Goal: Task Accomplishment & Management: Manage account settings

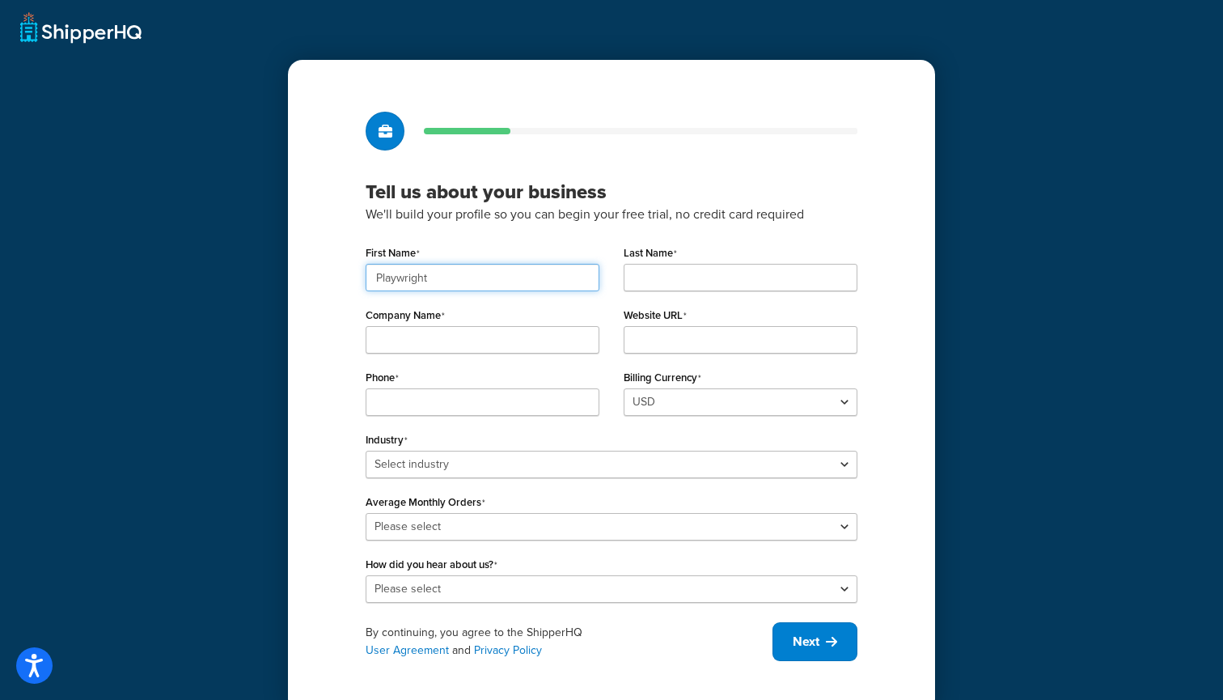
type input "Playwright"
type input "Test"
type input "www."
drag, startPoint x: 411, startPoint y: 345, endPoint x: 315, endPoint y: 328, distance: 97.6
click at [317, 328] on div "Tell us about your business We'll build your profile so you can begin your free…" at bounding box center [611, 386] width 647 height 653
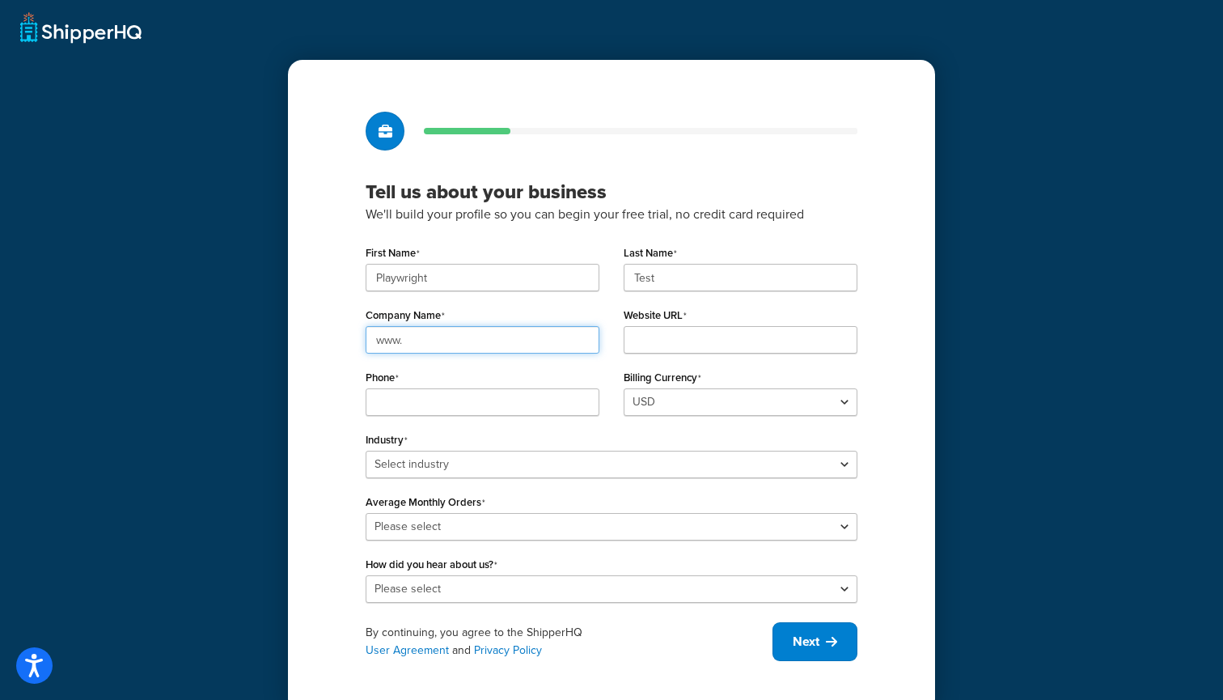
click at [515, 337] on input "www." at bounding box center [483, 340] width 234 height 28
drag, startPoint x: 430, startPoint y: 349, endPoint x: 332, endPoint y: 346, distance: 98.7
click at [332, 346] on div "Tell us about your business We'll build your profile so you can begin your free…" at bounding box center [611, 386] width 647 height 653
type input "sionly store"
click at [731, 341] on input "Website URL" at bounding box center [741, 340] width 234 height 28
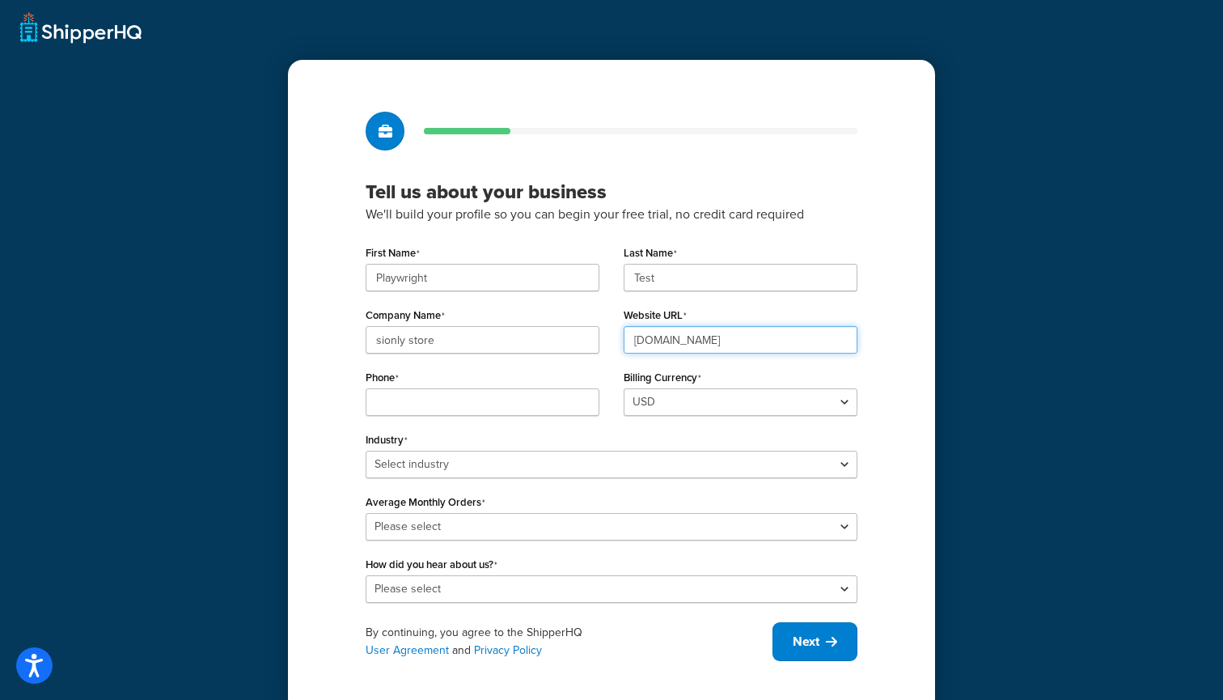
type input "[DOMAIN_NAME]"
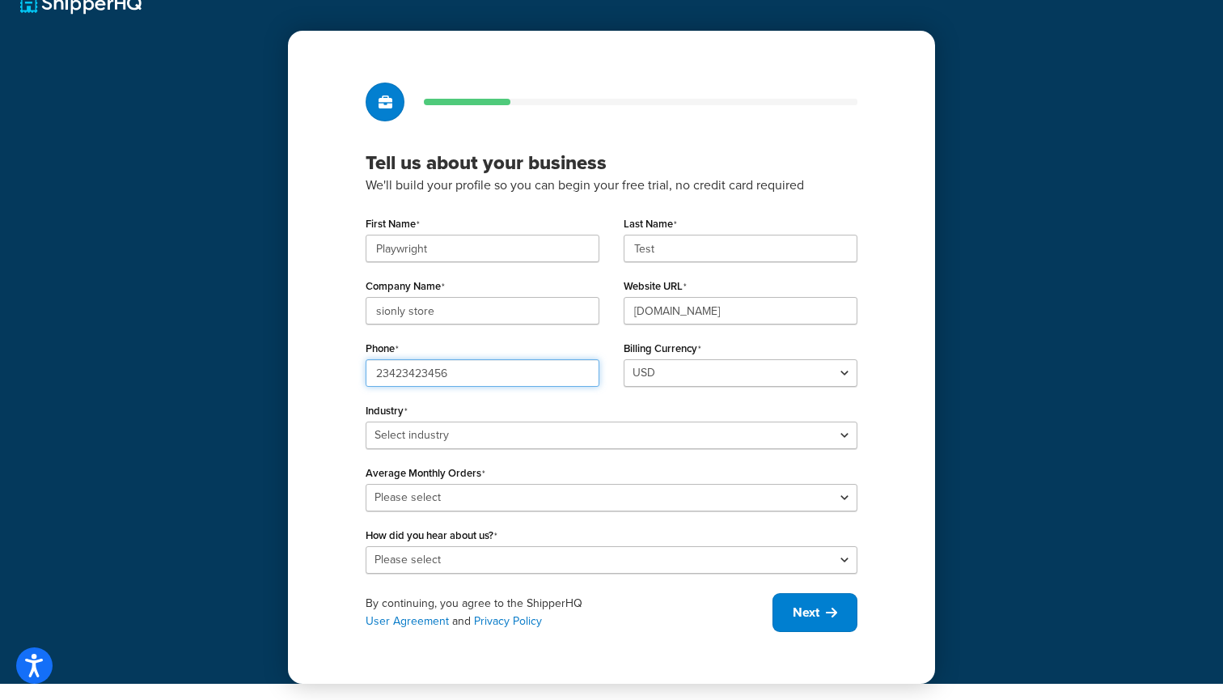
scroll to position [29, 0]
type input "23423423456"
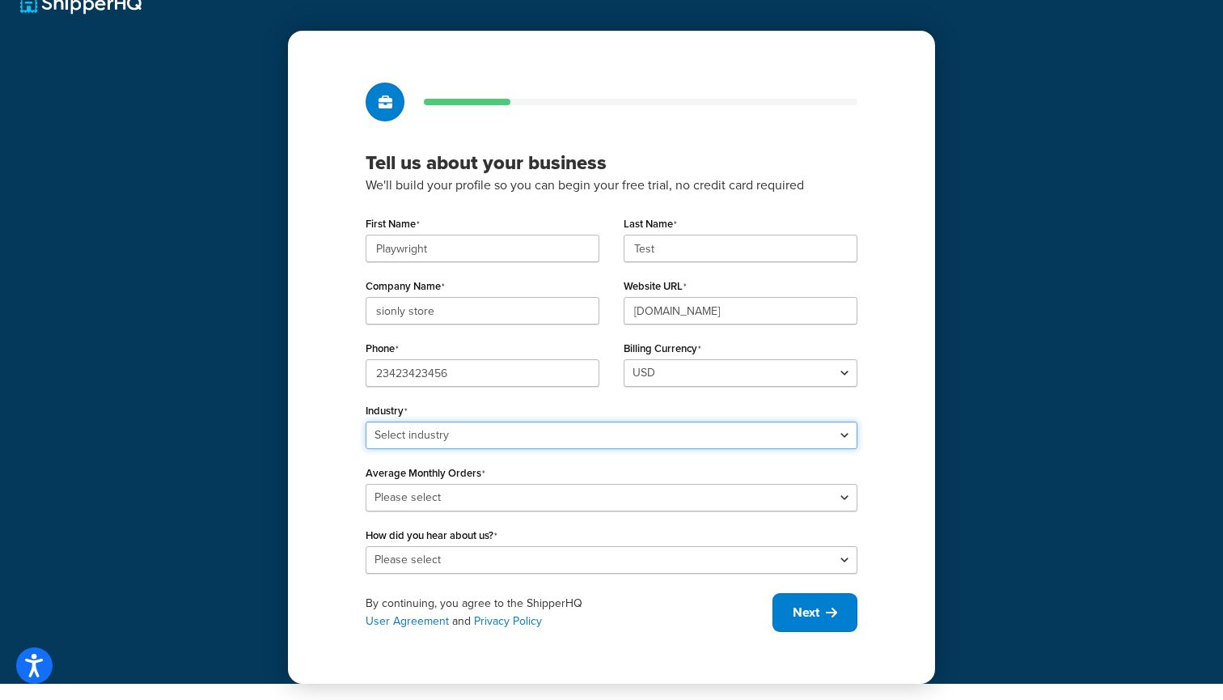
select select "13"
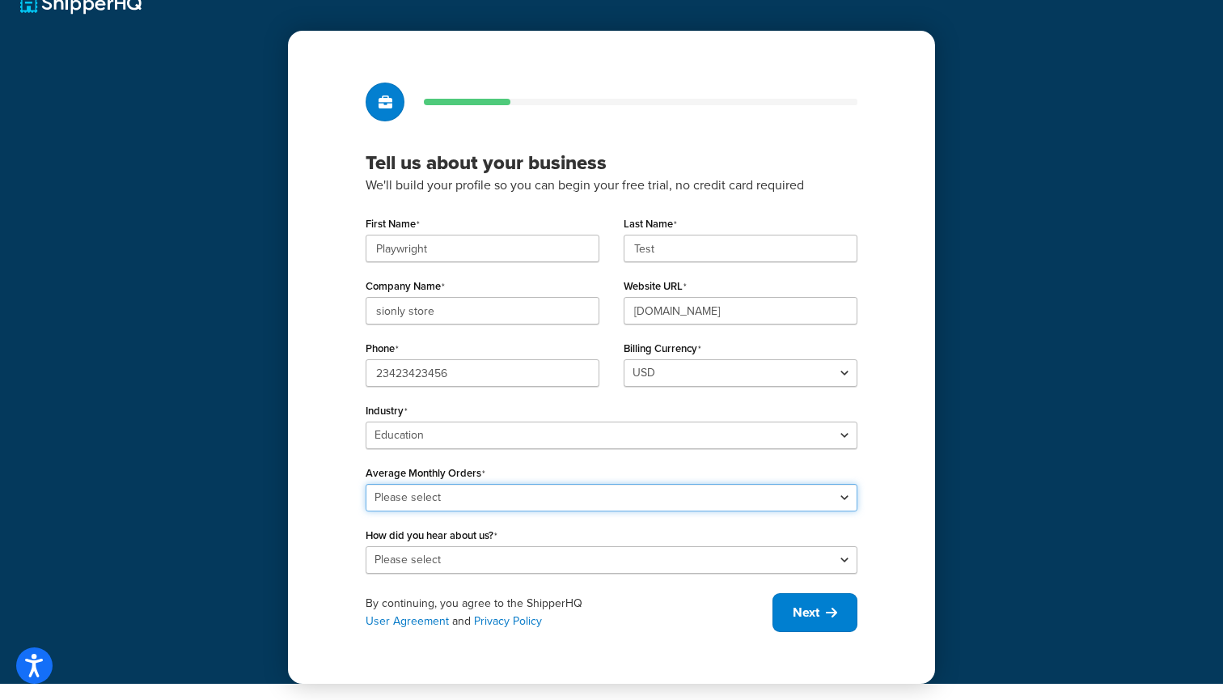
select select "4"
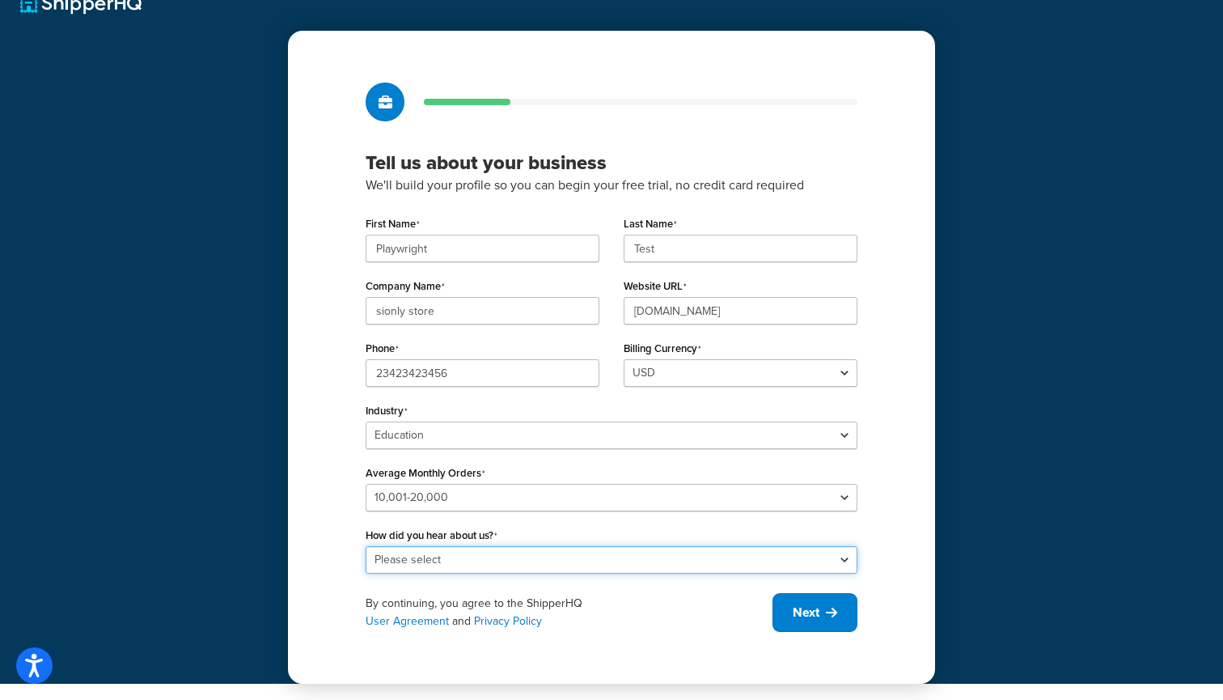
select select "5"
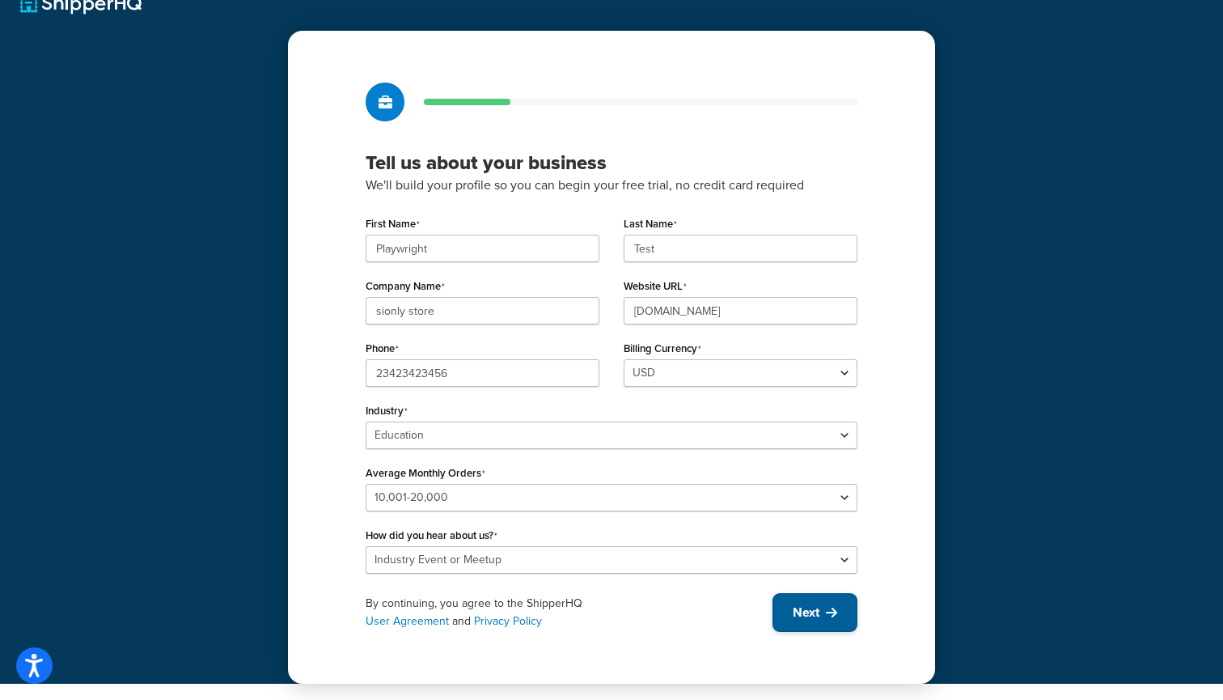
click at [790, 614] on button "Next" at bounding box center [815, 612] width 85 height 39
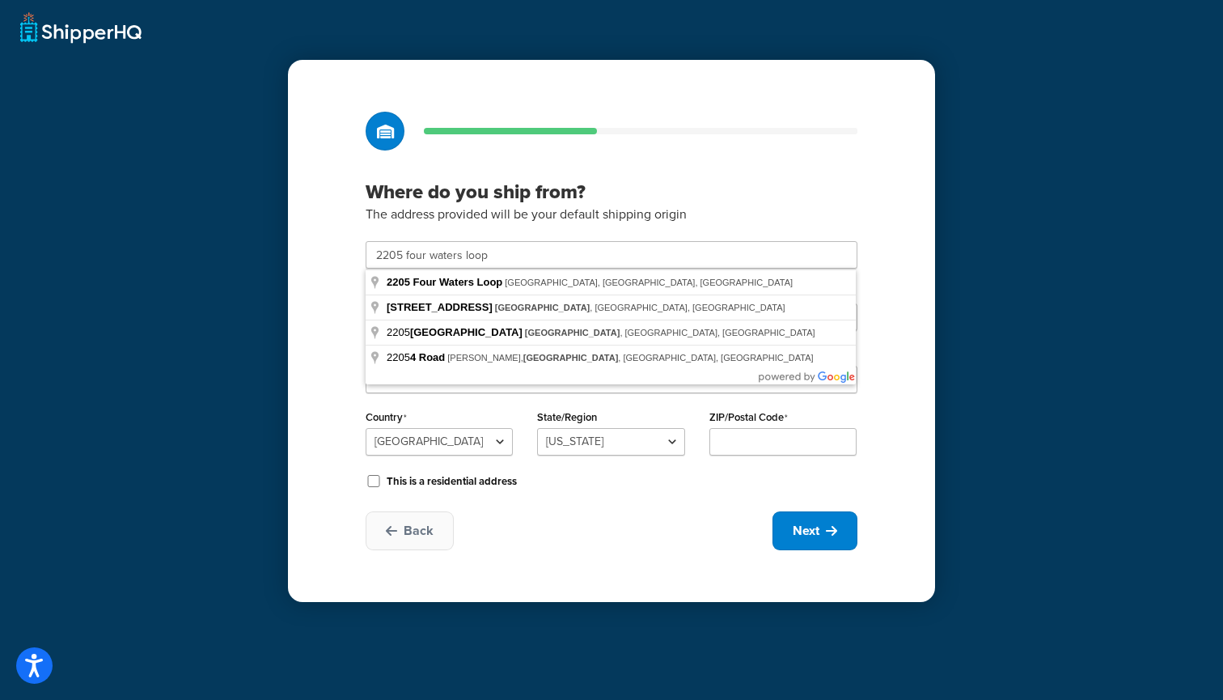
type input "[STREET_ADDRESS][PERSON_NAME]"
type input "Andice"
select select "43"
type input "78628"
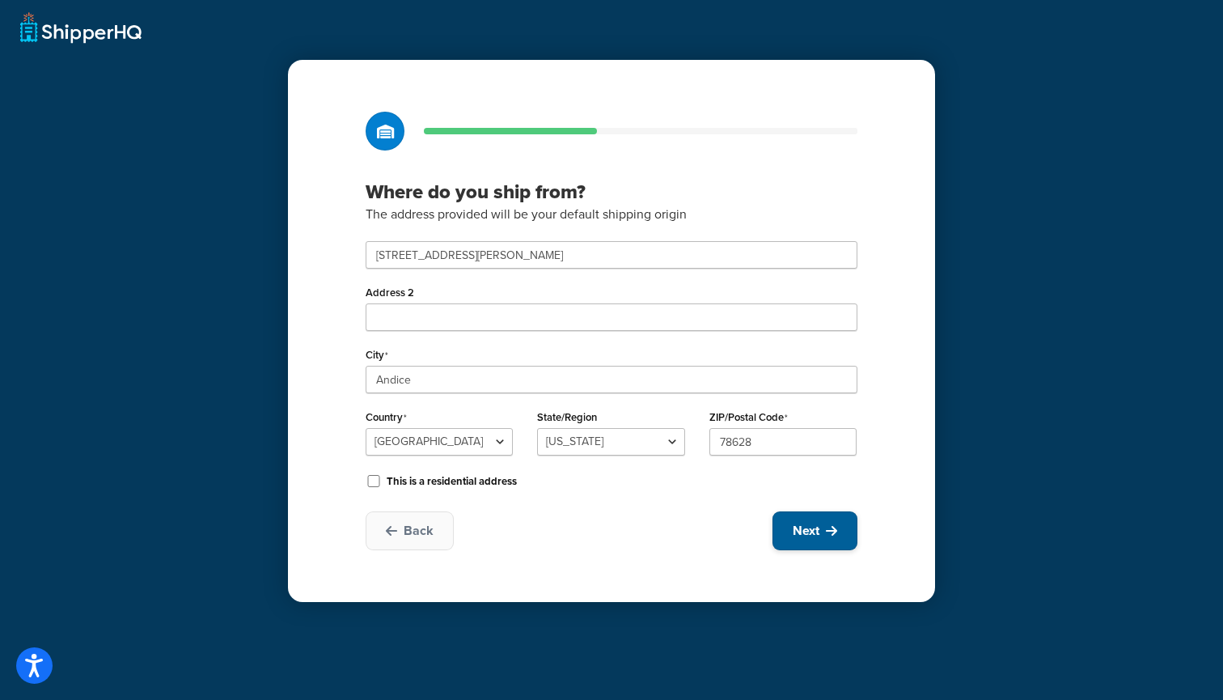
click at [840, 533] on button "Next" at bounding box center [815, 530] width 85 height 39
select select "1"
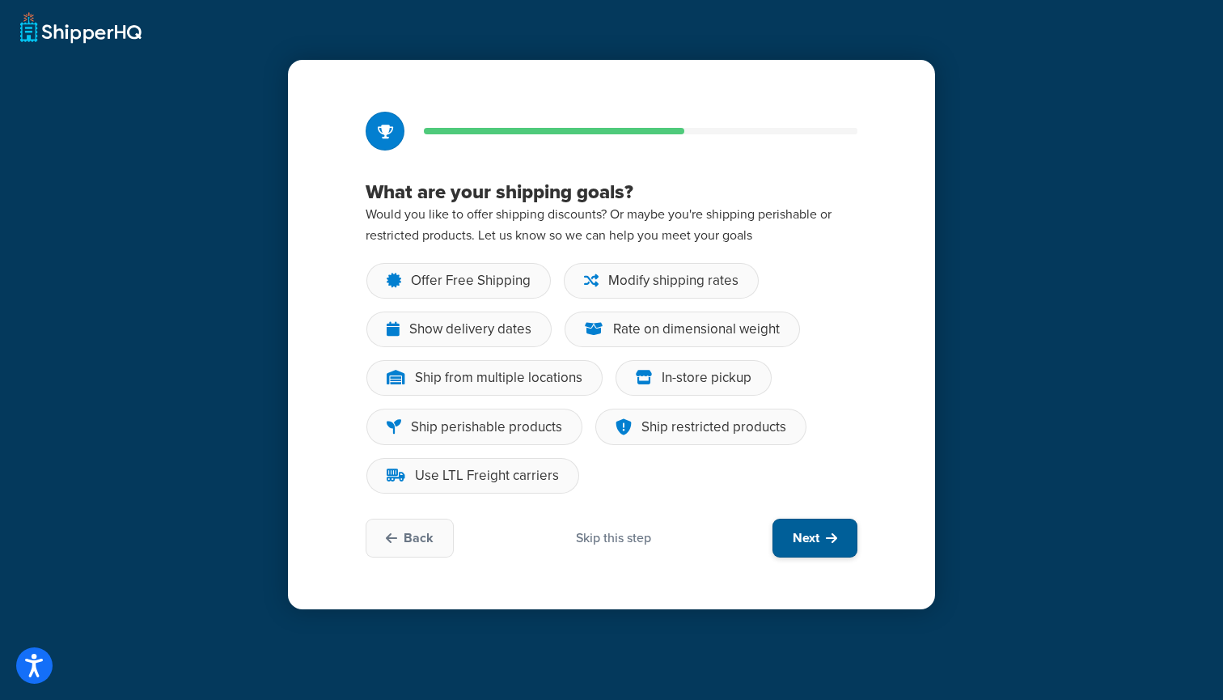
click at [812, 539] on span "Next" at bounding box center [806, 538] width 27 height 18
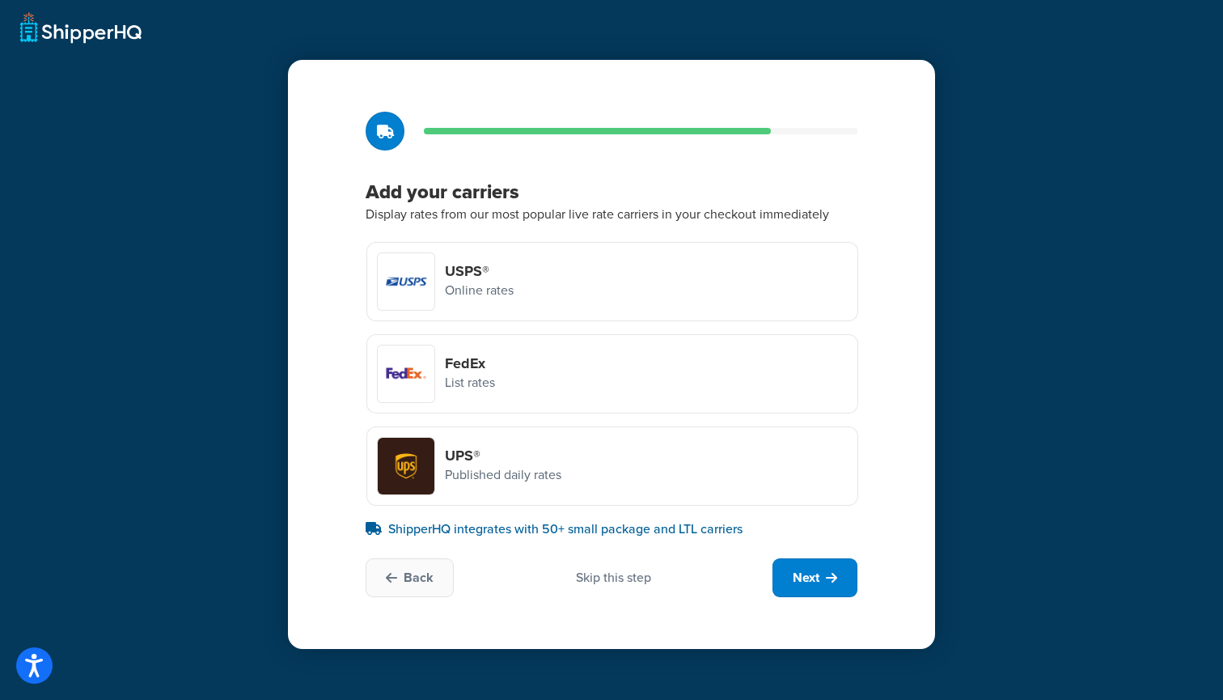
click at [508, 298] on p "Online rates" at bounding box center [479, 290] width 69 height 21
click at [0, 0] on input "USPS® Online rates" at bounding box center [0, 0] width 0 height 0
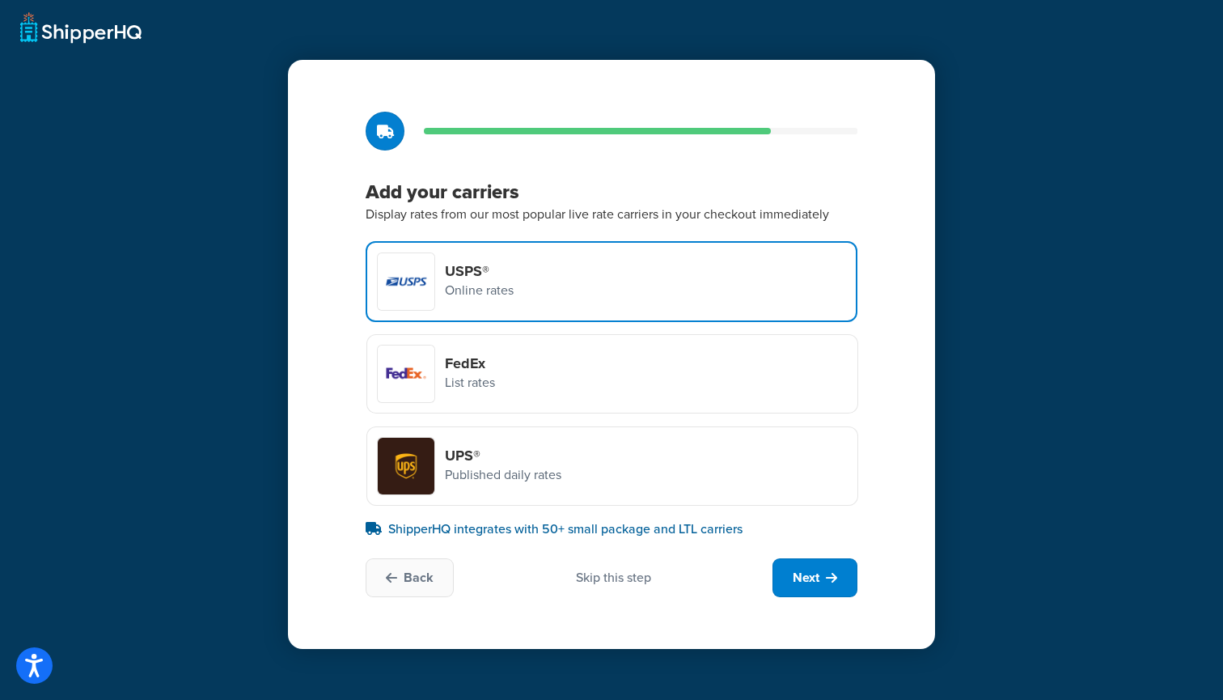
click at [492, 357] on h4 "FedEx" at bounding box center [470, 363] width 50 height 18
click at [0, 0] on input "FedEx List rates" at bounding box center [0, 0] width 0 height 0
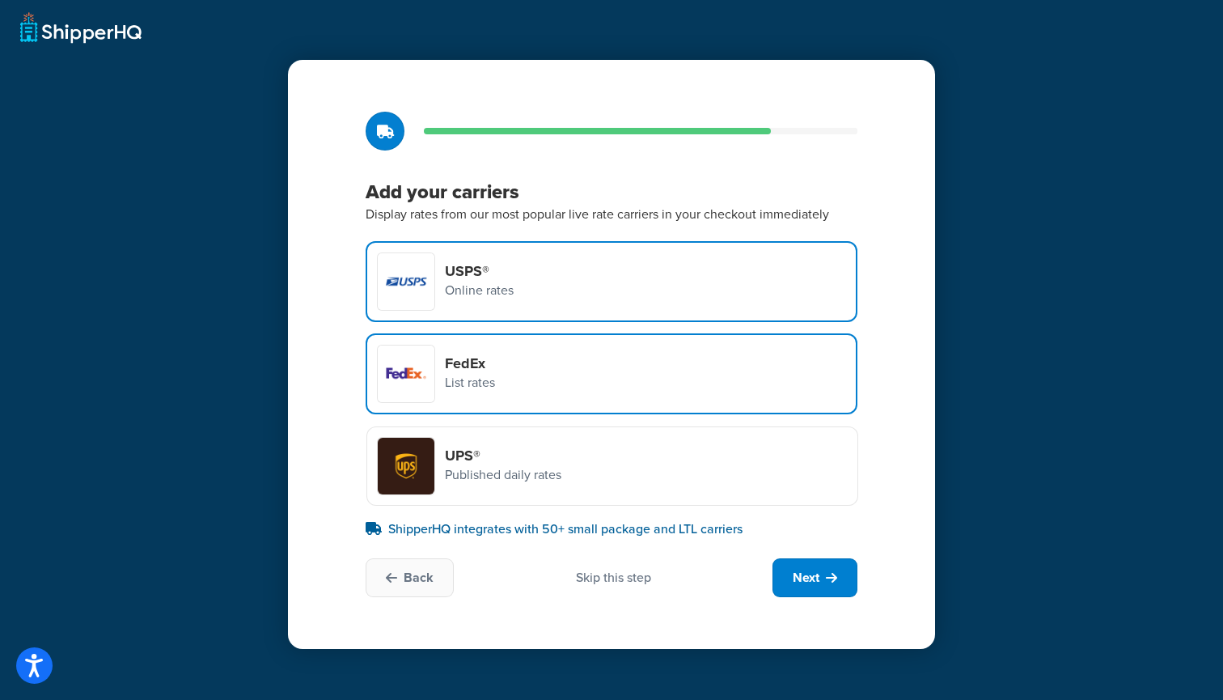
click at [476, 478] on p "Published daily rates" at bounding box center [503, 474] width 117 height 21
click at [0, 0] on input "UPS® Published daily rates" at bounding box center [0, 0] width 0 height 0
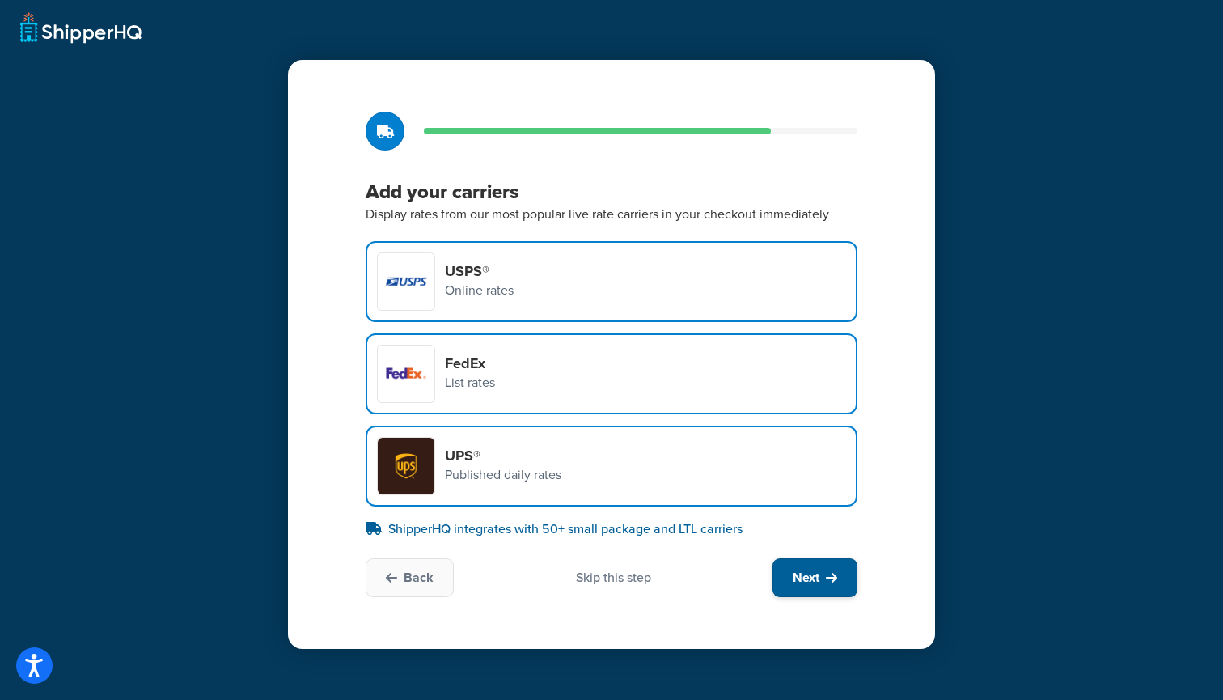
click at [794, 574] on span "Next" at bounding box center [806, 578] width 27 height 18
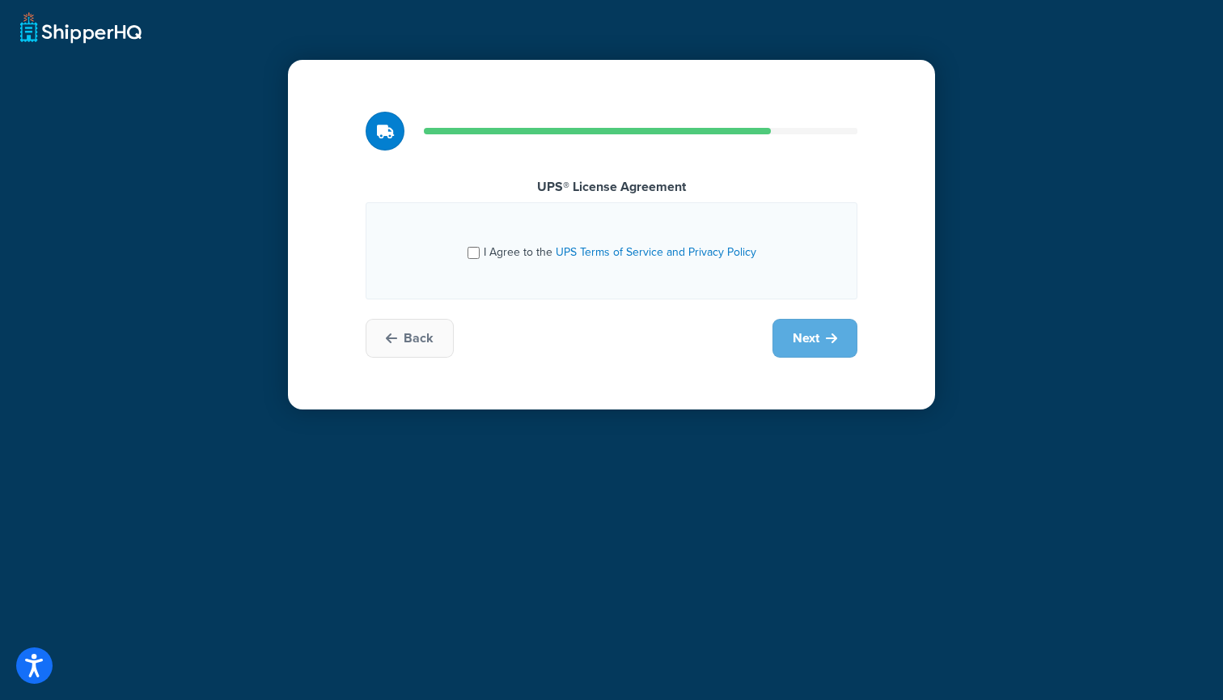
click at [482, 252] on div "I Agree to the UPS Terms of Service and Privacy Policy" at bounding box center [612, 251] width 289 height 26
click at [476, 250] on input "I Agree to the UPS Terms of Service and Privacy Policy" at bounding box center [474, 253] width 12 height 12
checkbox input "true"
click at [812, 361] on div "UPS® License Agreement I Agree to the UPS Terms of Service and Privacy Policy B…" at bounding box center [611, 235] width 647 height 350
click at [818, 350] on button "Next" at bounding box center [815, 338] width 85 height 39
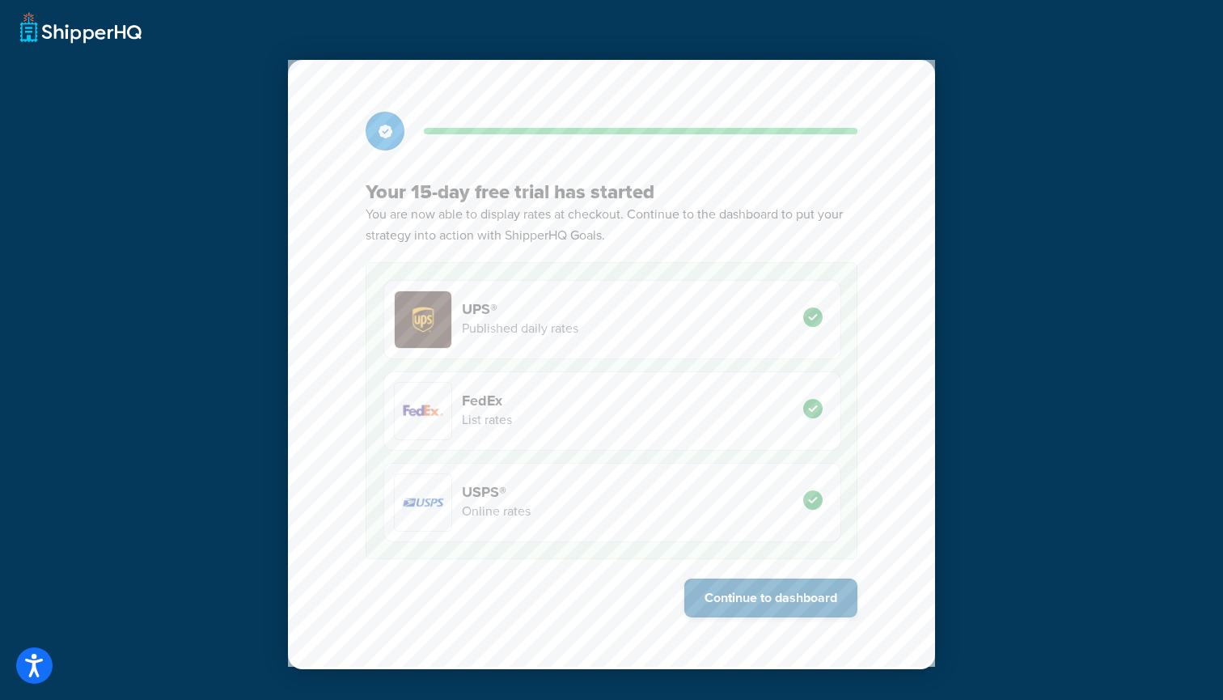
click at [776, 587] on button "Continue to dashboard" at bounding box center [770, 598] width 173 height 39
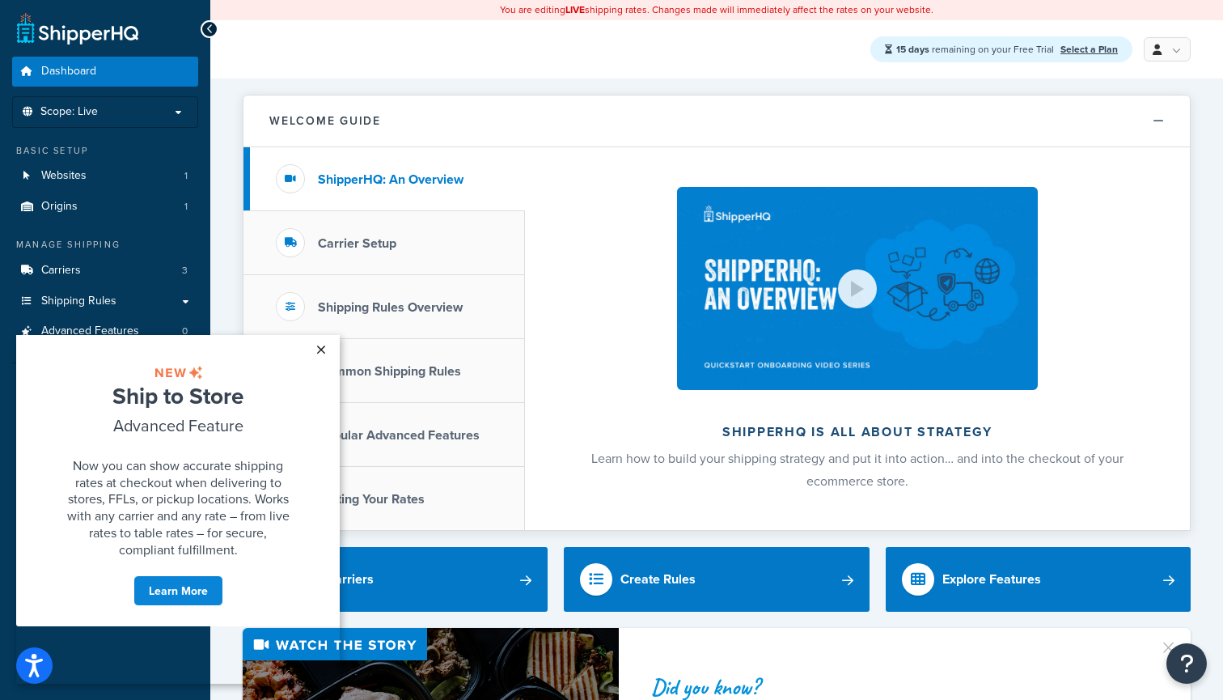
click at [318, 348] on link "×" at bounding box center [321, 349] width 28 height 29
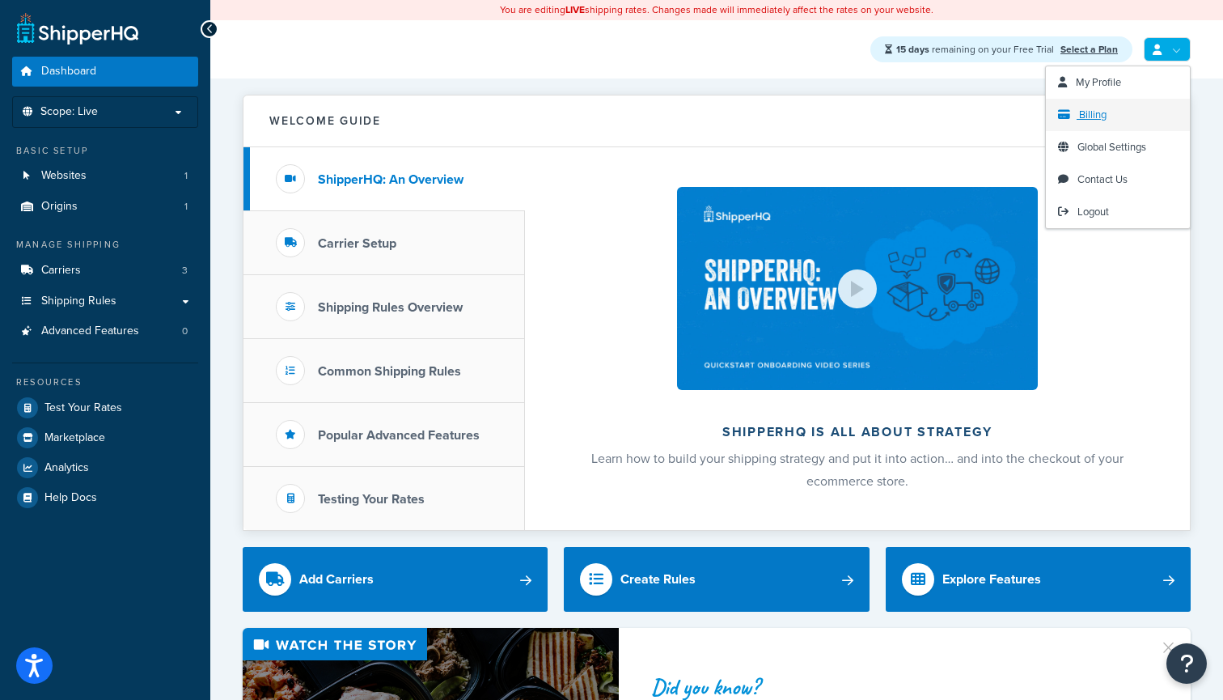
click at [1096, 116] on span "Billing" at bounding box center [1093, 114] width 28 height 15
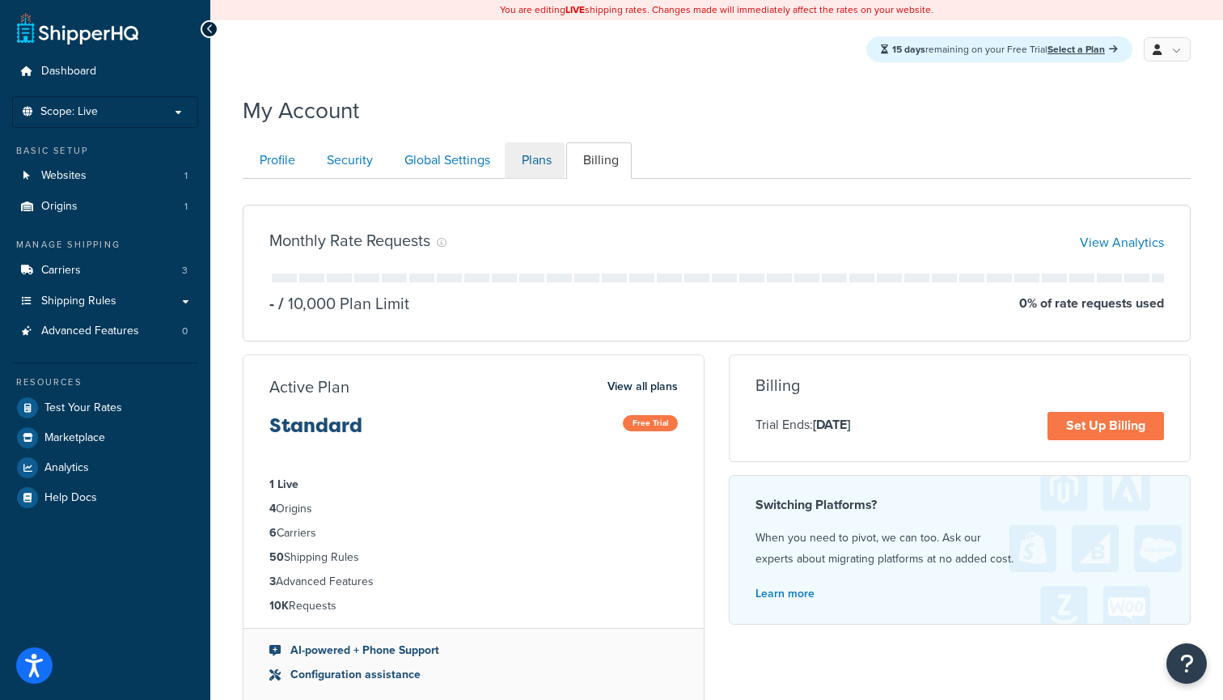
click at [551, 163] on link "Plans" at bounding box center [535, 160] width 60 height 36
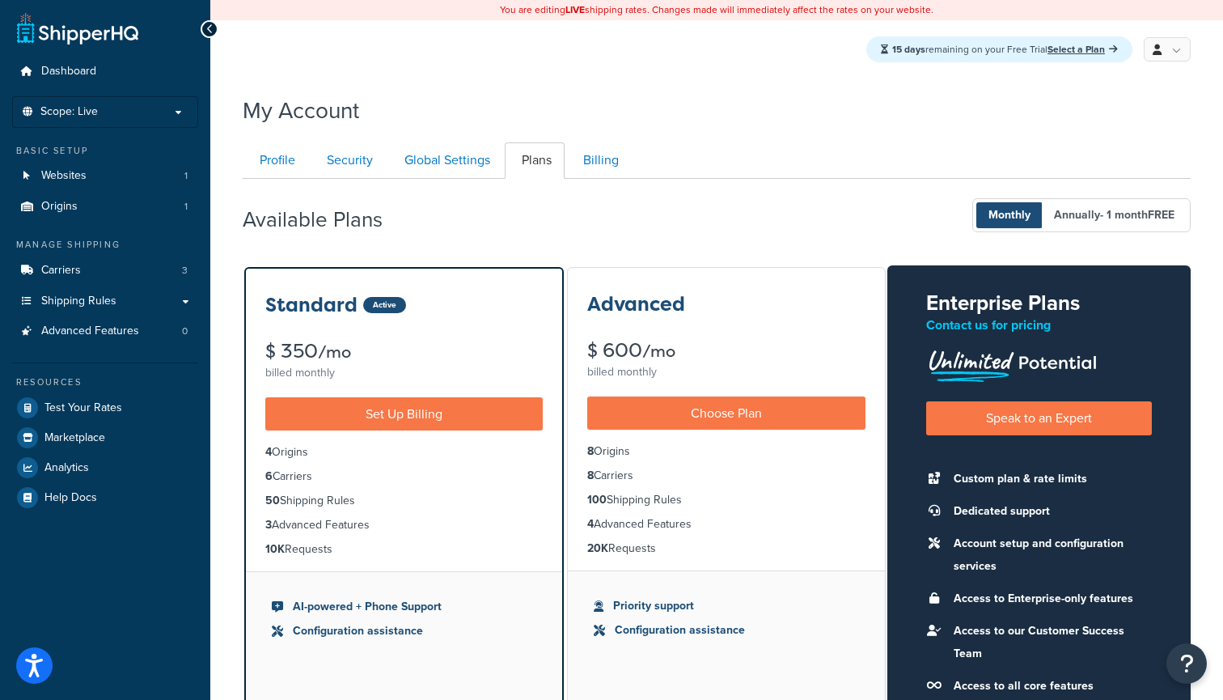
scroll to position [179, 0]
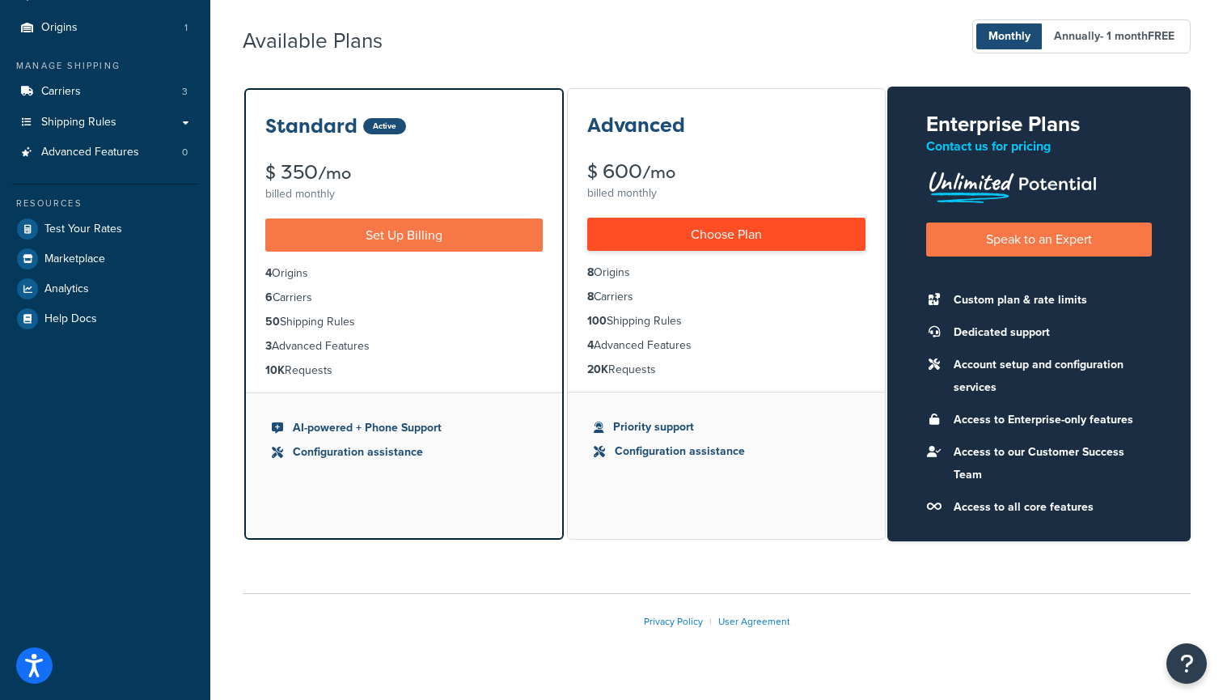
click at [716, 224] on link "Choose Plan" at bounding box center [726, 234] width 278 height 33
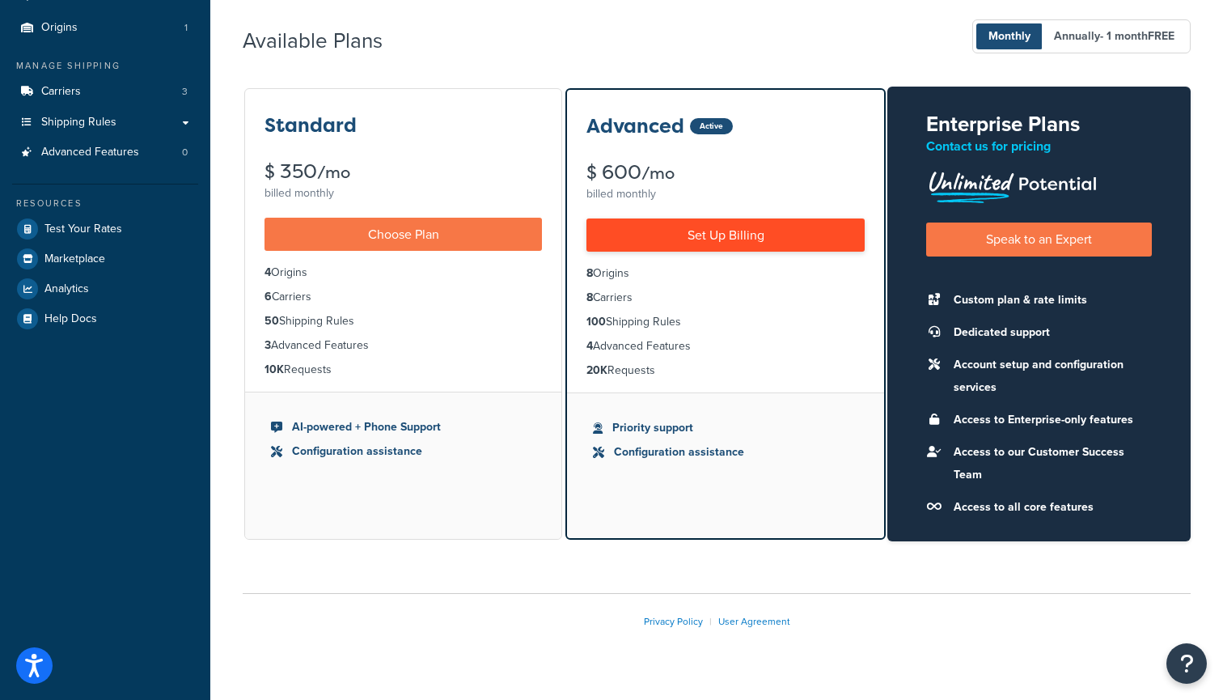
click at [715, 229] on link "Set Up Billing" at bounding box center [726, 234] width 278 height 33
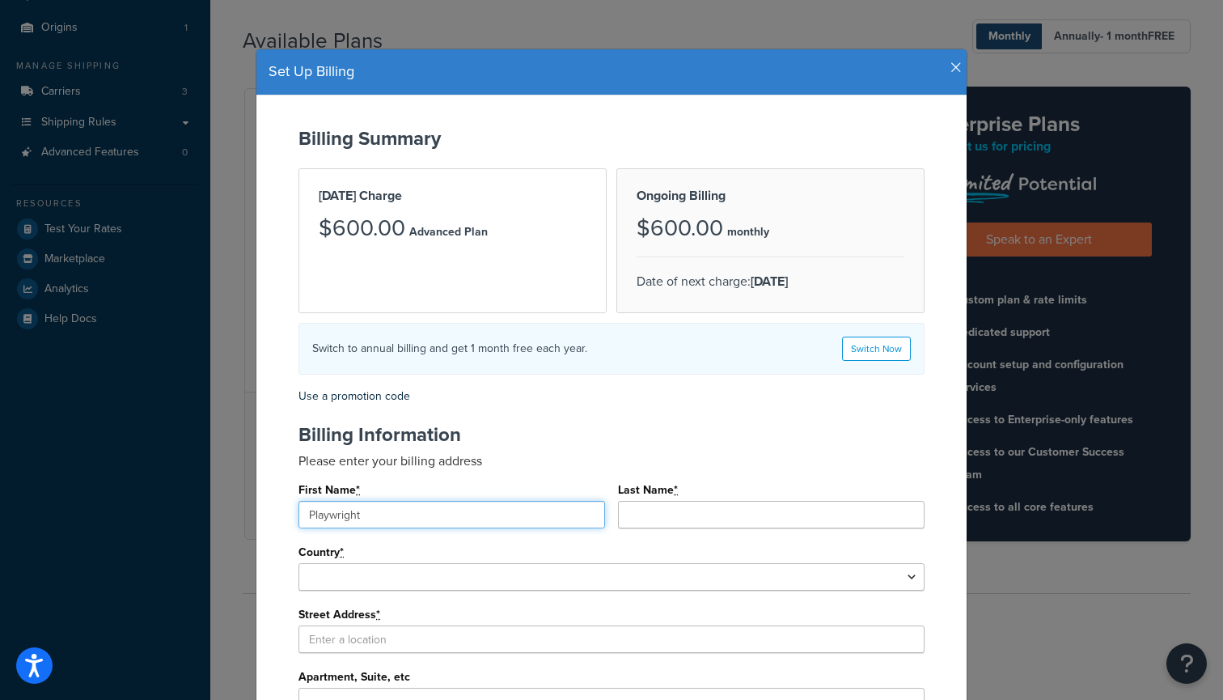
scroll to position [131, 0]
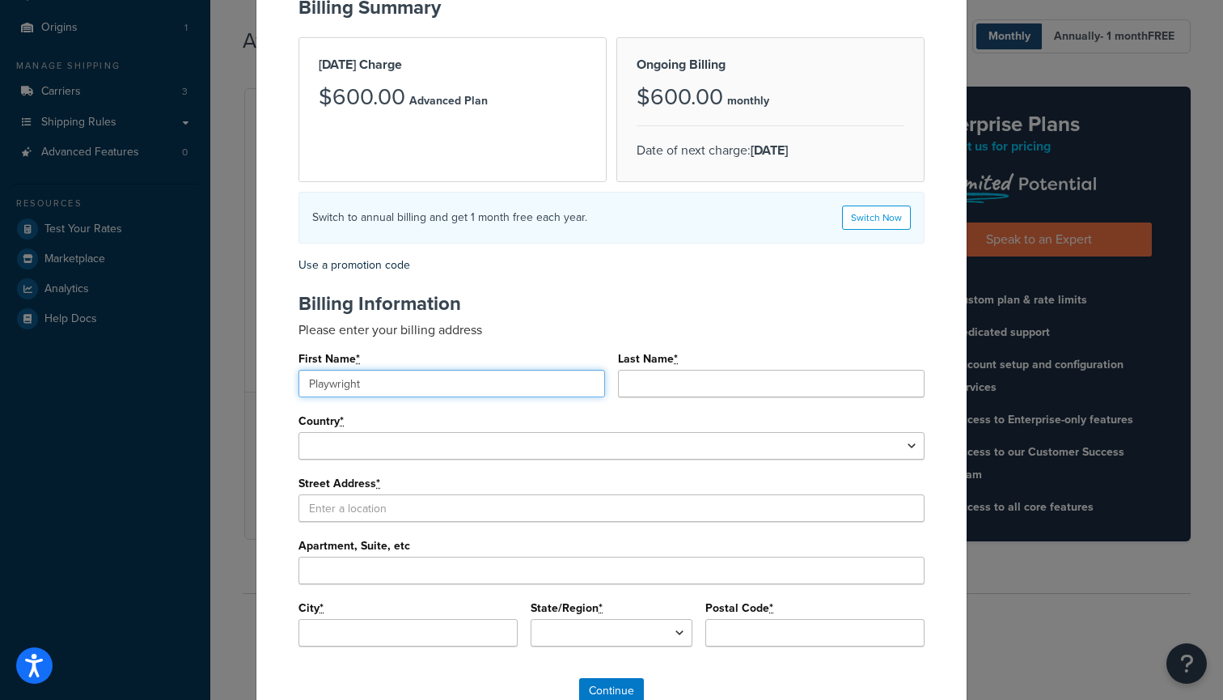
type input "Playwright"
click at [685, 363] on div "Last Name *" at bounding box center [771, 372] width 307 height 50
click at [668, 367] on div "Last Name *" at bounding box center [771, 372] width 307 height 50
type input "Test"
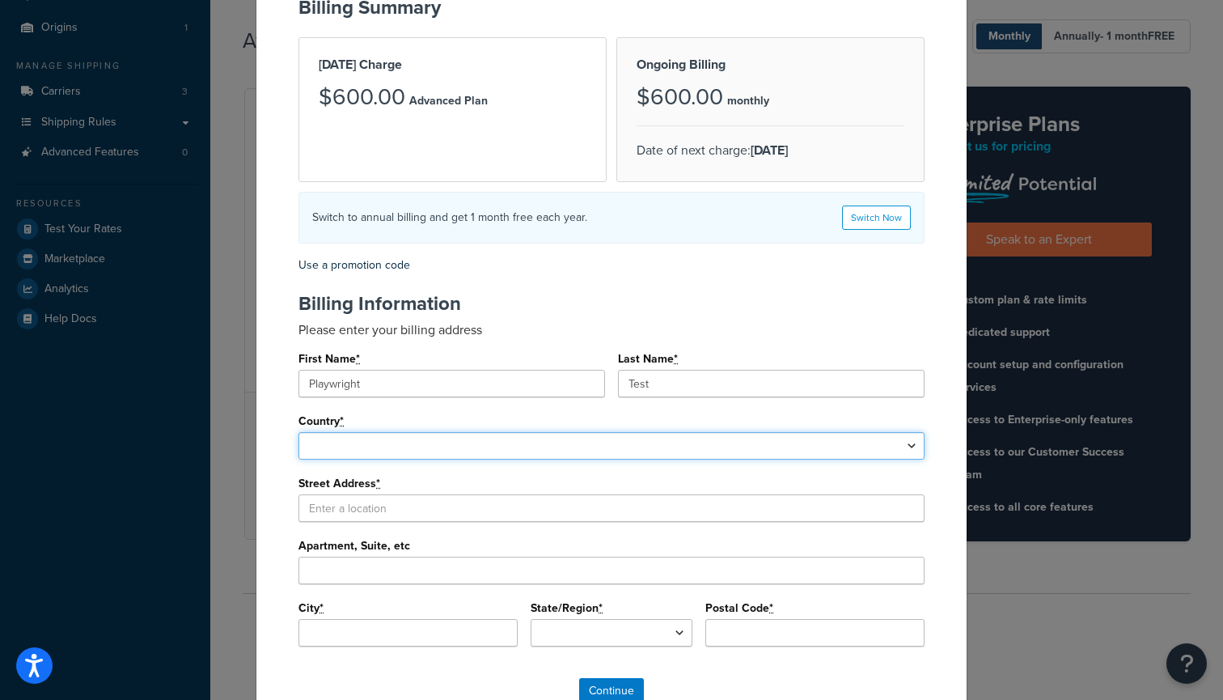
select select "1000"
select select
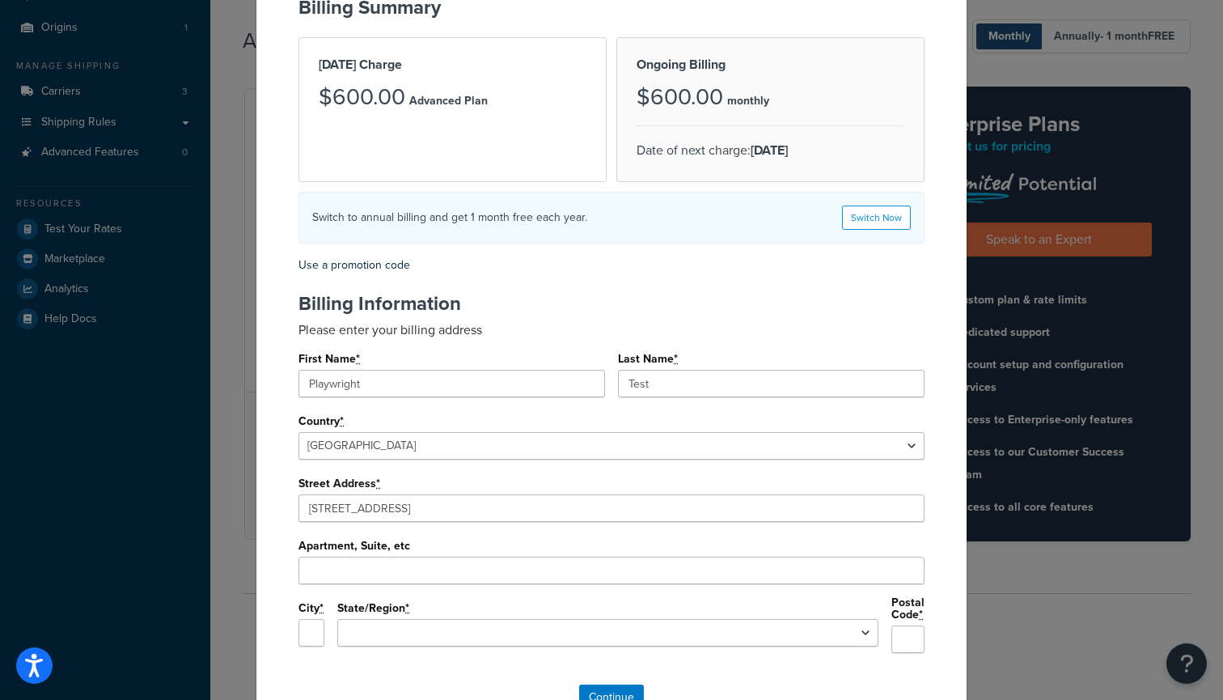
type input "2205 Four Waters Lp"
type input "Andice"
select select "TX"
type input "78628"
click at [608, 684] on input "Continue" at bounding box center [611, 697] width 65 height 26
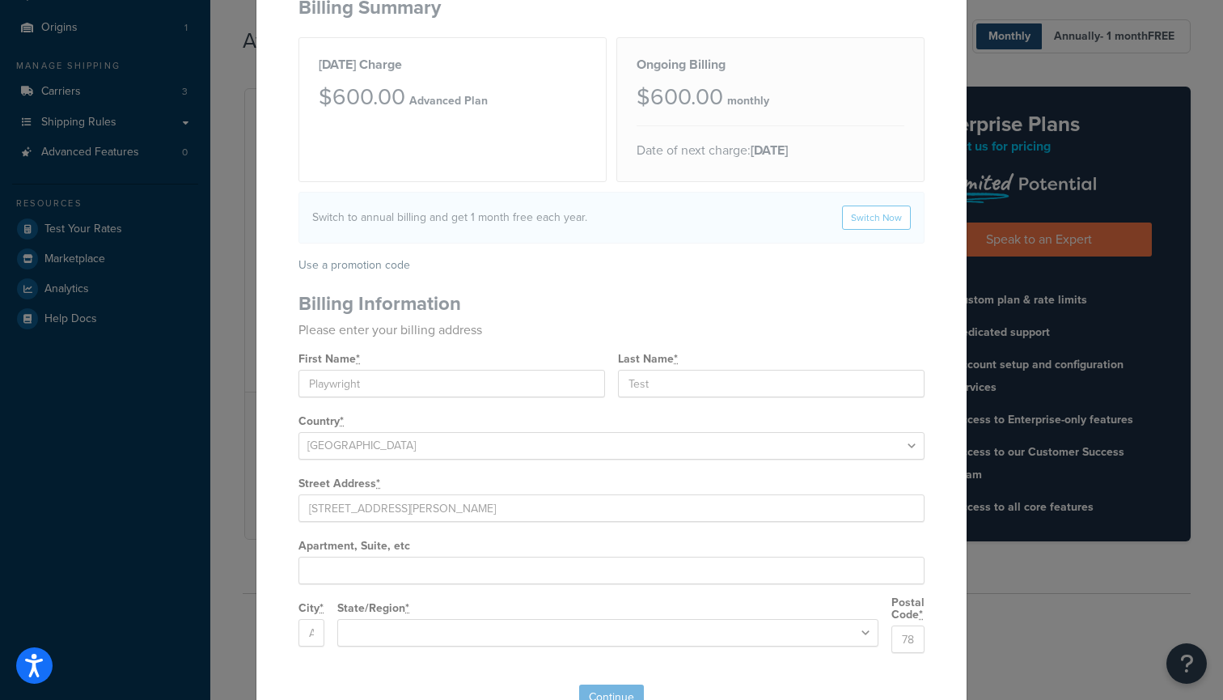
scroll to position [0, 0]
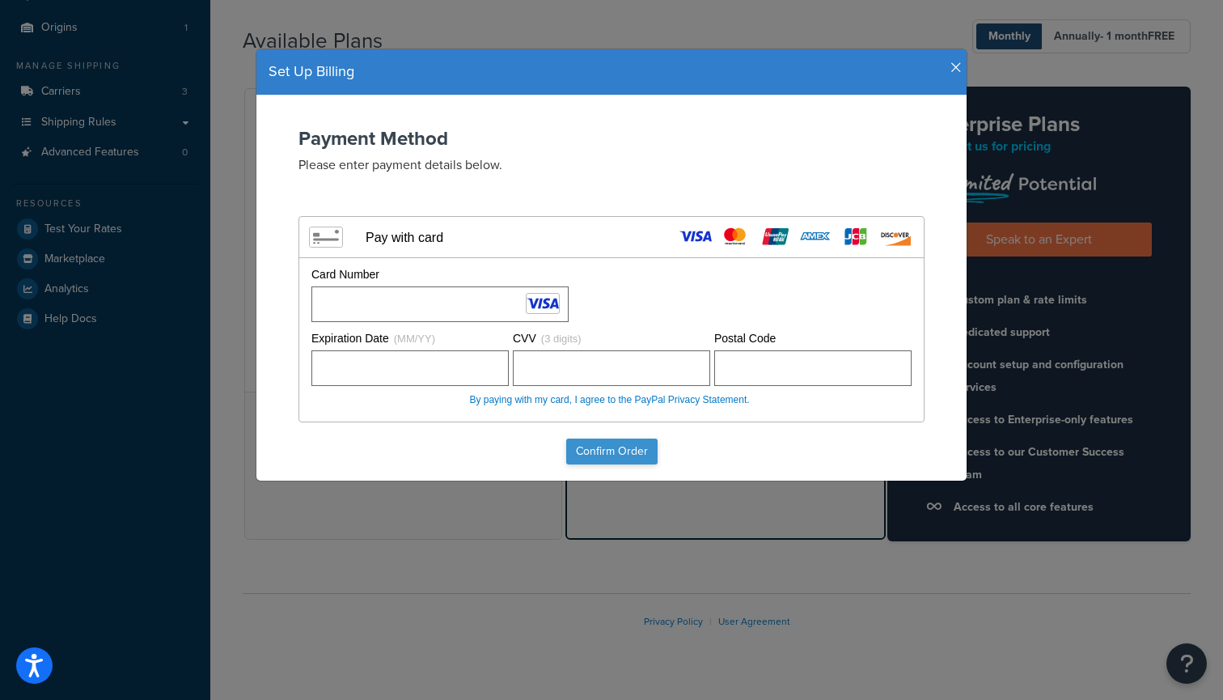
click at [617, 439] on input "Confirm Order" at bounding box center [611, 452] width 91 height 26
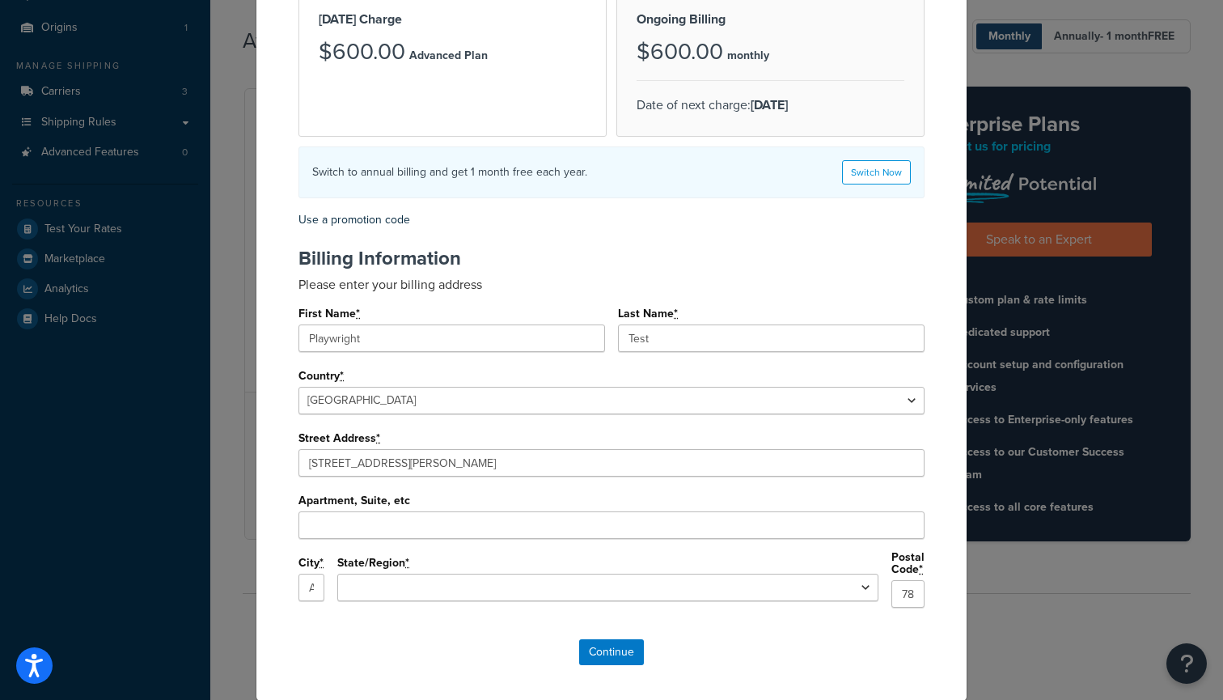
scroll to position [275, 0]
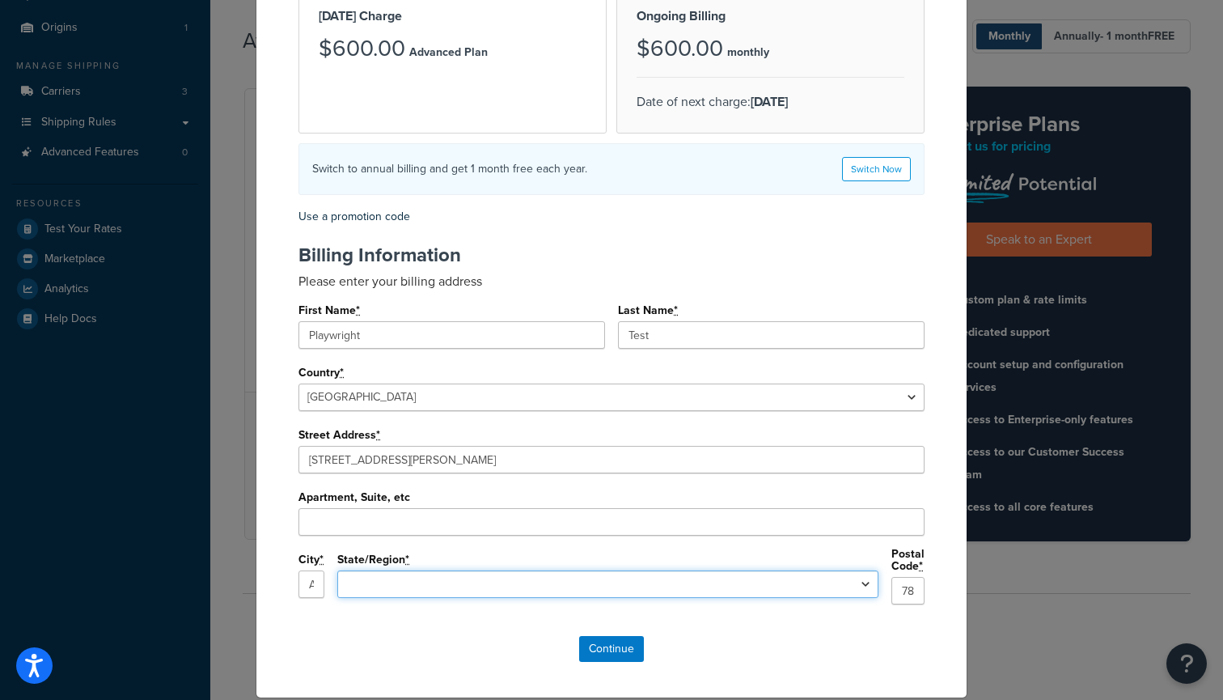
select select "TX"
click at [600, 640] on input "Continue" at bounding box center [611, 649] width 65 height 26
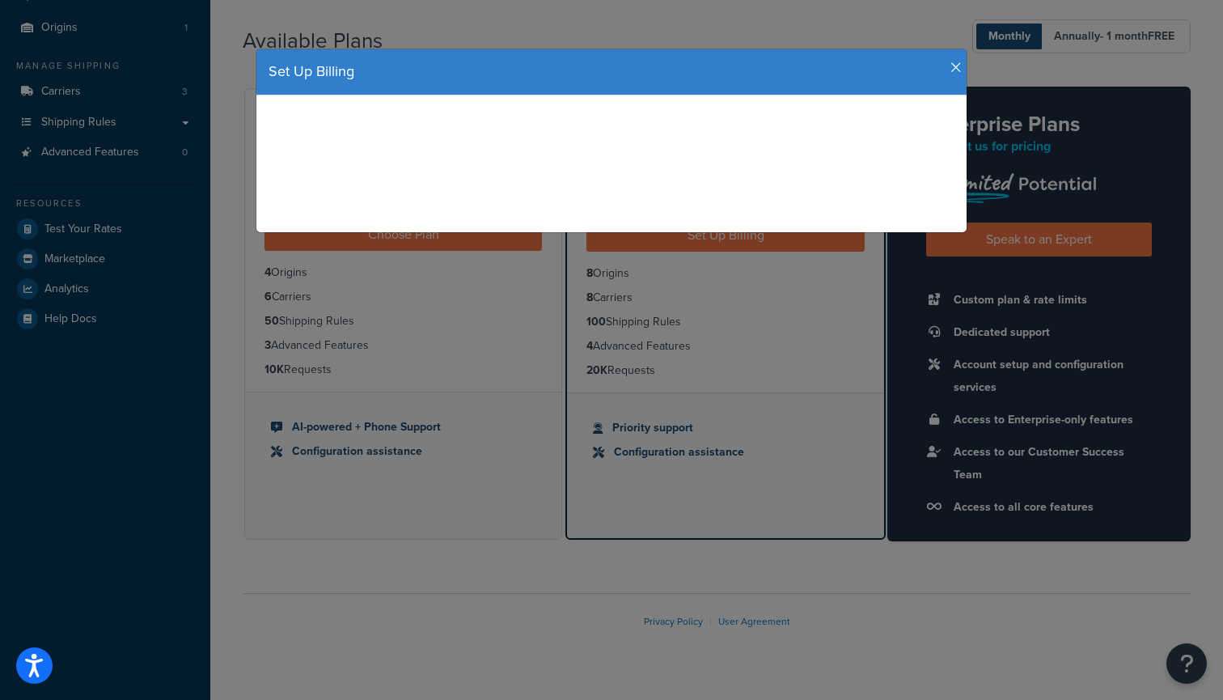
scroll to position [0, 0]
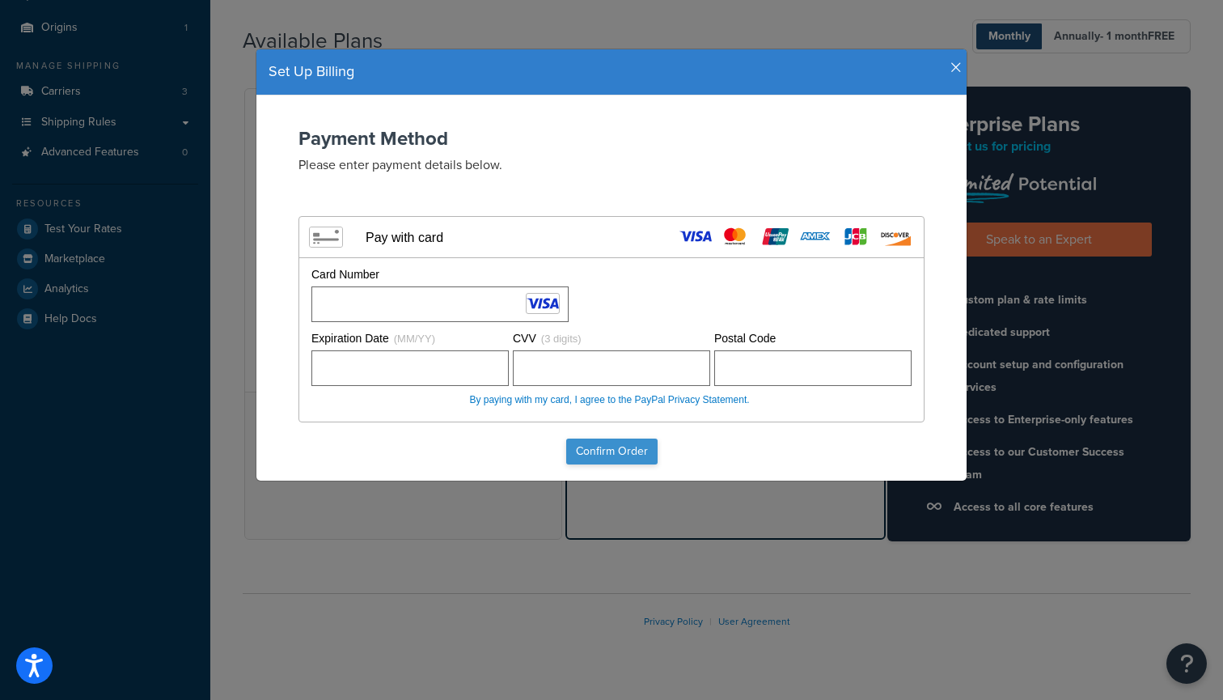
click at [612, 446] on input "Confirm Order" at bounding box center [611, 452] width 91 height 26
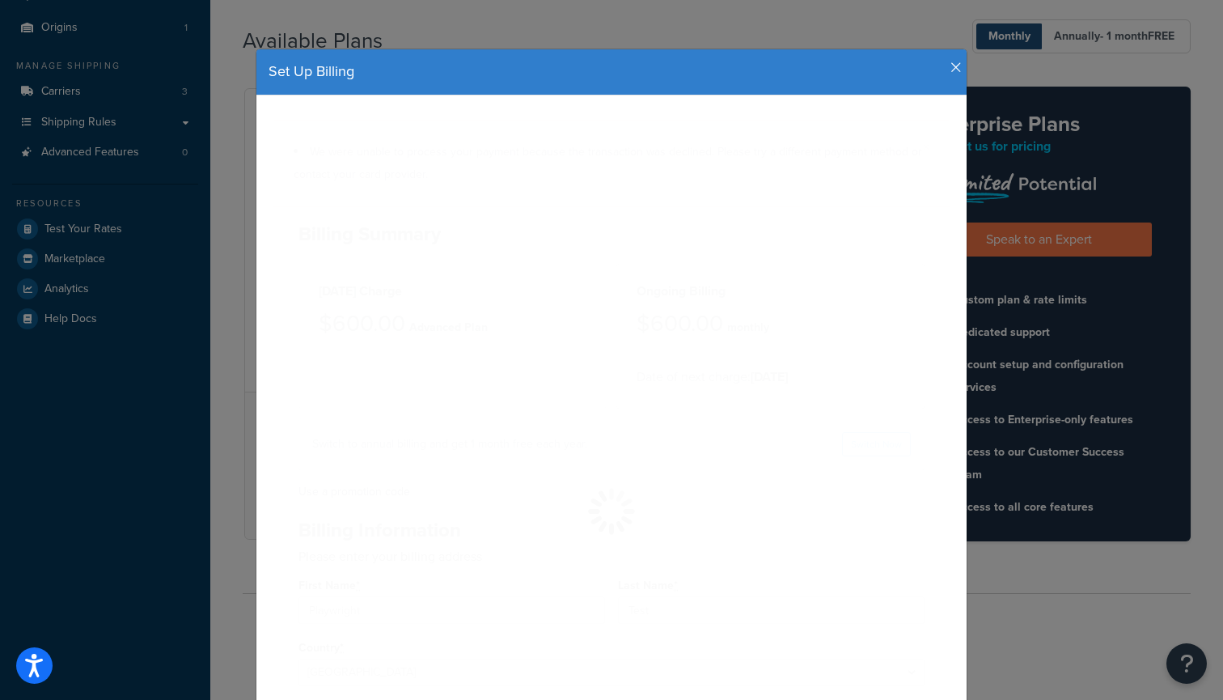
select select
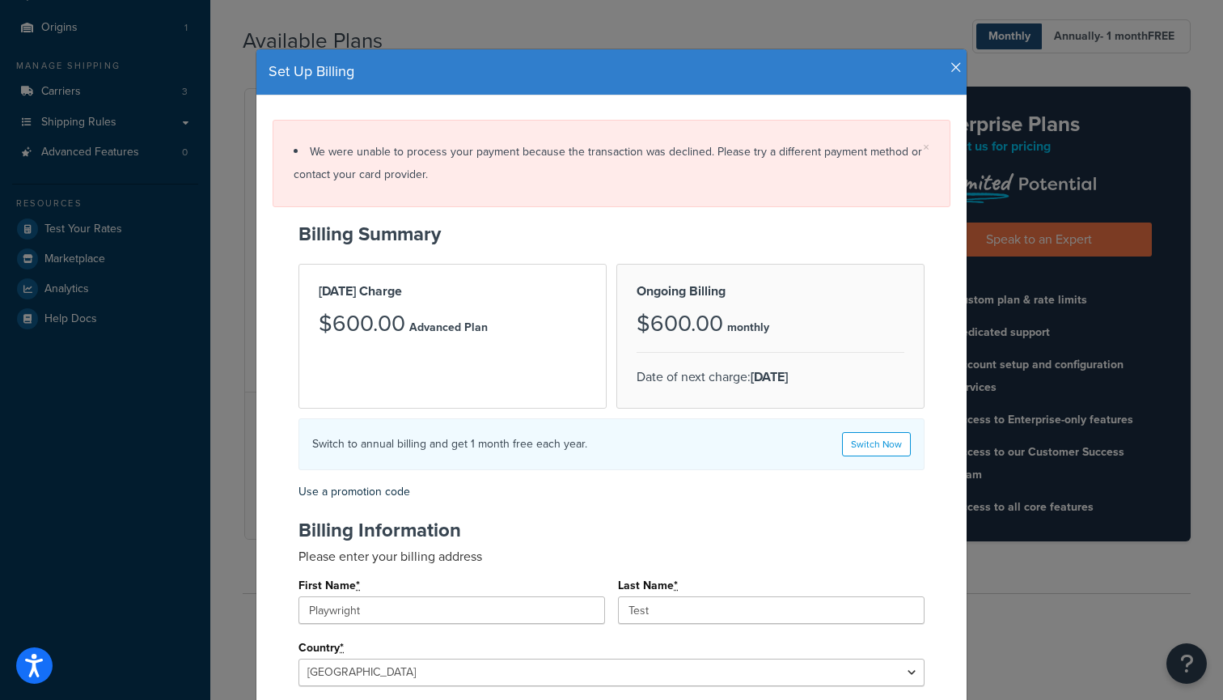
scroll to position [15, 0]
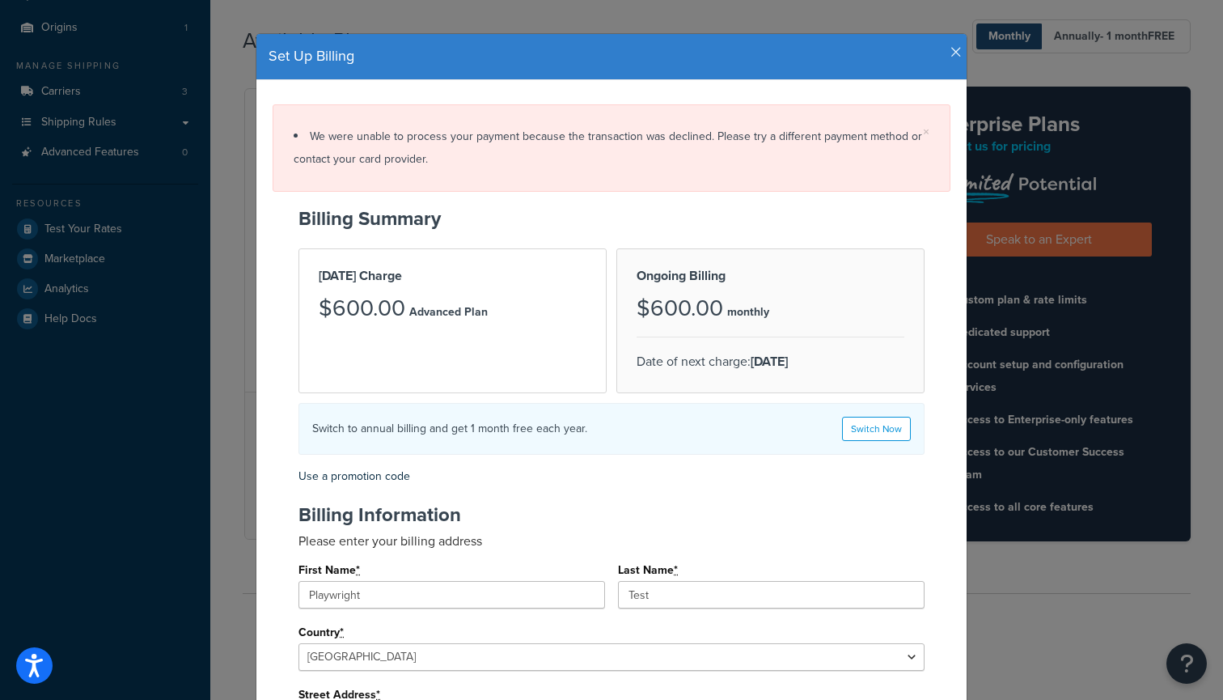
click at [951, 52] on icon "button" at bounding box center [956, 52] width 11 height 15
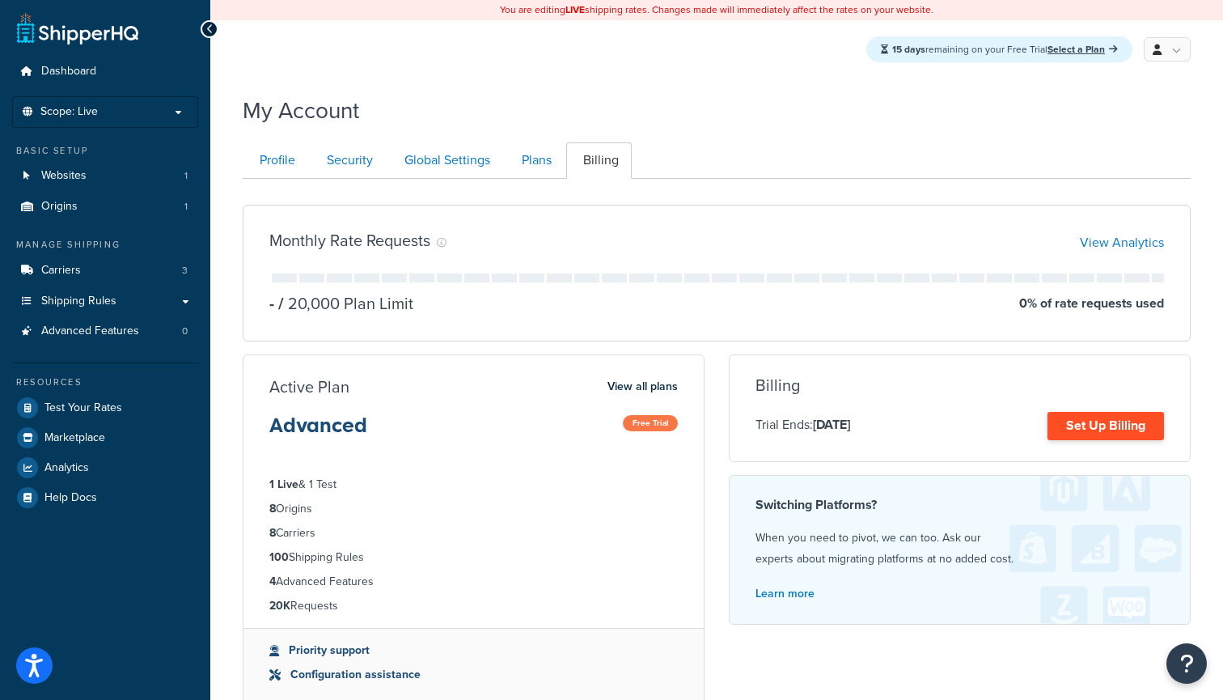
click at [1115, 426] on link "Set Up Billing" at bounding box center [1106, 426] width 117 height 28
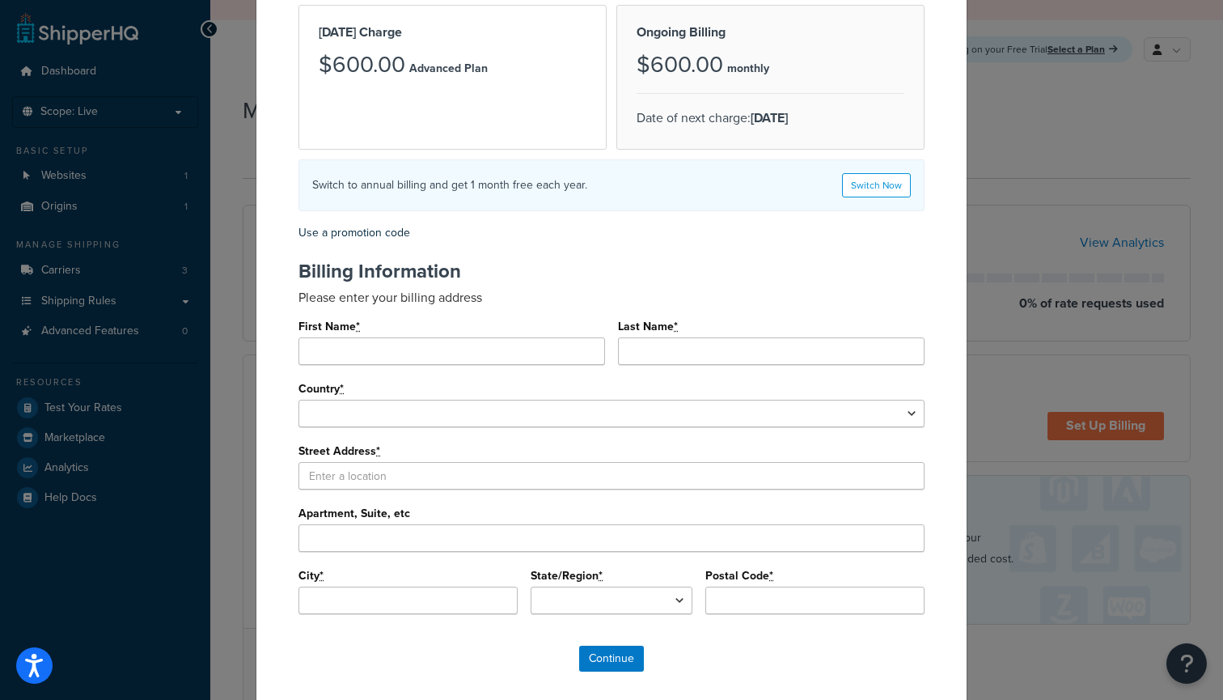
scroll to position [189, 0]
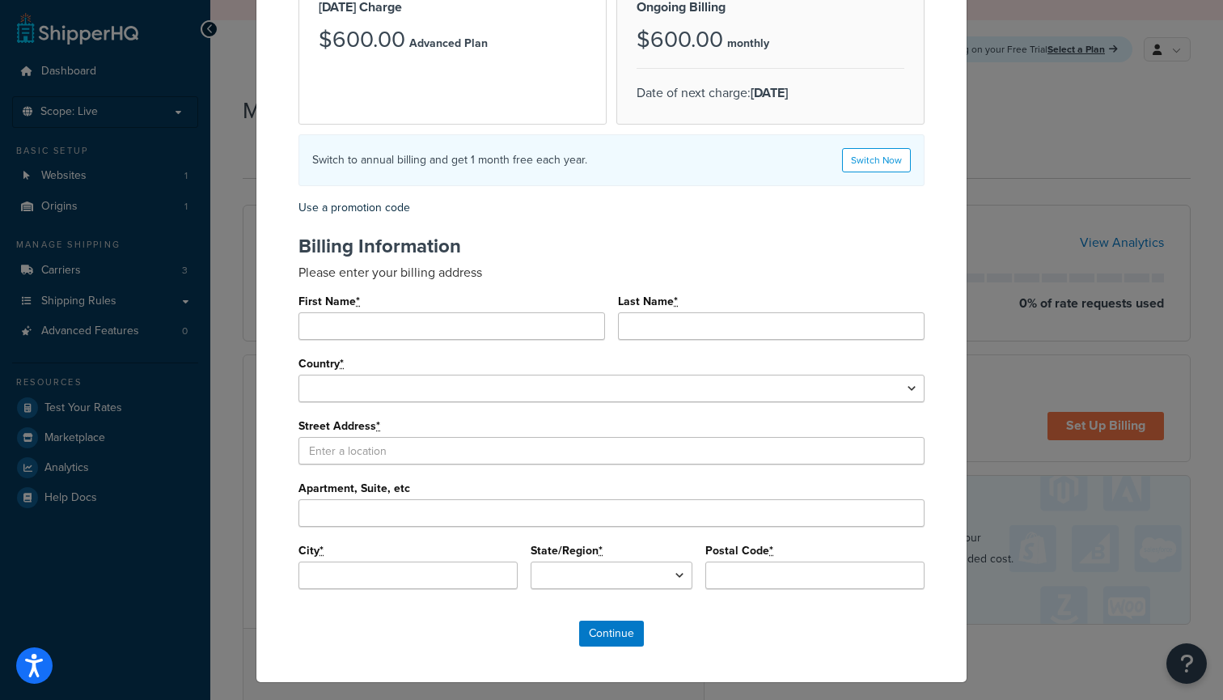
click at [394, 312] on div "First Name *" at bounding box center [452, 315] width 307 height 50
type input "Plawirght"
type input "Test"
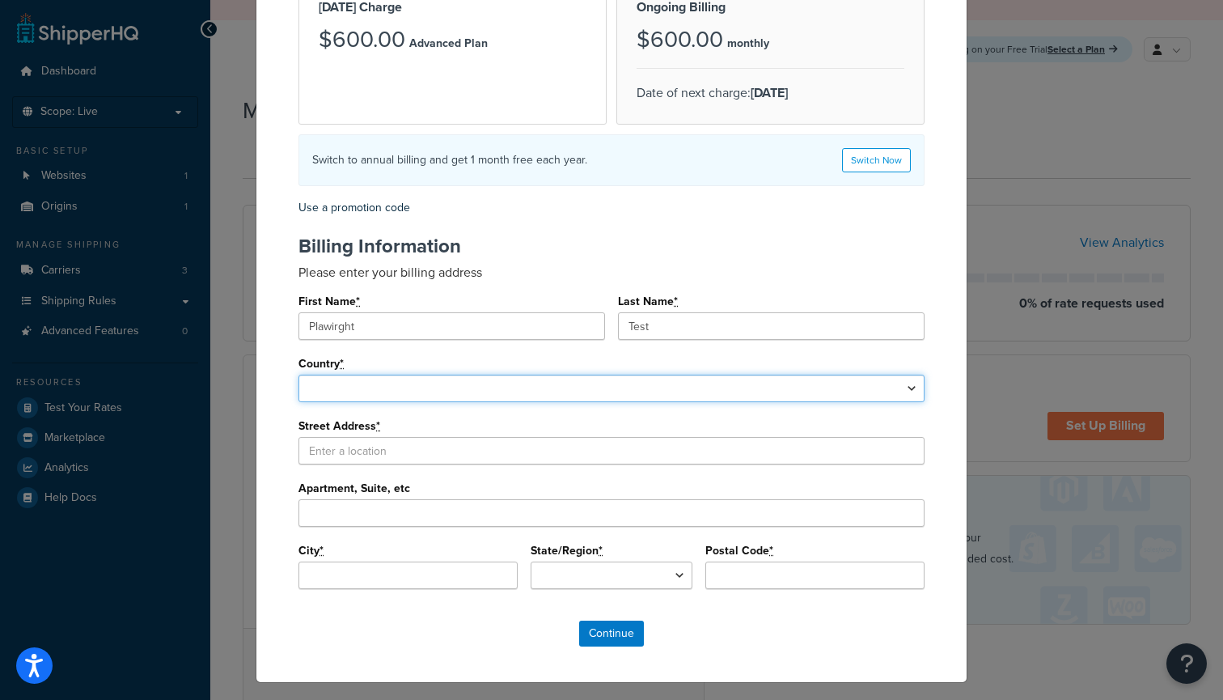
select select "1000"
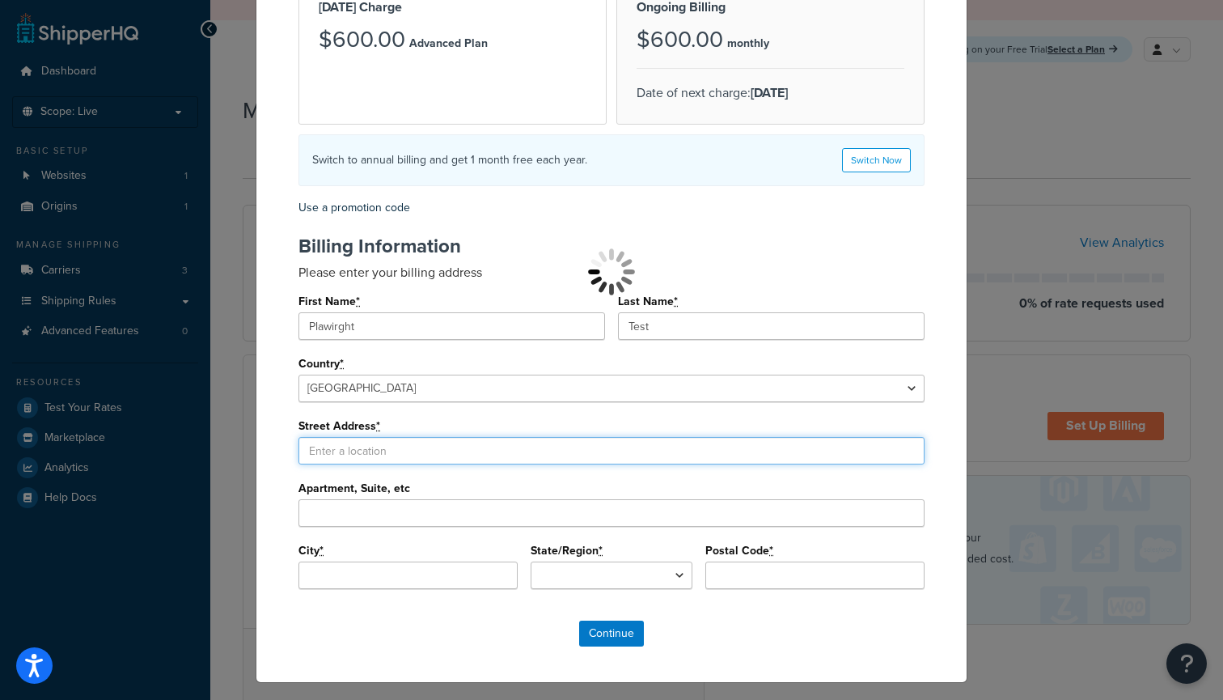
select select
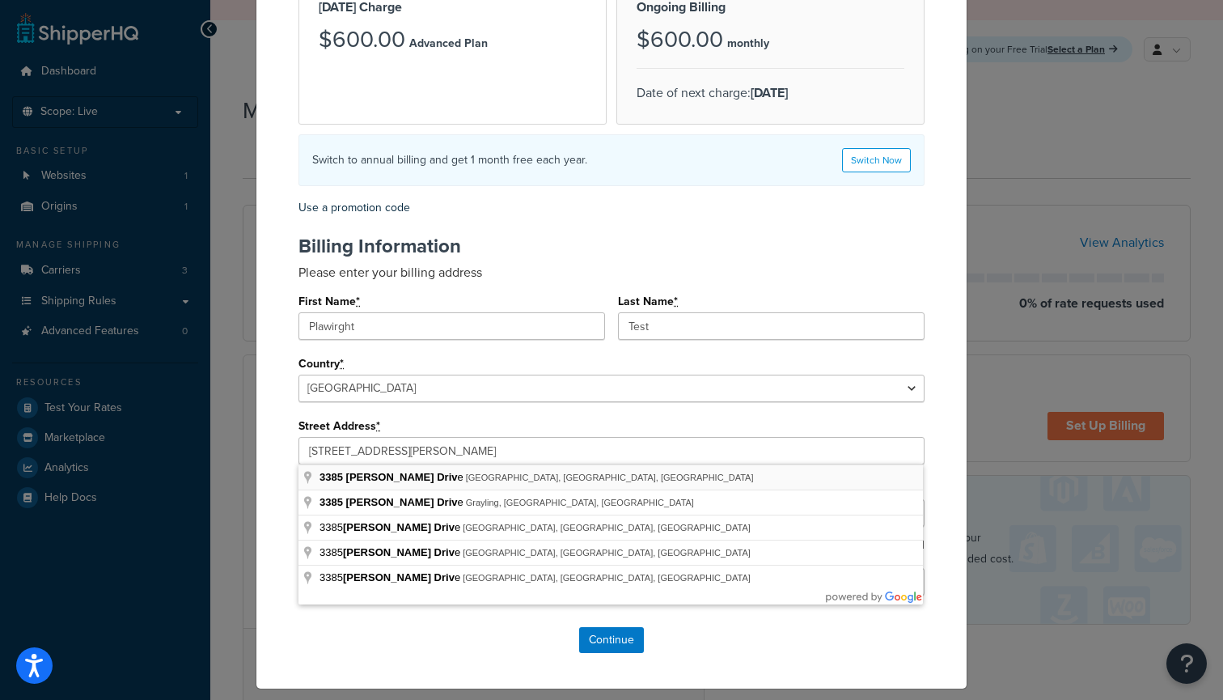
type input "3385 Michelson Dr"
type input "Irvine"
select select "CA"
type input "92612"
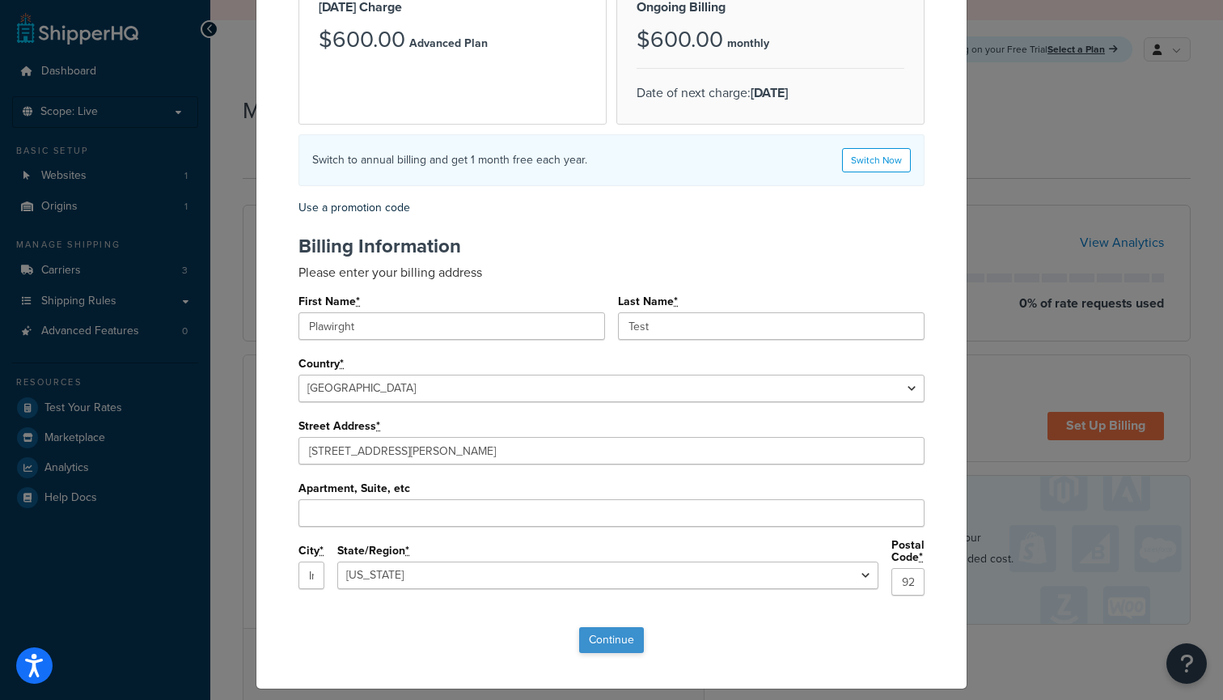
click at [600, 634] on input "Continue" at bounding box center [611, 640] width 65 height 26
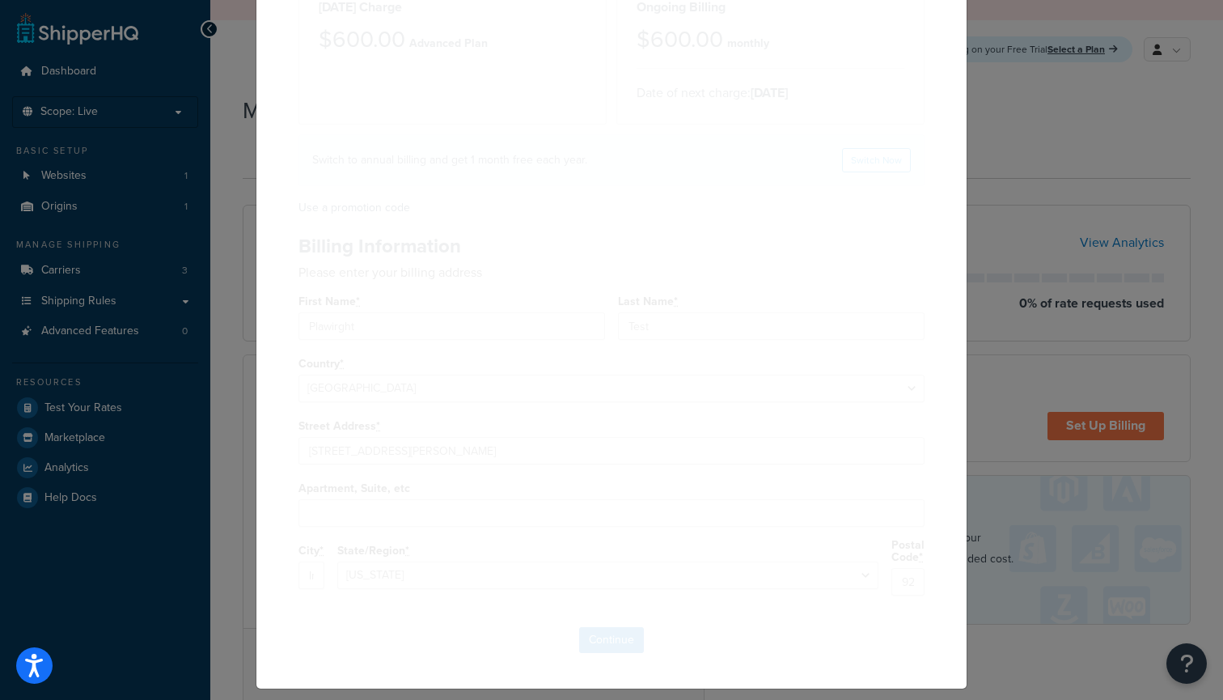
scroll to position [0, 0]
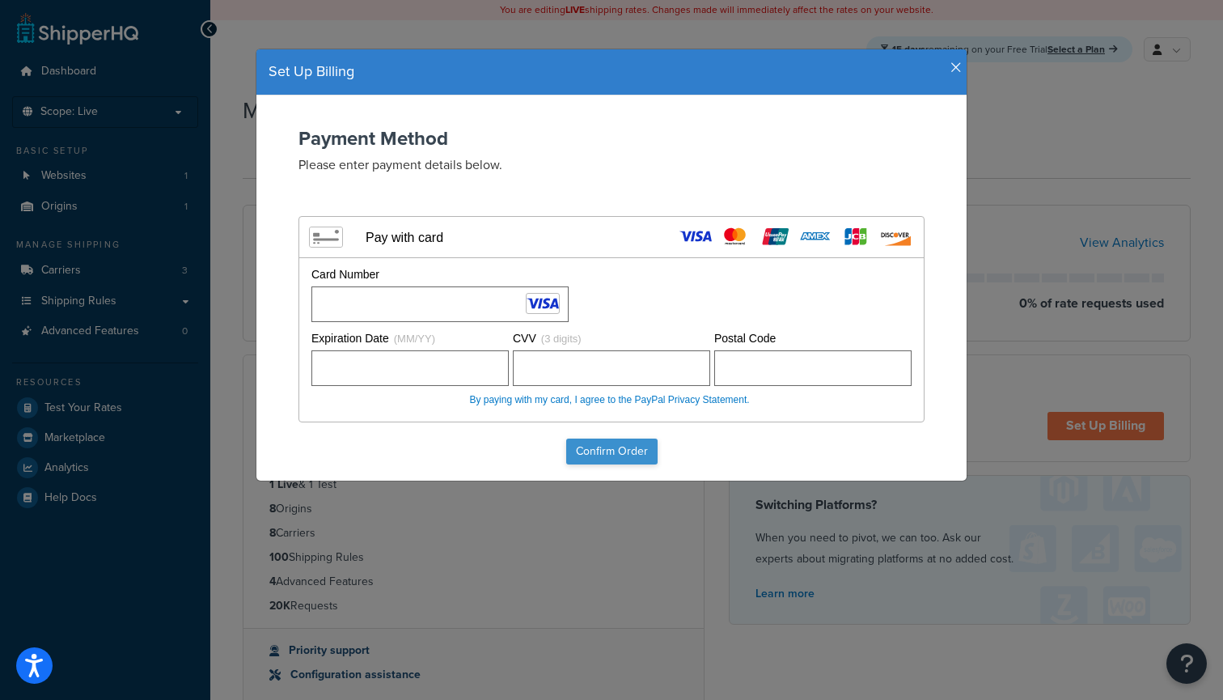
click at [639, 444] on input "Confirm Order" at bounding box center [611, 452] width 91 height 26
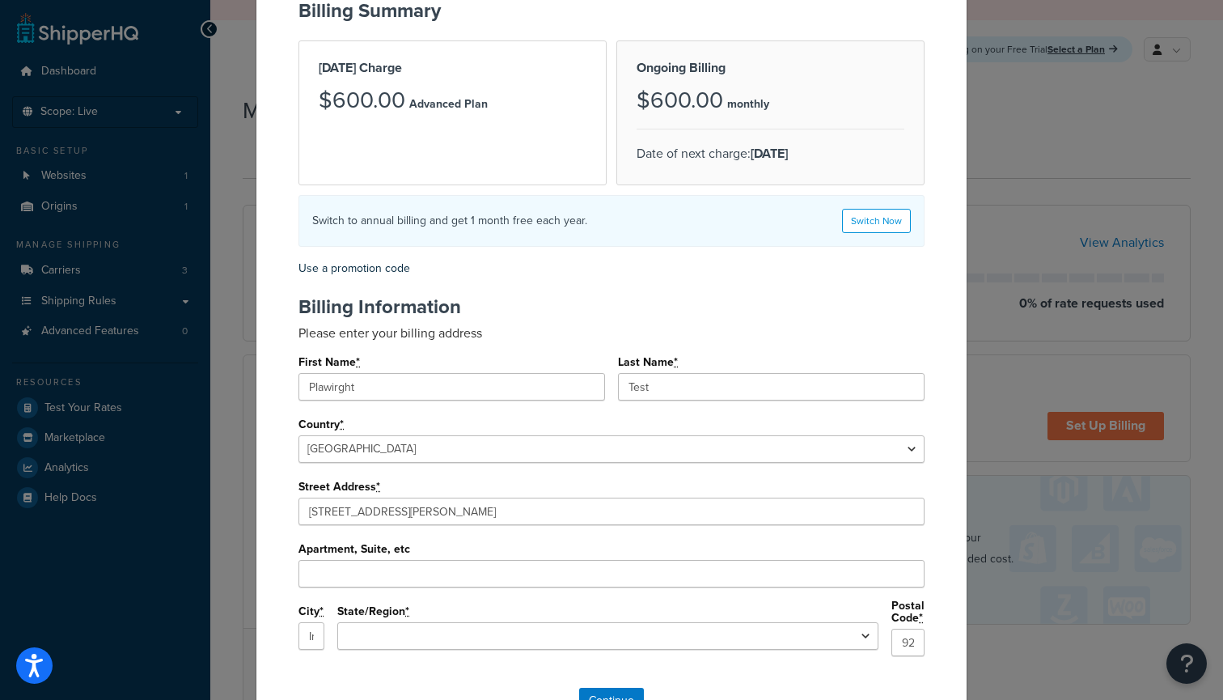
scroll to position [233, 0]
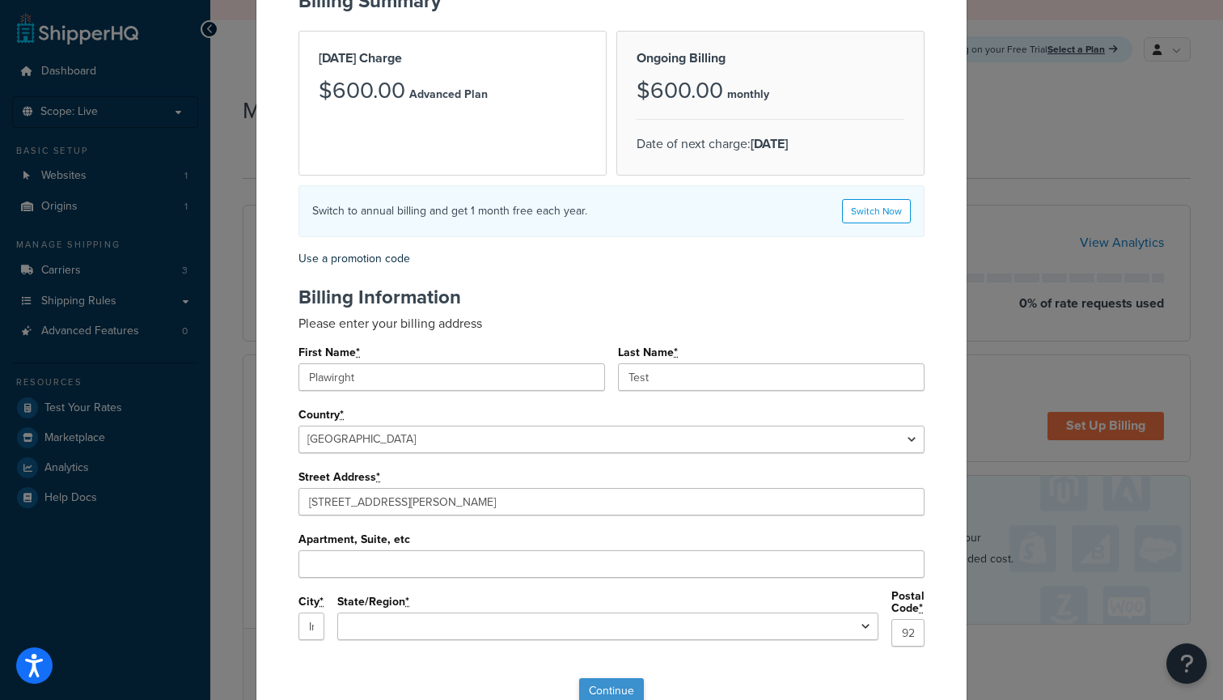
click at [617, 692] on input "Continue" at bounding box center [611, 691] width 65 height 26
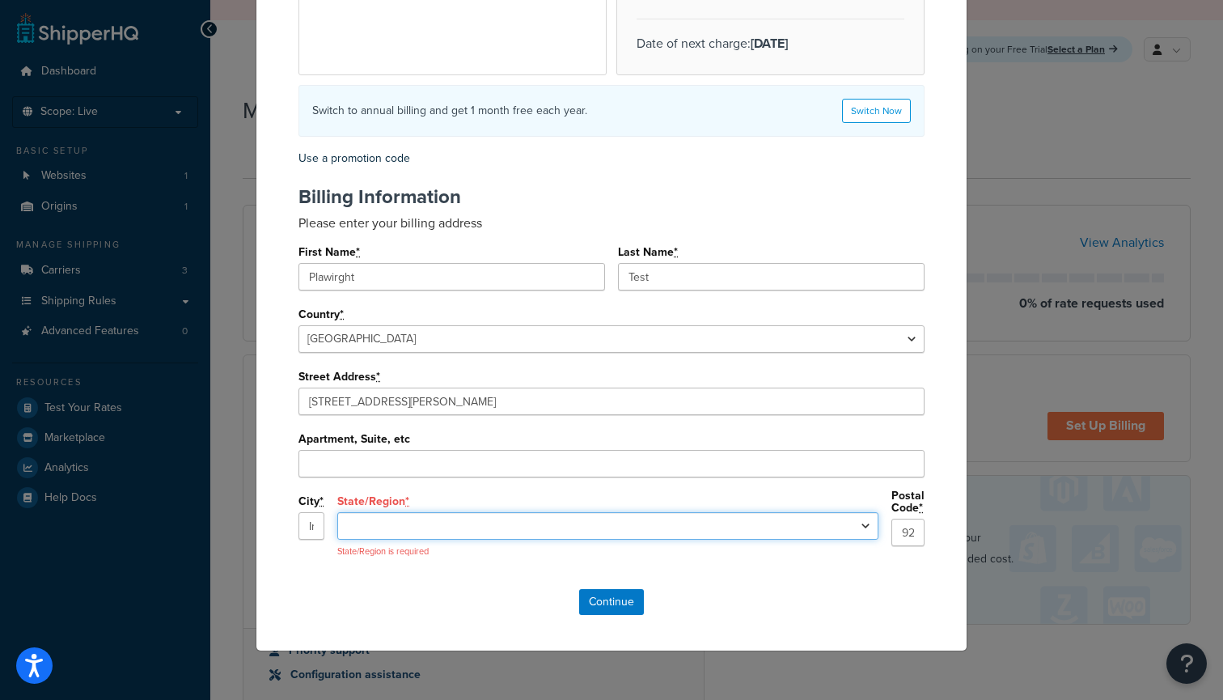
scroll to position [237, 0]
select select "CA"
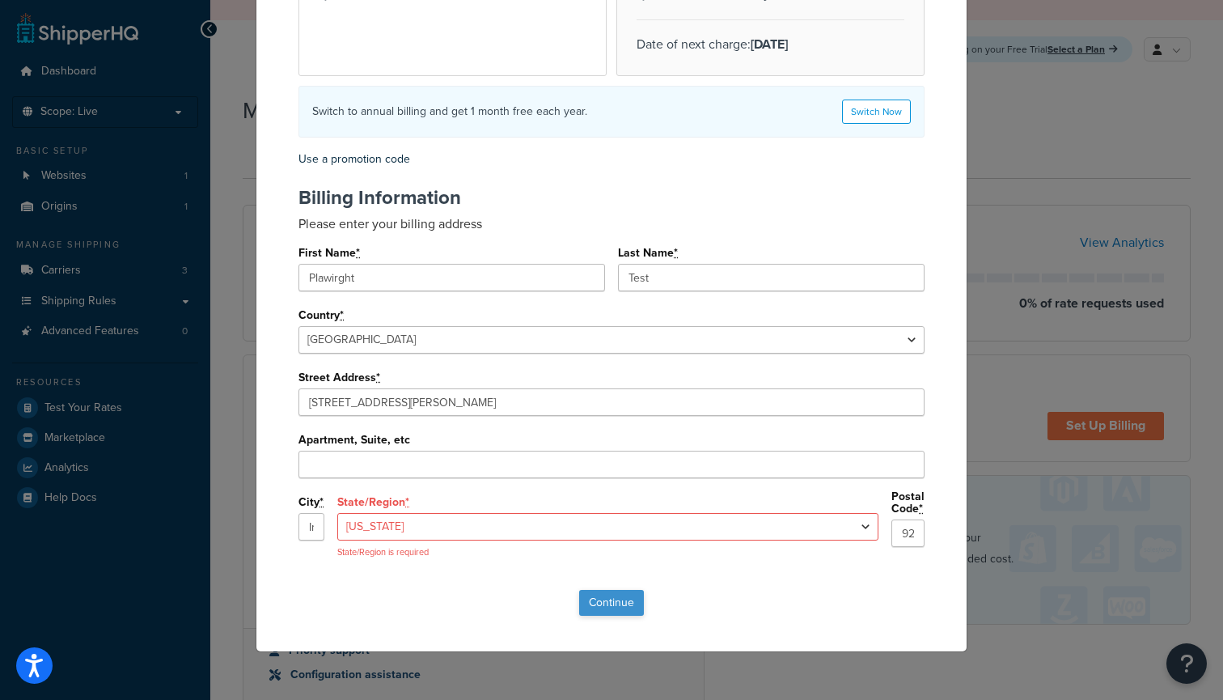
click at [601, 604] on input "Continue" at bounding box center [611, 603] width 65 height 26
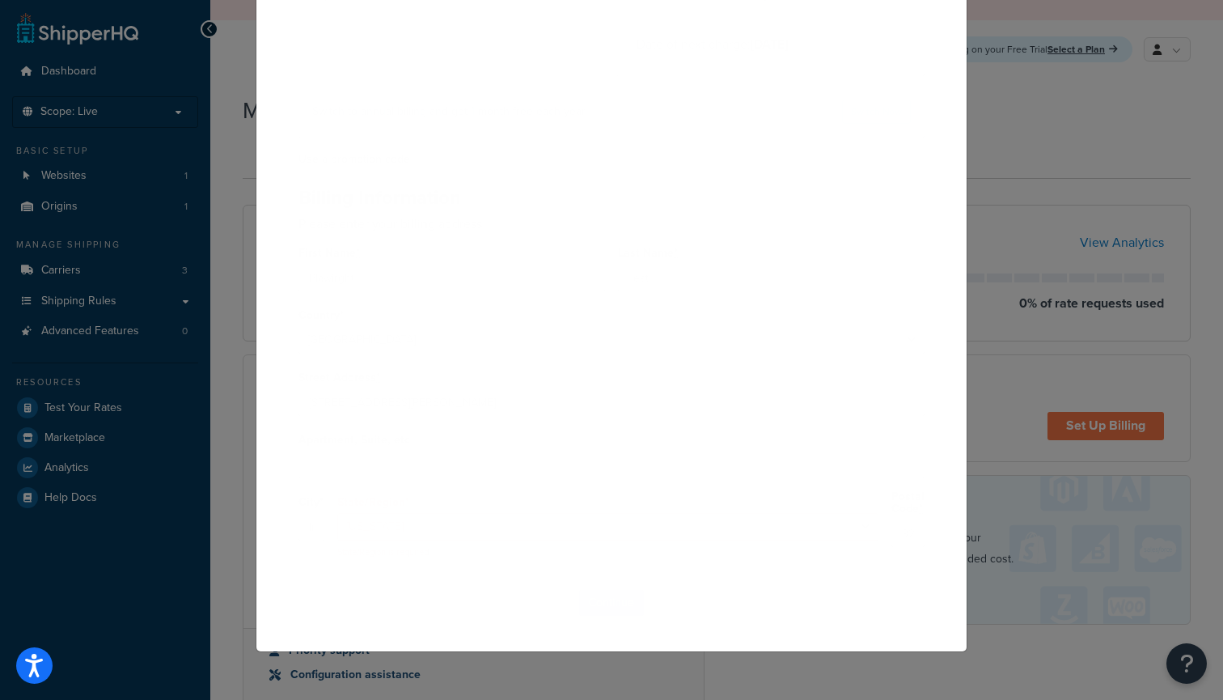
scroll to position [0, 0]
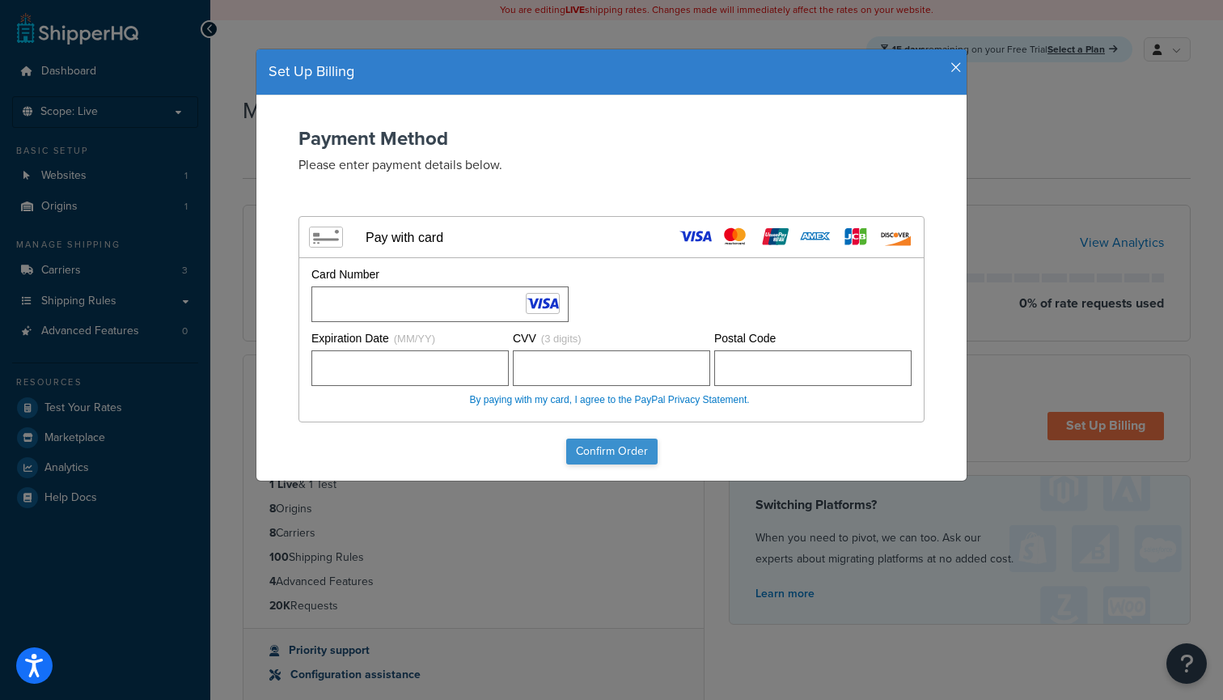
click at [611, 447] on input "Confirm Order" at bounding box center [611, 452] width 91 height 26
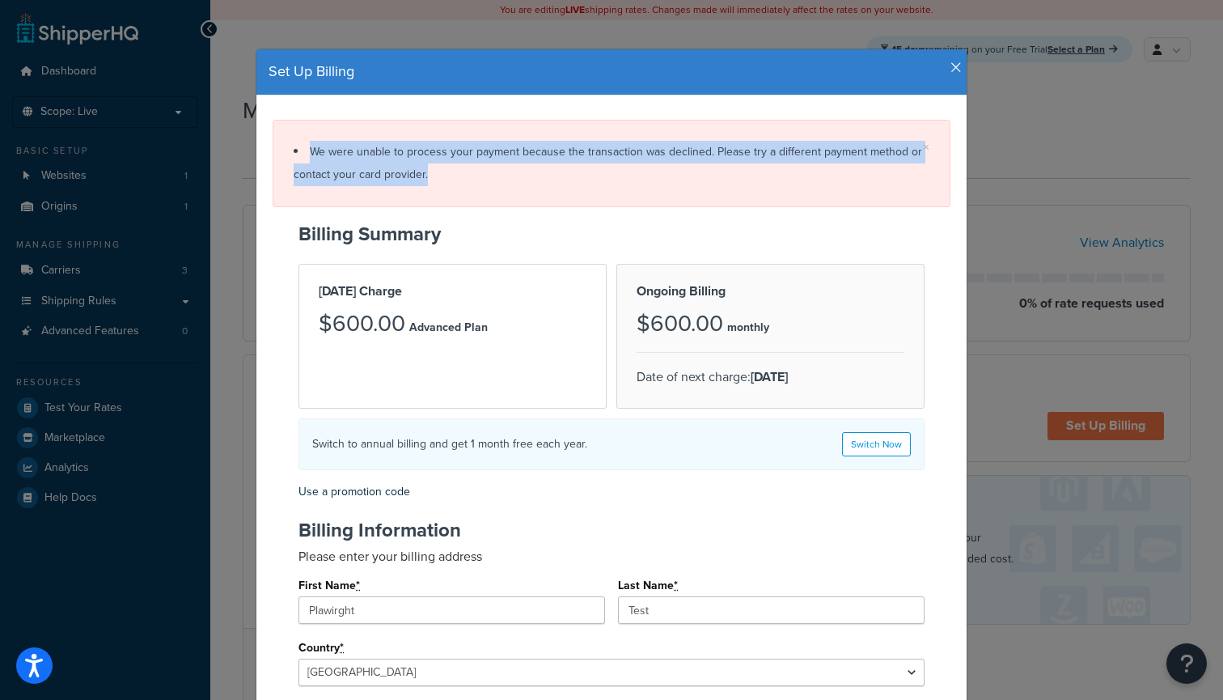
drag, startPoint x: 302, startPoint y: 148, endPoint x: 435, endPoint y: 172, distance: 135.7
click at [435, 172] on li "We were unable to process your payment because the transaction was declined. Pl…" at bounding box center [612, 163] width 636 height 45
copy li "We were unable to process your payment because the transaction was declined. Pl…"
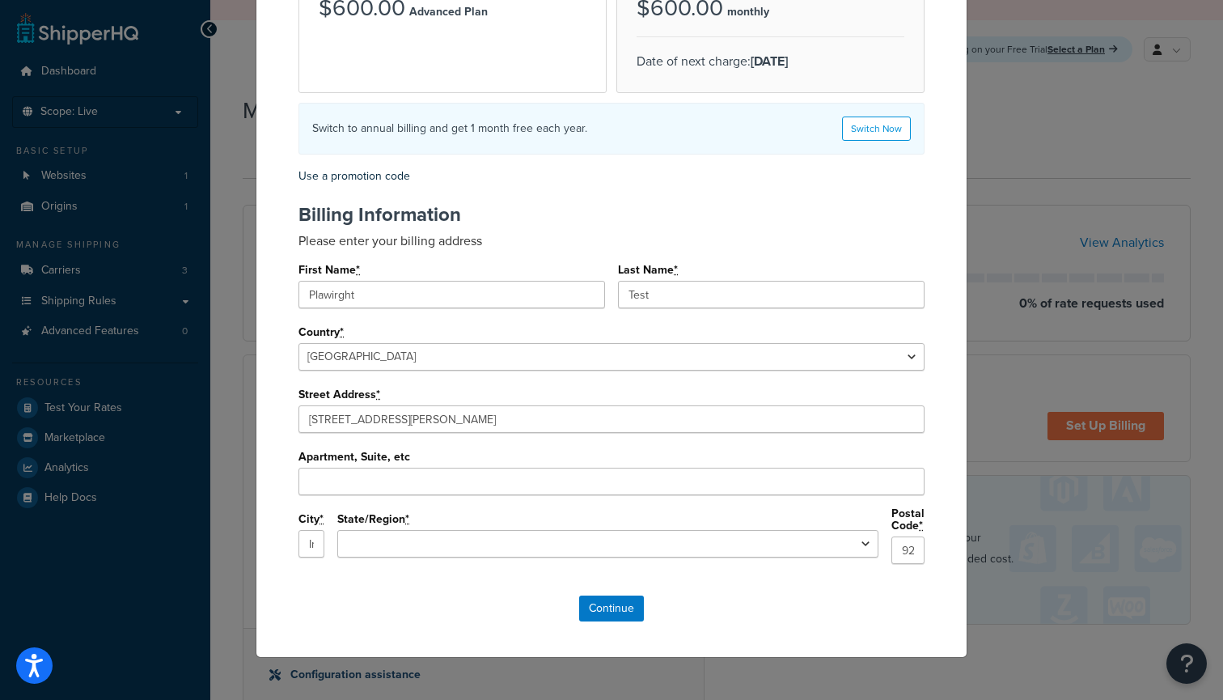
scroll to position [315, 0]
select select "CA"
click at [587, 608] on input "Continue" at bounding box center [611, 609] width 65 height 26
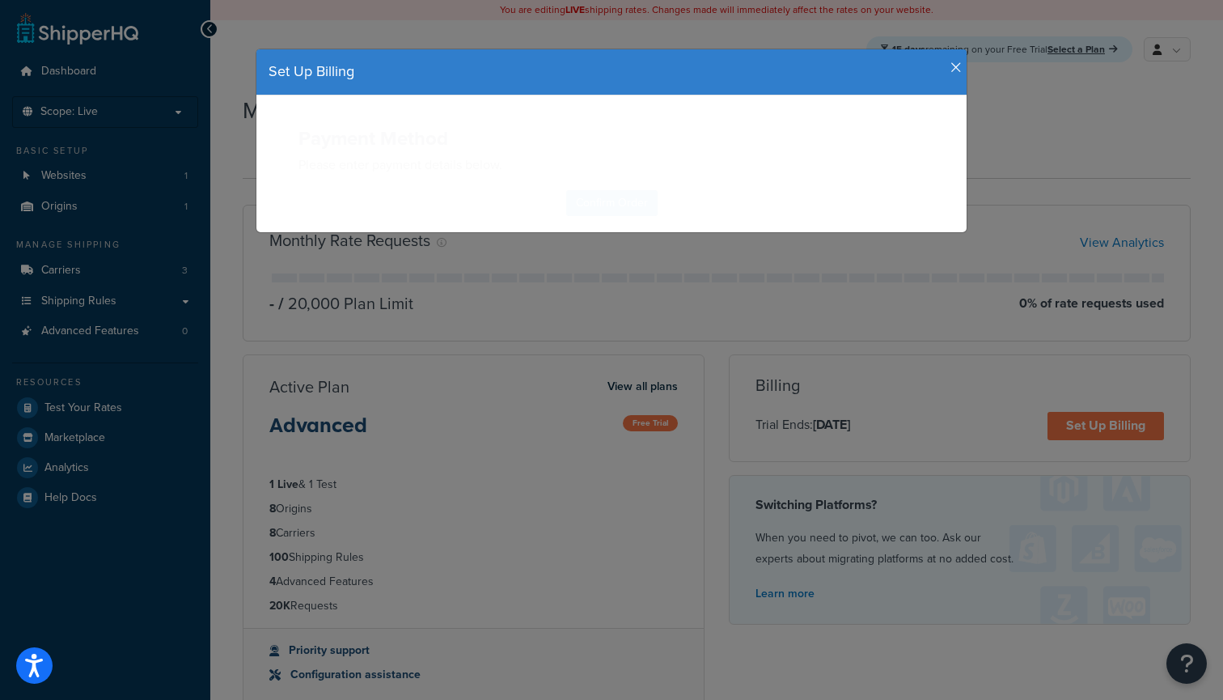
scroll to position [0, 0]
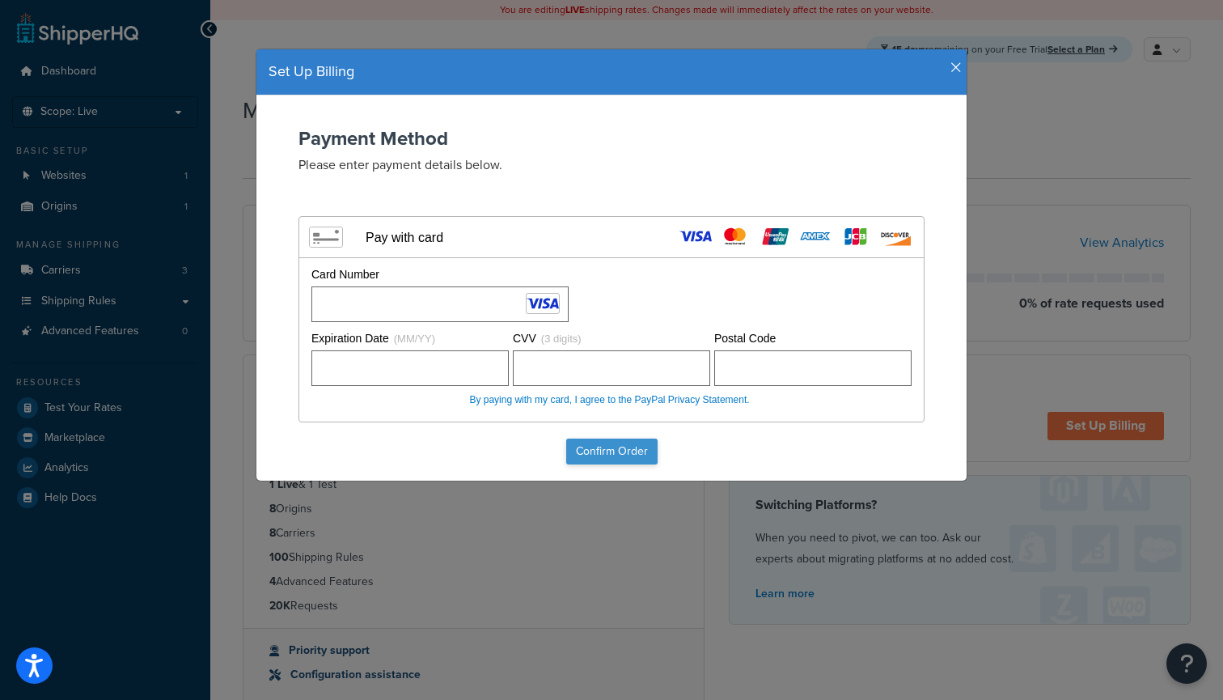
click at [632, 447] on input "Confirm Order" at bounding box center [611, 452] width 91 height 26
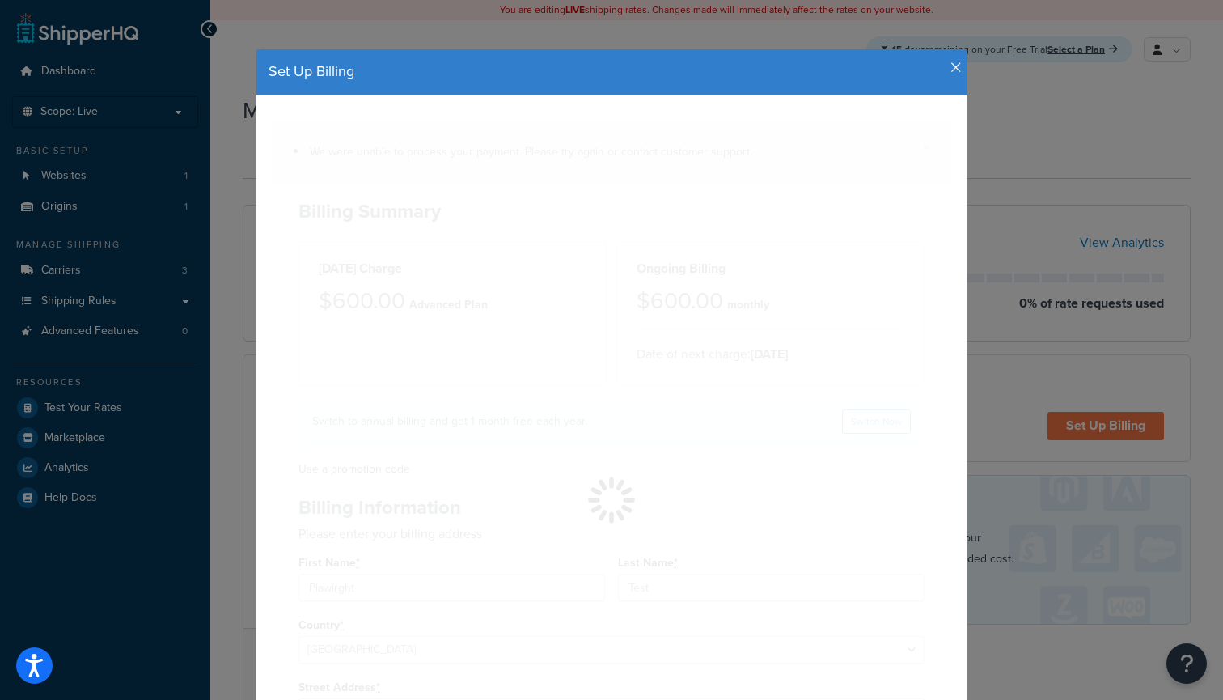
select select "CA"
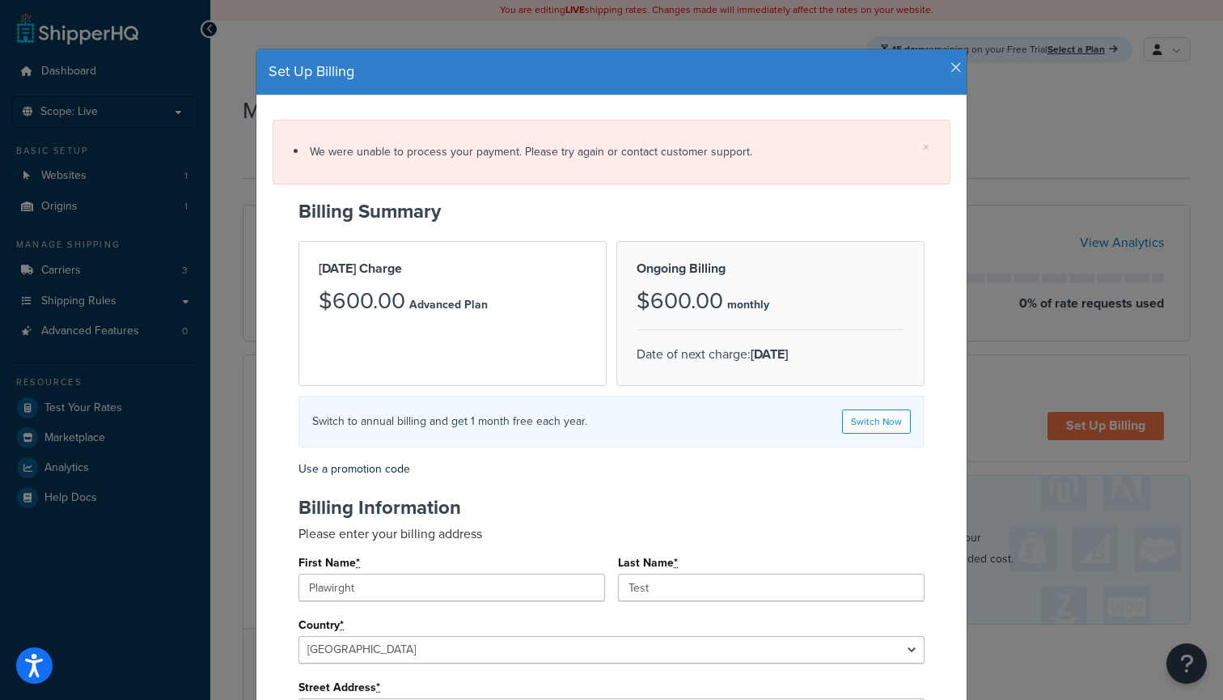
click at [957, 65] on icon "button" at bounding box center [956, 68] width 11 height 15
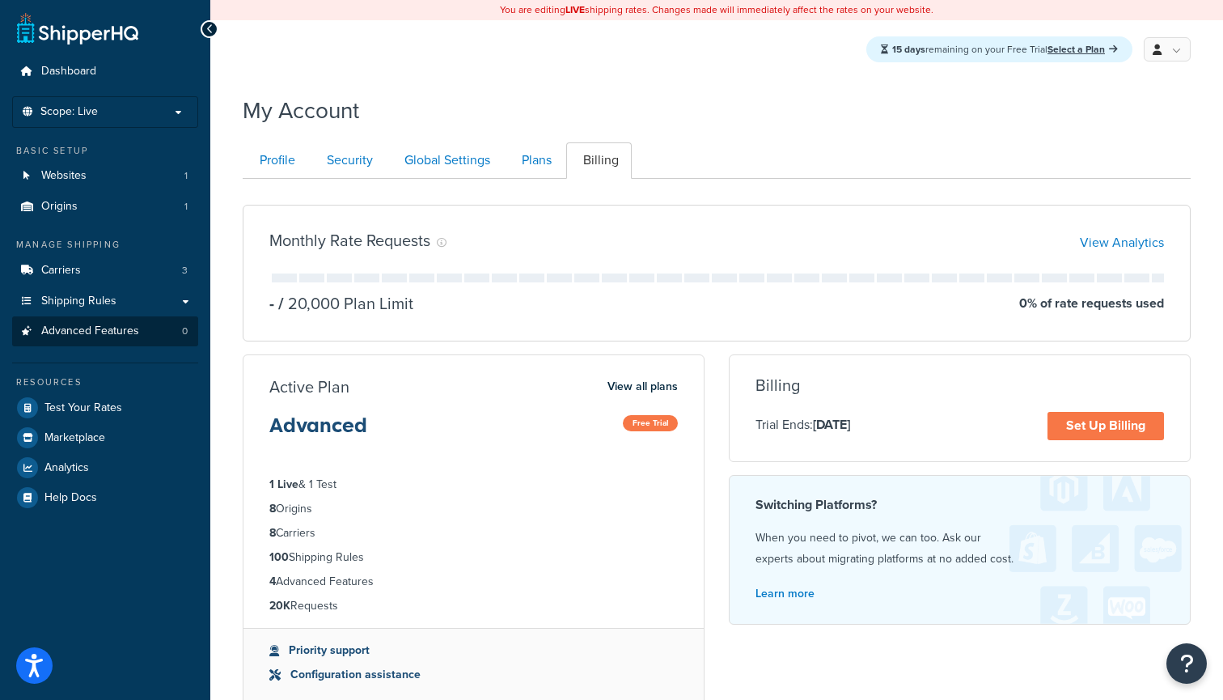
click at [146, 333] on link "Advanced Features 0" at bounding box center [105, 331] width 186 height 30
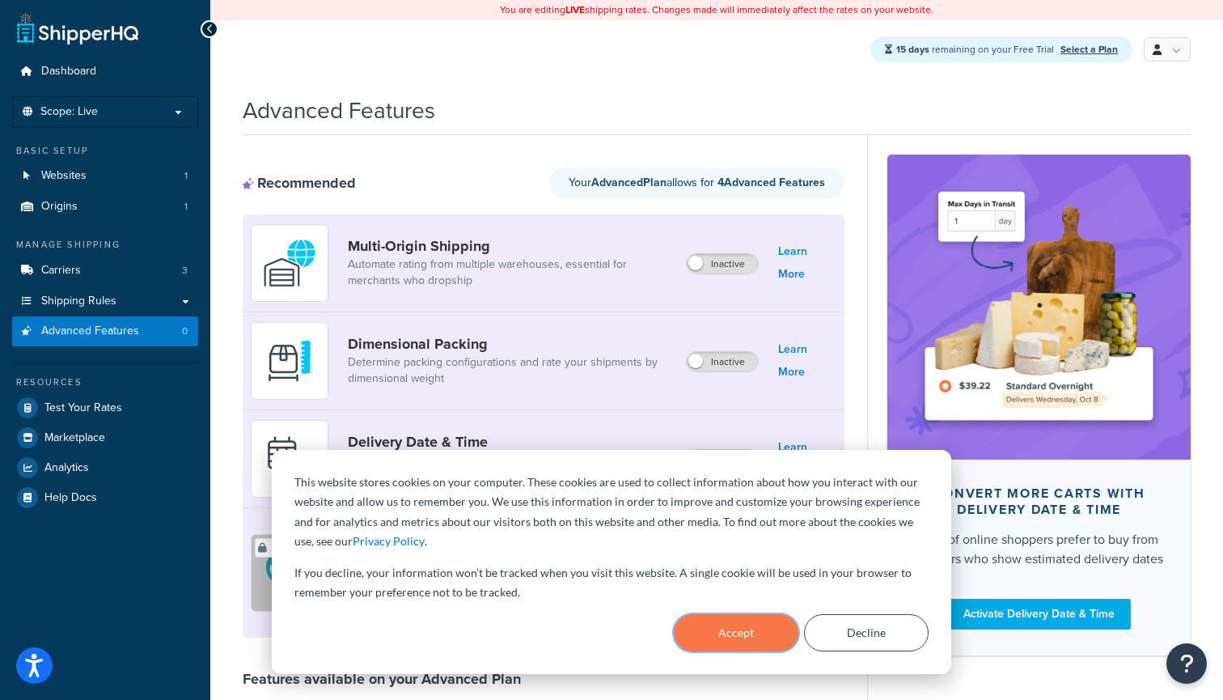
click at [755, 636] on button "Accept" at bounding box center [736, 632] width 125 height 37
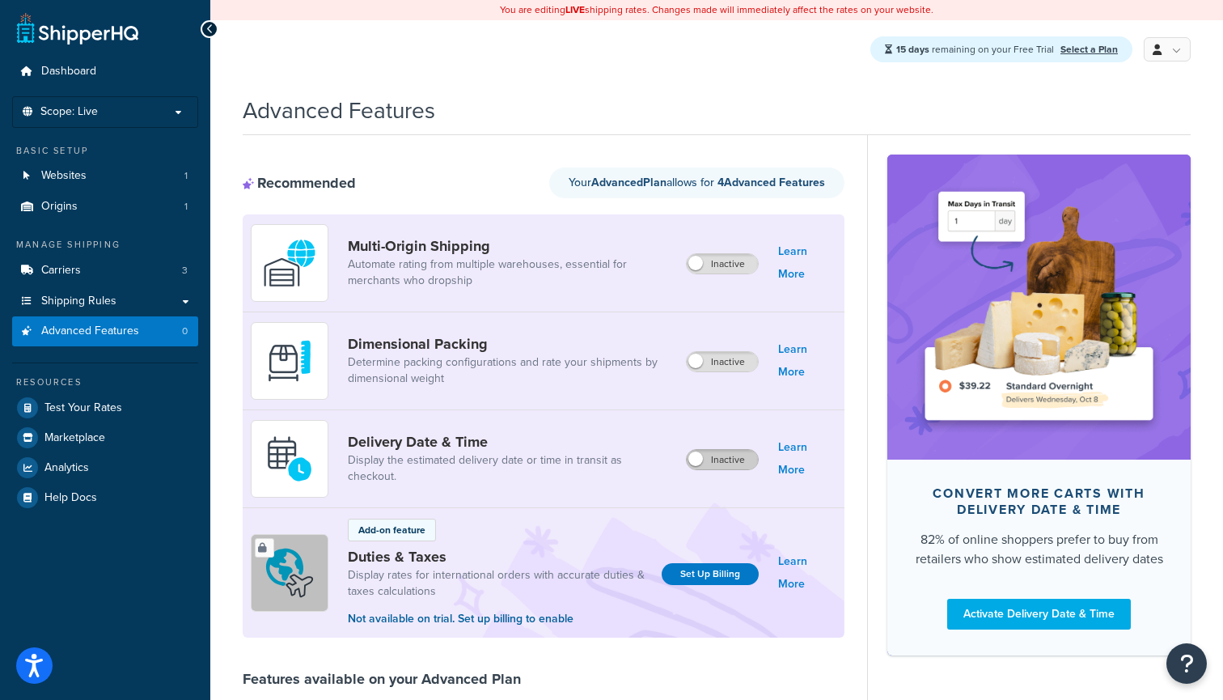
click at [727, 460] on label "Inactive" at bounding box center [722, 459] width 71 height 19
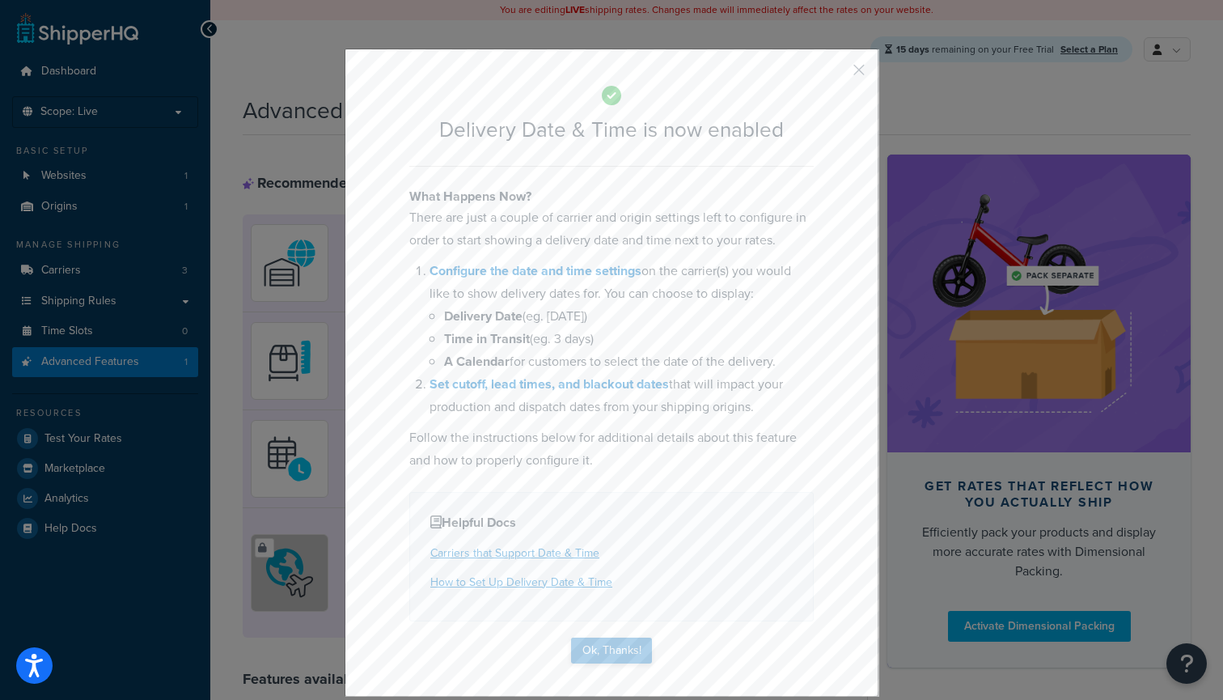
click at [638, 640] on button "Ok, Thanks!" at bounding box center [611, 651] width 81 height 26
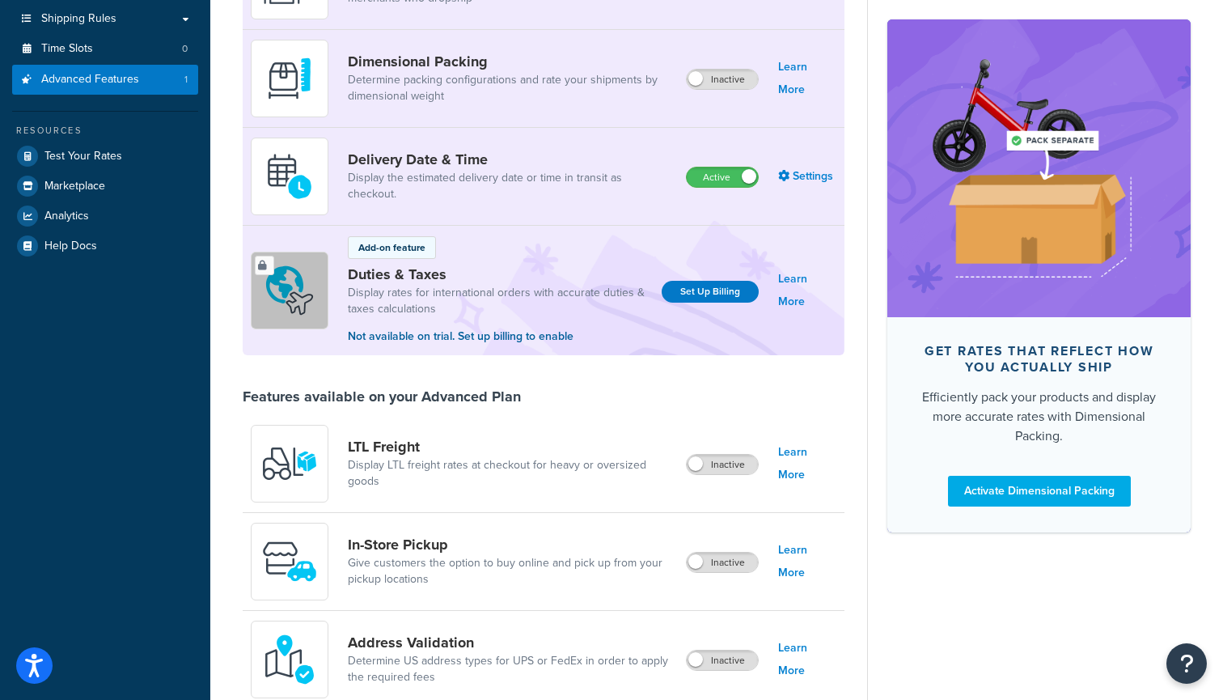
scroll to position [317, 0]
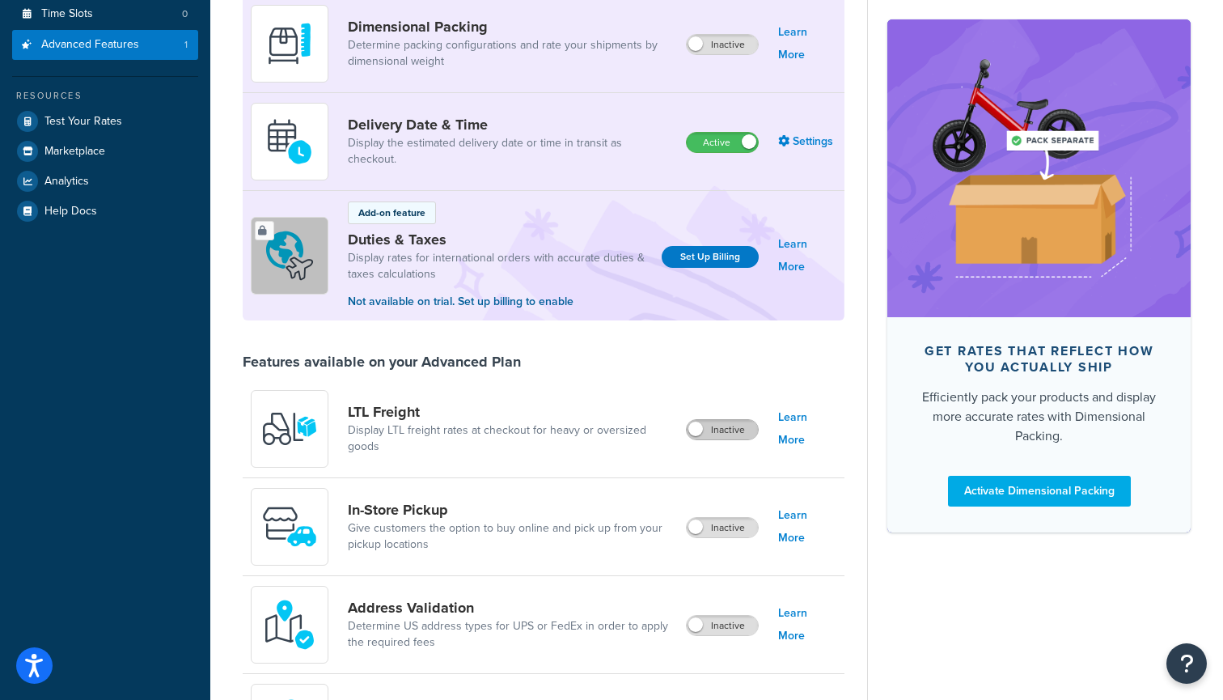
click at [742, 428] on label "Inactive" at bounding box center [722, 429] width 71 height 19
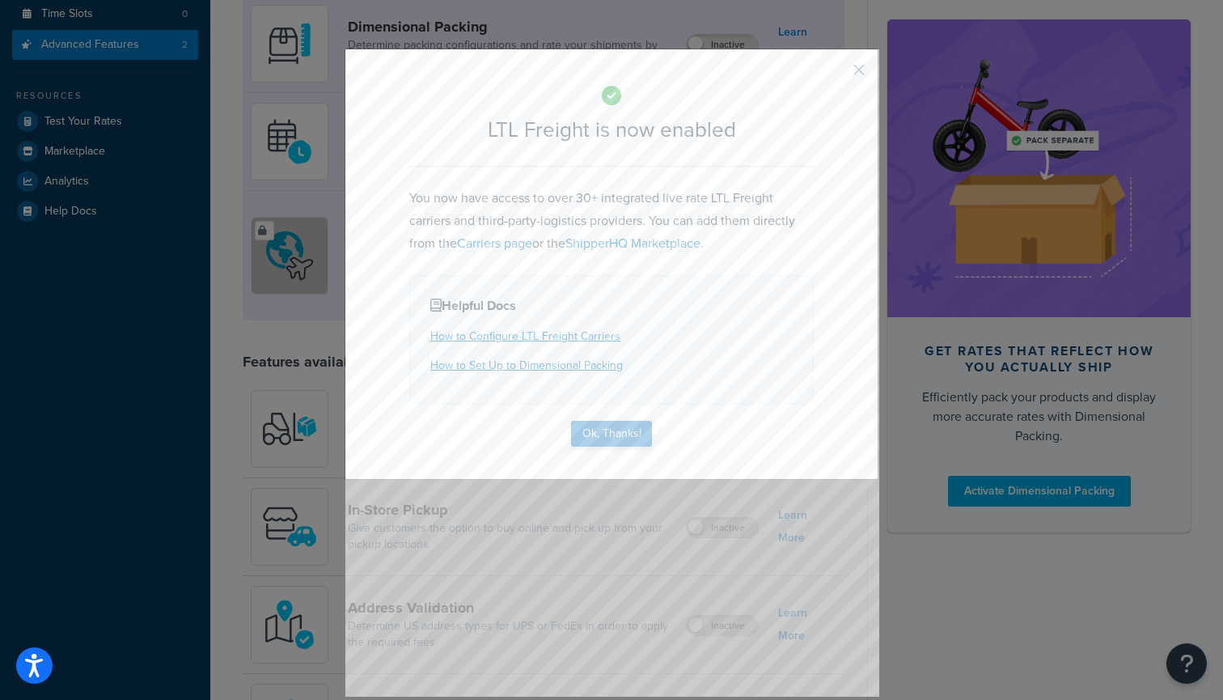
click at [619, 436] on button "Ok, Thanks!" at bounding box center [611, 434] width 81 height 26
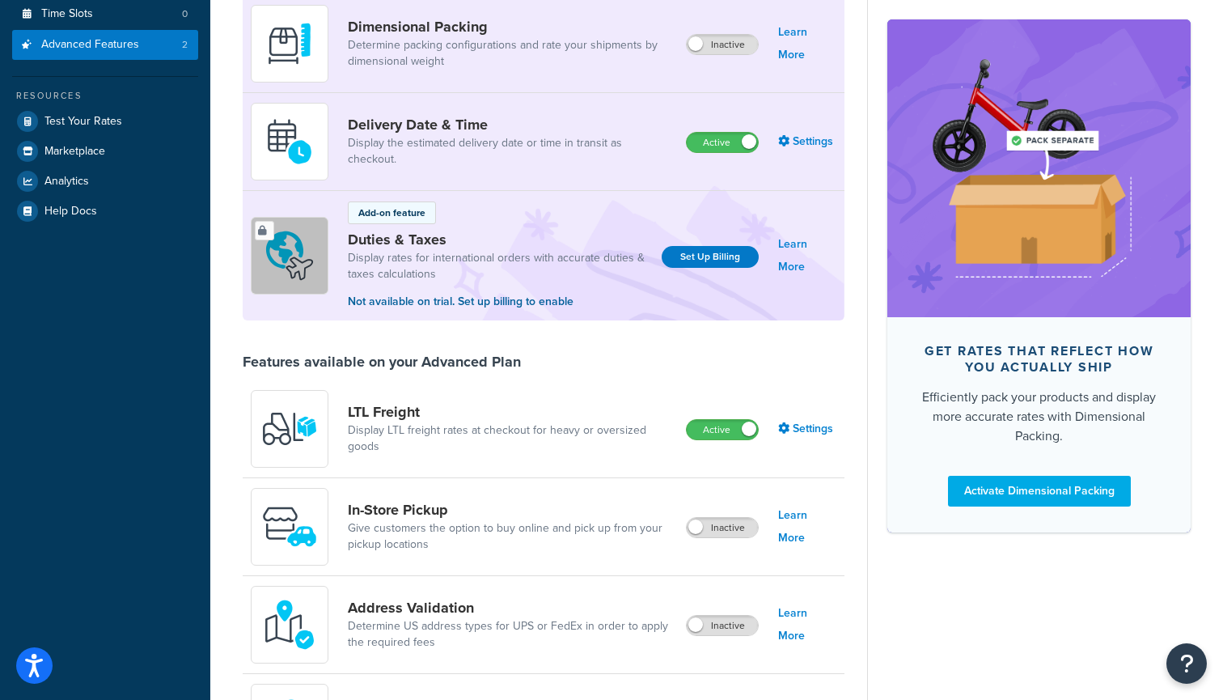
click at [703, 511] on div "In-Store Pickup Give customers the option to buy online and pick up from your p…" at bounding box center [544, 527] width 602 height 98
click at [703, 523] on label "Inactive" at bounding box center [722, 527] width 71 height 19
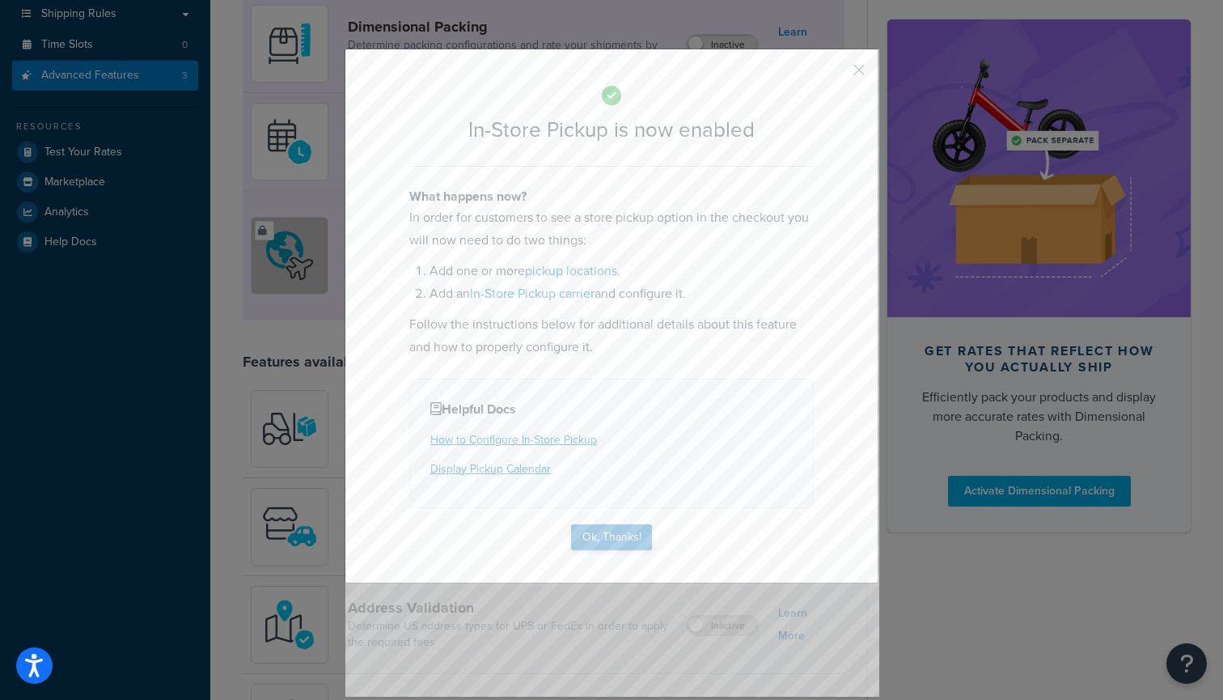
click at [602, 535] on button "Ok, Thanks!" at bounding box center [611, 537] width 81 height 26
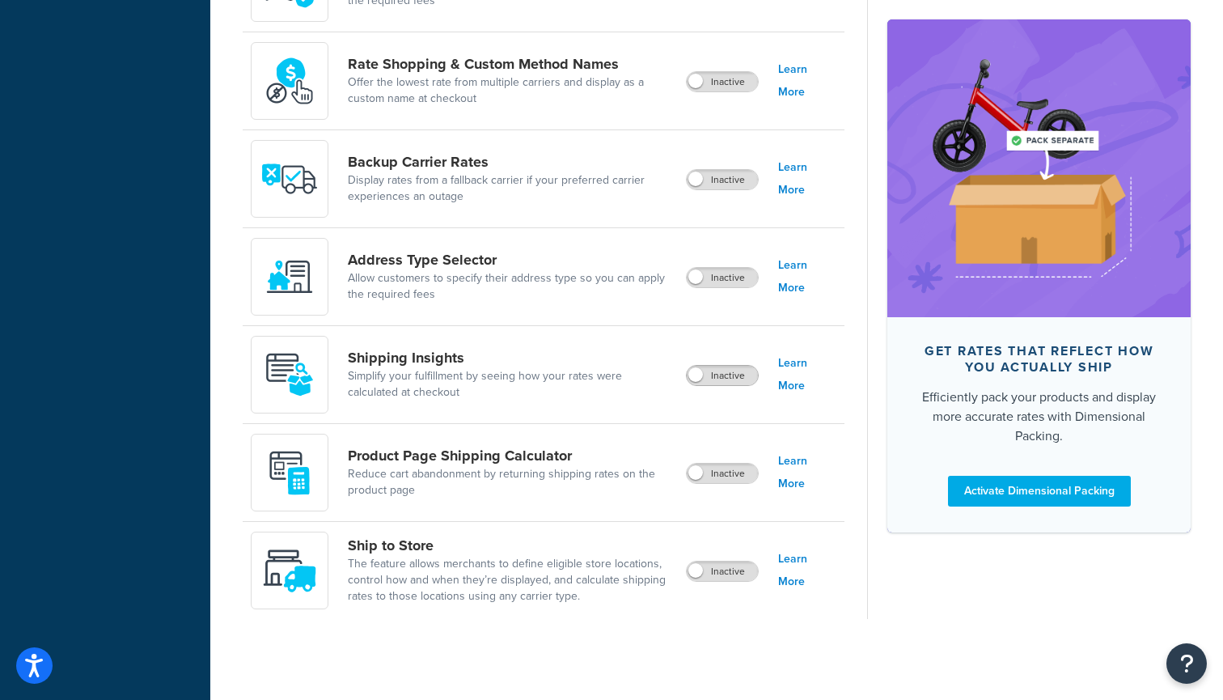
scroll to position [960, 0]
click at [738, 368] on label "Inactive" at bounding box center [722, 375] width 71 height 19
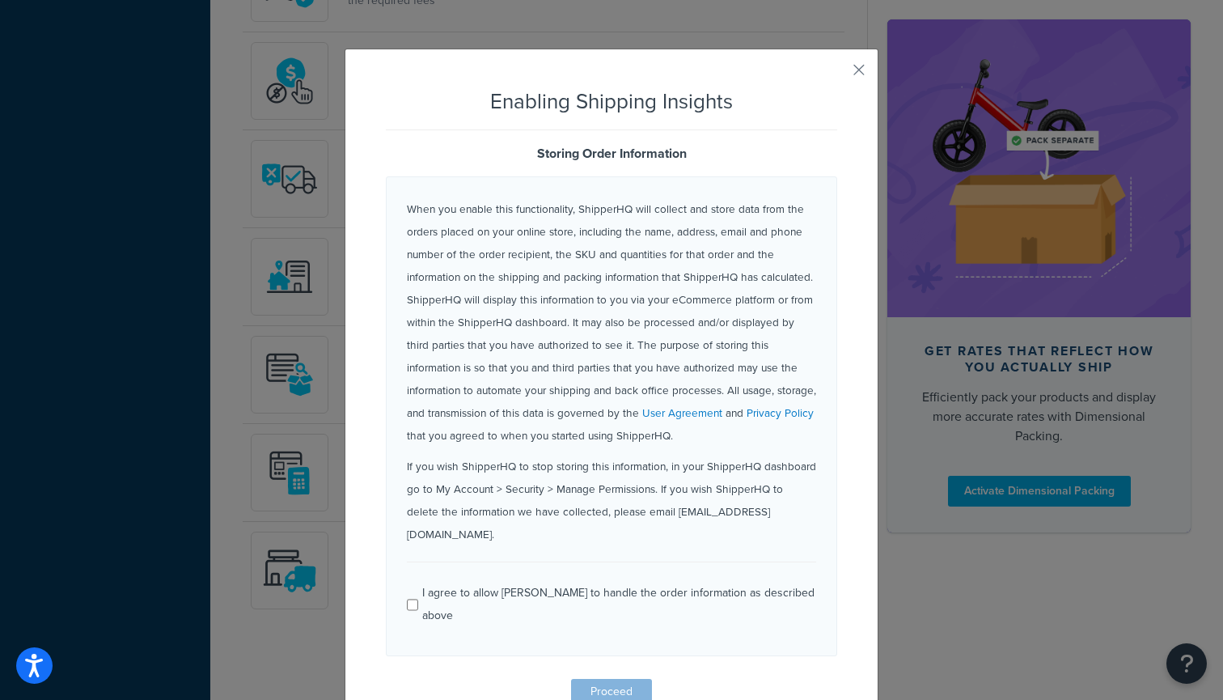
click at [491, 582] on div "I agree to allow ShipperHQ to handle the order information as described above" at bounding box center [619, 604] width 394 height 45
click at [418, 599] on input "I agree to allow ShipperHQ to handle the order information as described above" at bounding box center [412, 605] width 11 height 12
checkbox input "true"
click at [604, 679] on button "Proceed" at bounding box center [611, 692] width 81 height 26
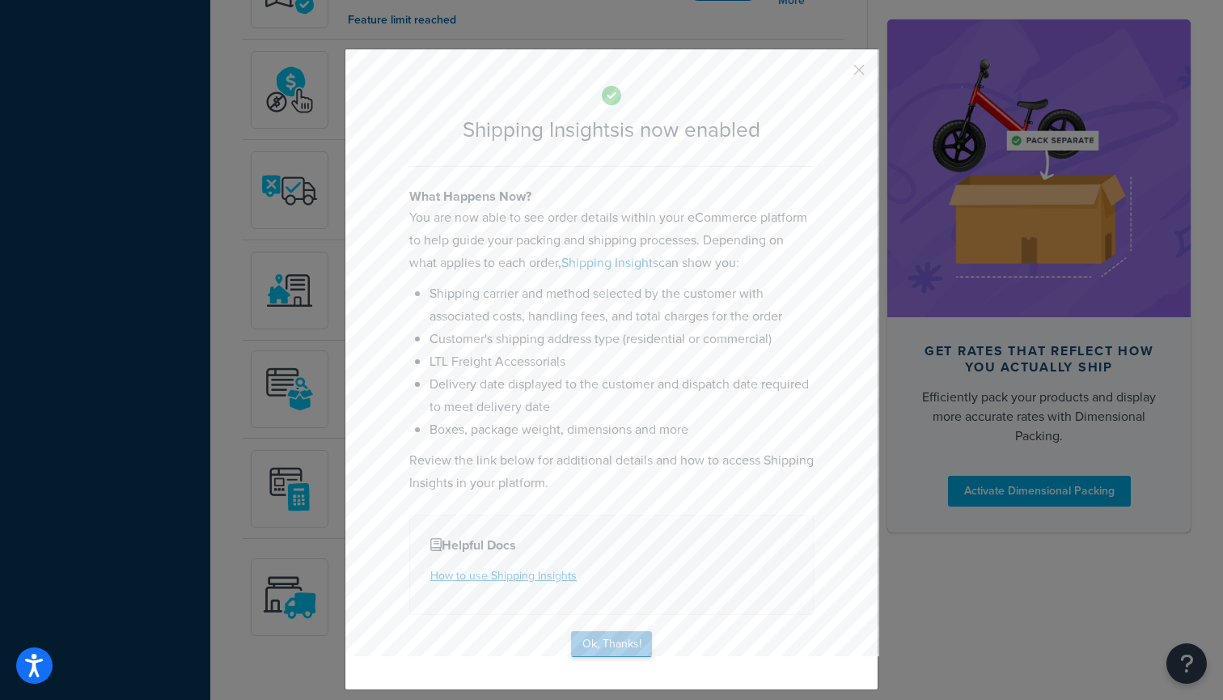
click at [623, 651] on button "Ok, Thanks!" at bounding box center [611, 644] width 81 height 26
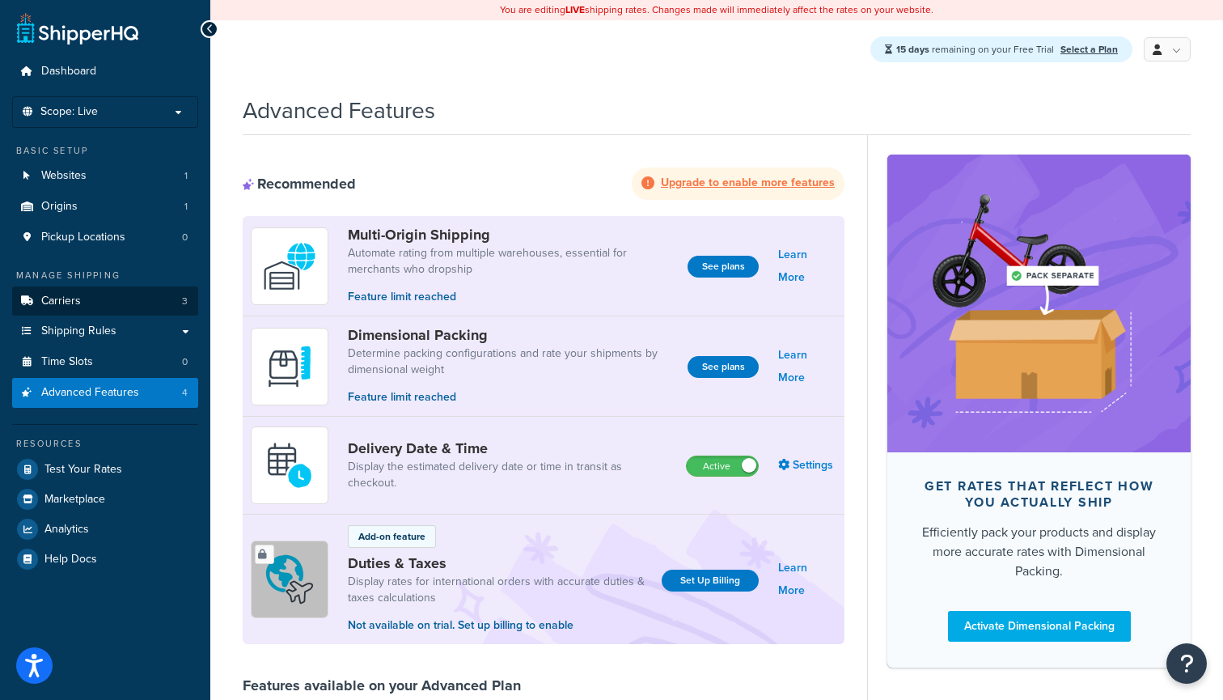
click at [146, 295] on link "Carriers 3" at bounding box center [105, 301] width 186 height 30
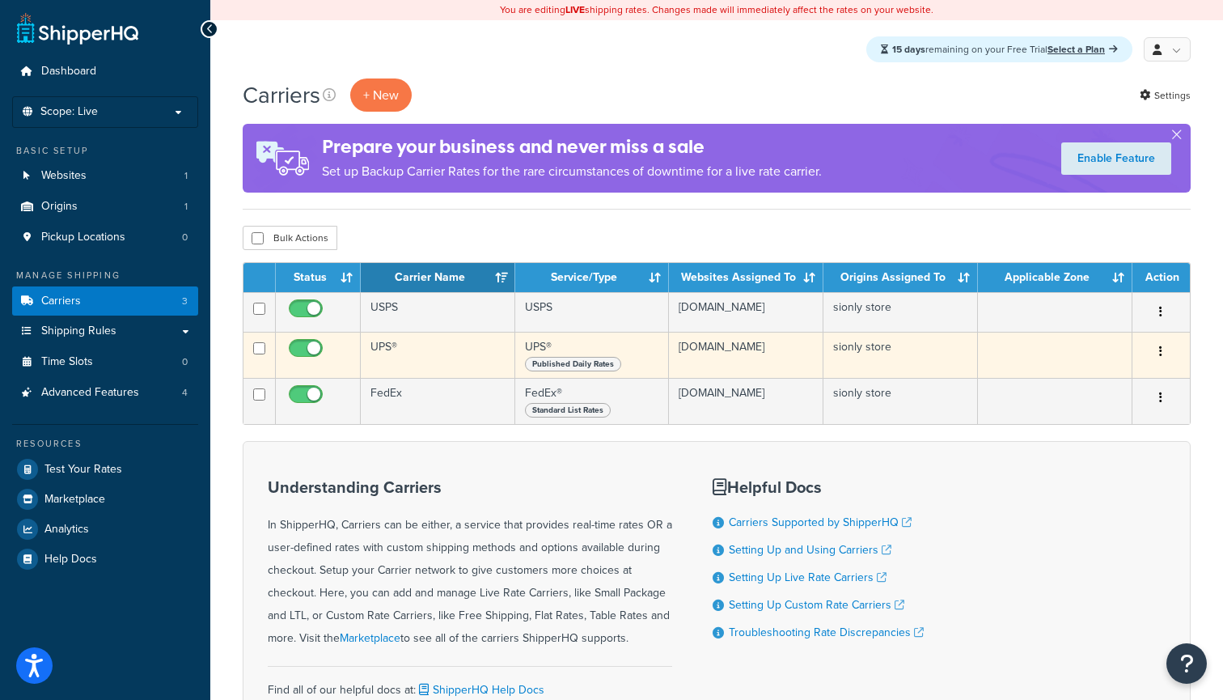
click at [411, 358] on td "UPS®" at bounding box center [438, 355] width 155 height 46
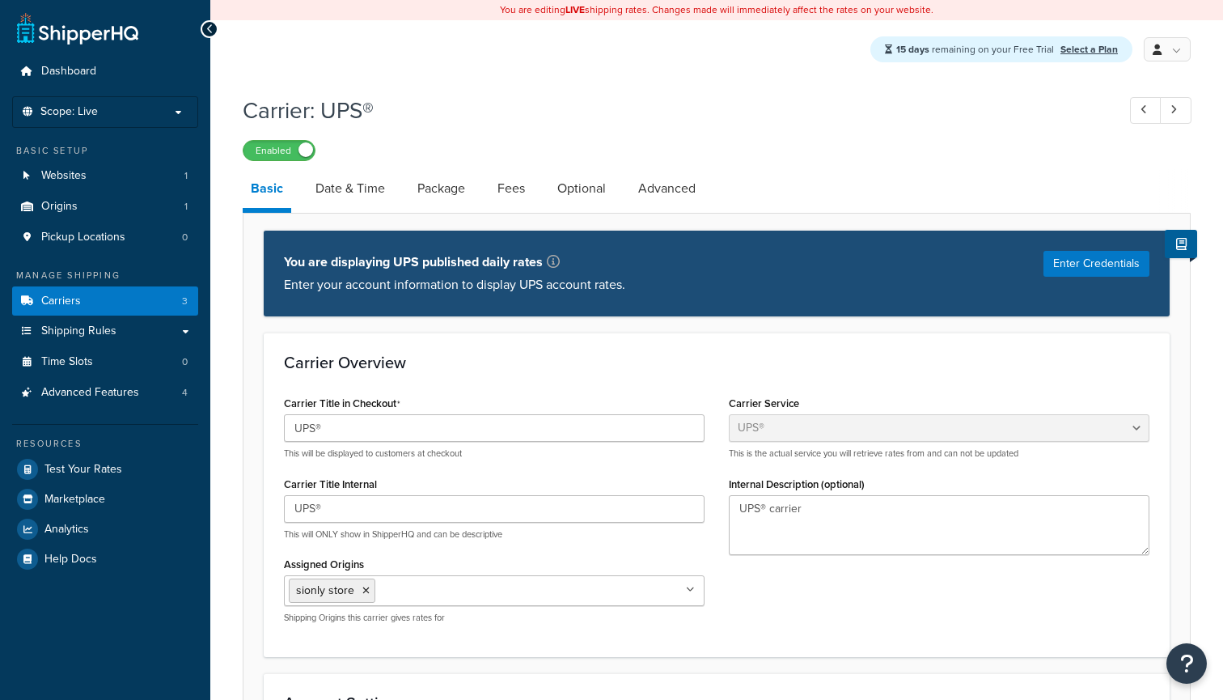
select select "ups"
click at [371, 189] on link "Date & Time" at bounding box center [350, 188] width 86 height 39
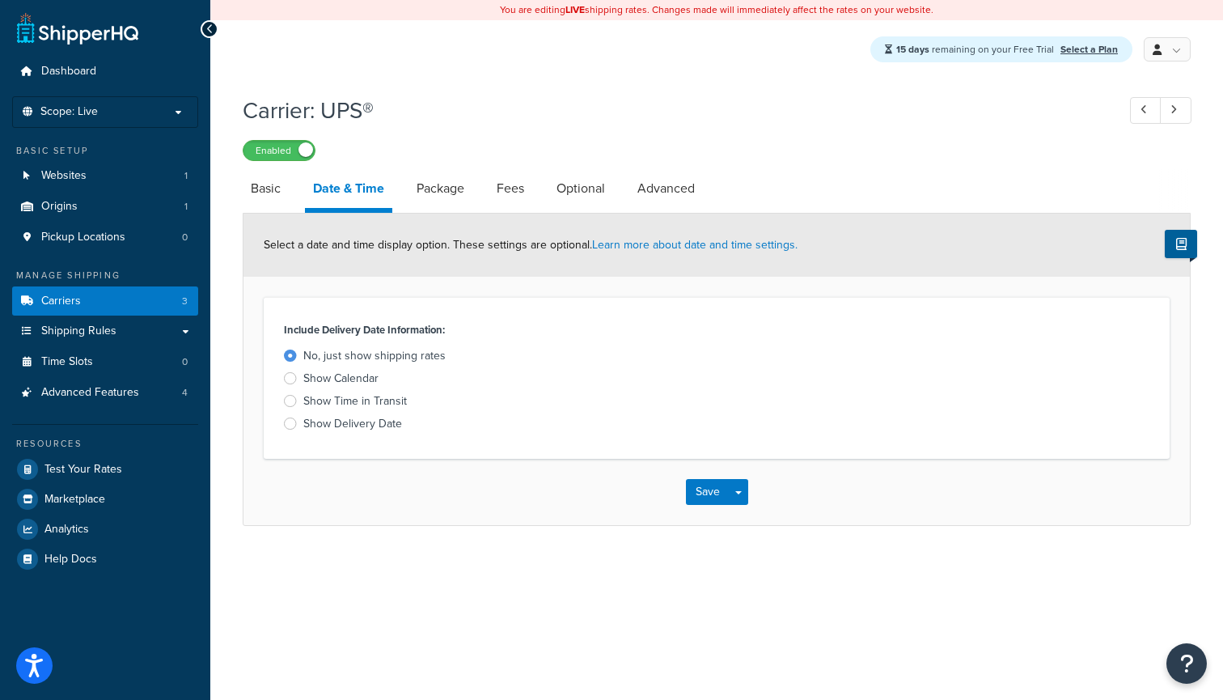
click at [358, 375] on div "Show Calendar" at bounding box center [340, 379] width 75 height 16
click at [0, 0] on input "Show Calendar" at bounding box center [0, 0] width 0 height 0
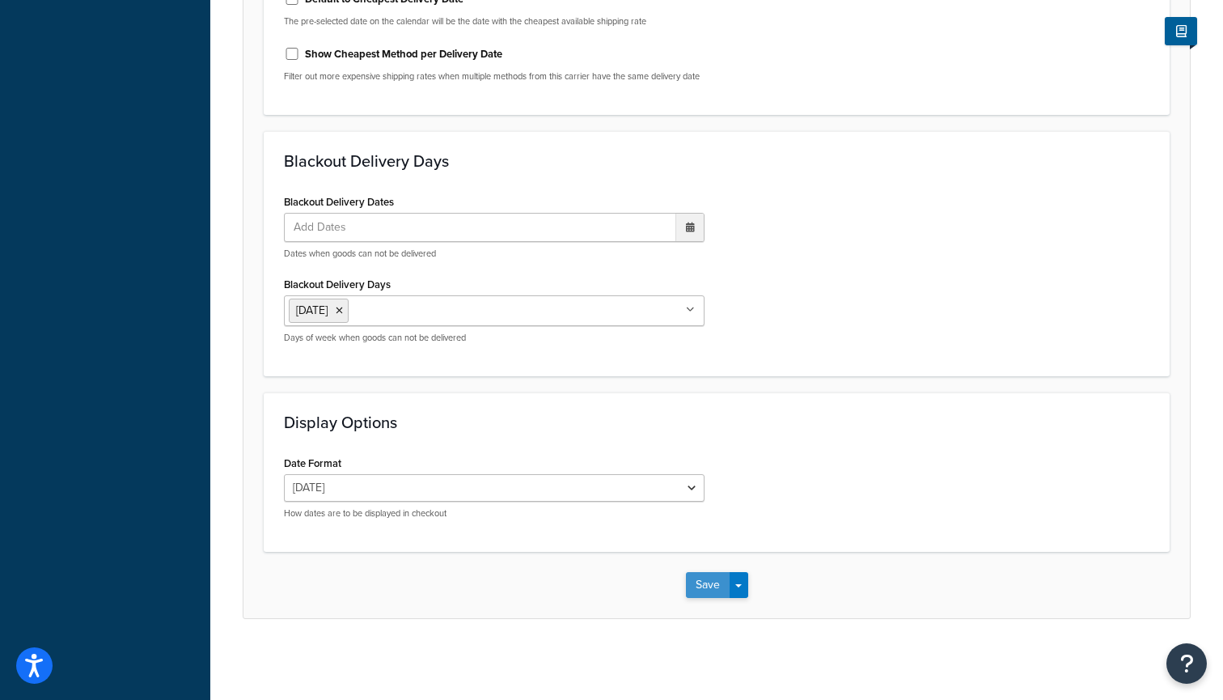
scroll to position [904, 0]
click at [714, 581] on button "Save" at bounding box center [708, 585] width 44 height 26
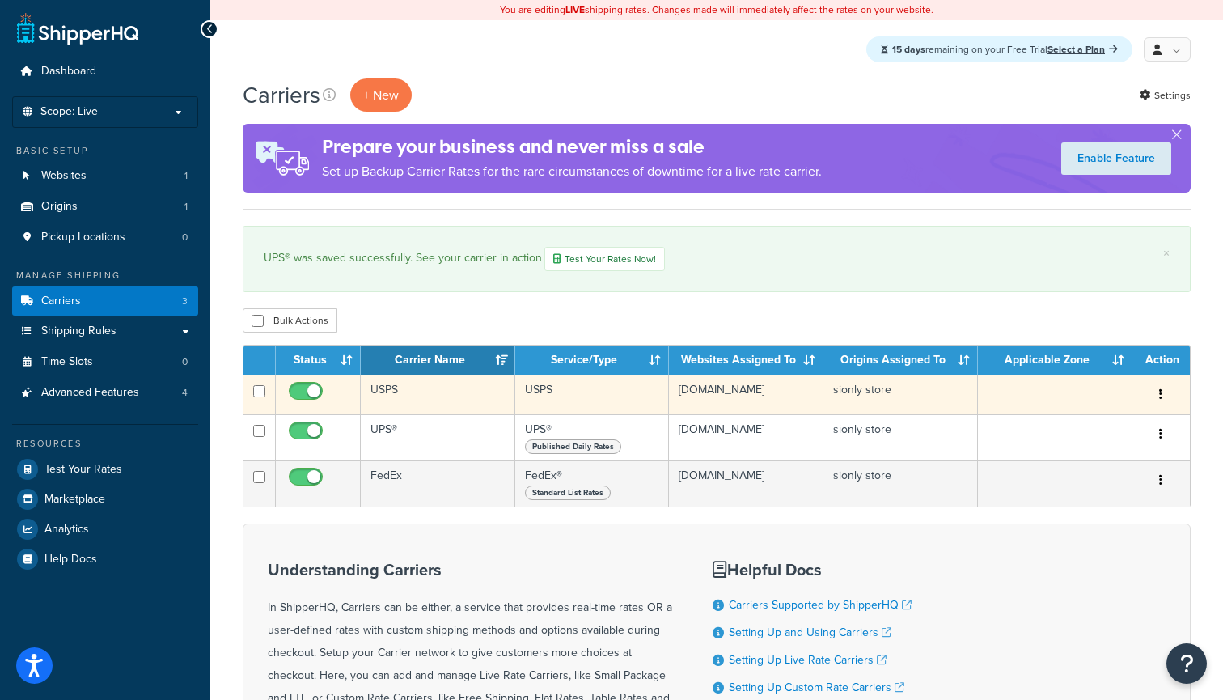
click at [417, 402] on td "USPS" at bounding box center [438, 395] width 155 height 40
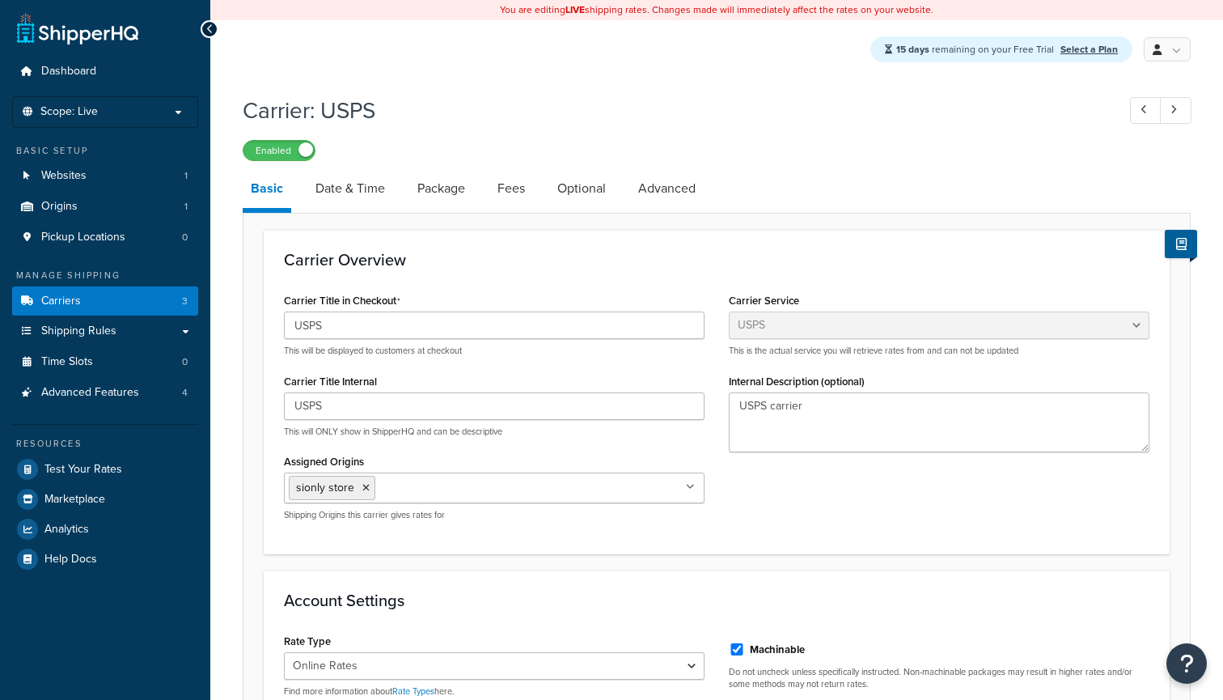
select select "usps"
select select "ONLINE"
click at [372, 190] on link "Date & Time" at bounding box center [350, 188] width 86 height 39
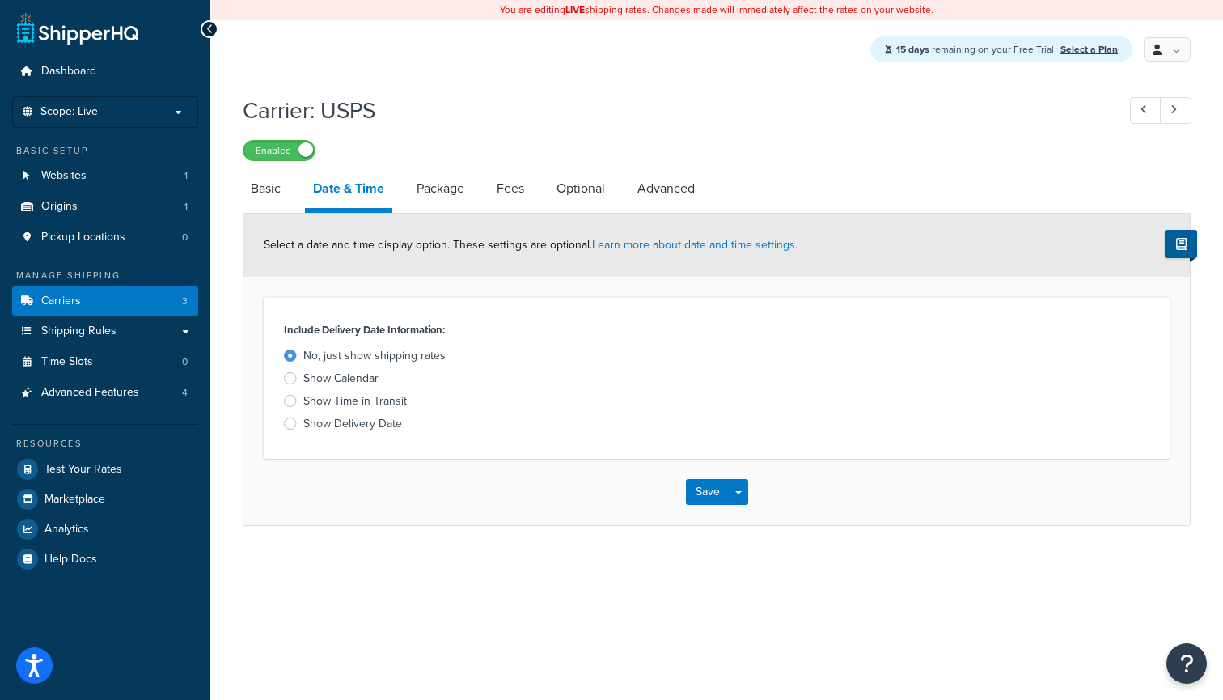
click at [372, 409] on div "Show Time in Transit" at bounding box center [355, 401] width 104 height 16
click at [0, 0] on input "Show Time in Transit" at bounding box center [0, 0] width 0 height 0
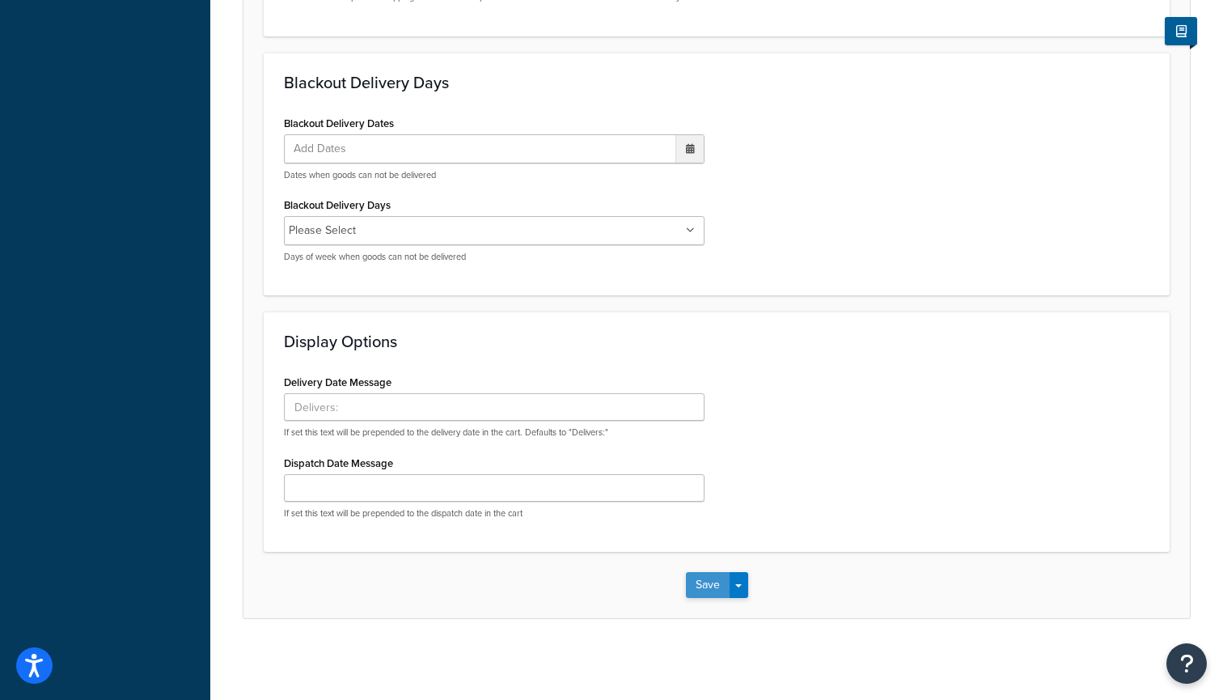
click at [689, 580] on button "Save" at bounding box center [708, 585] width 44 height 26
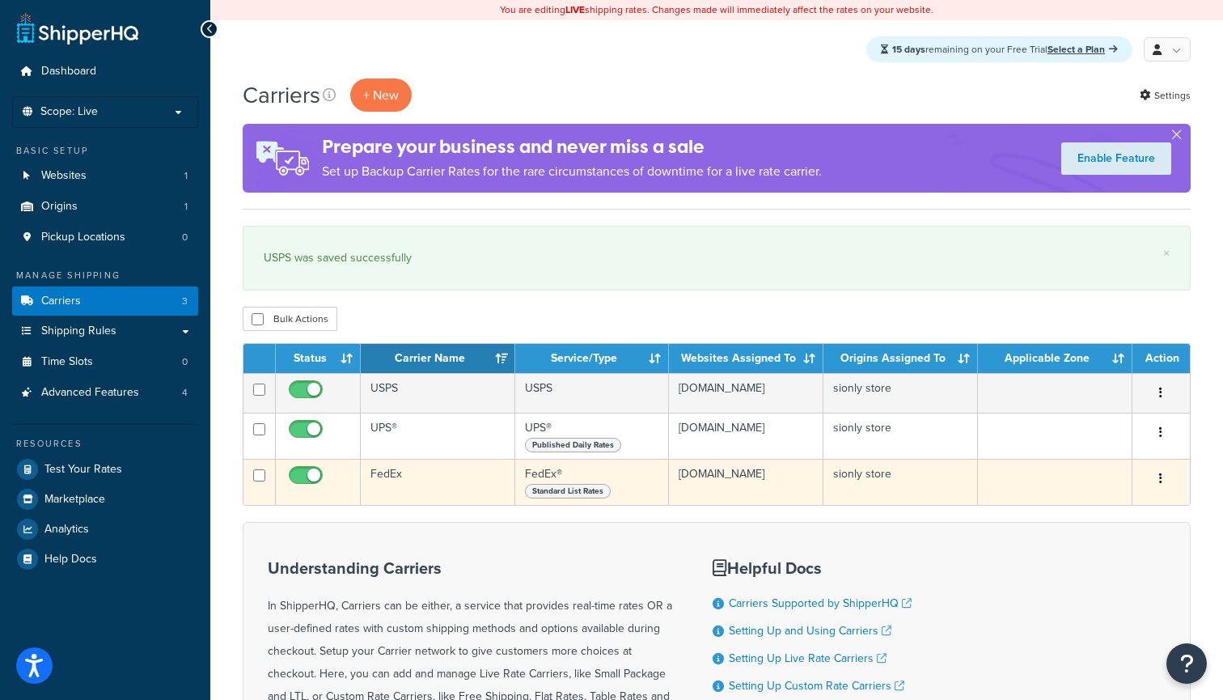
click at [408, 484] on td "FedEx" at bounding box center [438, 482] width 155 height 46
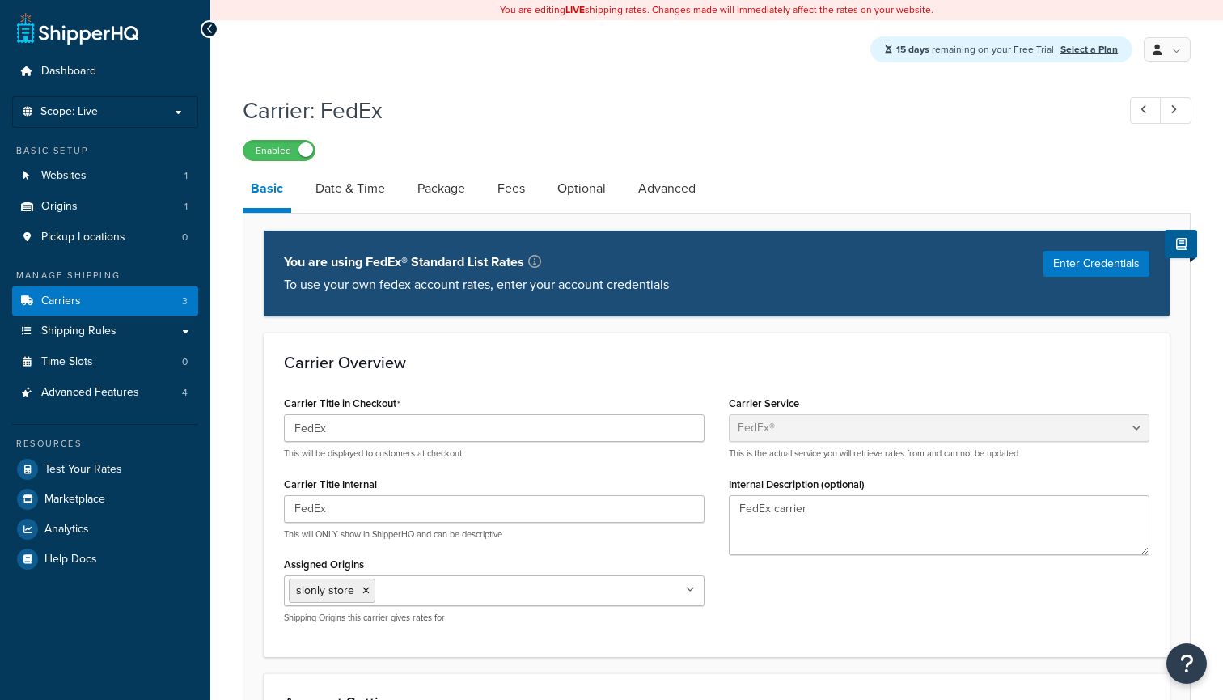
select select "fedEx"
select select "REGULAR_PICKUP"
select select "YOUR_PACKAGING"
click at [364, 192] on link "Date & Time" at bounding box center [350, 188] width 86 height 39
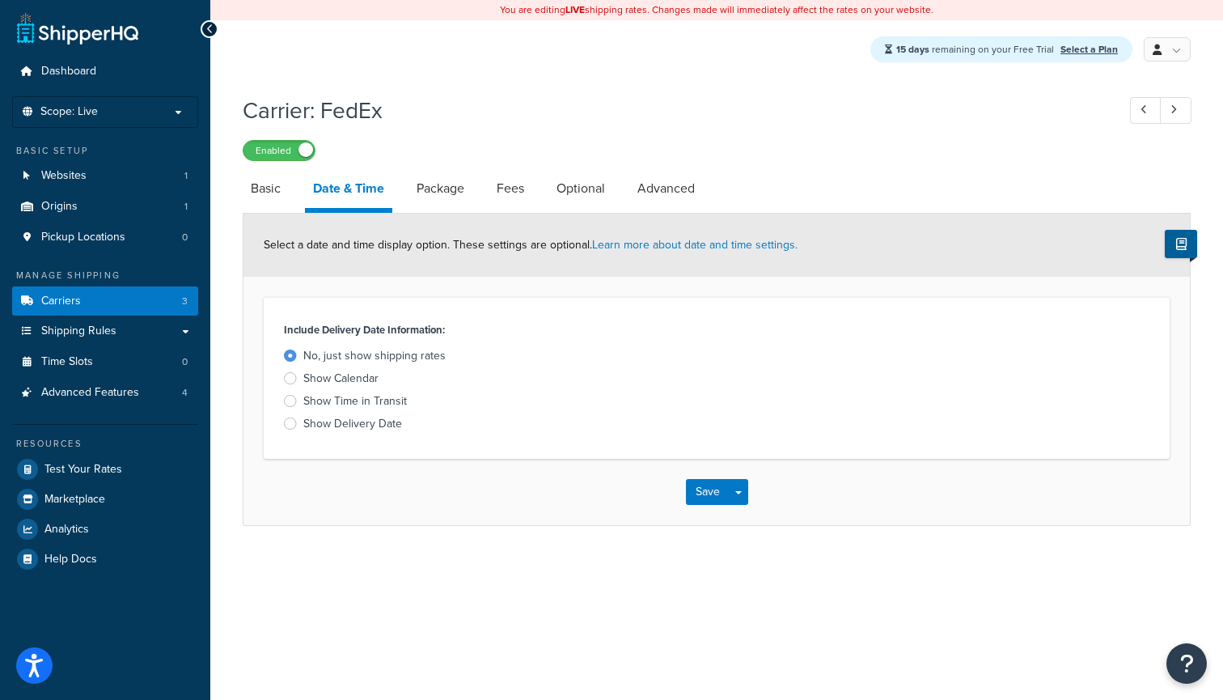
click at [363, 432] on div "Show Delivery Date" at bounding box center [352, 424] width 99 height 16
click at [0, 0] on input "Show Delivery Date" at bounding box center [0, 0] width 0 height 0
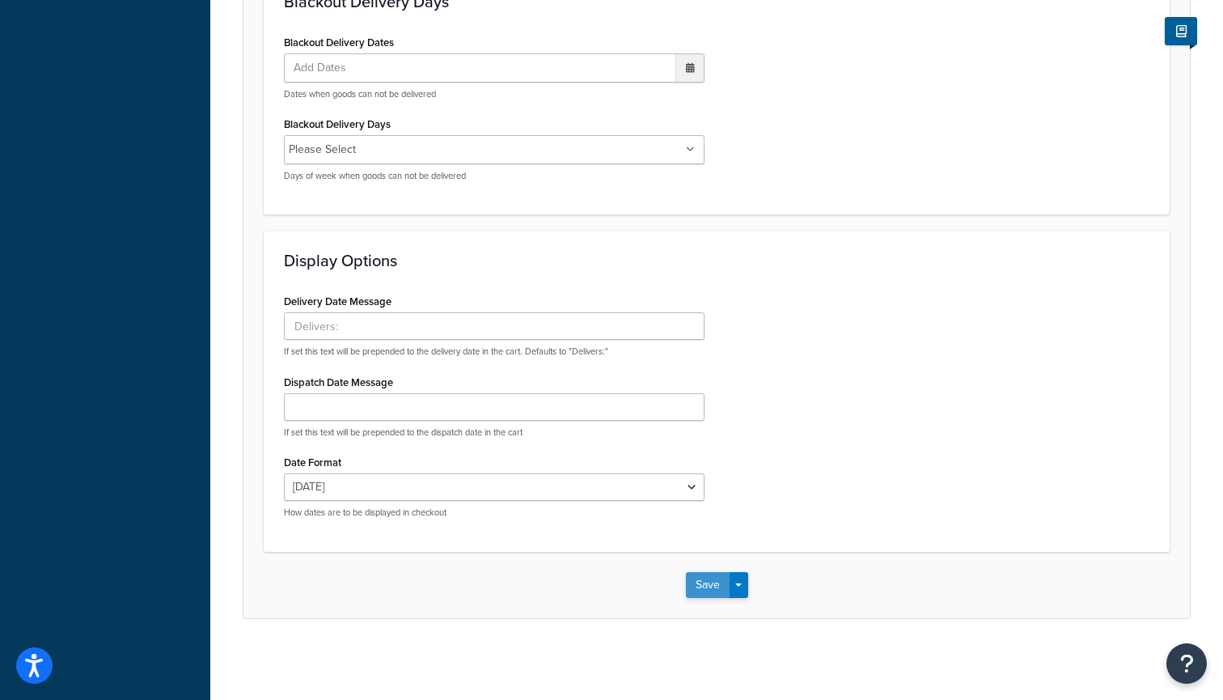
scroll to position [768, 0]
click at [698, 589] on button "Save" at bounding box center [708, 585] width 44 height 26
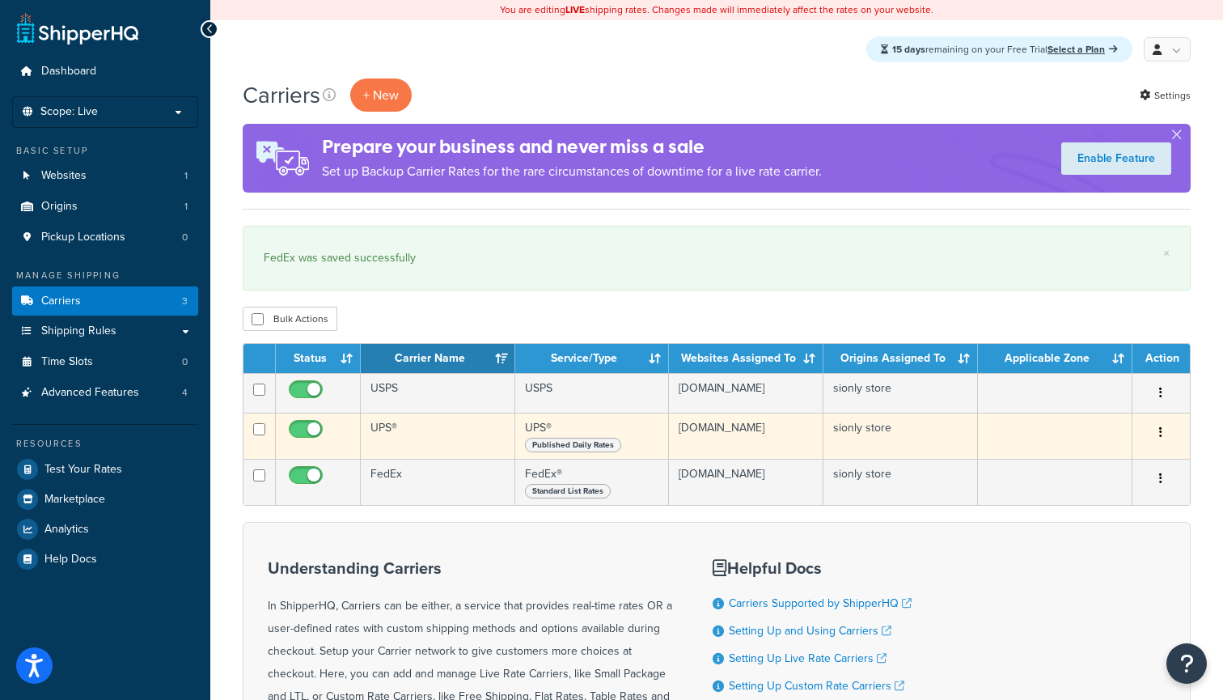
click at [422, 424] on td "UPS®" at bounding box center [438, 436] width 155 height 46
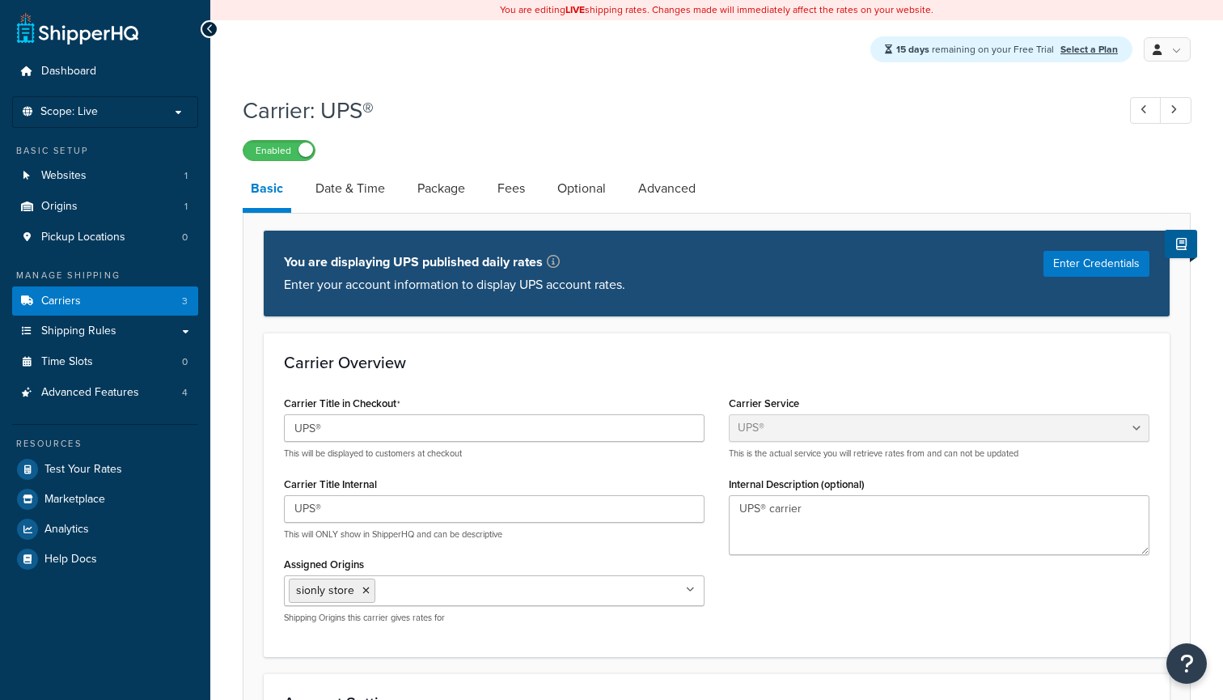
select select "ups"
click at [366, 193] on link "Date & Time" at bounding box center [350, 188] width 86 height 39
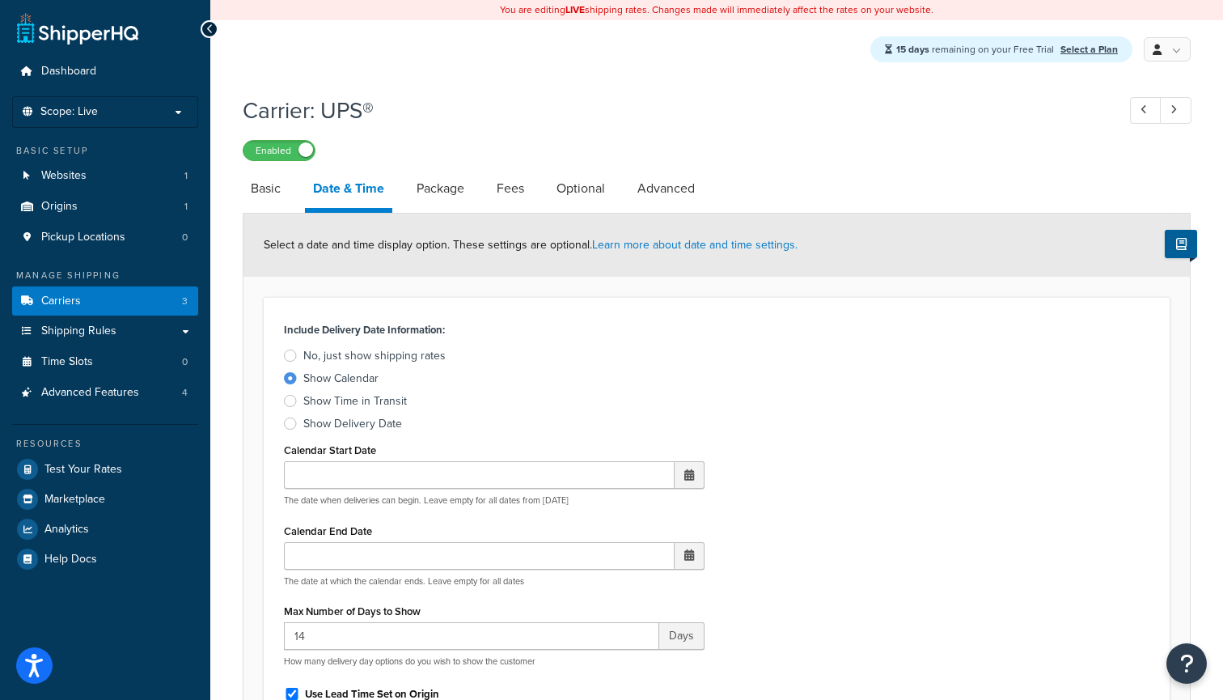
click at [368, 362] on div "No, just show shipping rates" at bounding box center [374, 356] width 142 height 16
click at [0, 0] on input "No, just show shipping rates" at bounding box center [0, 0] width 0 height 0
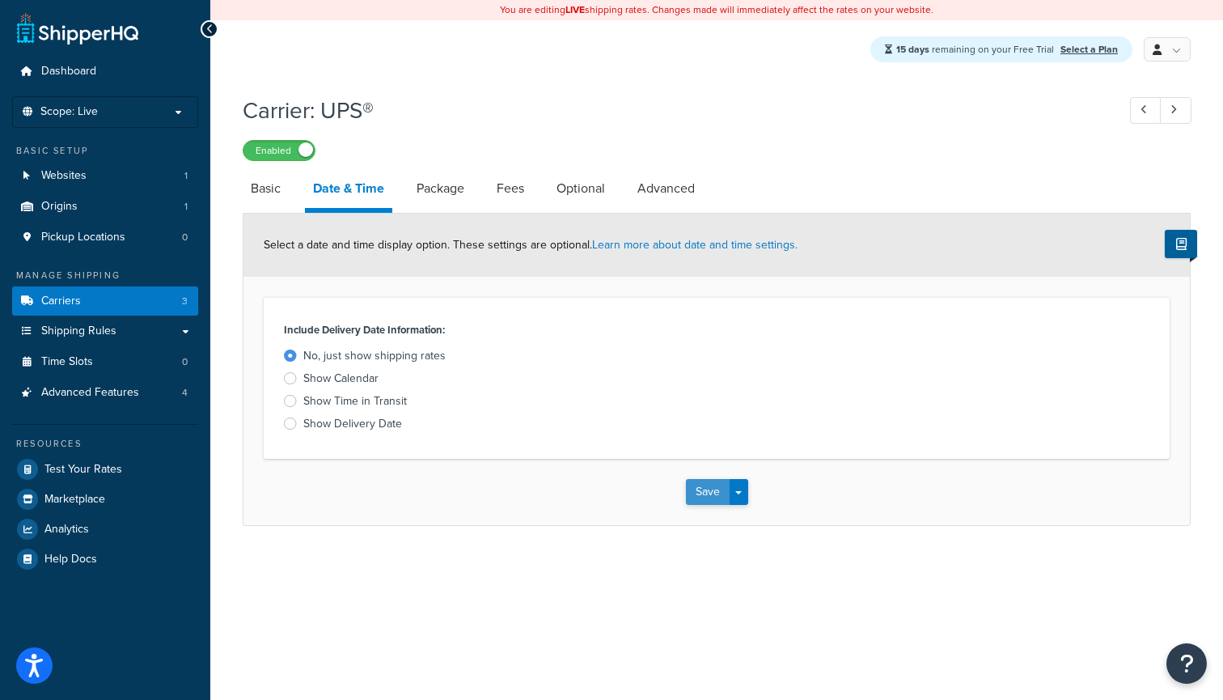
click at [701, 501] on button "Save" at bounding box center [708, 492] width 44 height 26
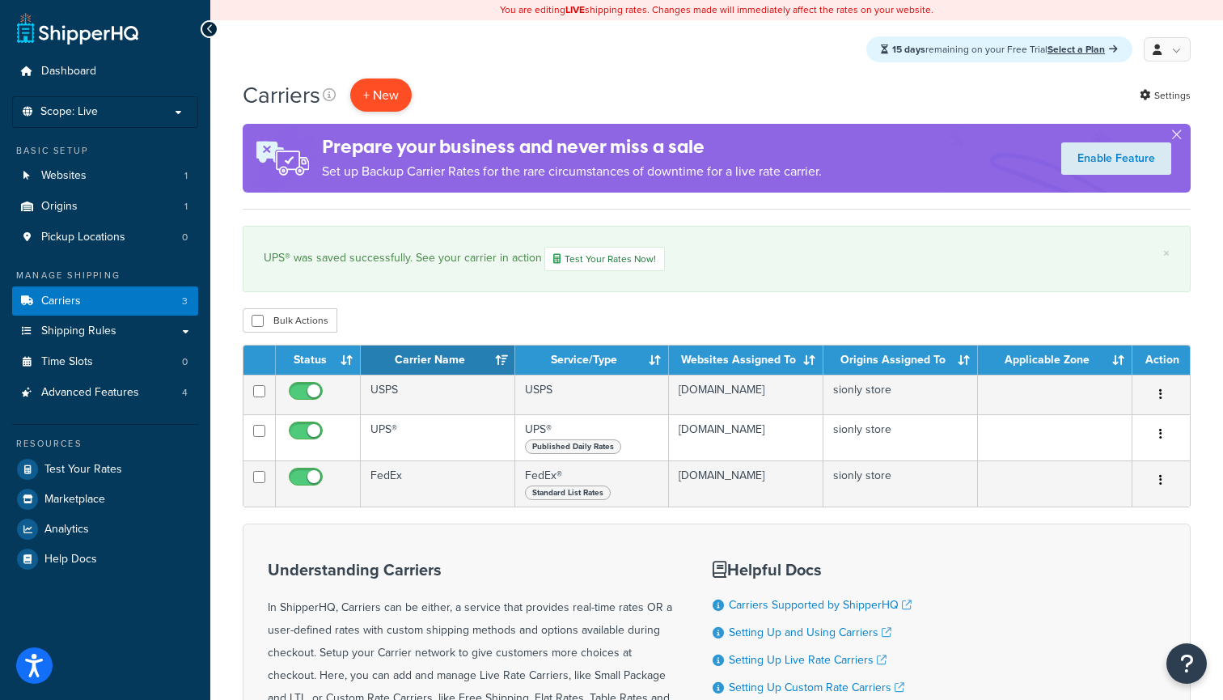
click at [386, 98] on button "+ New" at bounding box center [380, 94] width 61 height 33
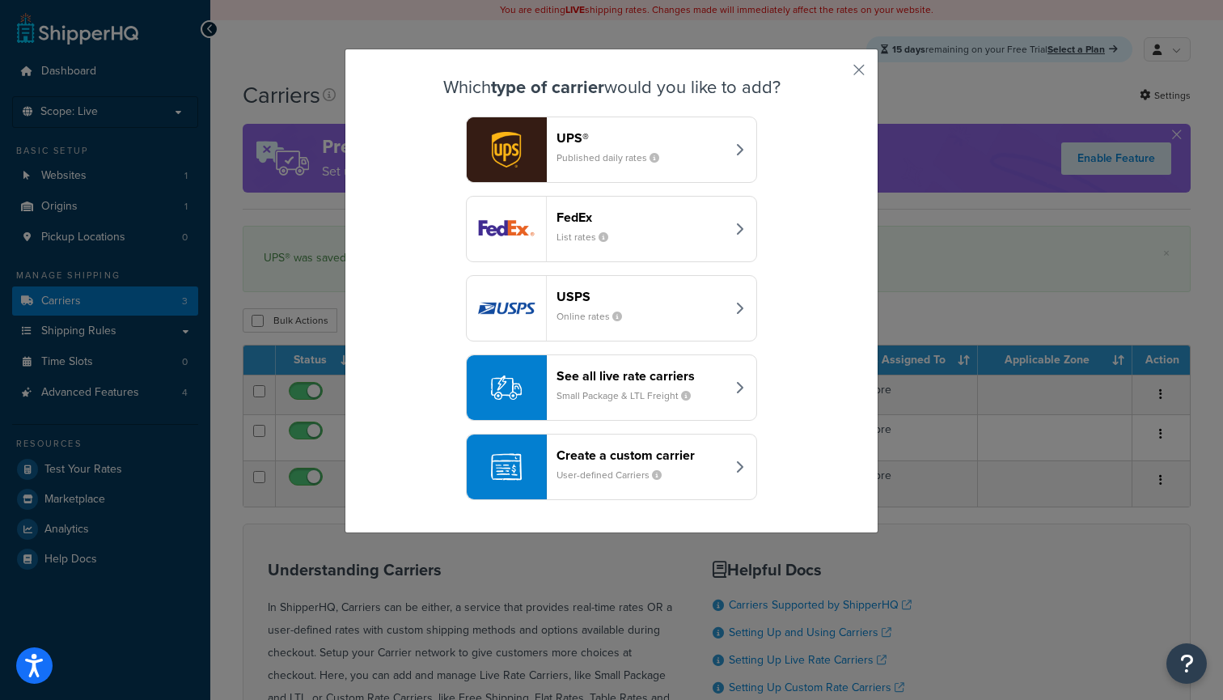
click at [618, 447] on header "Create a custom carrier" at bounding box center [641, 454] width 169 height 15
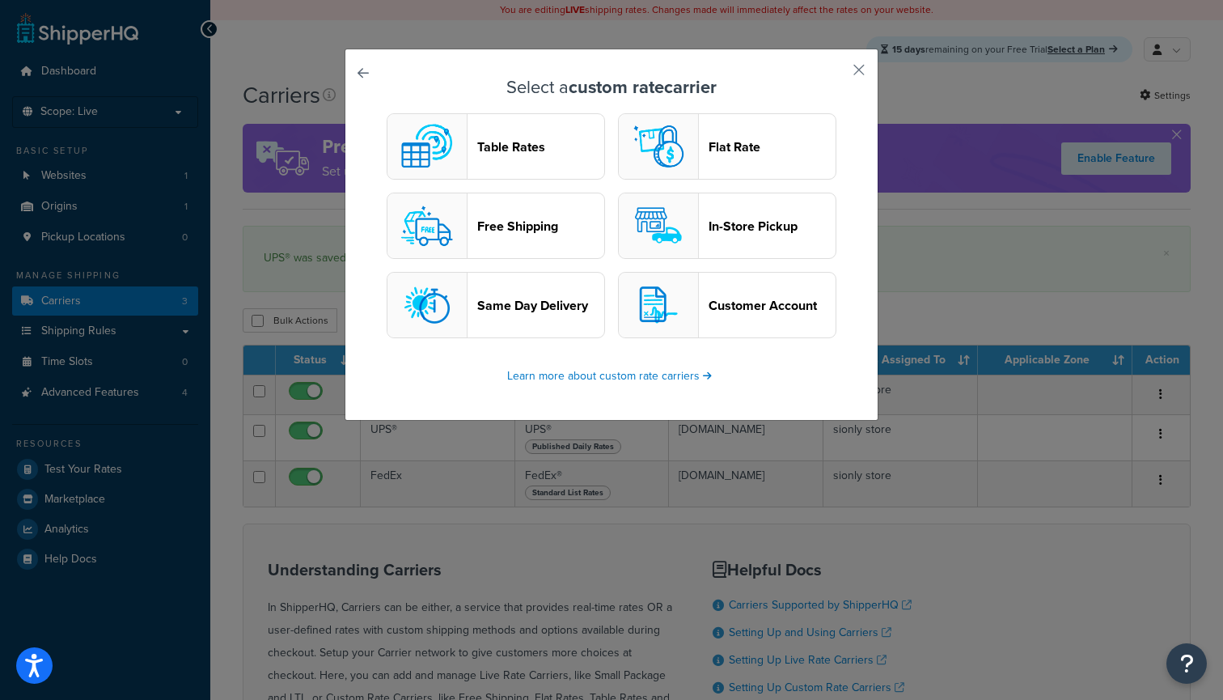
click at [718, 244] on button "In-Store Pickup" at bounding box center [727, 226] width 218 height 66
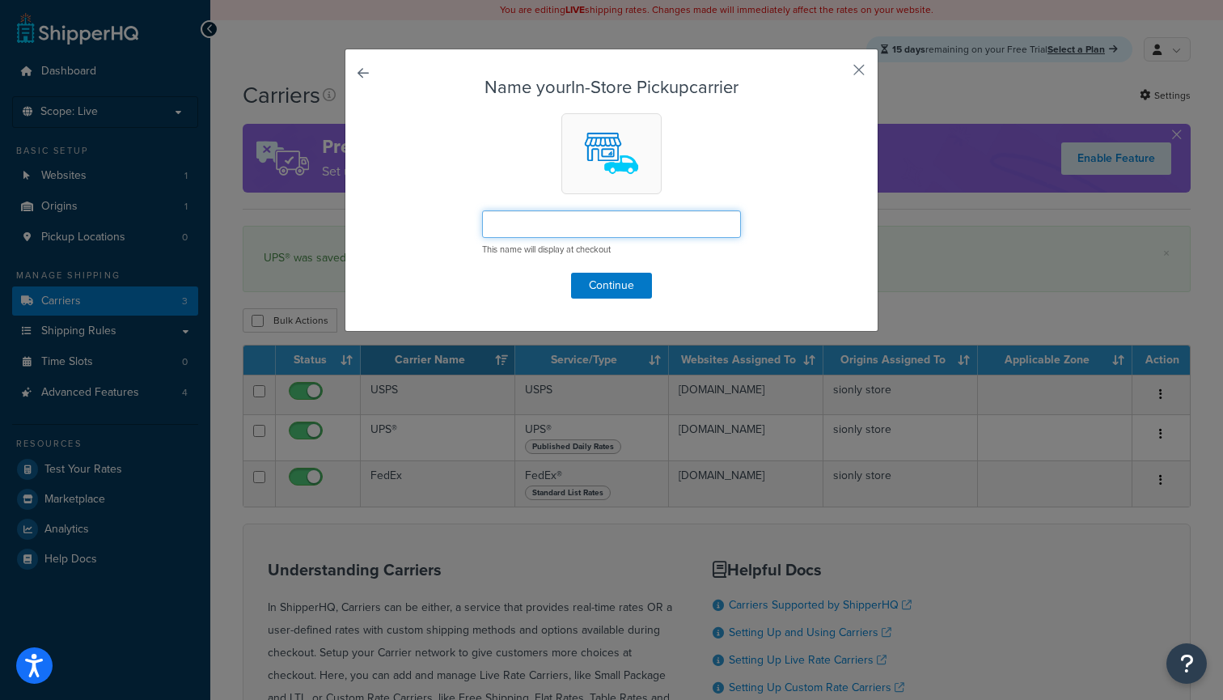
click at [587, 231] on input "text" at bounding box center [611, 224] width 259 height 28
type input "In Store Pickup"
click at [611, 273] on button "Continue" at bounding box center [611, 286] width 81 height 26
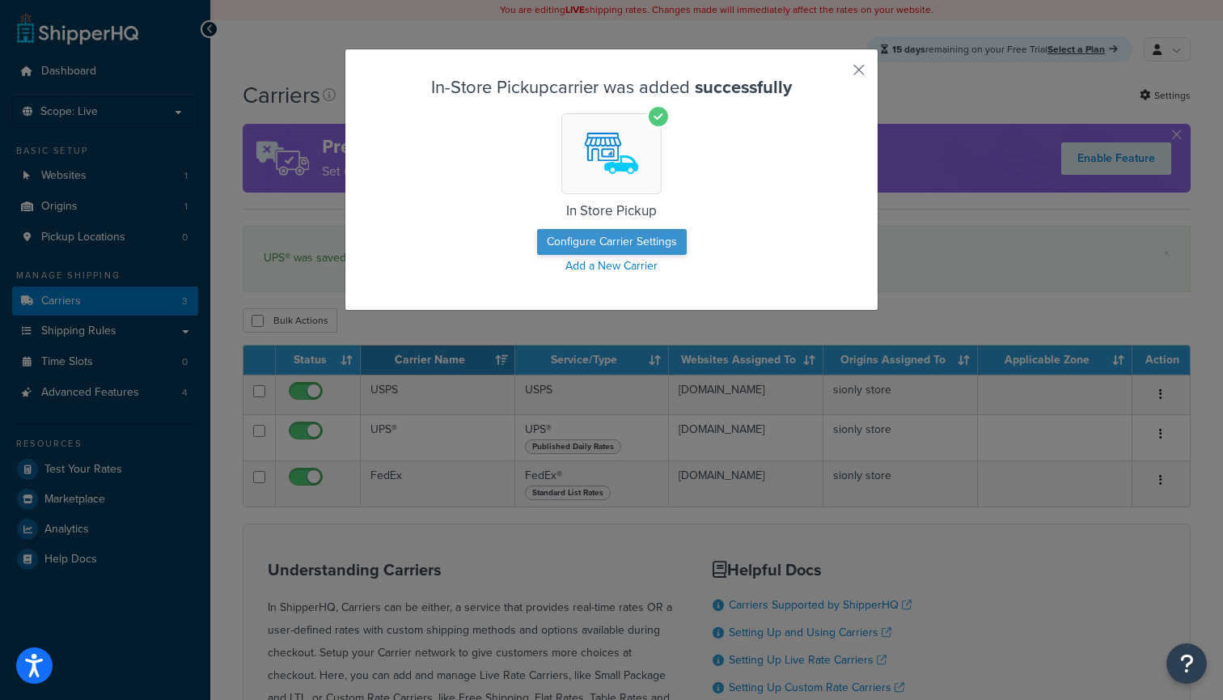
click at [603, 252] on button "Configure Carrier Settings" at bounding box center [612, 242] width 150 height 26
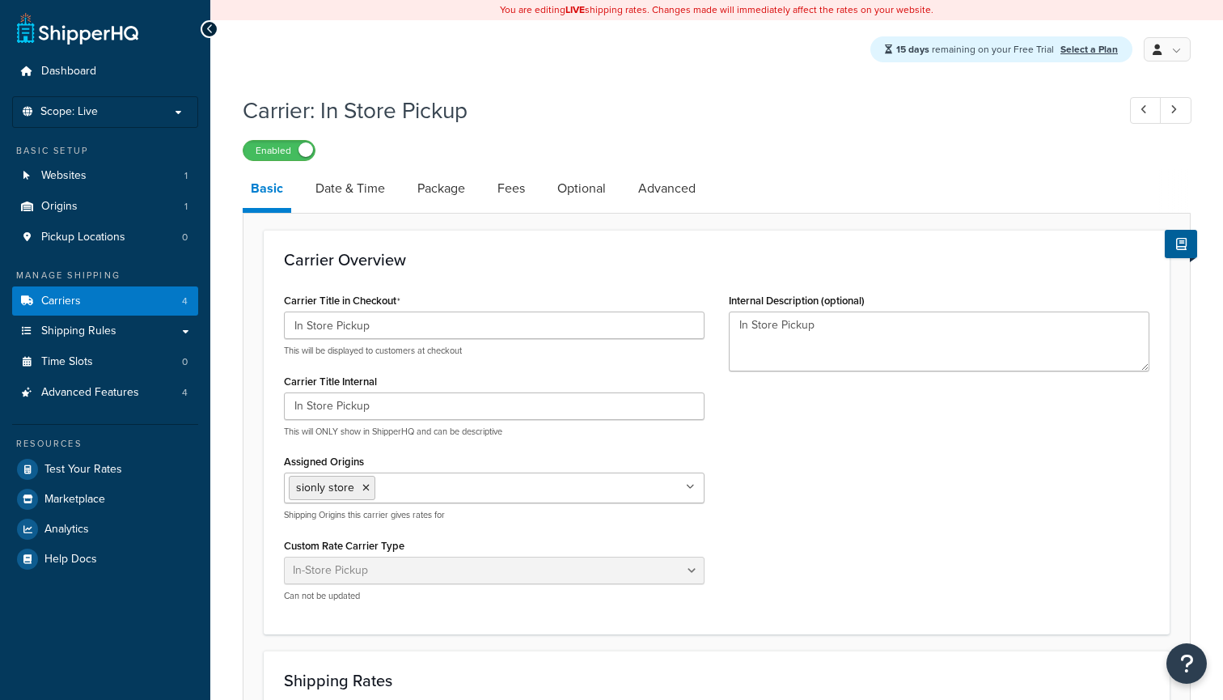
select select "pickup"
click at [365, 204] on link "Date & Time" at bounding box center [350, 188] width 86 height 39
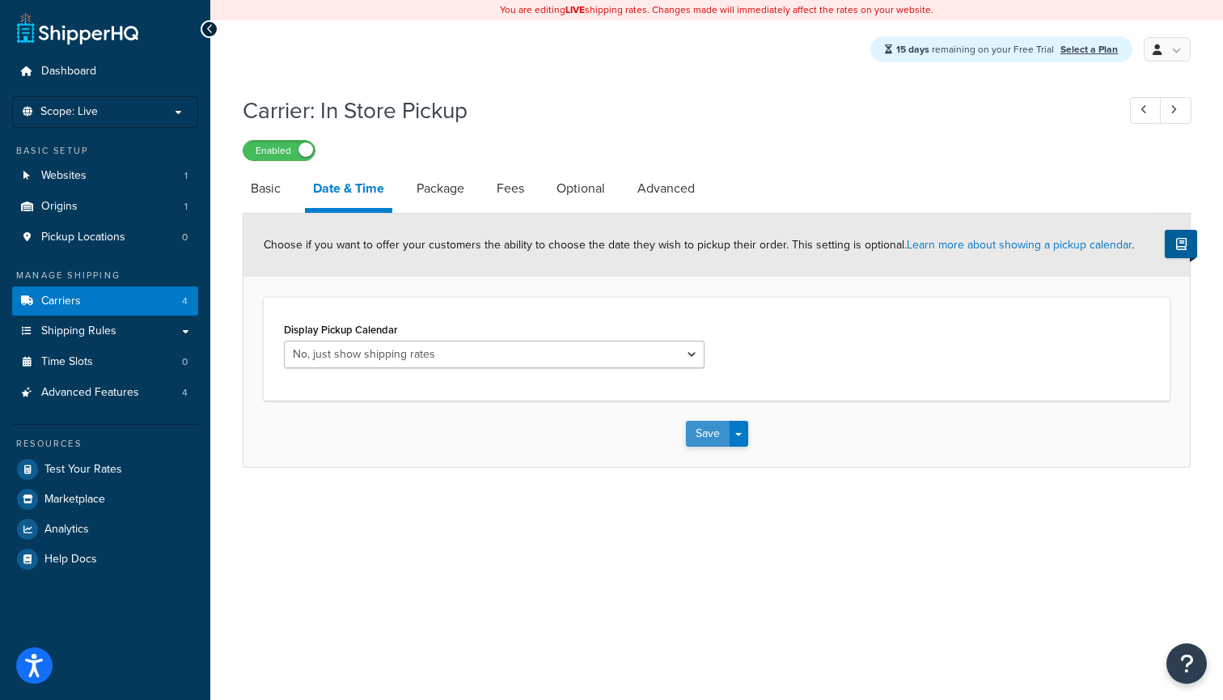
click at [722, 447] on button "Save" at bounding box center [708, 434] width 44 height 26
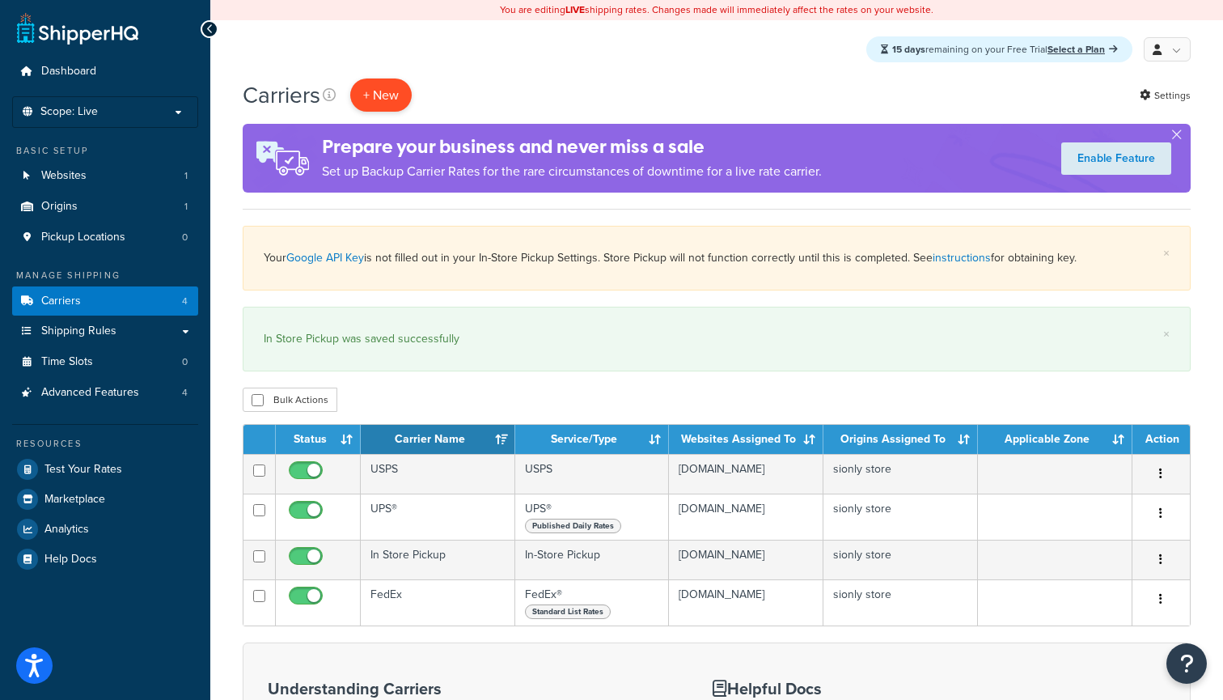
click at [386, 104] on button "+ New" at bounding box center [380, 94] width 61 height 33
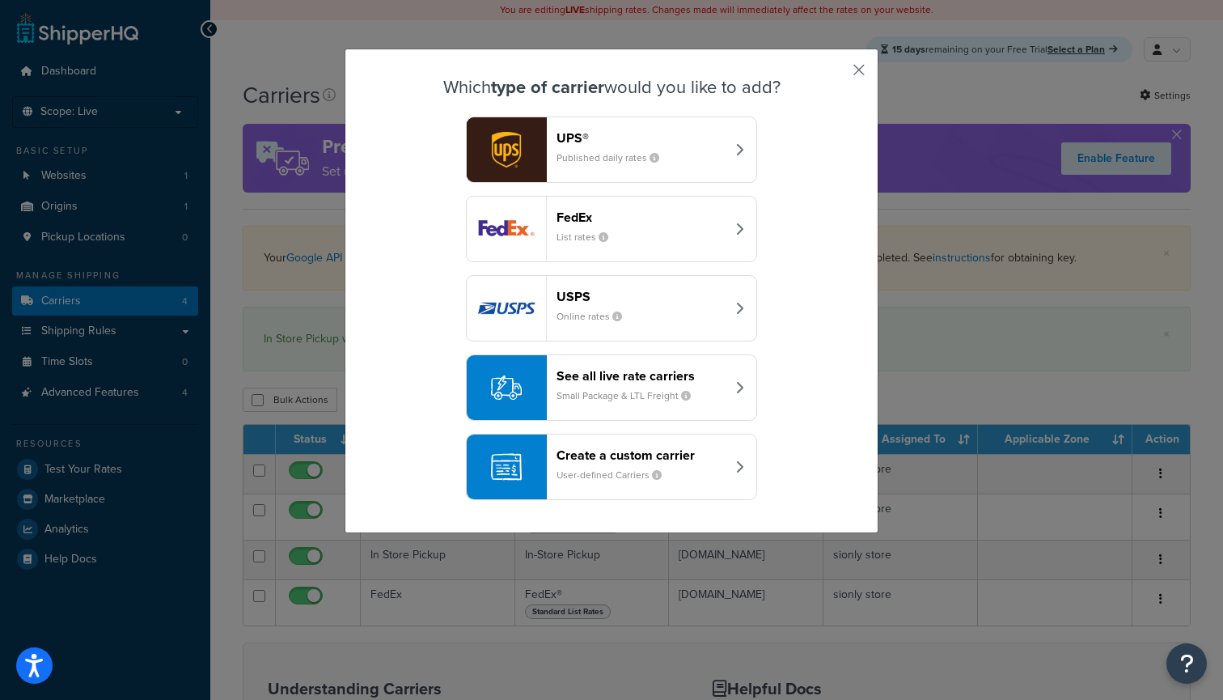
click at [837, 74] on button "button" at bounding box center [835, 76] width 4 height 4
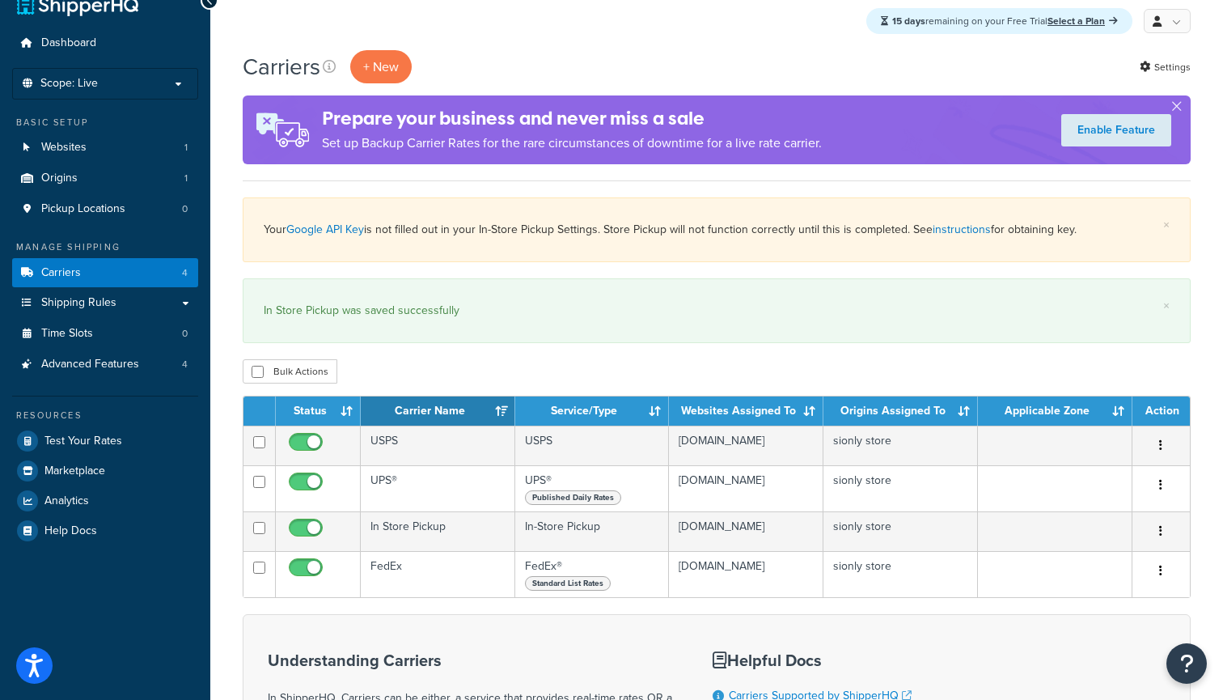
scroll to position [29, 0]
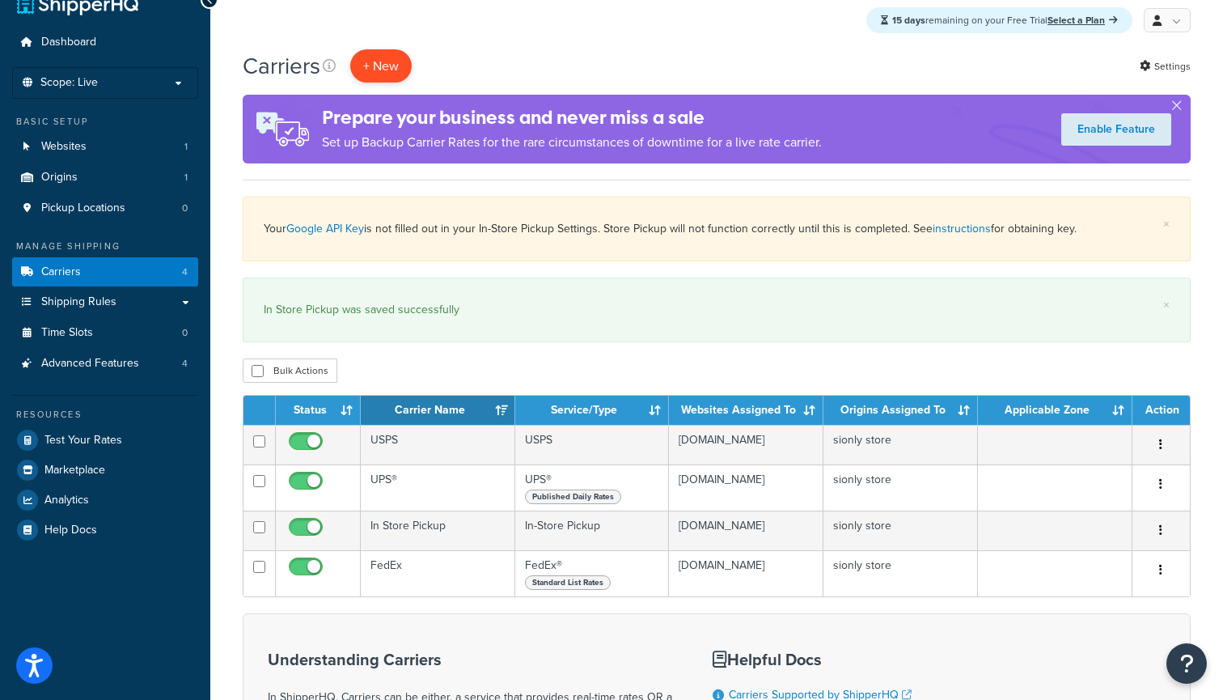
click at [395, 80] on button "+ New" at bounding box center [380, 65] width 61 height 33
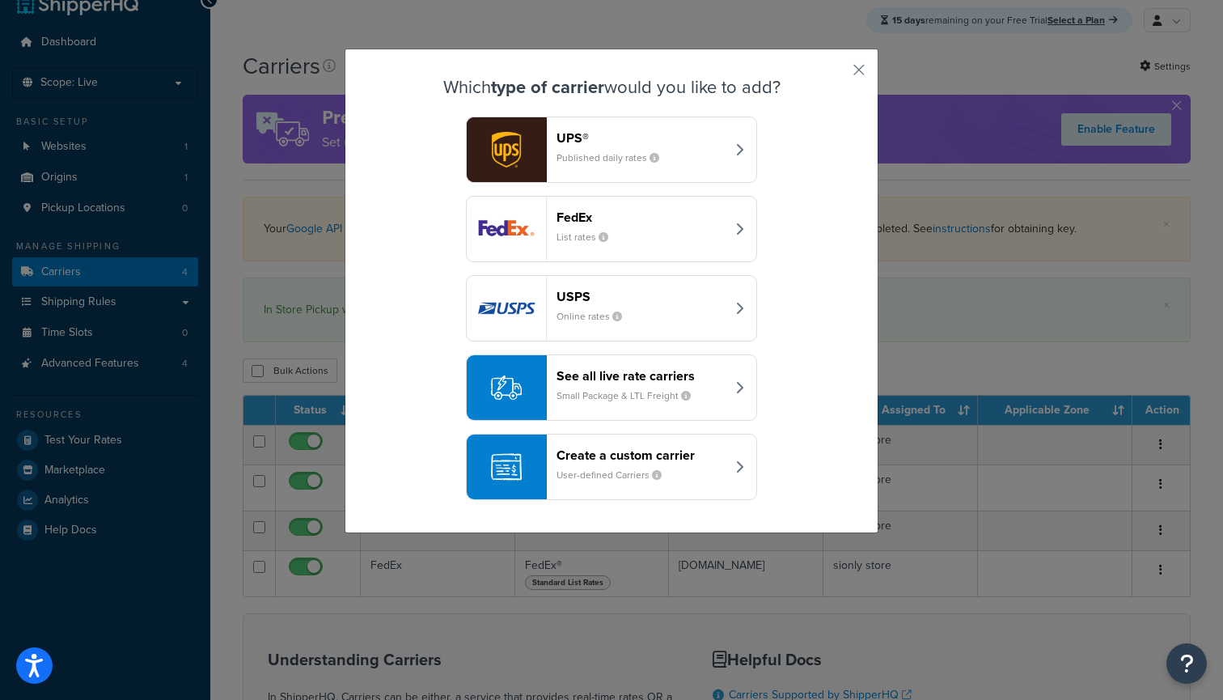
click at [626, 460] on header "Create a custom carrier" at bounding box center [641, 454] width 169 height 15
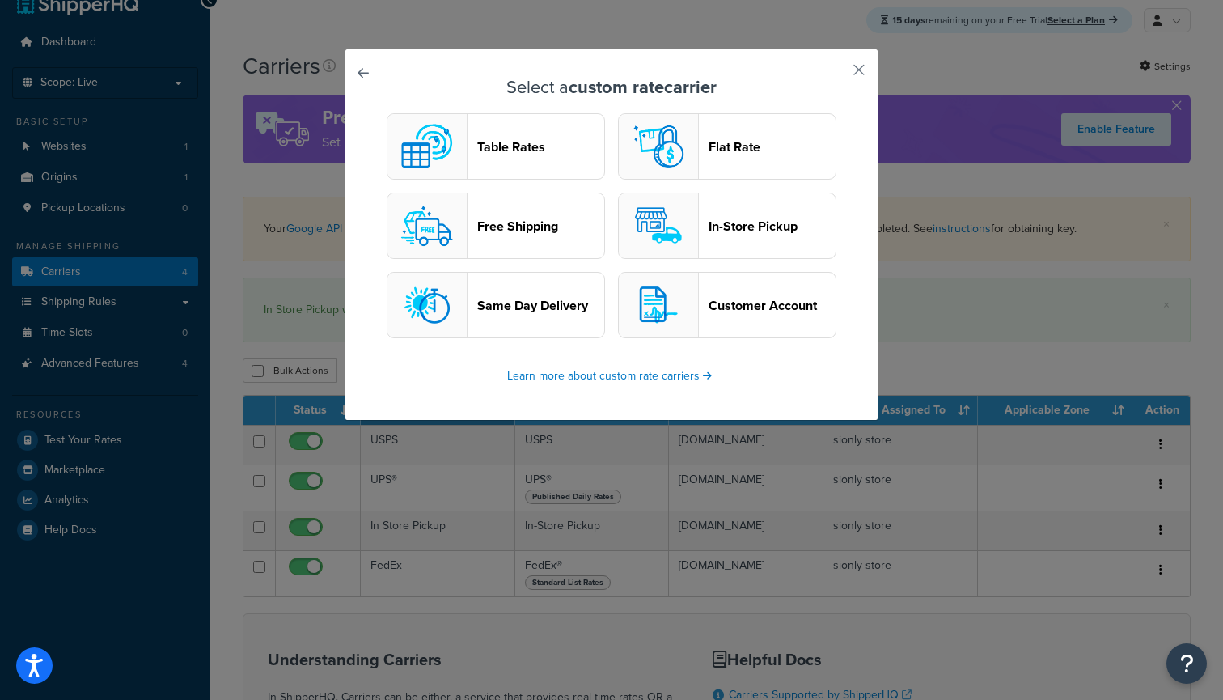
click at [527, 153] on header "Table Rates" at bounding box center [540, 146] width 127 height 15
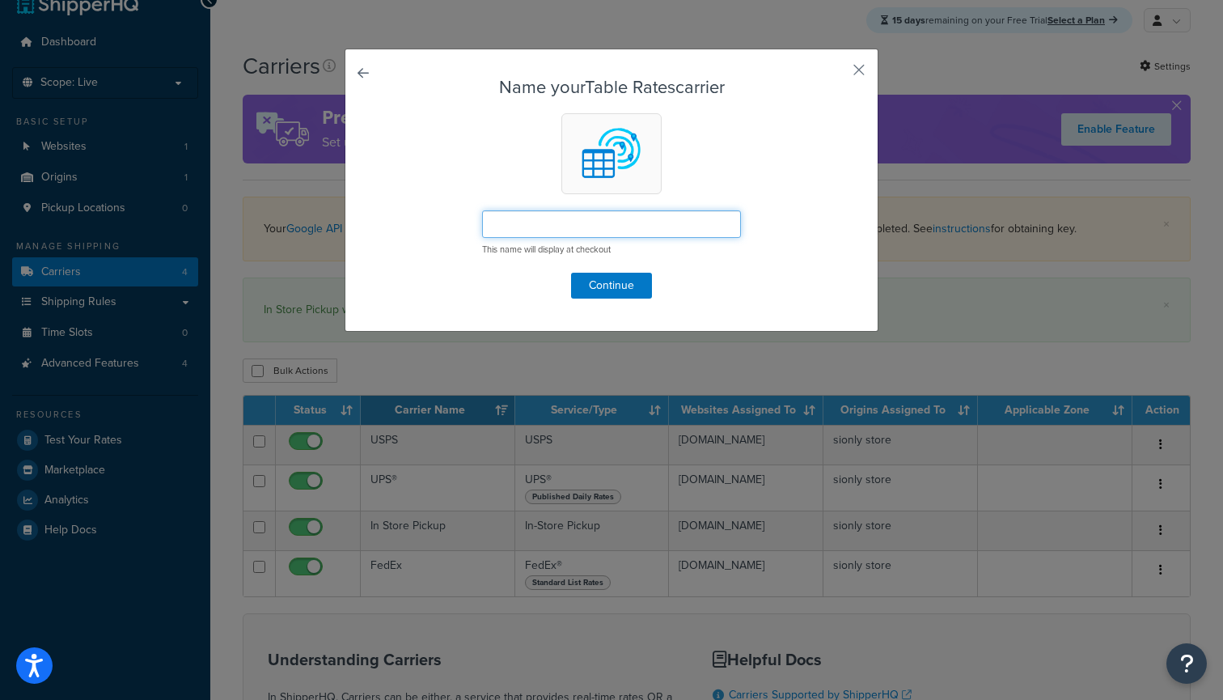
click at [514, 222] on input "text" at bounding box center [611, 224] width 259 height 28
type input "Table Rates"
click at [614, 280] on button "Continue" at bounding box center [611, 286] width 81 height 26
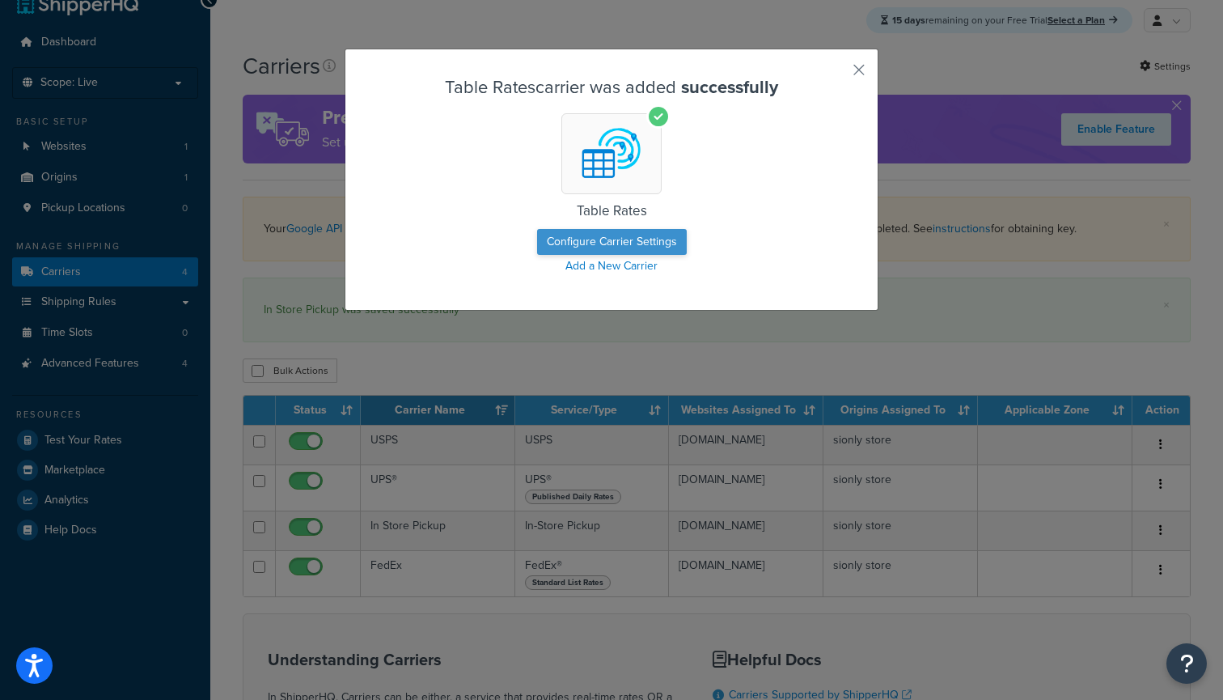
click at [598, 240] on button "Configure Carrier Settings" at bounding box center [612, 242] width 150 height 26
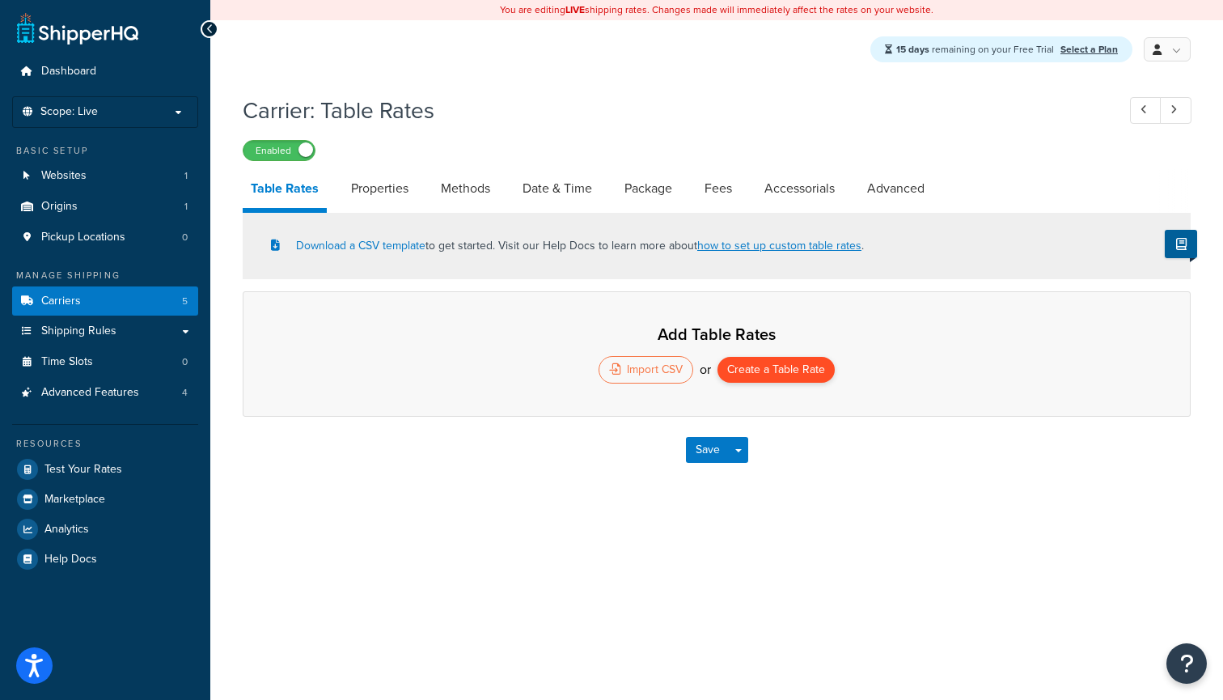
click at [792, 380] on button "Create a Table Rate" at bounding box center [776, 370] width 117 height 26
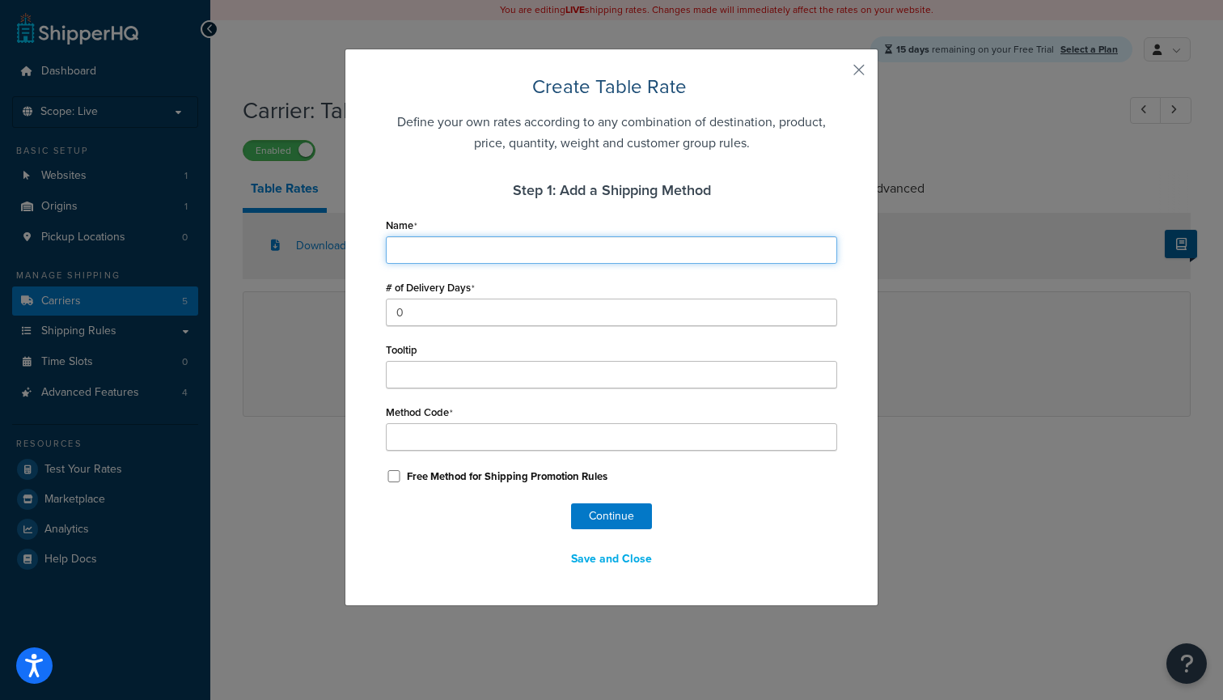
click at [505, 247] on input "Name" at bounding box center [611, 250] width 451 height 28
type input "G"
type input "Gr"
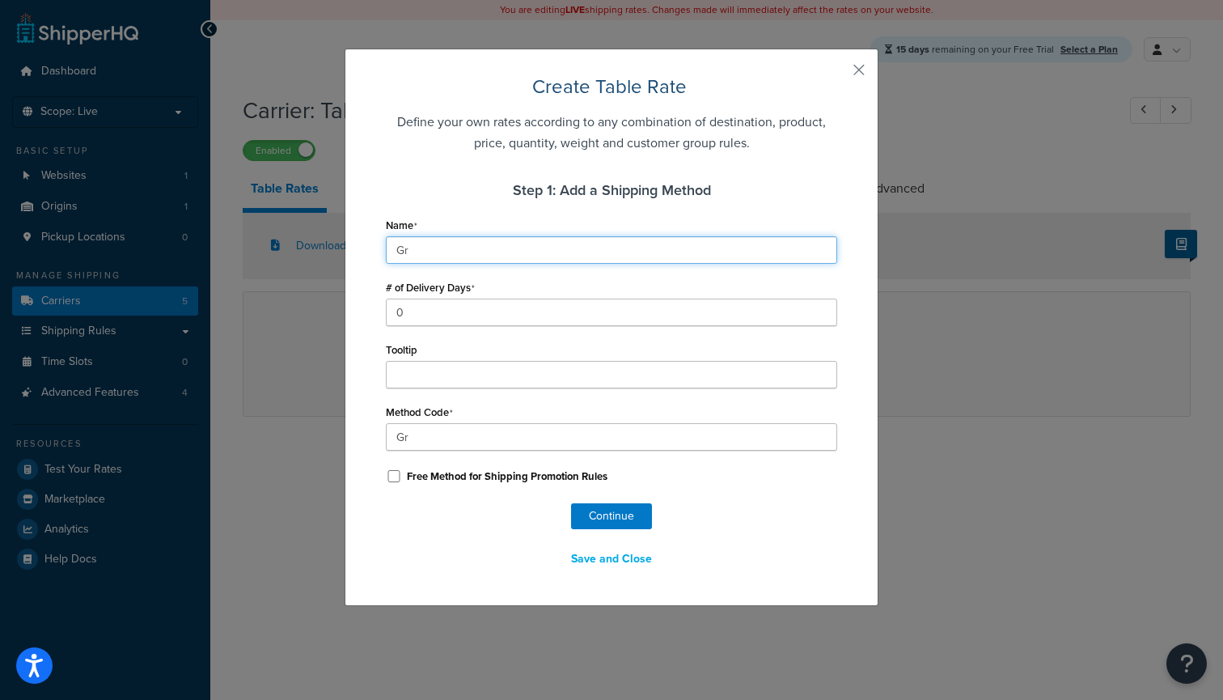
type input "Gro"
type input "Grou"
type input "Groun"
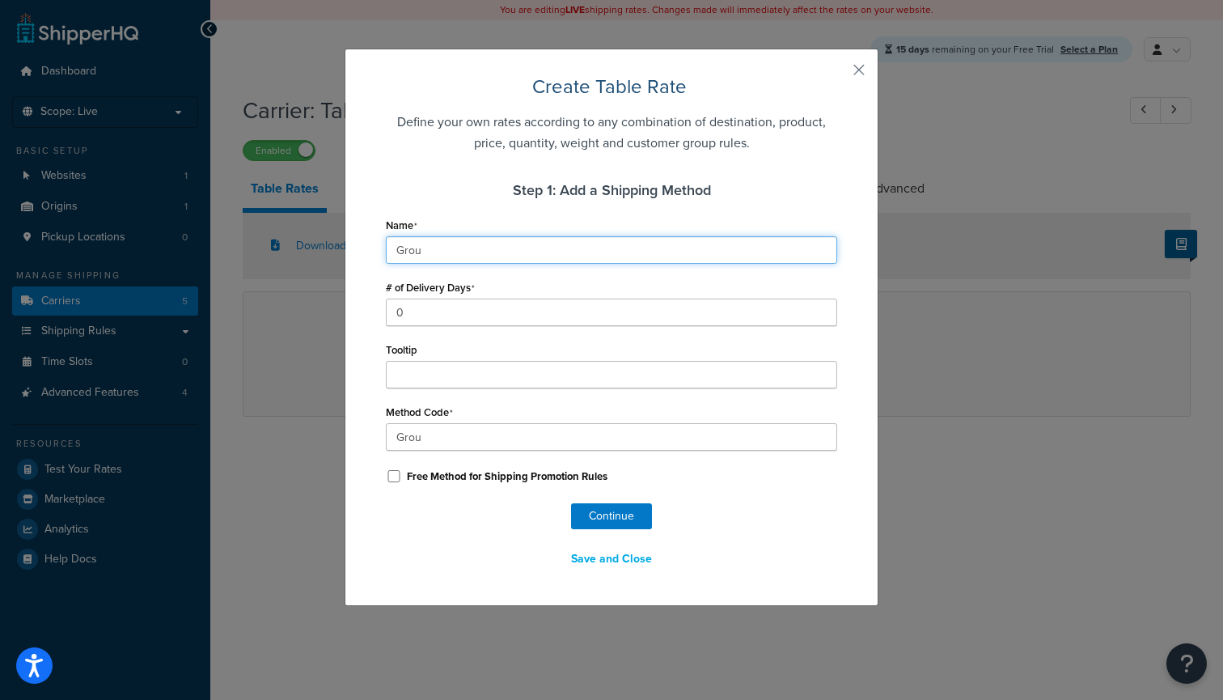
type input "Groun"
type input "Ground"
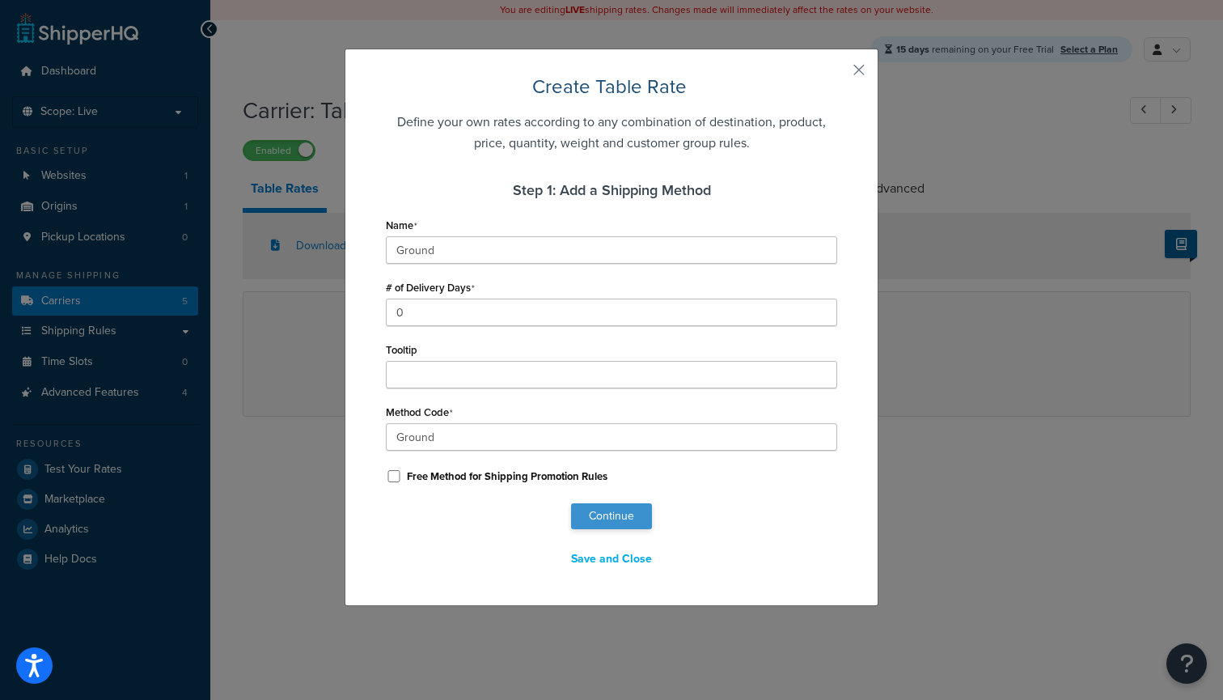
click at [625, 519] on button "Continue" at bounding box center [611, 516] width 81 height 26
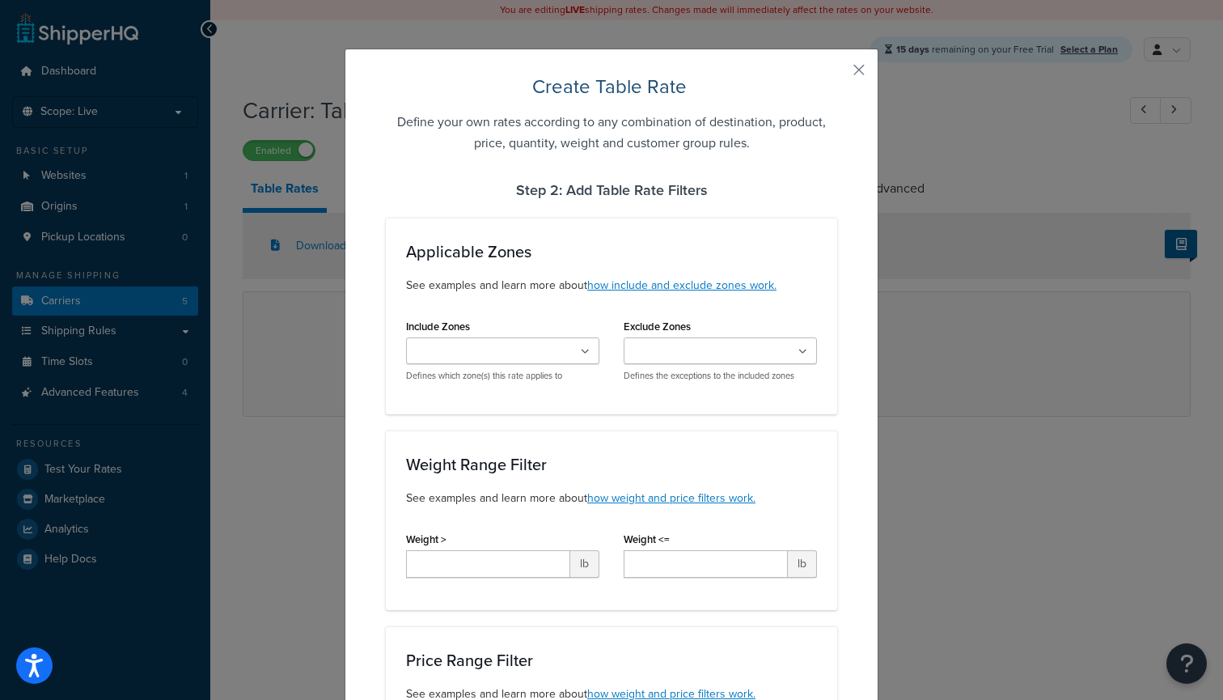
select select "182346"
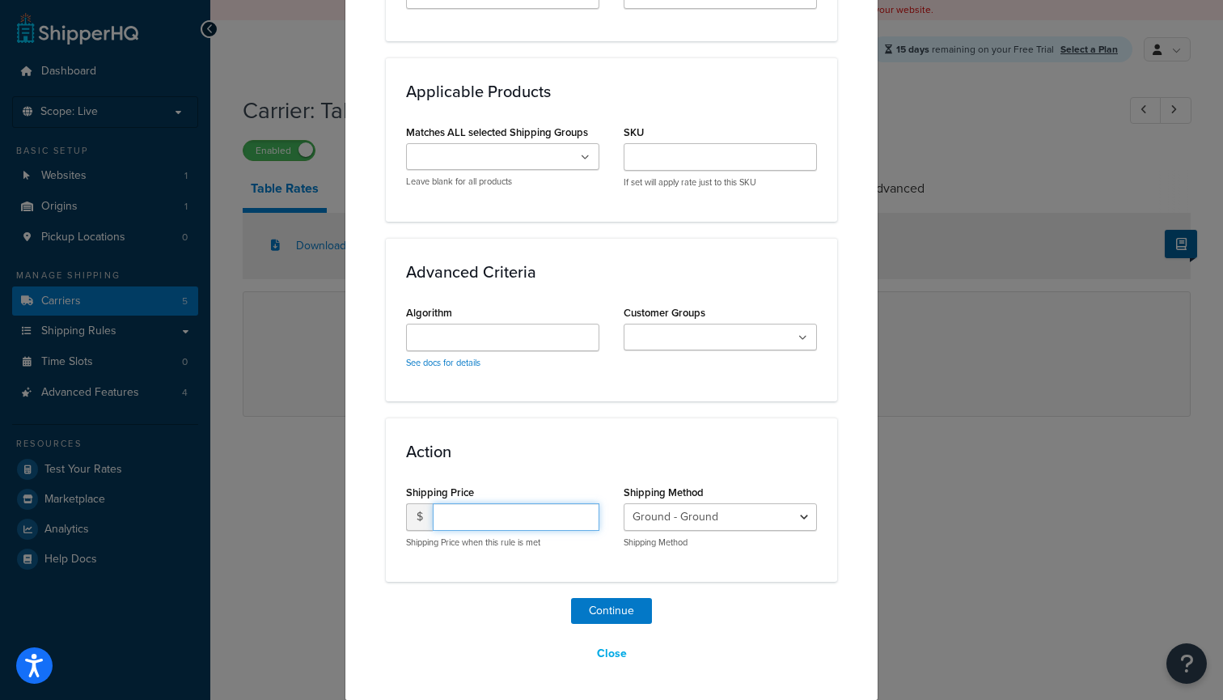
scroll to position [926, 0]
click at [468, 511] on input "number" at bounding box center [516, 518] width 167 height 28
type input "5.99"
click at [625, 610] on button "Continue" at bounding box center [611, 612] width 81 height 26
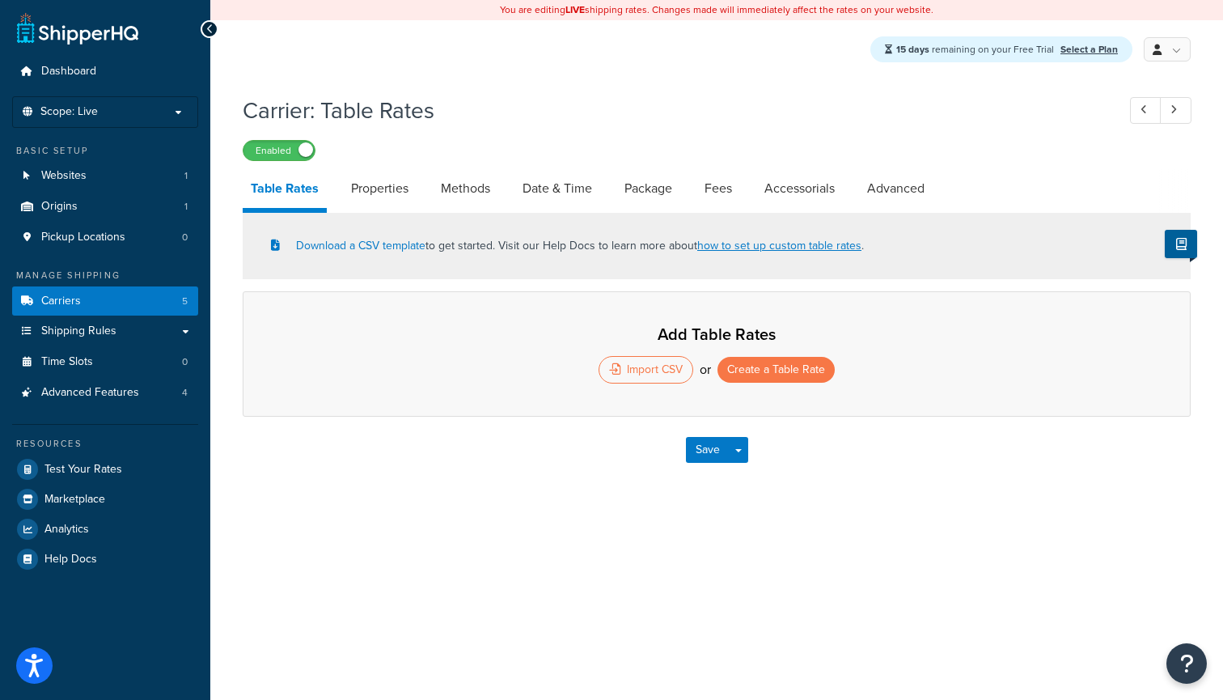
select select "25"
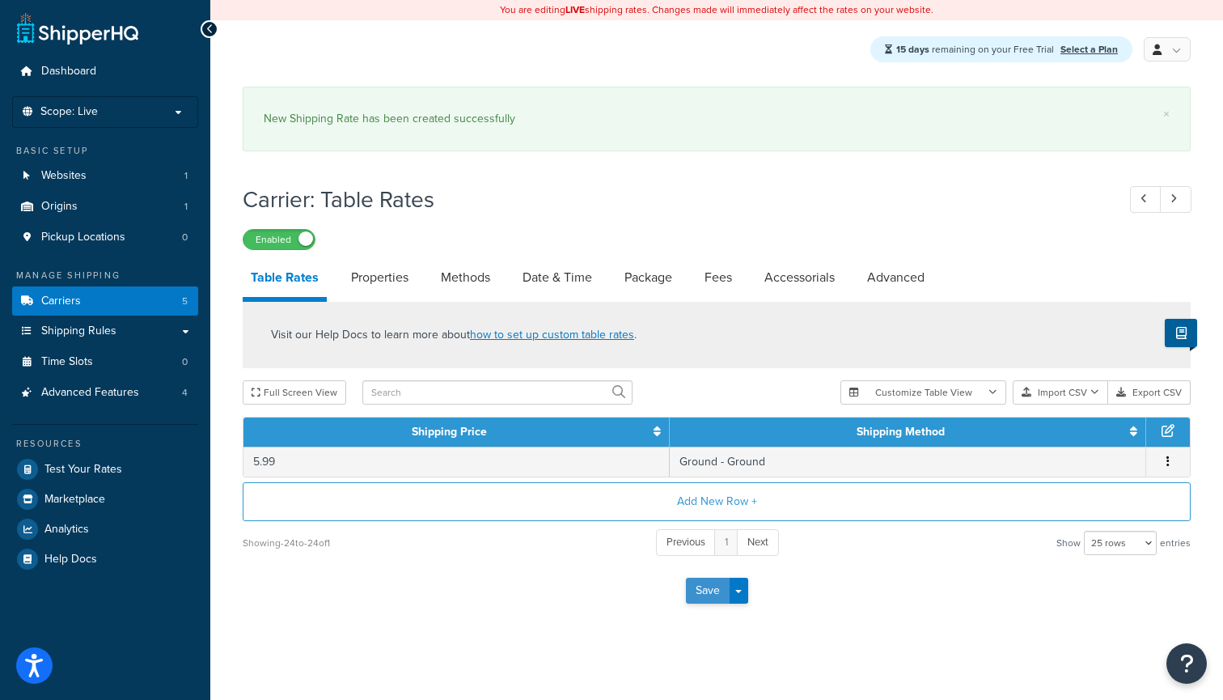
click at [690, 600] on button "Save" at bounding box center [708, 591] width 44 height 26
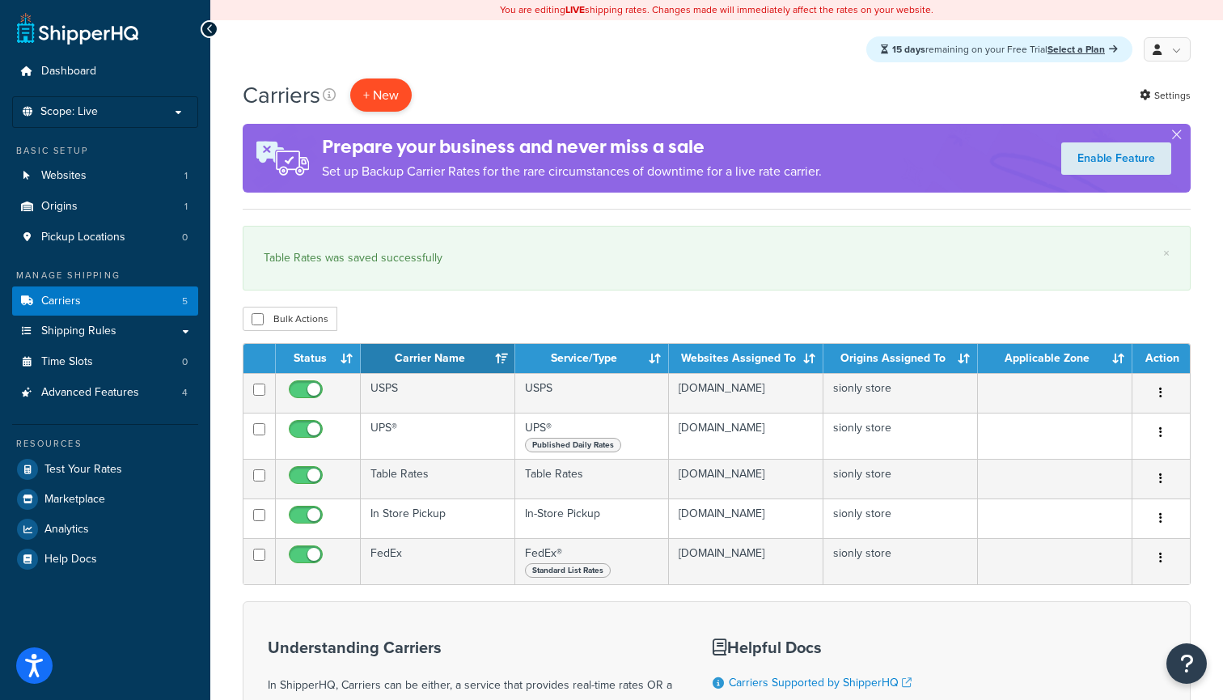
click at [379, 106] on button "+ New" at bounding box center [380, 94] width 61 height 33
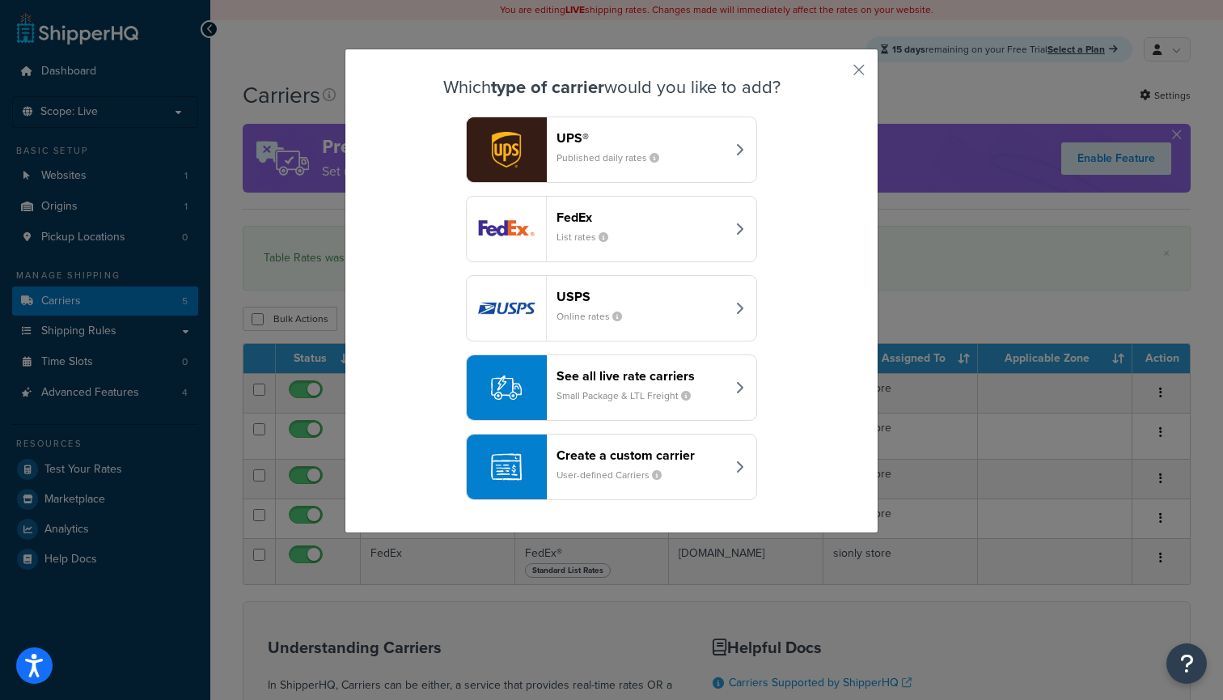
click at [569, 399] on small "Small Package & LTL Freight" at bounding box center [630, 395] width 147 height 15
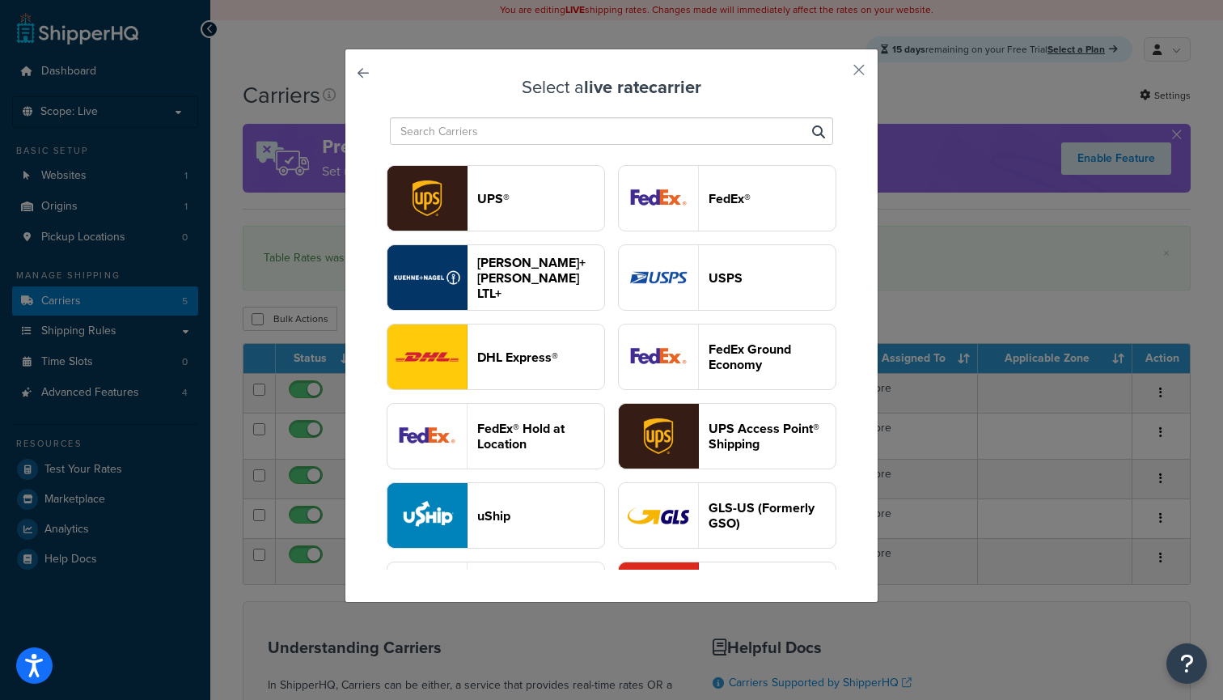
click at [536, 275] on header "[PERSON_NAME]+[PERSON_NAME] LTL+" at bounding box center [540, 278] width 127 height 46
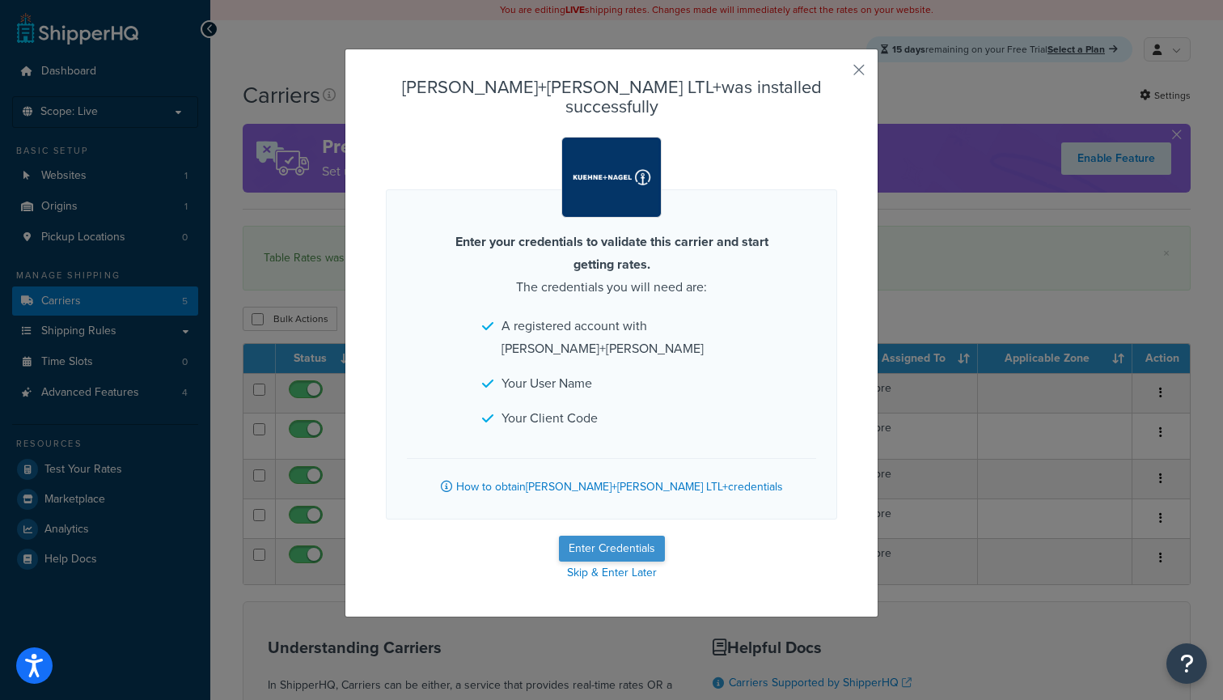
click at [615, 536] on button "Enter Credentials" at bounding box center [612, 549] width 106 height 26
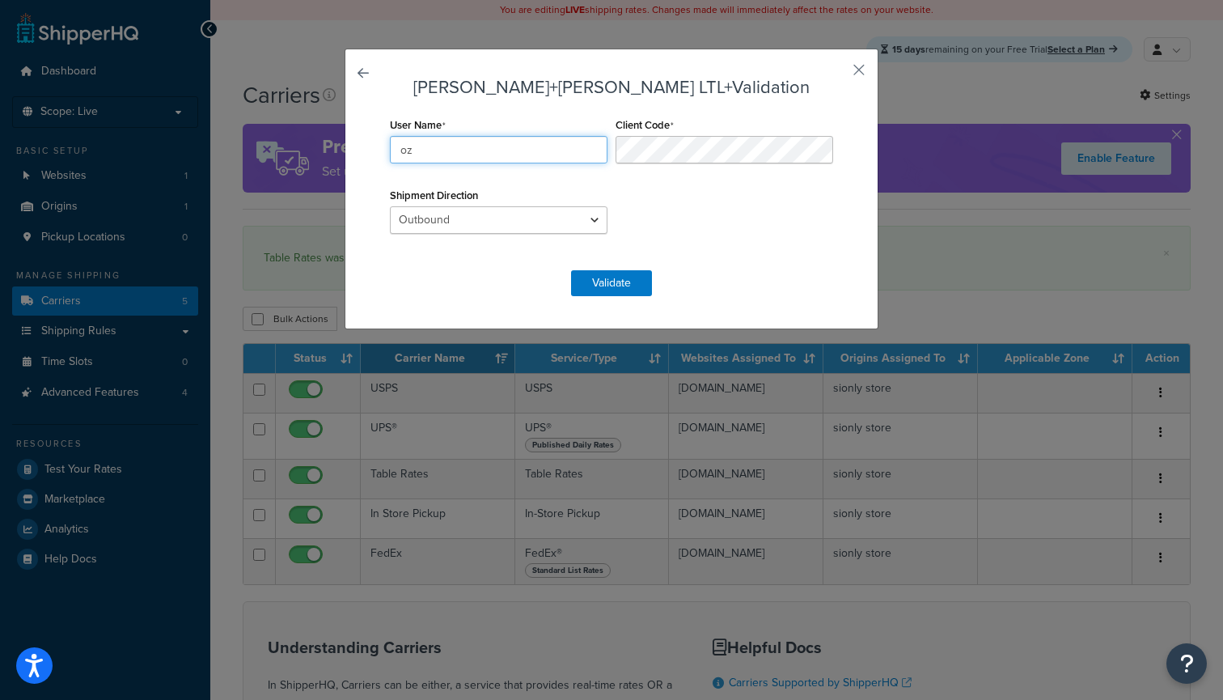
type input "o"
type input "OZDEMO"
click at [603, 295] on button "Validate" at bounding box center [611, 283] width 81 height 26
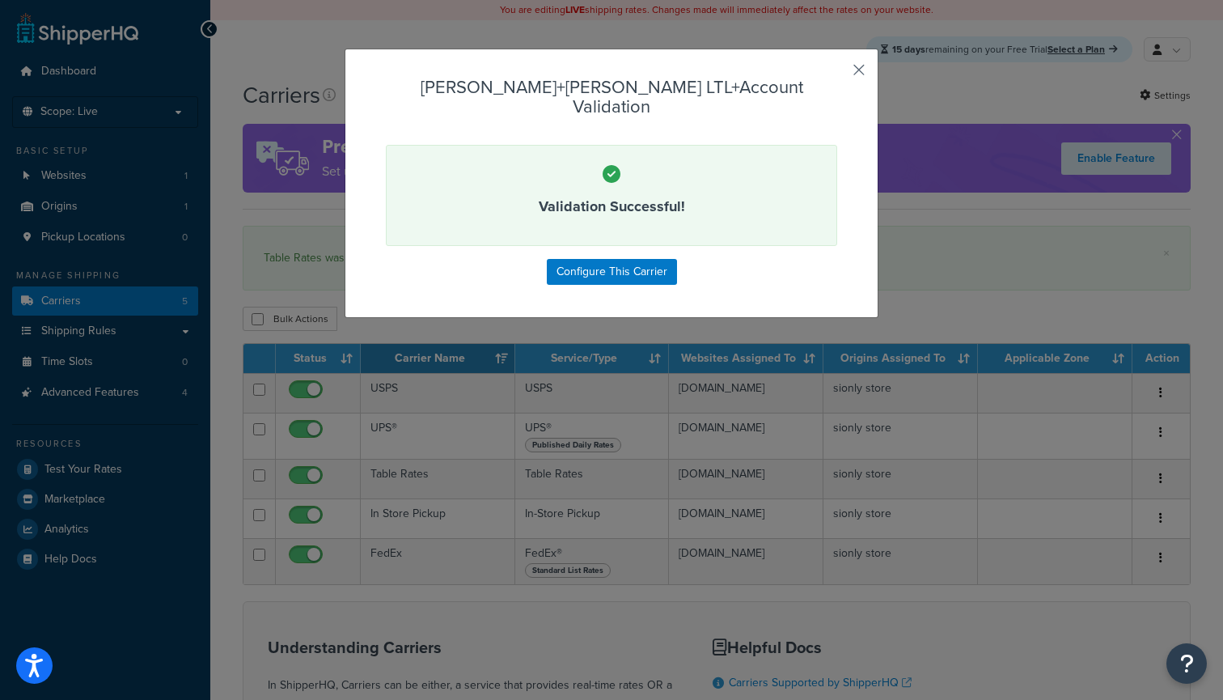
click at [837, 74] on button "button" at bounding box center [835, 76] width 4 height 4
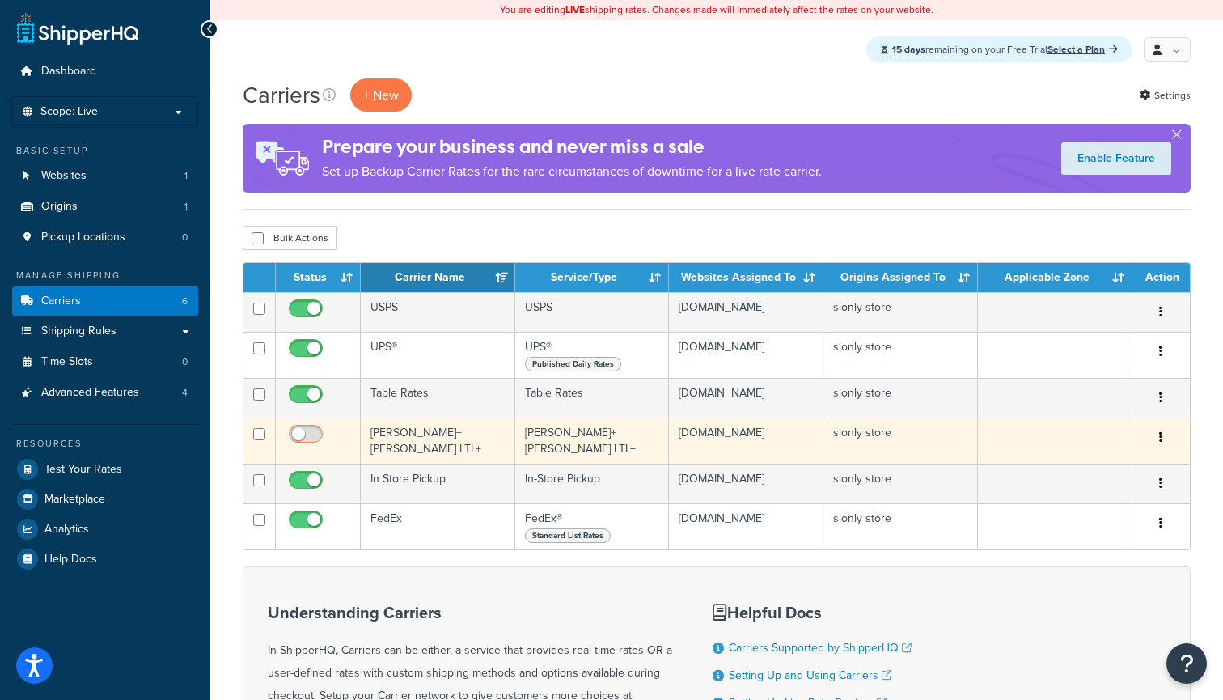
click at [327, 437] on input "checkbox" at bounding box center [308, 438] width 45 height 20
checkbox input "true"
click at [409, 437] on td "[PERSON_NAME]+[PERSON_NAME] LTL+" at bounding box center [438, 440] width 155 height 46
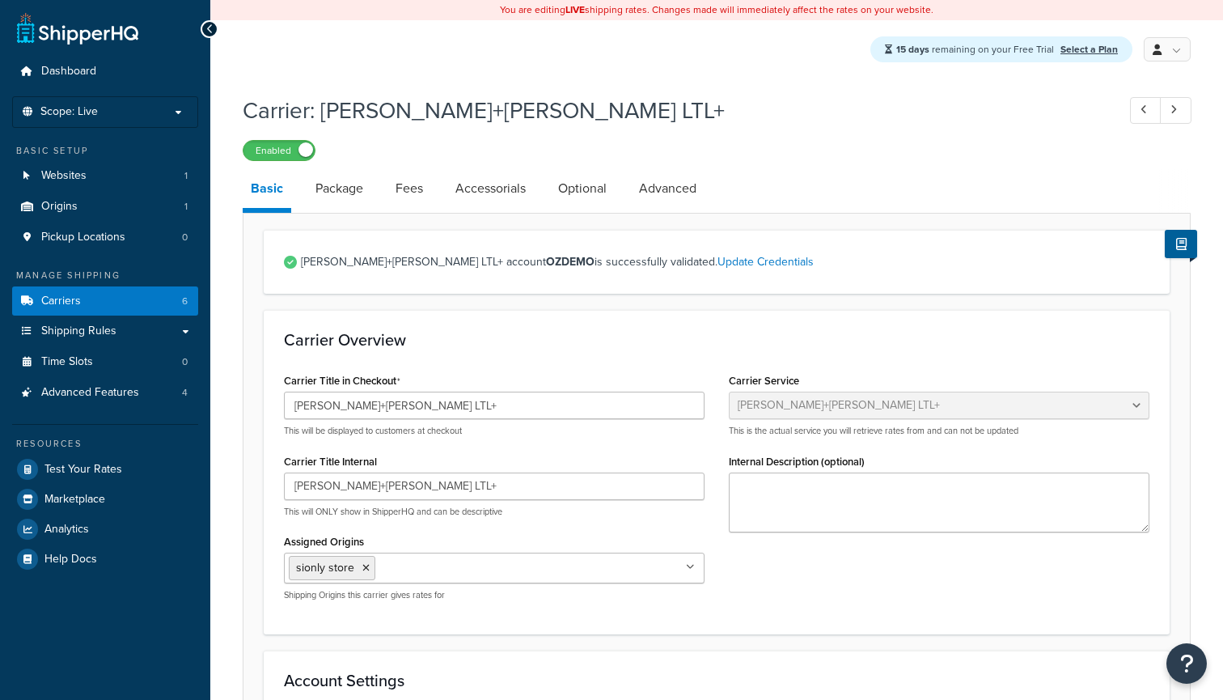
select select "reTransFreight"
click at [345, 189] on link "Package" at bounding box center [339, 188] width 64 height 39
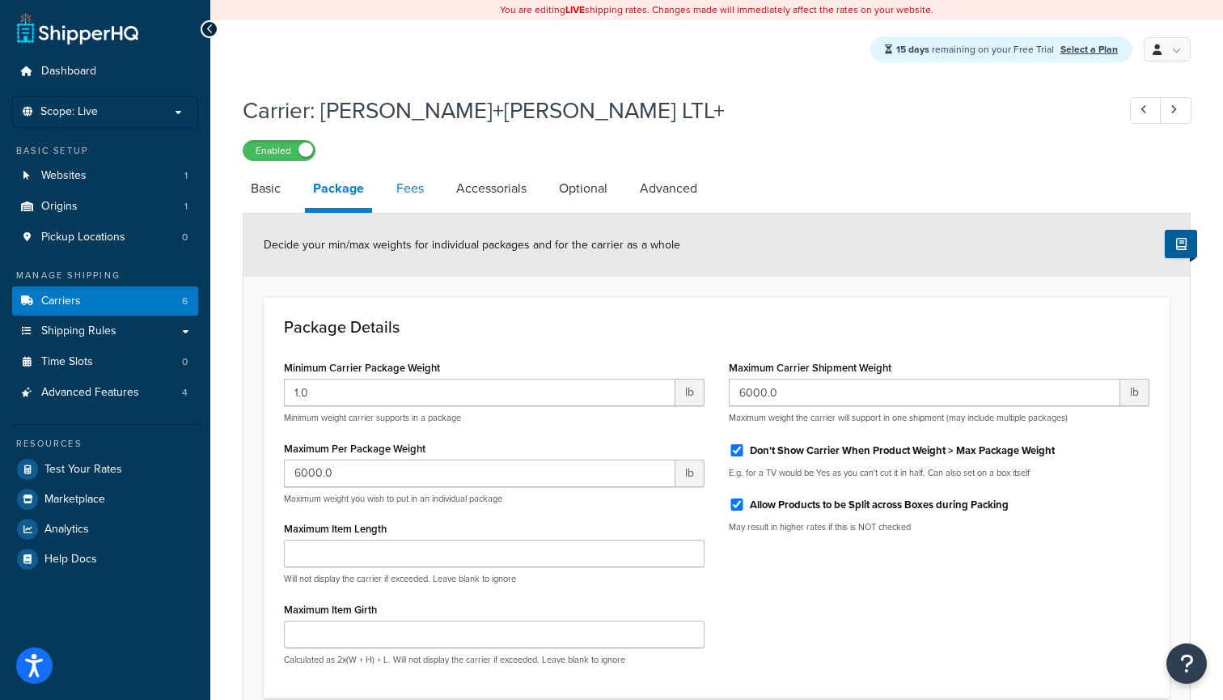
click at [411, 201] on link "Fees" at bounding box center [410, 188] width 44 height 39
select select "AFTER"
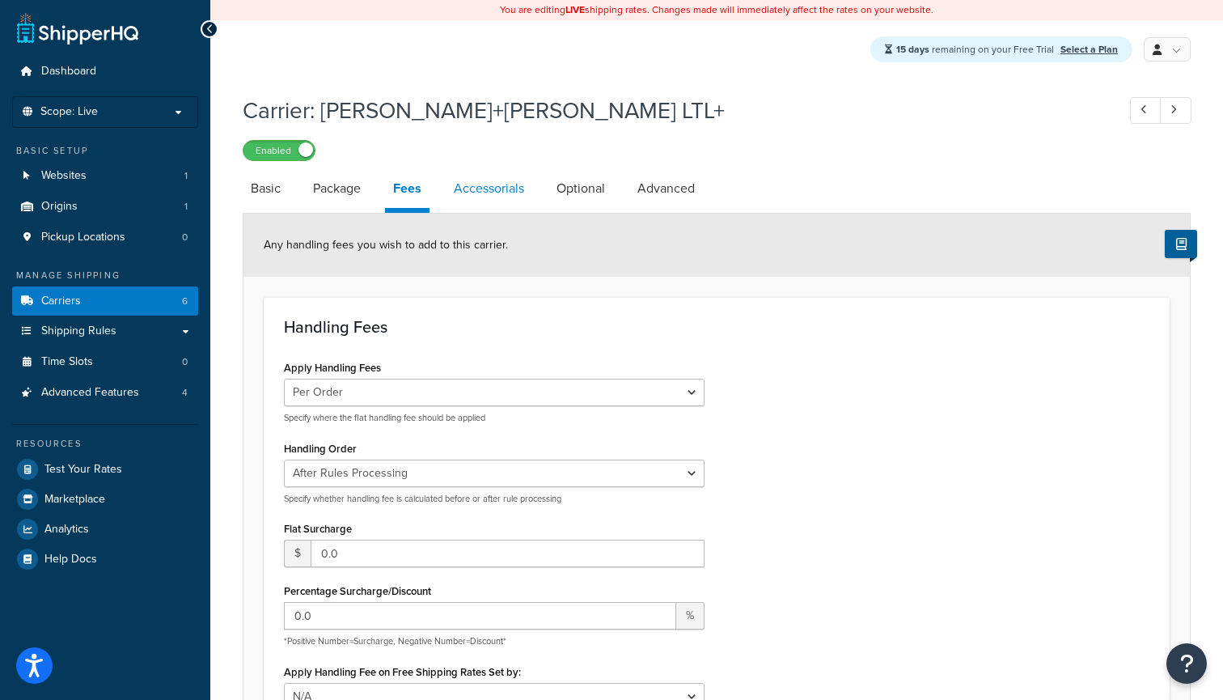
click at [497, 197] on link "Accessorials" at bounding box center [489, 188] width 87 height 39
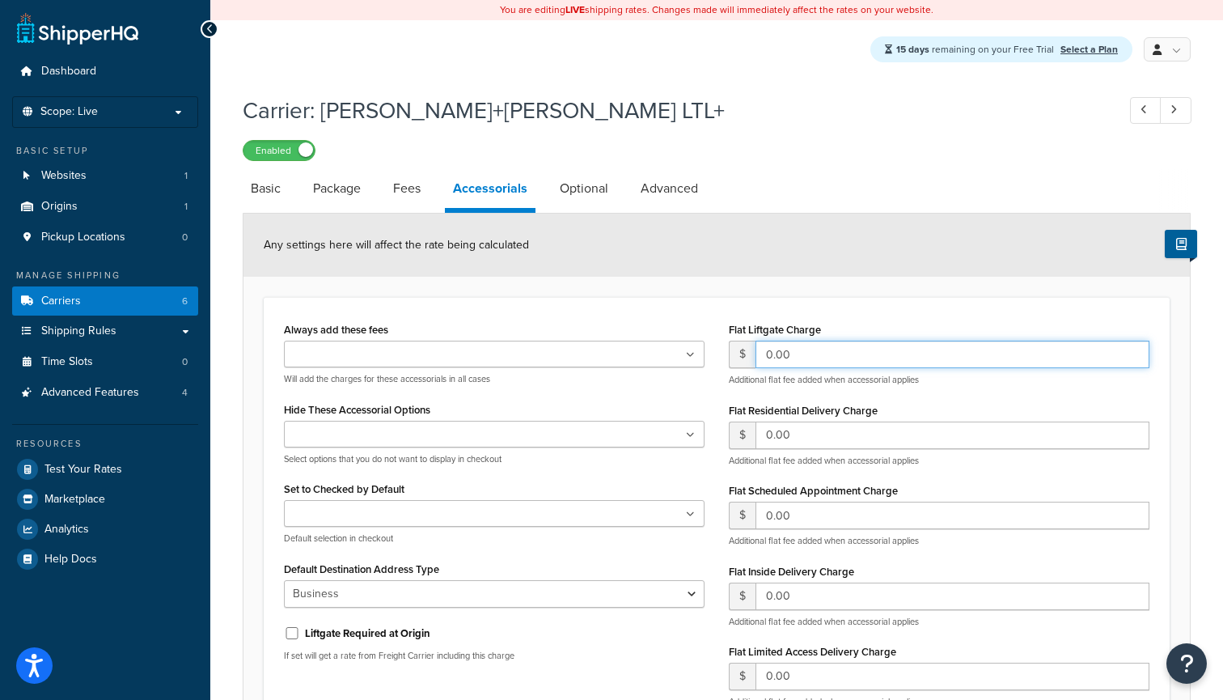
click at [772, 356] on input "0.00" at bounding box center [953, 355] width 394 height 28
drag, startPoint x: 827, startPoint y: 357, endPoint x: 687, endPoint y: 357, distance: 140.0
click at [687, 357] on div "Always add these fees Liftgate Address Type Scheduled Appointment Inside Delive…" at bounding box center [717, 537] width 890 height 439
type input "20.00"
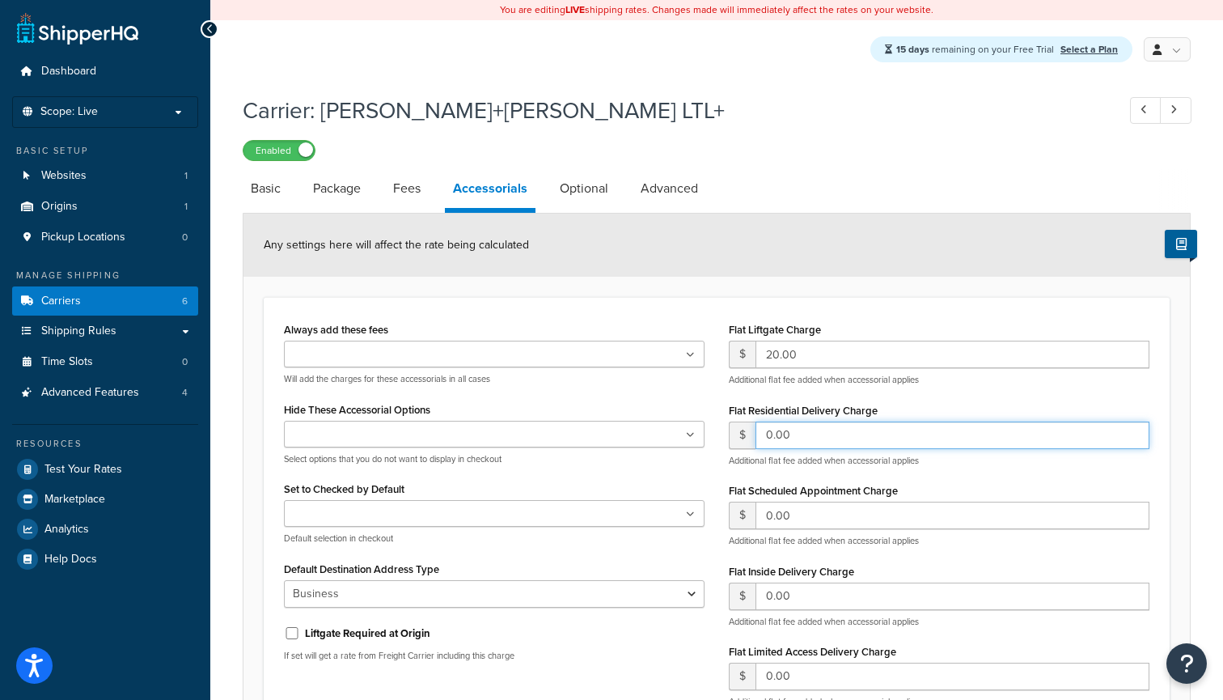
drag, startPoint x: 803, startPoint y: 438, endPoint x: 707, endPoint y: 438, distance: 96.3
click at [707, 438] on div "Always add these fees Liftgate Address Type Scheduled Appointment Inside Delive…" at bounding box center [717, 537] width 890 height 439
paste input "2"
type input "20.00"
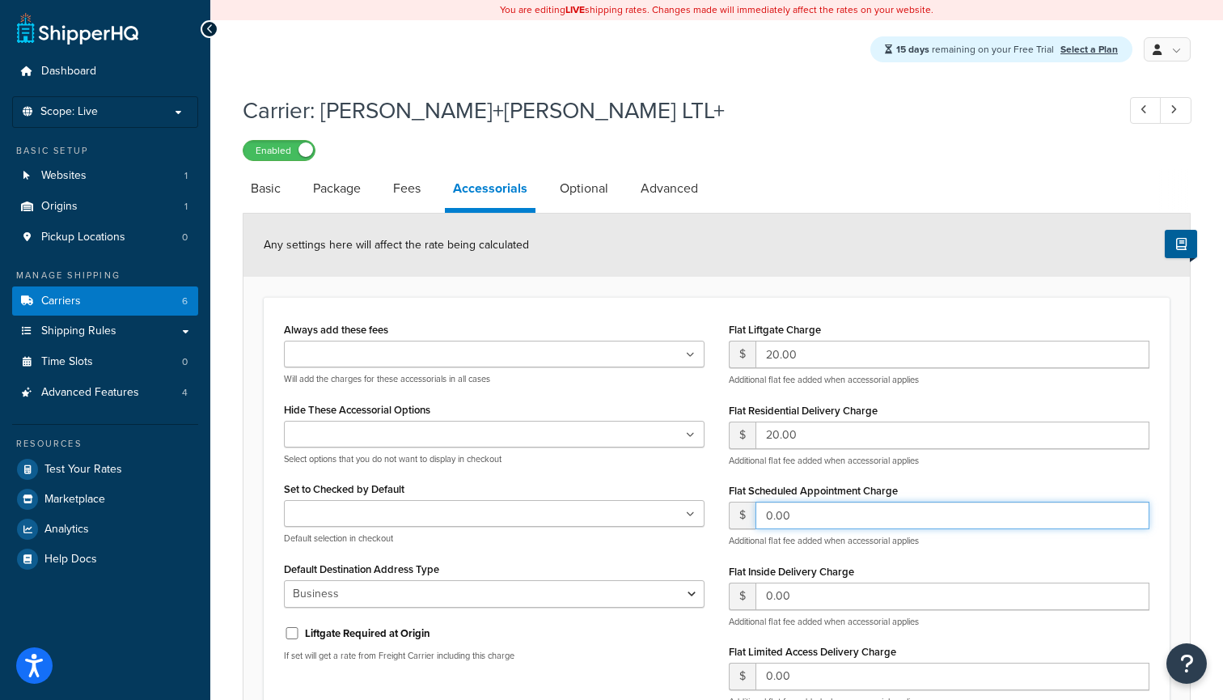
drag, startPoint x: 803, startPoint y: 521, endPoint x: 719, endPoint y: 521, distance: 84.1
click at [719, 521] on div "Flat Liftgate Charge $ 20.00 Additional flat fee added when accessorial applies…" at bounding box center [939, 537] width 445 height 439
paste input "2"
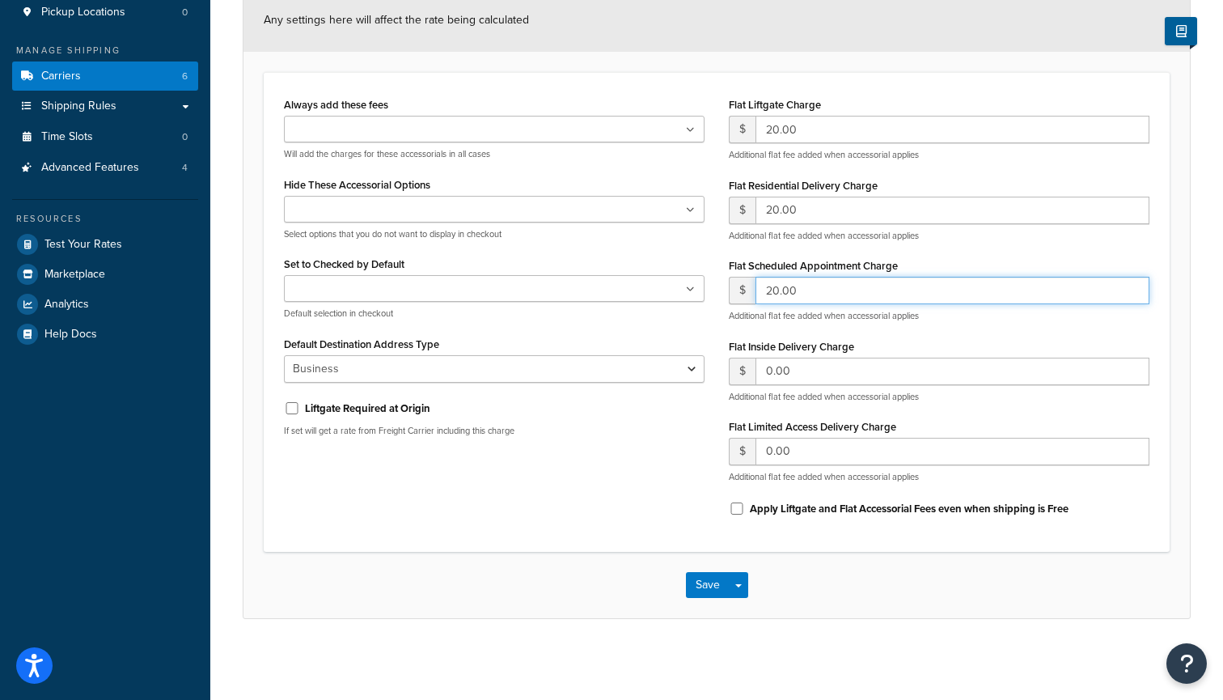
scroll to position [226, 0]
type input "20.00"
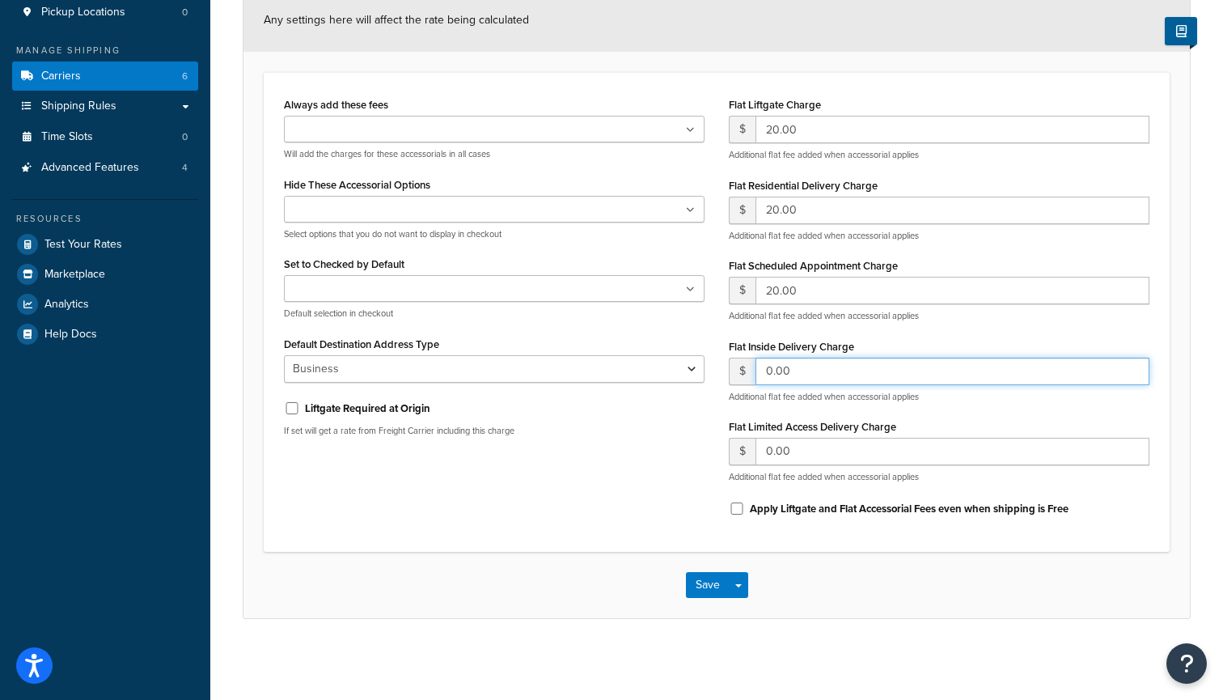
drag, startPoint x: 811, startPoint y: 372, endPoint x: 714, endPoint y: 372, distance: 97.1
click at [714, 372] on div "Always add these fees Liftgate Address Type Scheduled Appointment Inside Delive…" at bounding box center [717, 312] width 890 height 439
paste input "2"
type input "20.00"
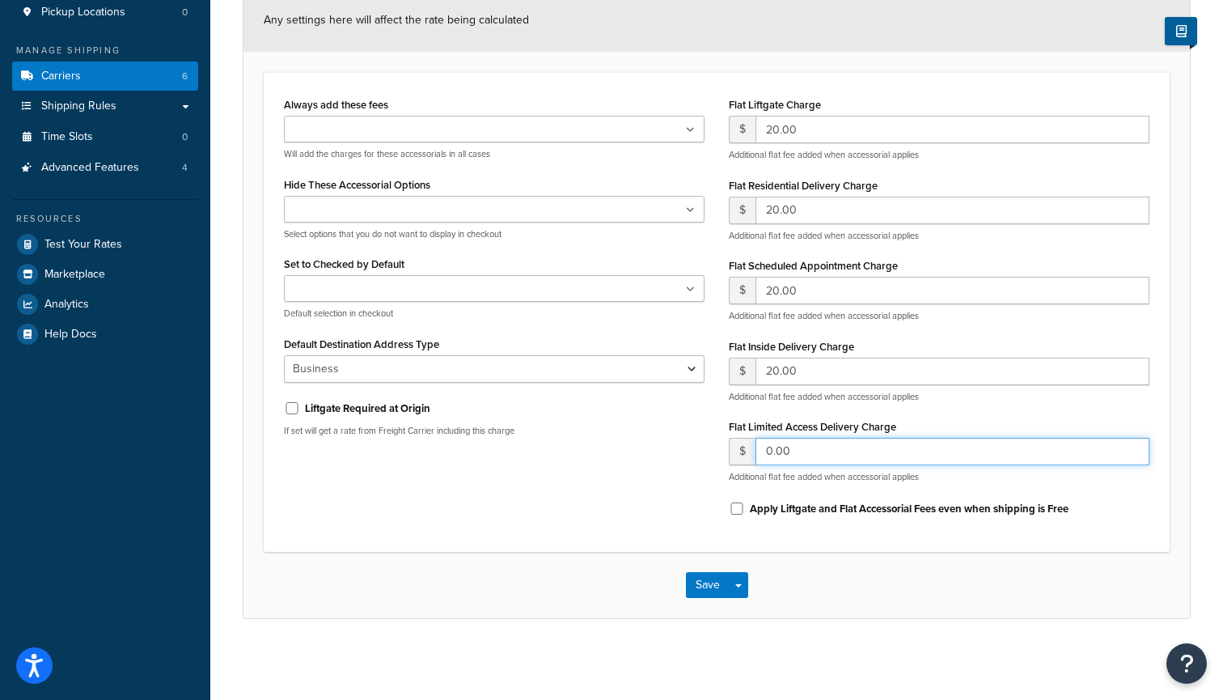
drag, startPoint x: 758, startPoint y: 452, endPoint x: 697, endPoint y: 452, distance: 60.7
click at [697, 452] on div "Always add these fees Liftgate Address Type Scheduled Appointment Inside Delive…" at bounding box center [717, 312] width 890 height 439
paste input "2"
type input "20.00"
click at [702, 587] on button "Save" at bounding box center [708, 585] width 44 height 26
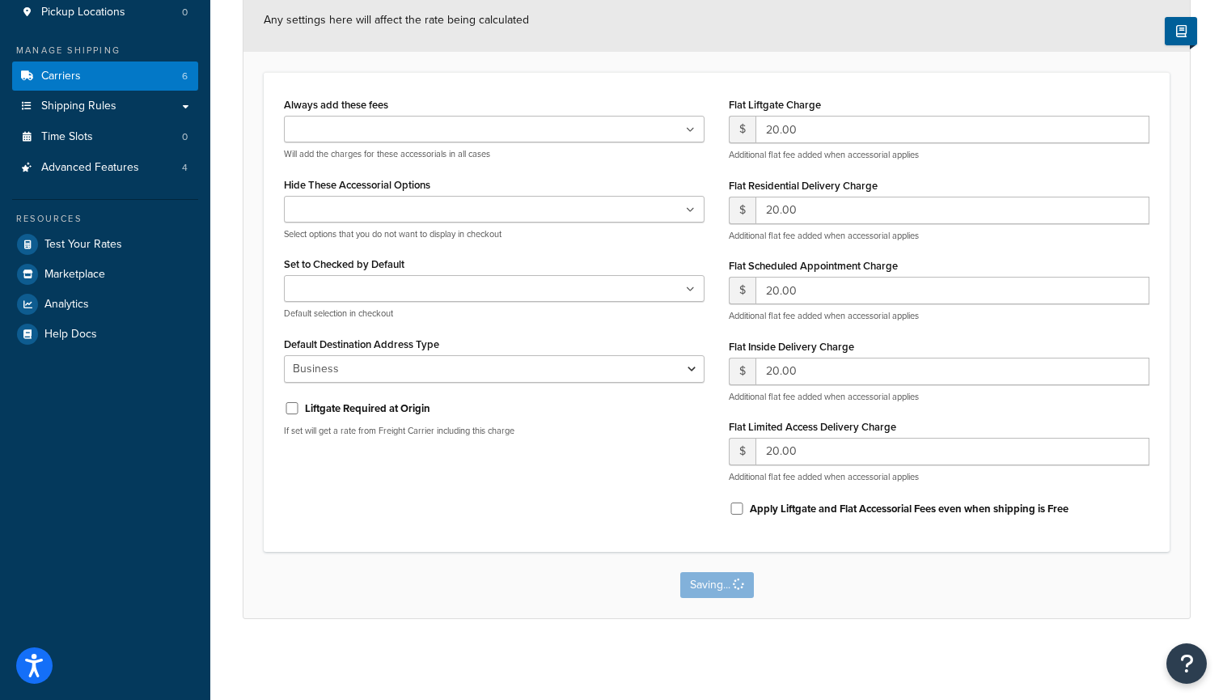
scroll to position [0, 0]
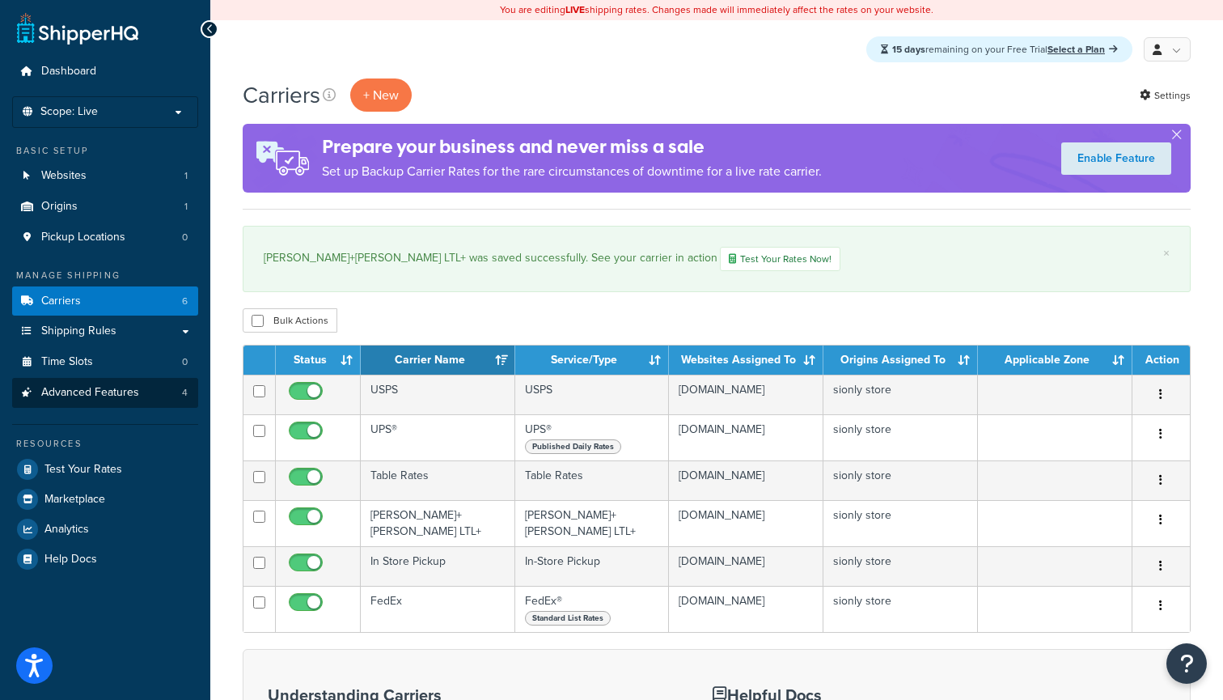
click at [152, 397] on link "Advanced Features 4" at bounding box center [105, 393] width 186 height 30
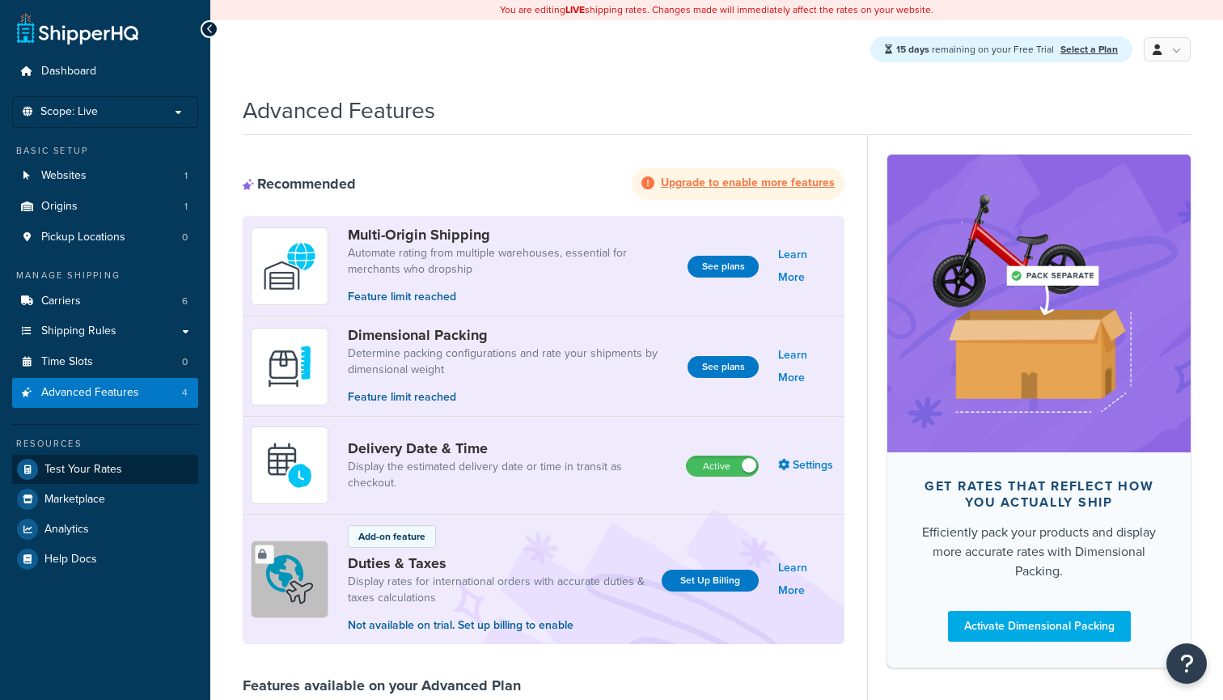
click at [132, 455] on link "Test Your Rates" at bounding box center [105, 469] width 186 height 29
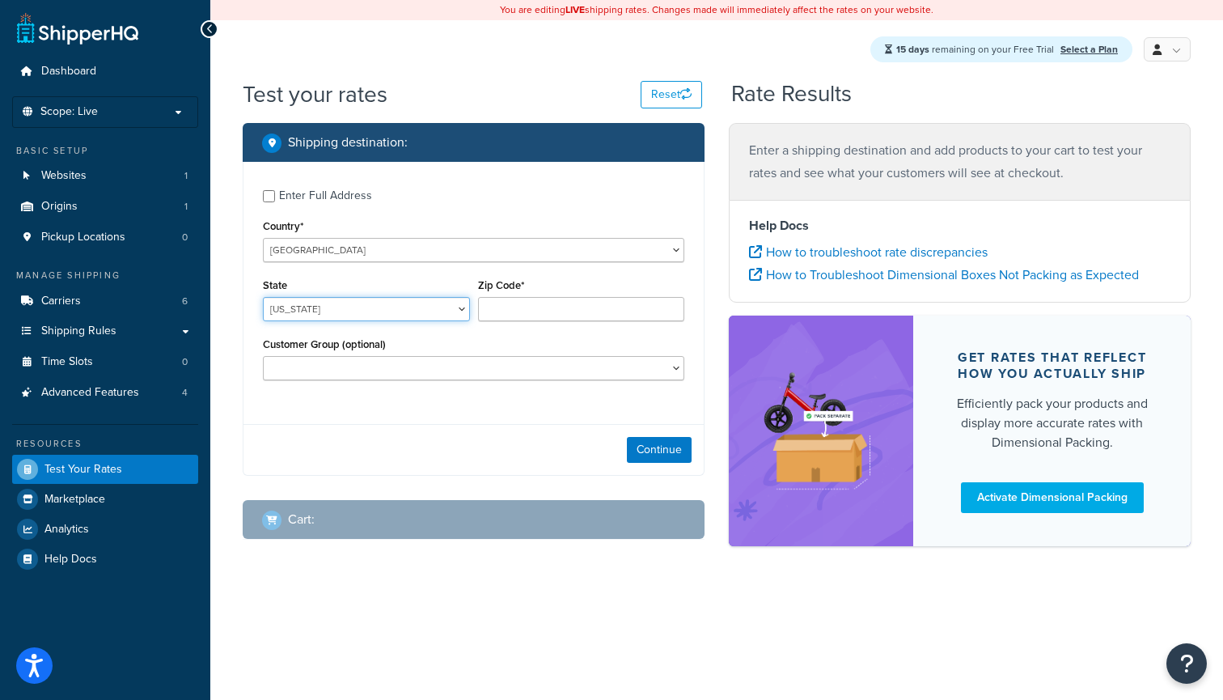
select select "CA"
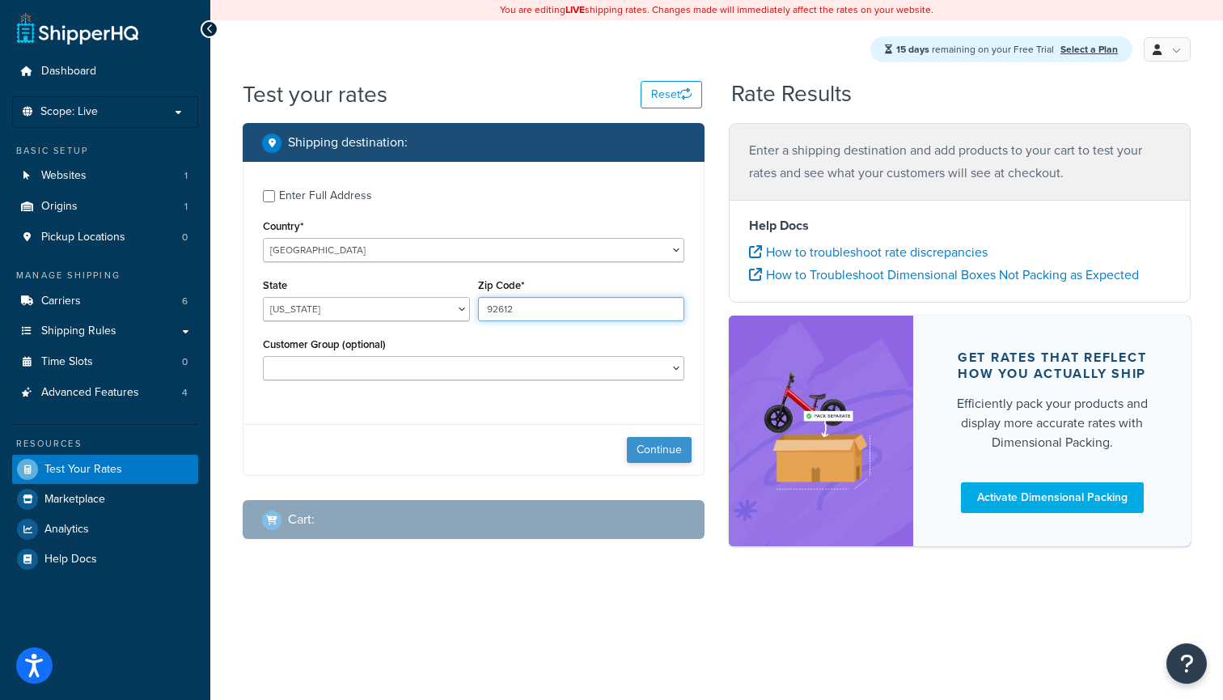
type input "92612"
click at [635, 447] on button "Continue" at bounding box center [659, 450] width 65 height 26
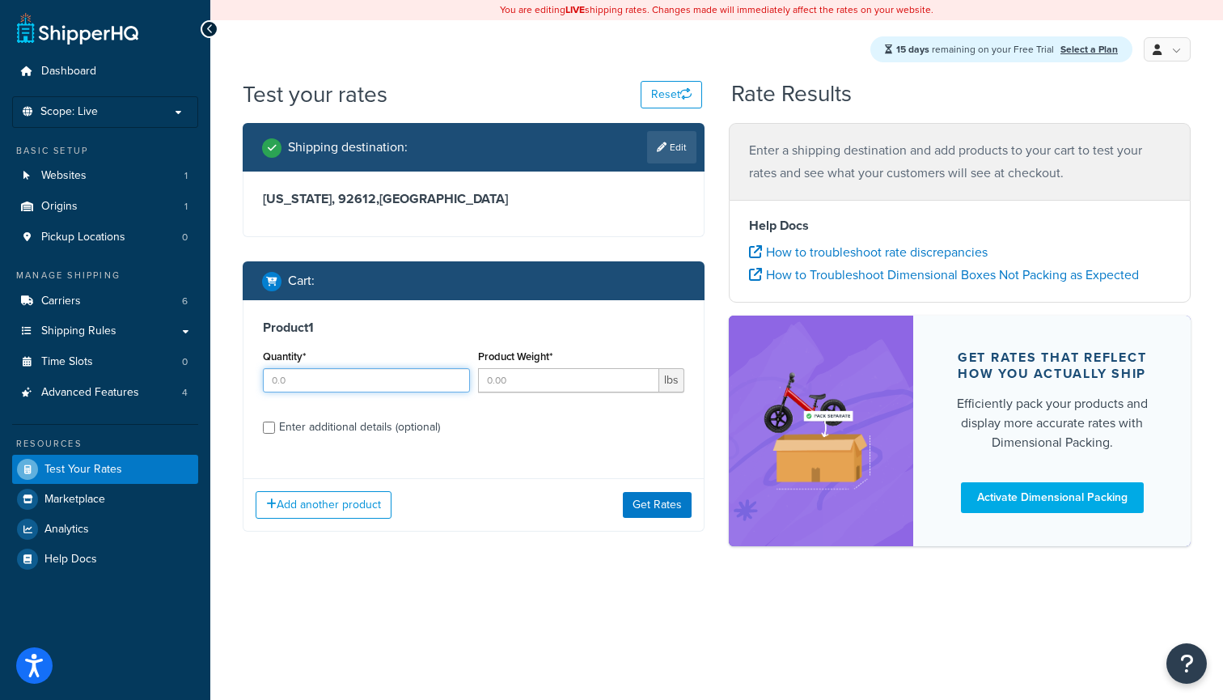
click at [388, 386] on input "Quantity*" at bounding box center [366, 380] width 207 height 24
type input "2"
click at [489, 379] on input "Product Weight*" at bounding box center [569, 380] width 182 height 24
type input "4"
click at [672, 505] on button "Get Rates" at bounding box center [657, 505] width 69 height 26
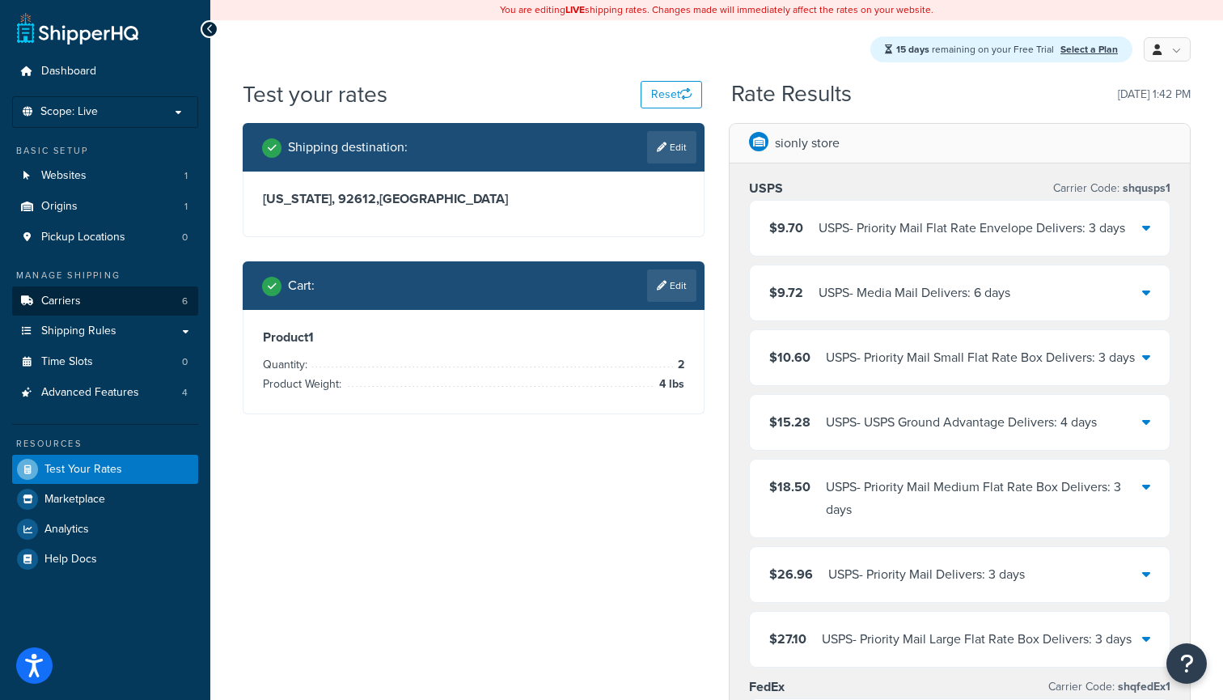
click at [141, 307] on link "Carriers 6" at bounding box center [105, 301] width 186 height 30
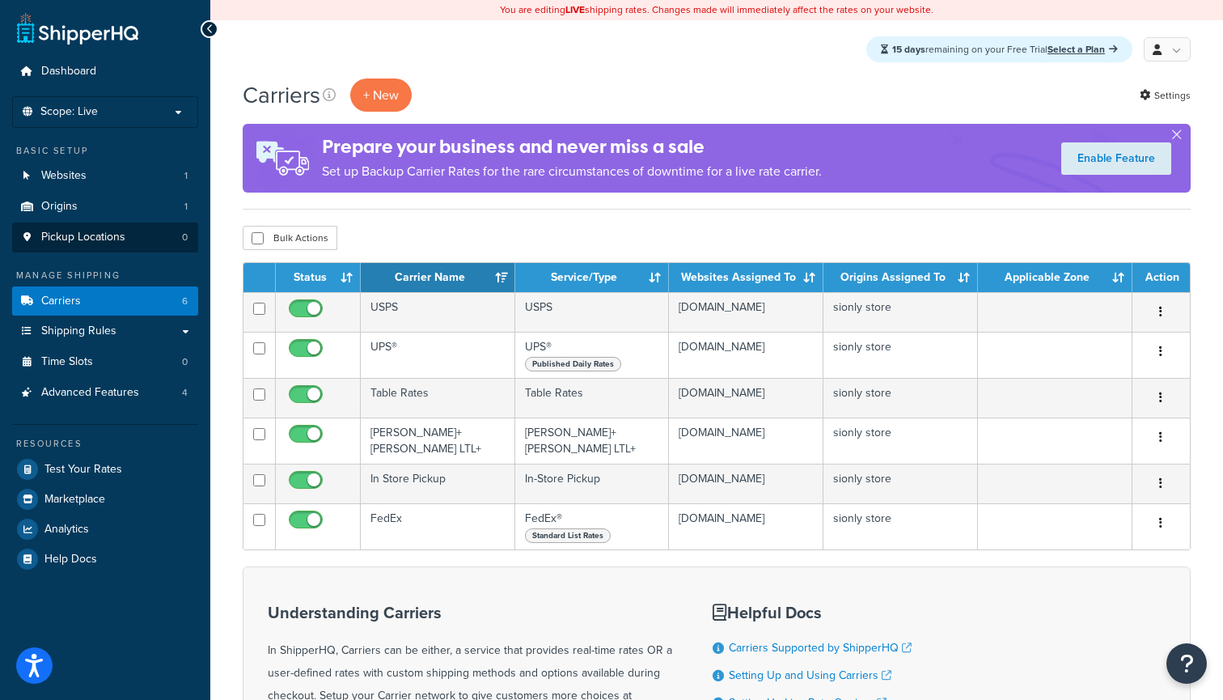
click at [156, 223] on link "Pickup Locations 0" at bounding box center [105, 238] width 186 height 30
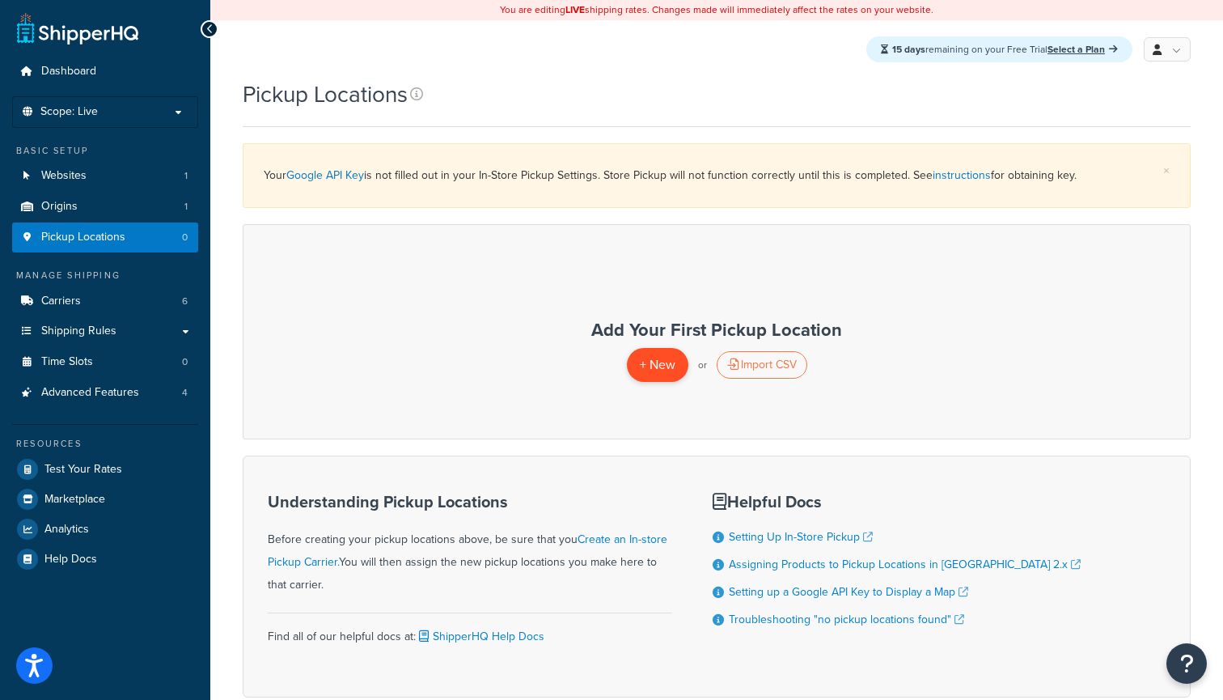
click at [659, 380] on link "+ New" at bounding box center [657, 364] width 61 height 33
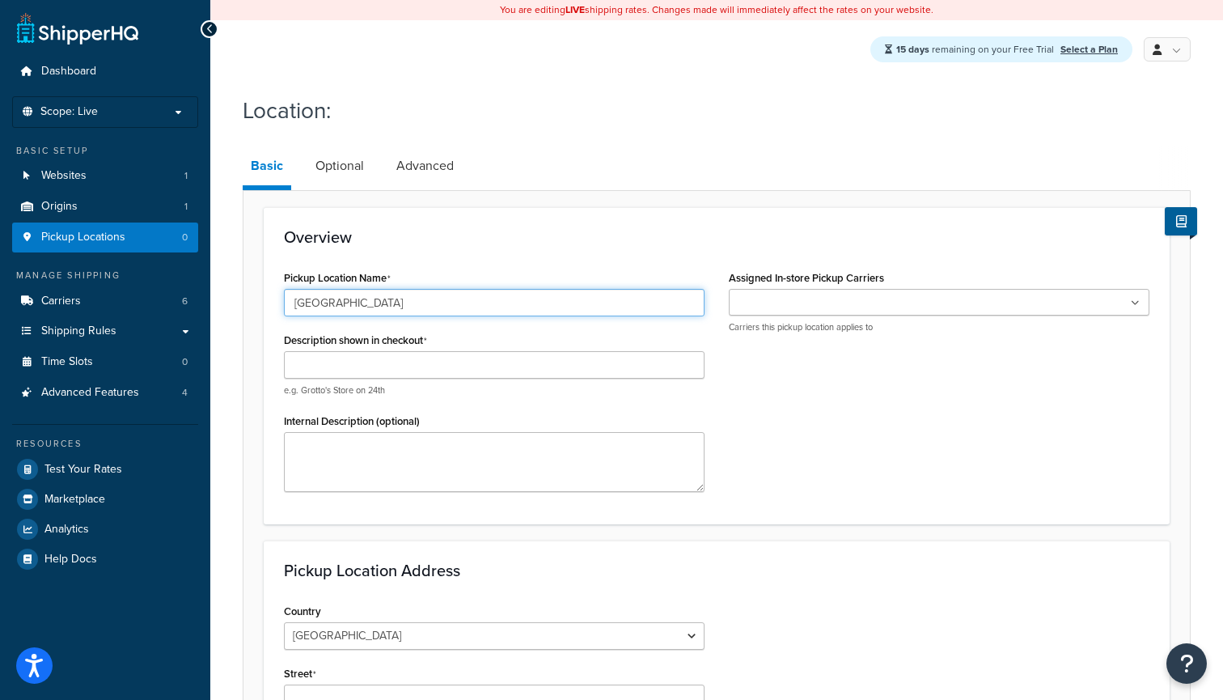
type input "[GEOGRAPHIC_DATA]"
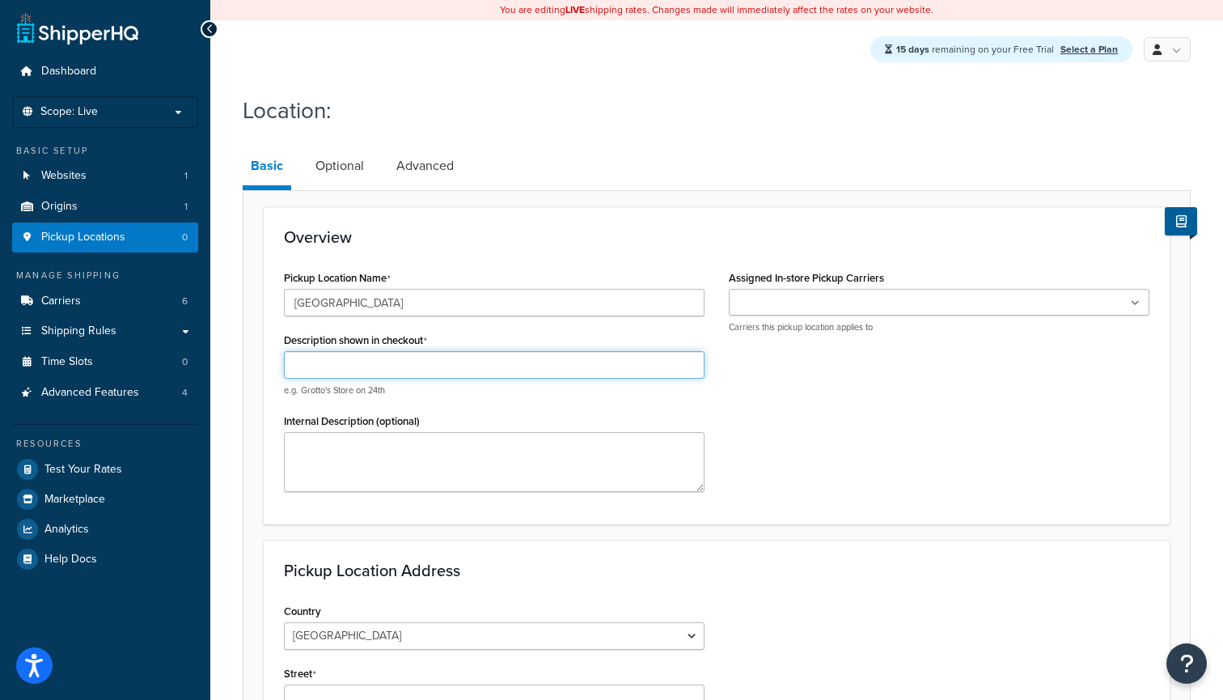
click at [611, 364] on input "Description shown in checkout" at bounding box center [494, 365] width 421 height 28
type input "[GEOGRAPHIC_DATA]"
click at [963, 296] on ul at bounding box center [939, 302] width 421 height 27
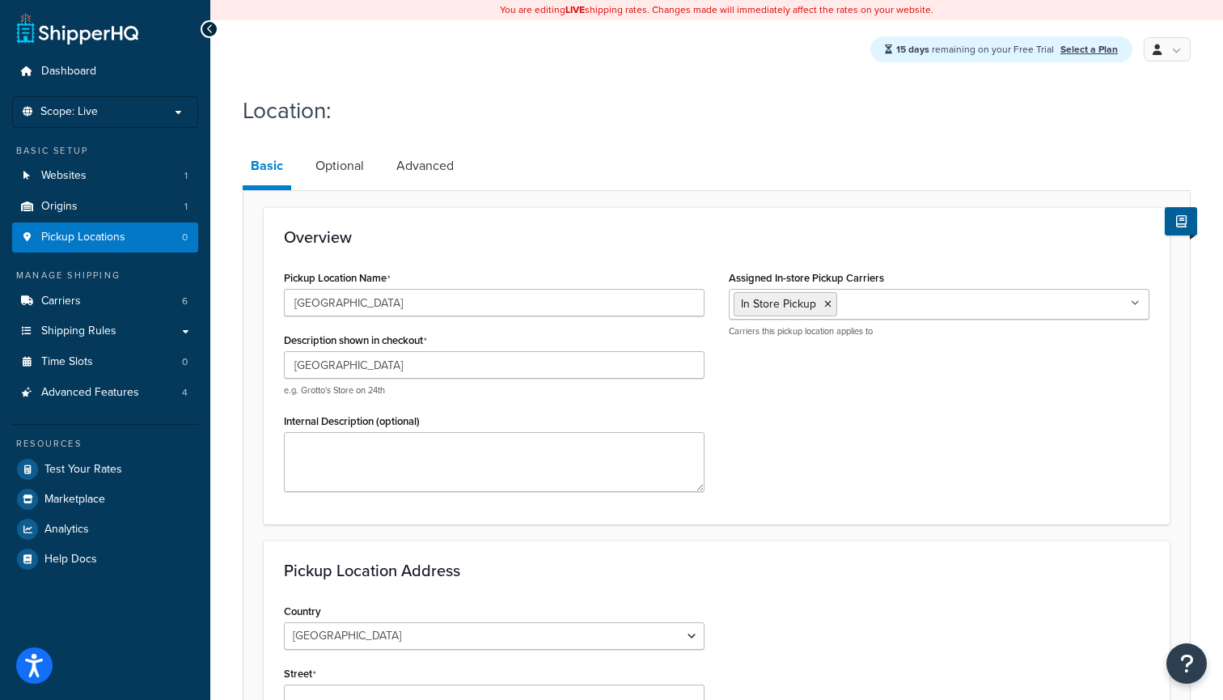
scroll to position [412, 0]
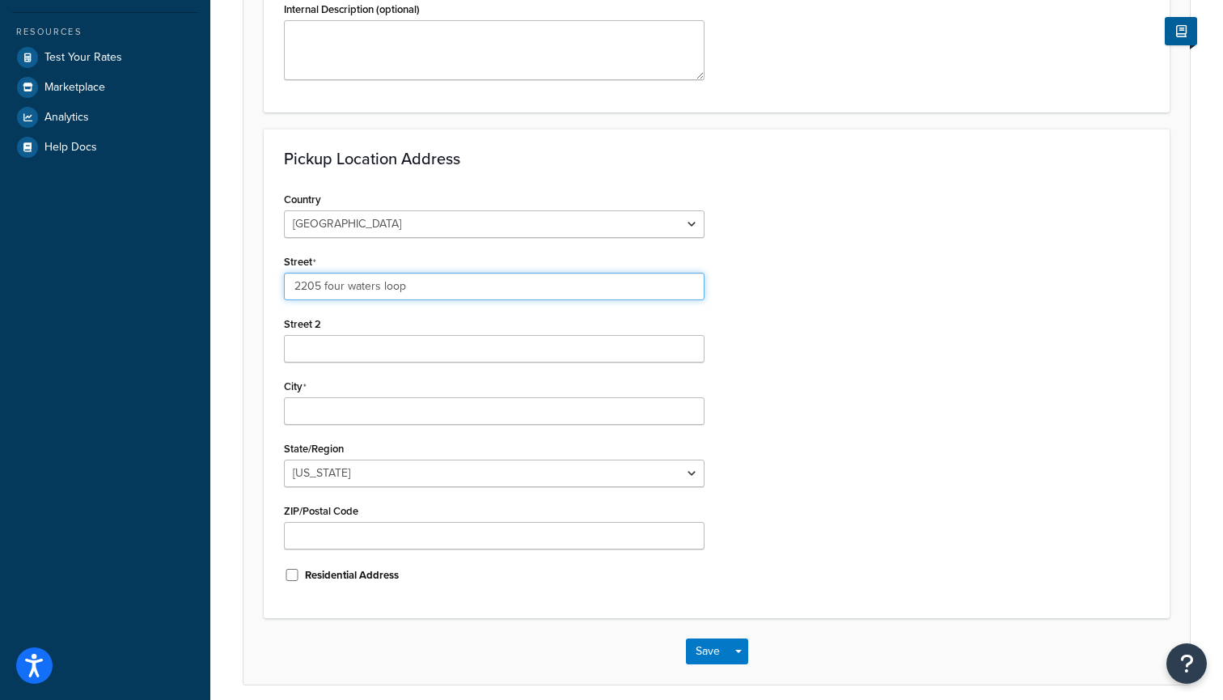
type input "2205 four waters loop"
click at [315, 396] on div "City" at bounding box center [494, 400] width 421 height 50
drag, startPoint x: 425, startPoint y: 286, endPoint x: 250, endPoint y: 279, distance: 174.9
click at [250, 279] on form "Overview Pickup Location Name [GEOGRAPHIC_DATA] Description shown in checkout […" at bounding box center [717, 239] width 947 height 888
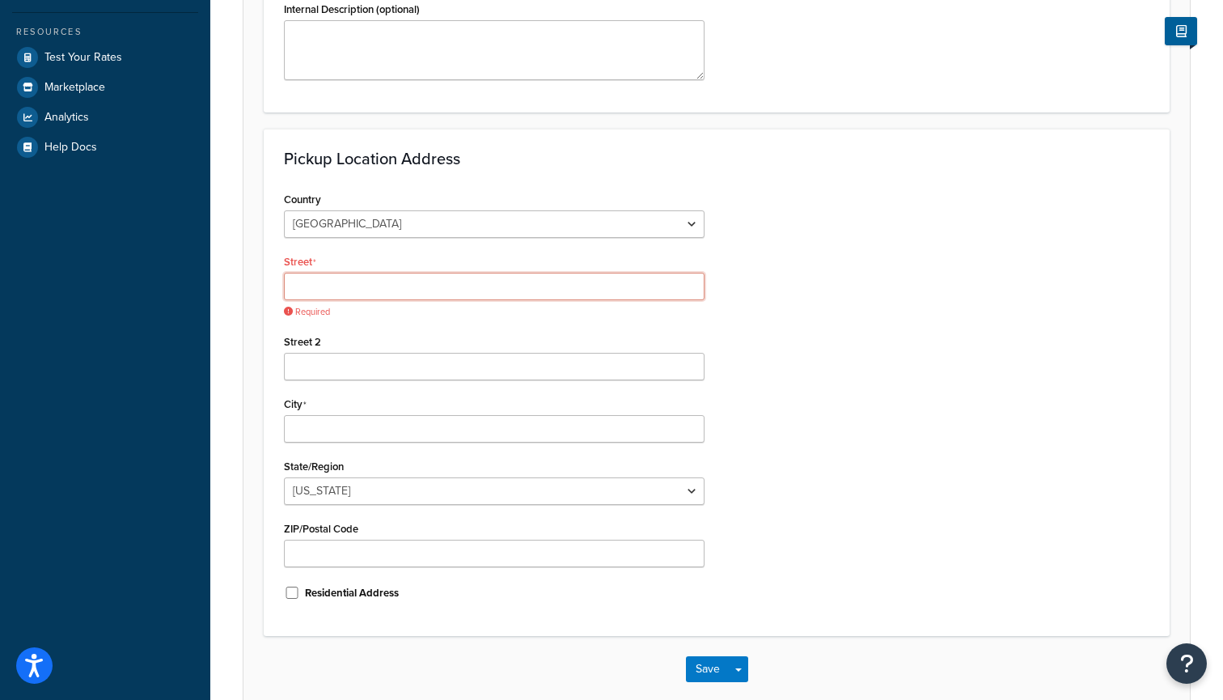
click at [367, 282] on input "Street" at bounding box center [494, 287] width 421 height 28
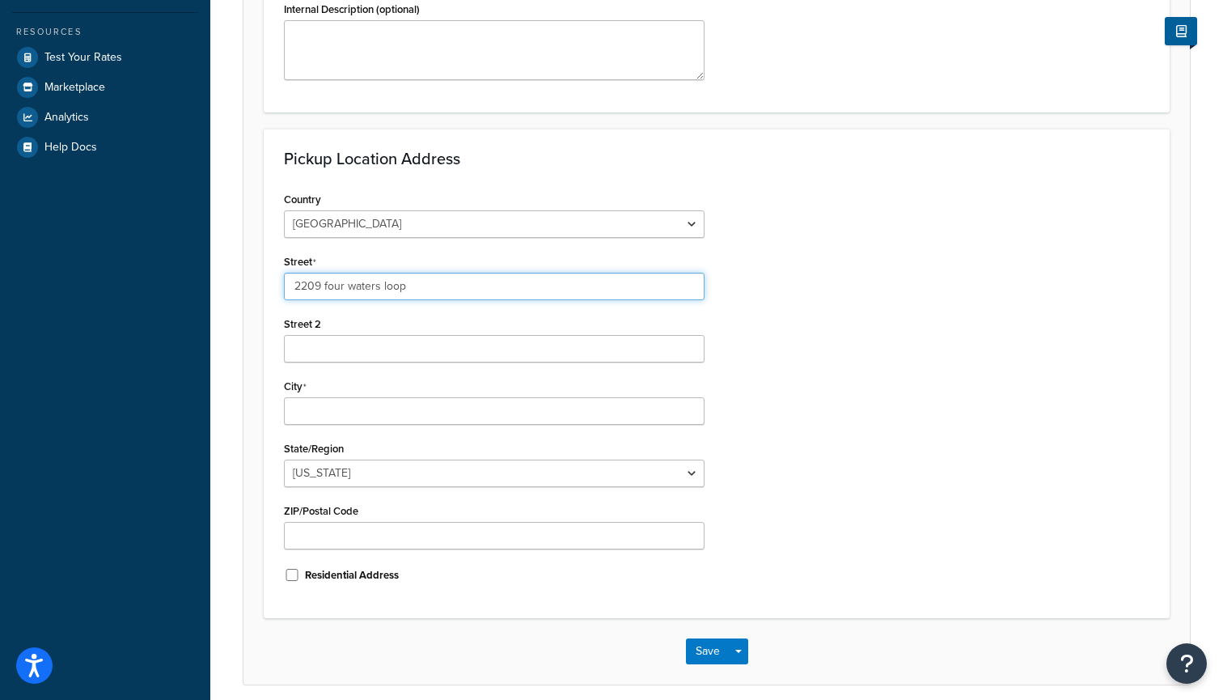
type input "2209 four waters loop"
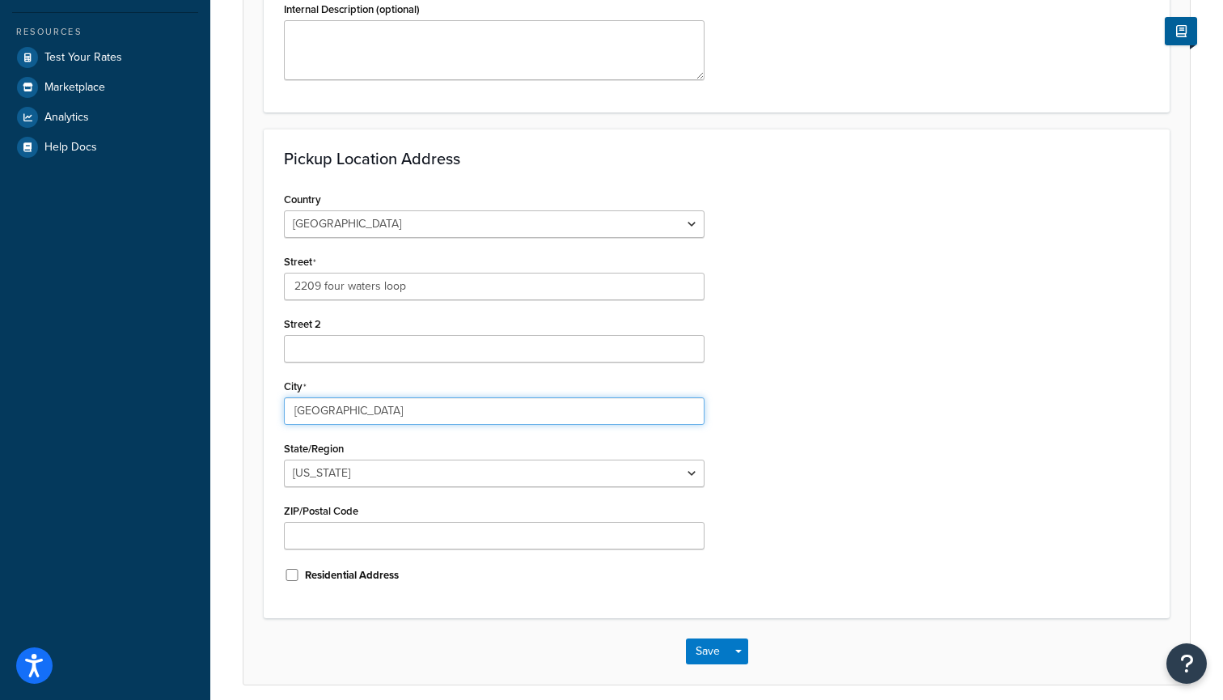
type input "[GEOGRAPHIC_DATA]"
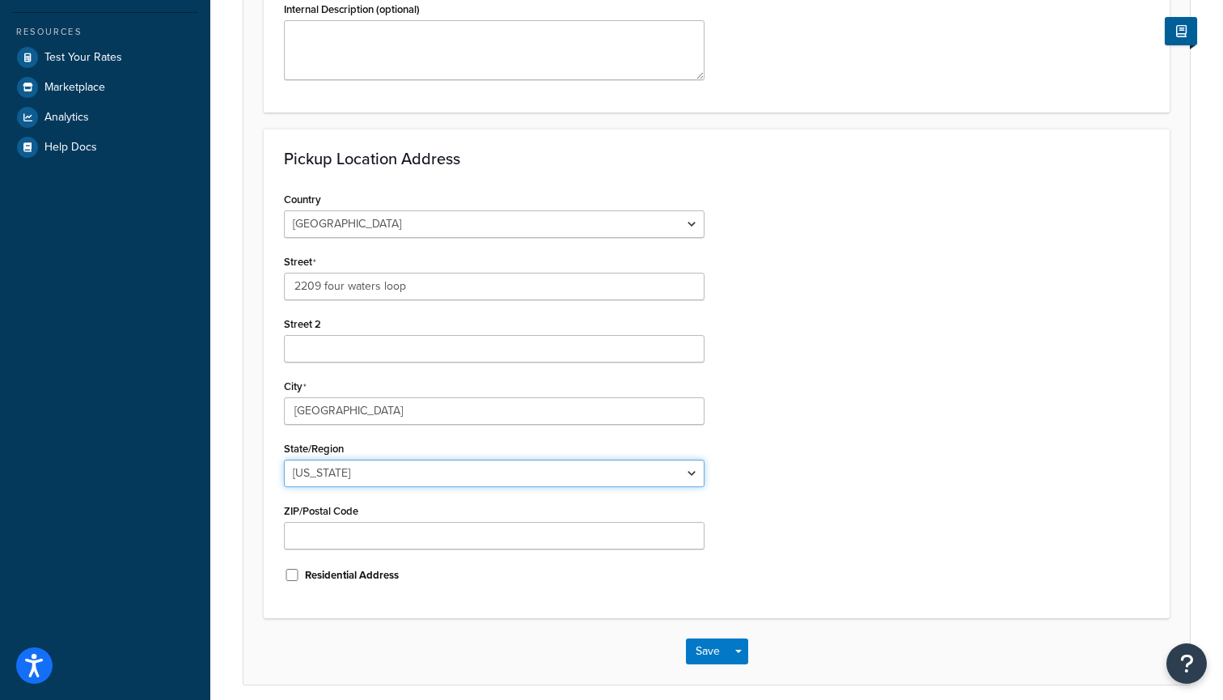
select select "43"
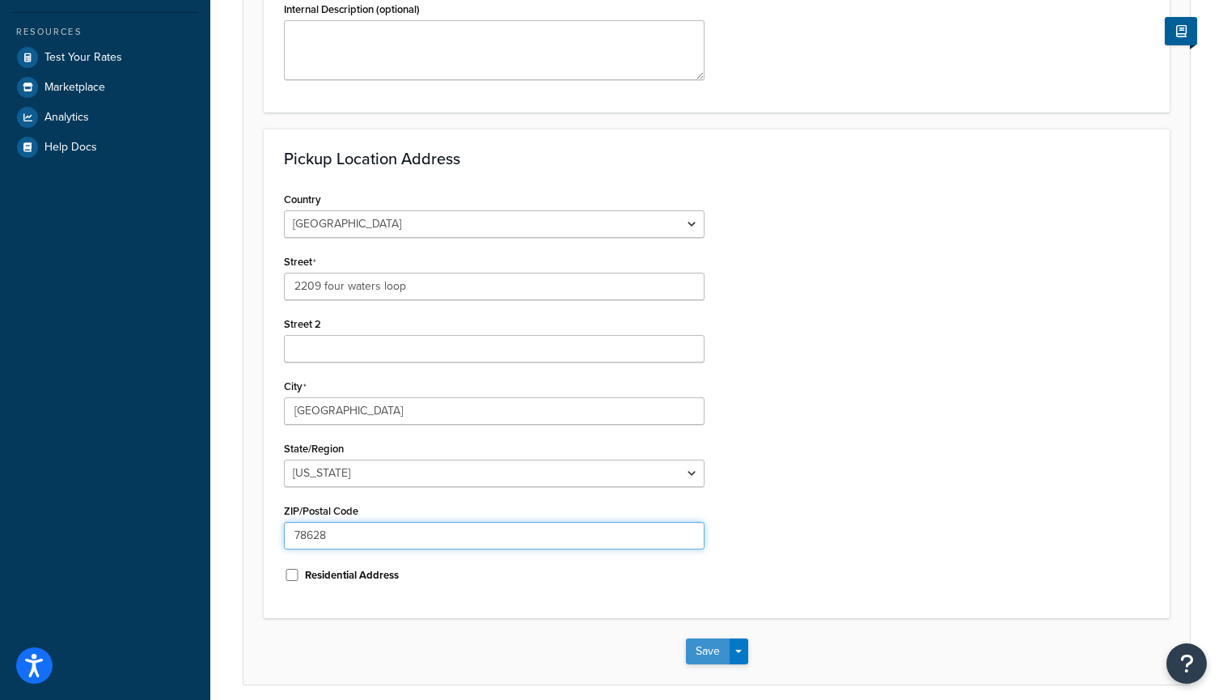
type input "78628"
click at [707, 653] on button "Save" at bounding box center [708, 651] width 44 height 26
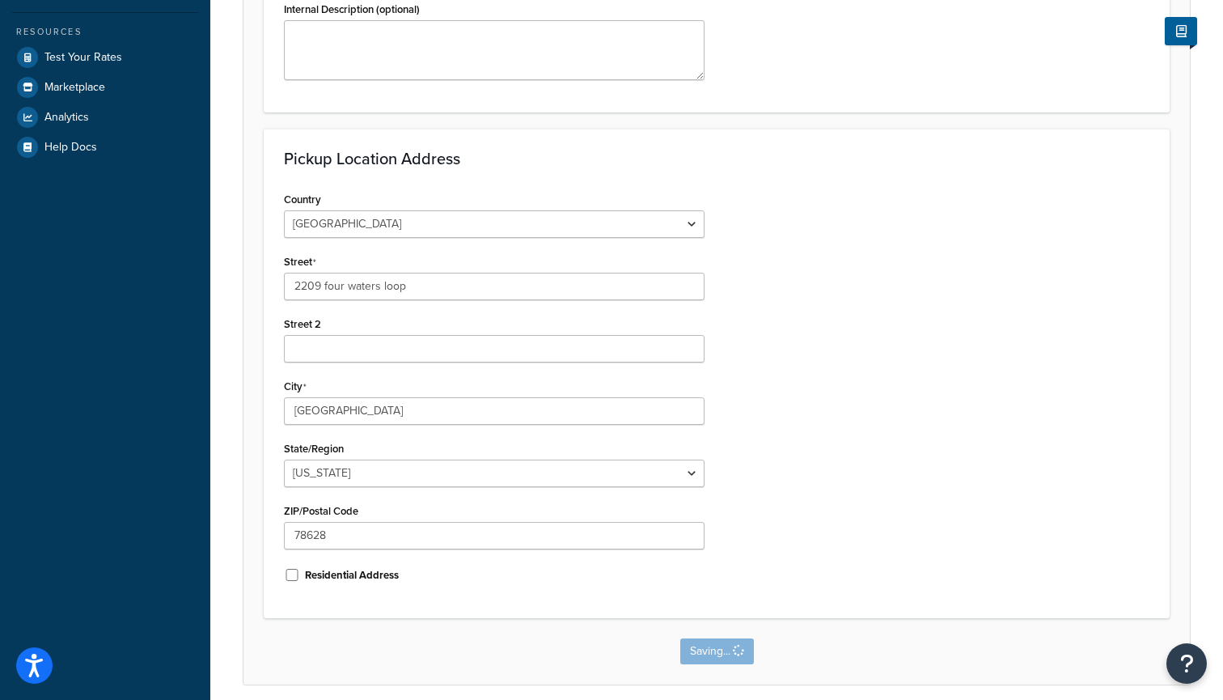
scroll to position [0, 0]
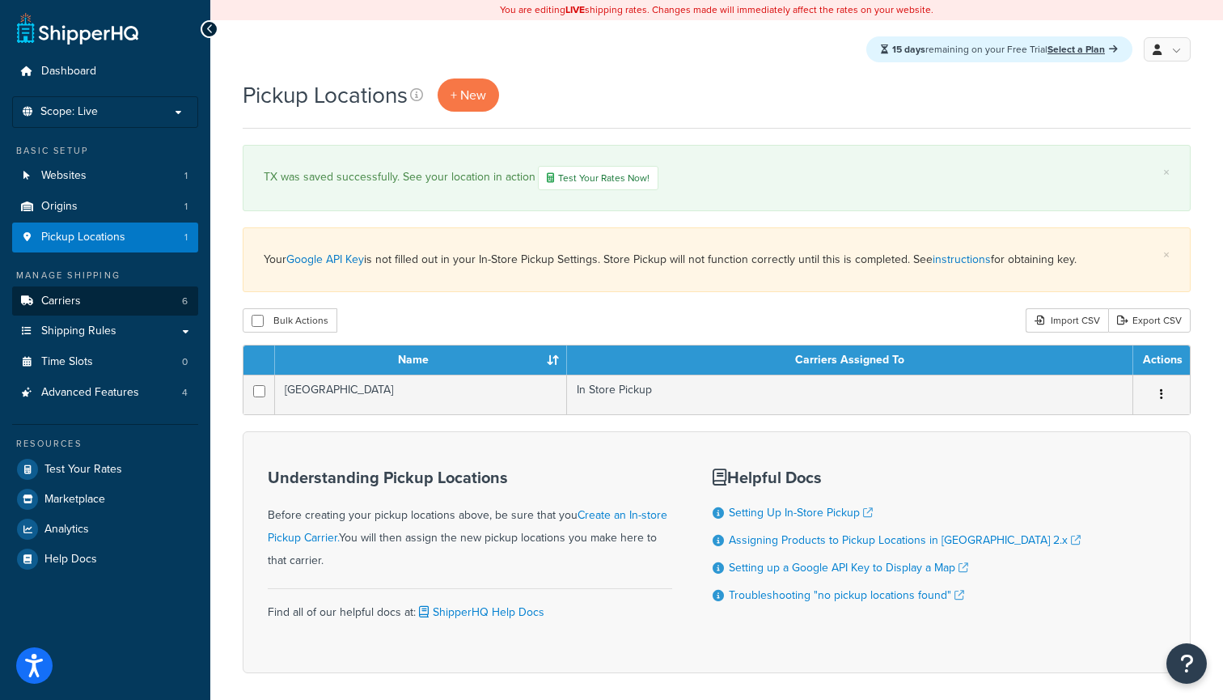
click at [144, 286] on link "Carriers 6" at bounding box center [105, 301] width 186 height 30
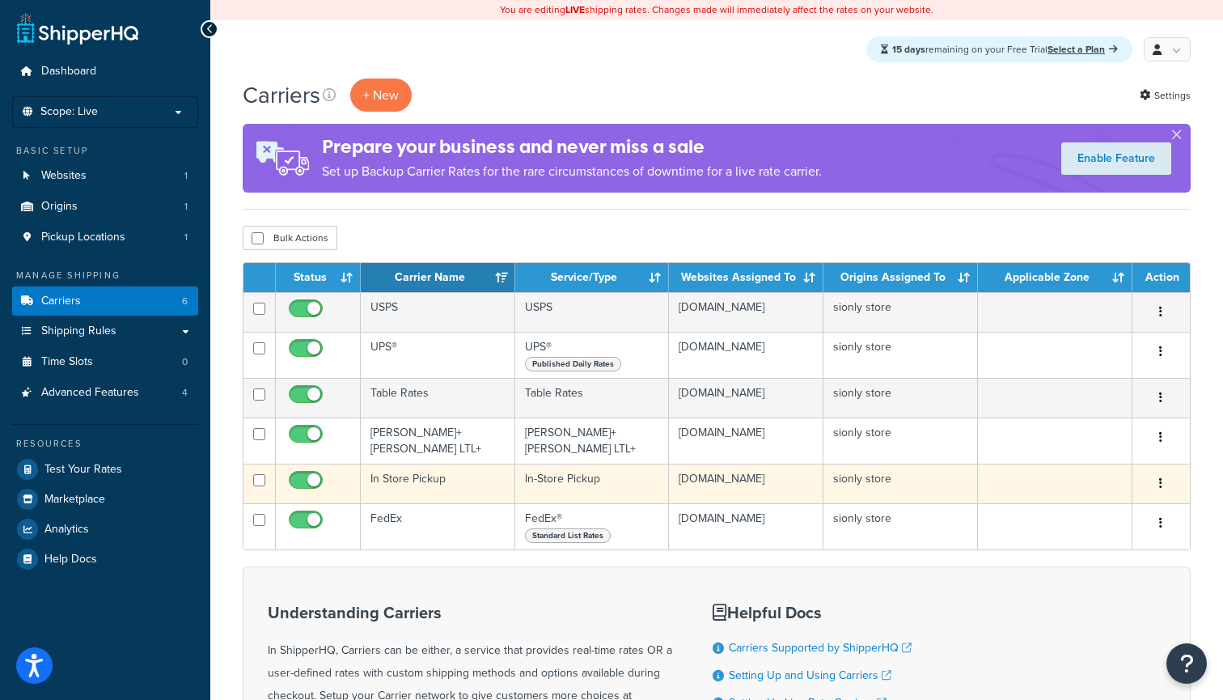
click at [419, 470] on td "In Store Pickup" at bounding box center [438, 484] width 155 height 40
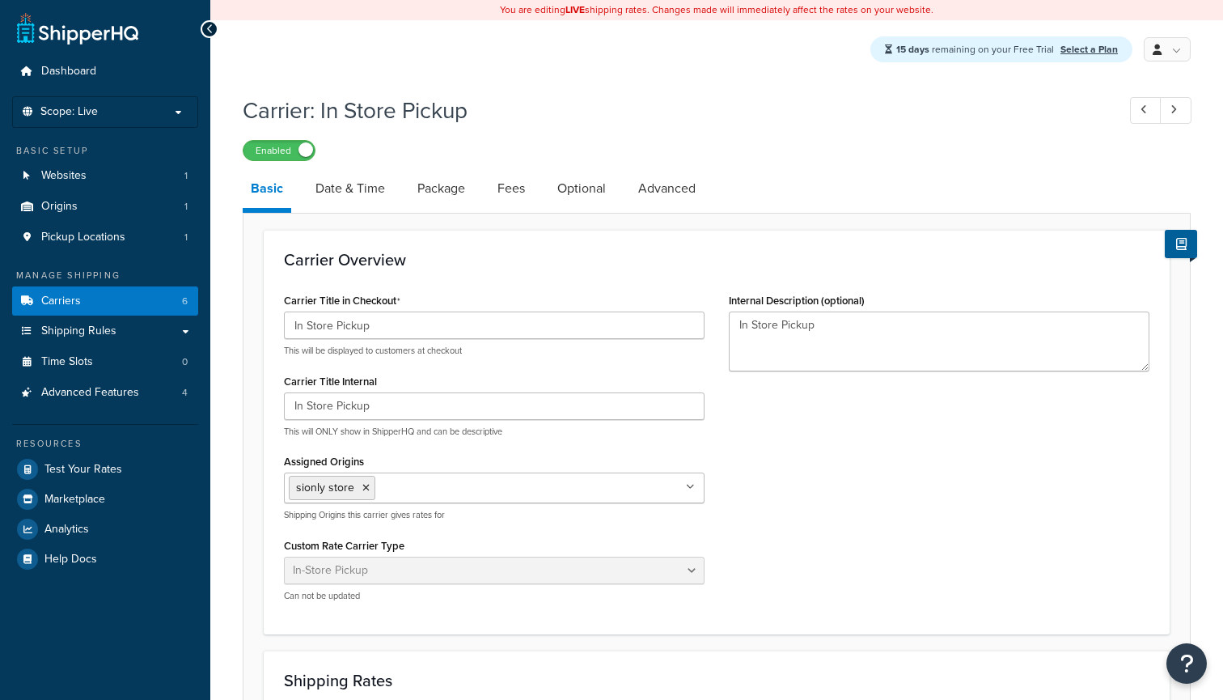
select select "pickup"
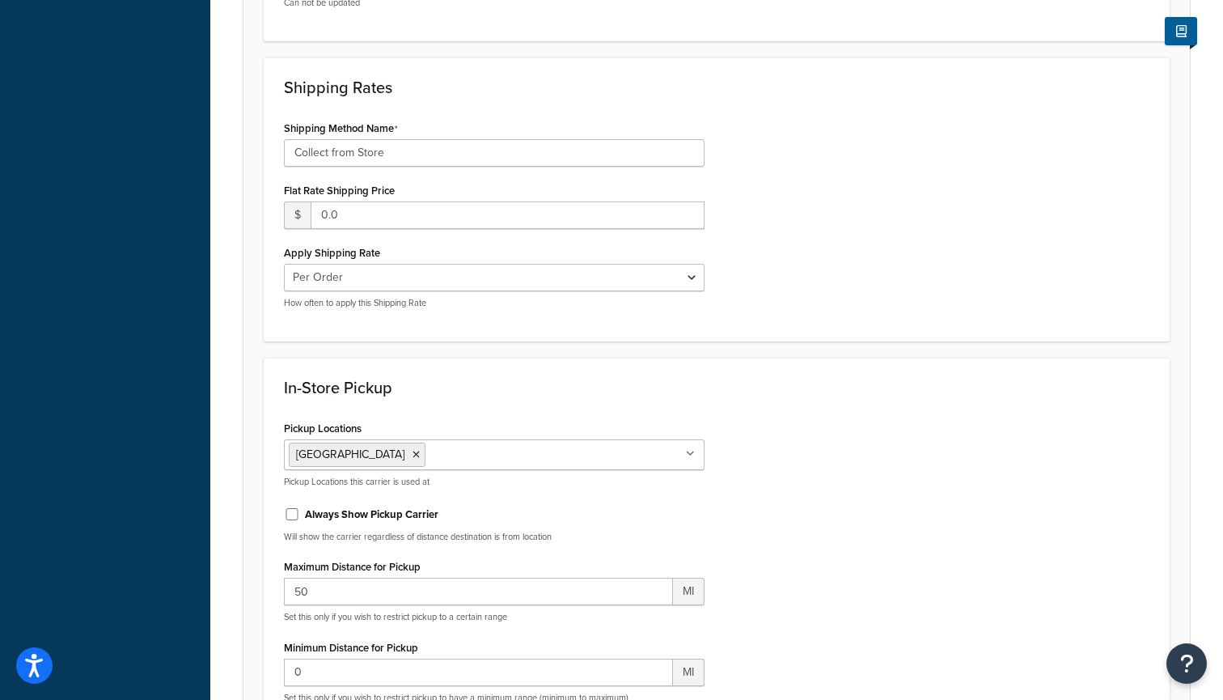
click at [312, 515] on label "Always Show Pickup Carrier" at bounding box center [372, 514] width 134 height 15
click at [300, 515] on input "Always Show Pickup Carrier" at bounding box center [292, 514] width 16 height 12
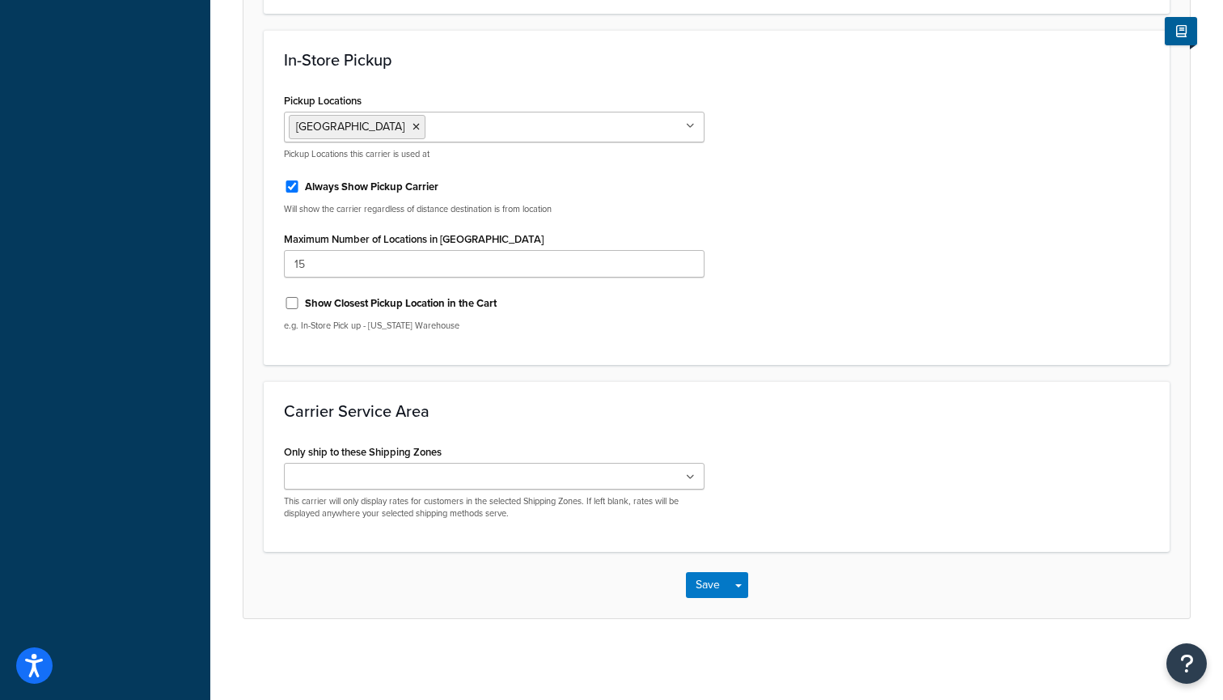
scroll to position [920, 0]
click at [305, 184] on label "Always Show Pickup Carrier" at bounding box center [372, 187] width 134 height 15
click at [300, 184] on input "Always Show Pickup Carrier" at bounding box center [292, 187] width 16 height 12
checkbox input "false"
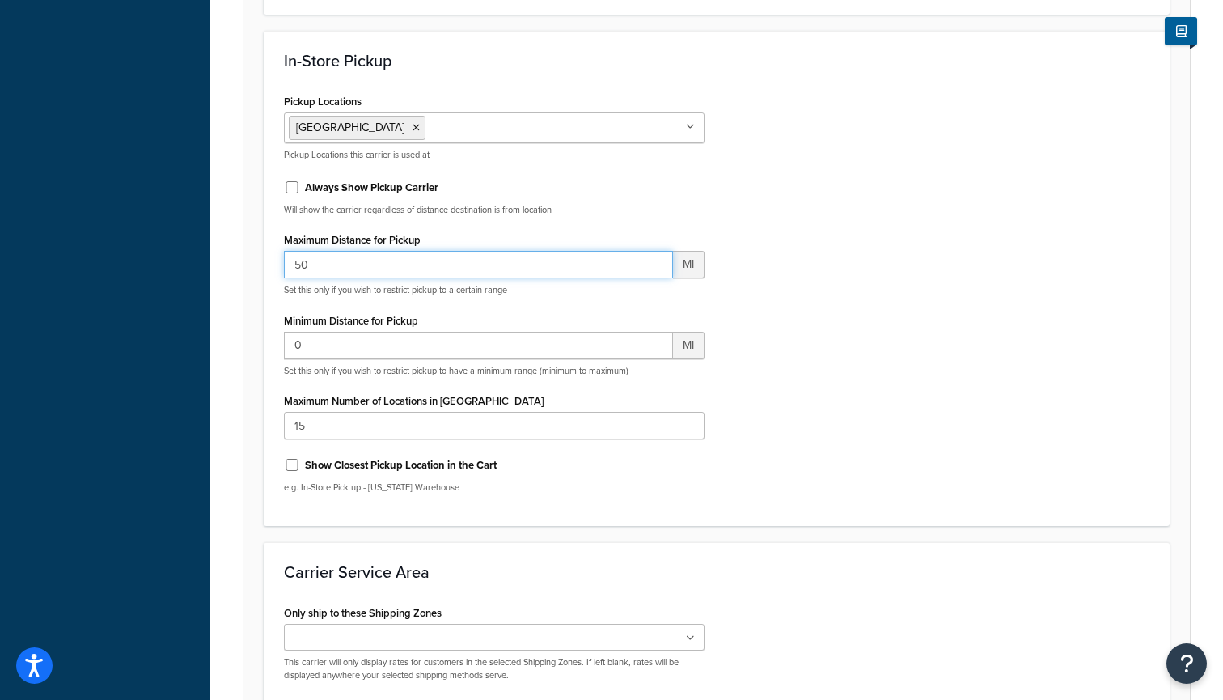
drag, startPoint x: 316, startPoint y: 265, endPoint x: 254, endPoint y: 264, distance: 62.3
click at [254, 264] on form "Carrier Overview Carrier Title in Checkout In Store Pickup This will be display…" at bounding box center [717, 45] width 947 height 1470
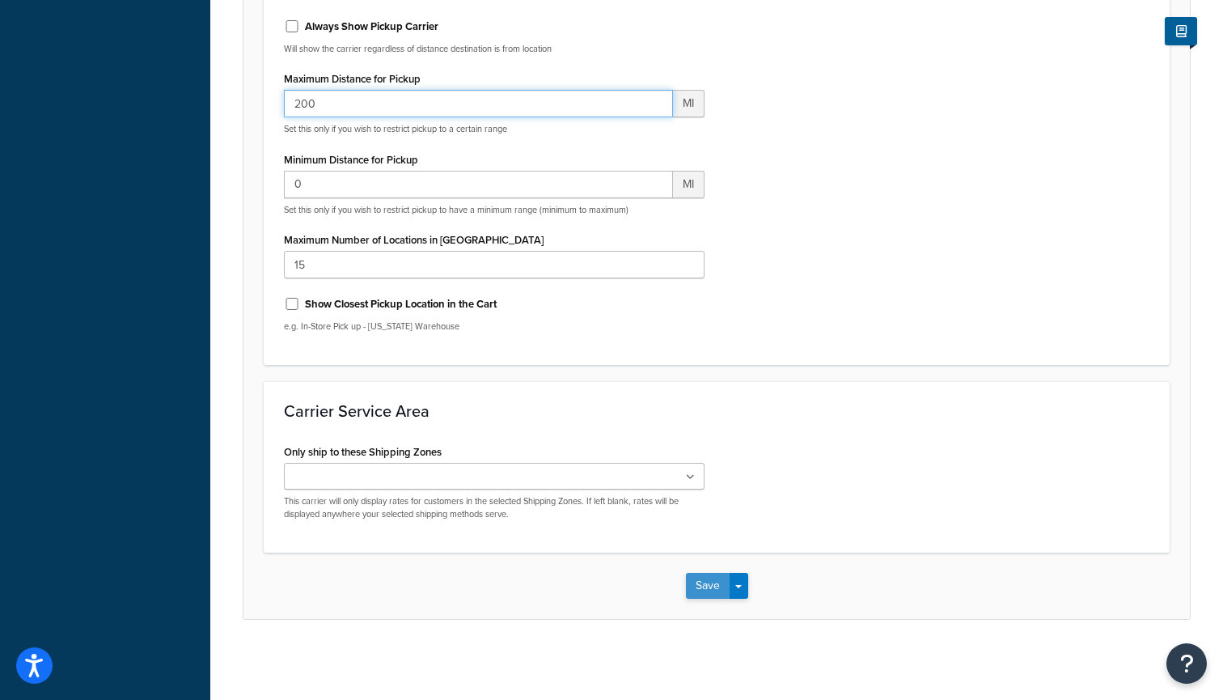
type input "200"
click at [703, 577] on button "Save" at bounding box center [708, 586] width 44 height 26
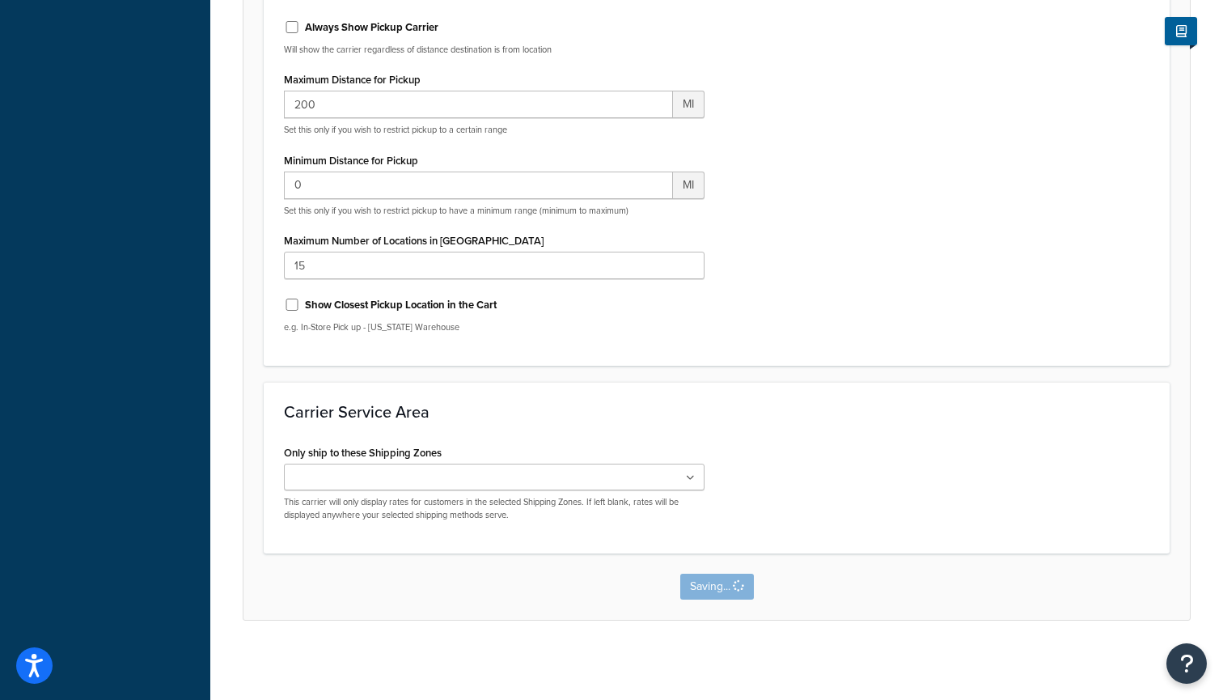
scroll to position [0, 0]
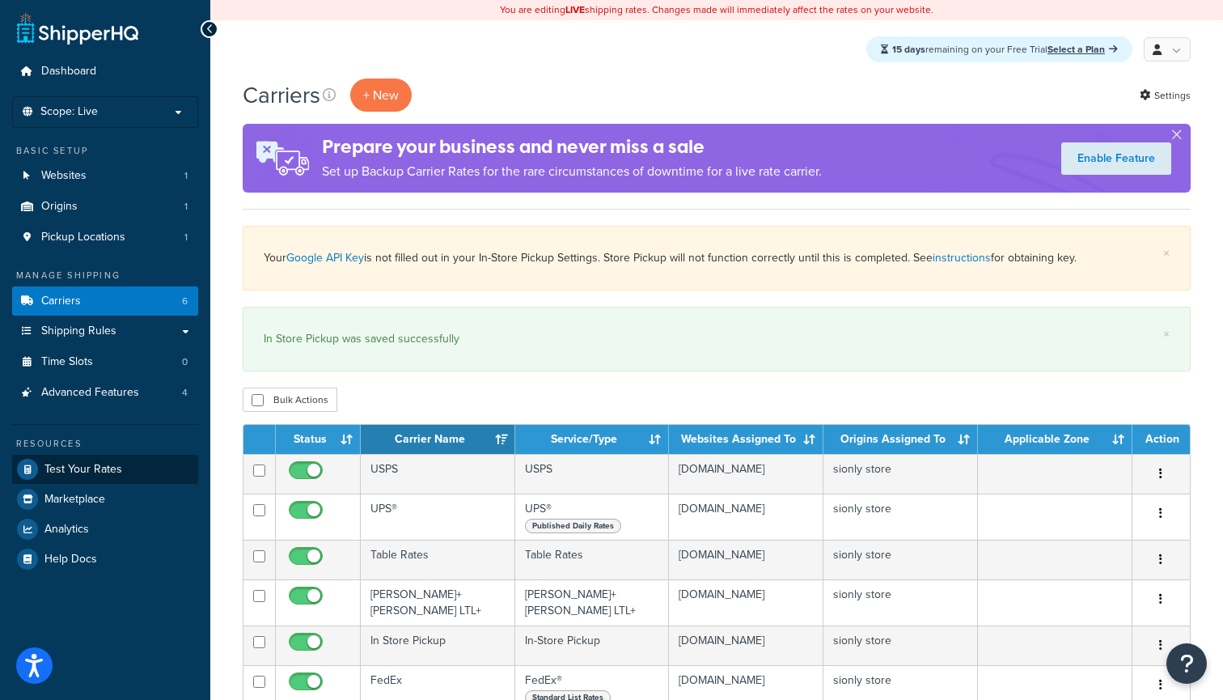
click at [104, 463] on span "Test Your Rates" at bounding box center [84, 470] width 78 height 14
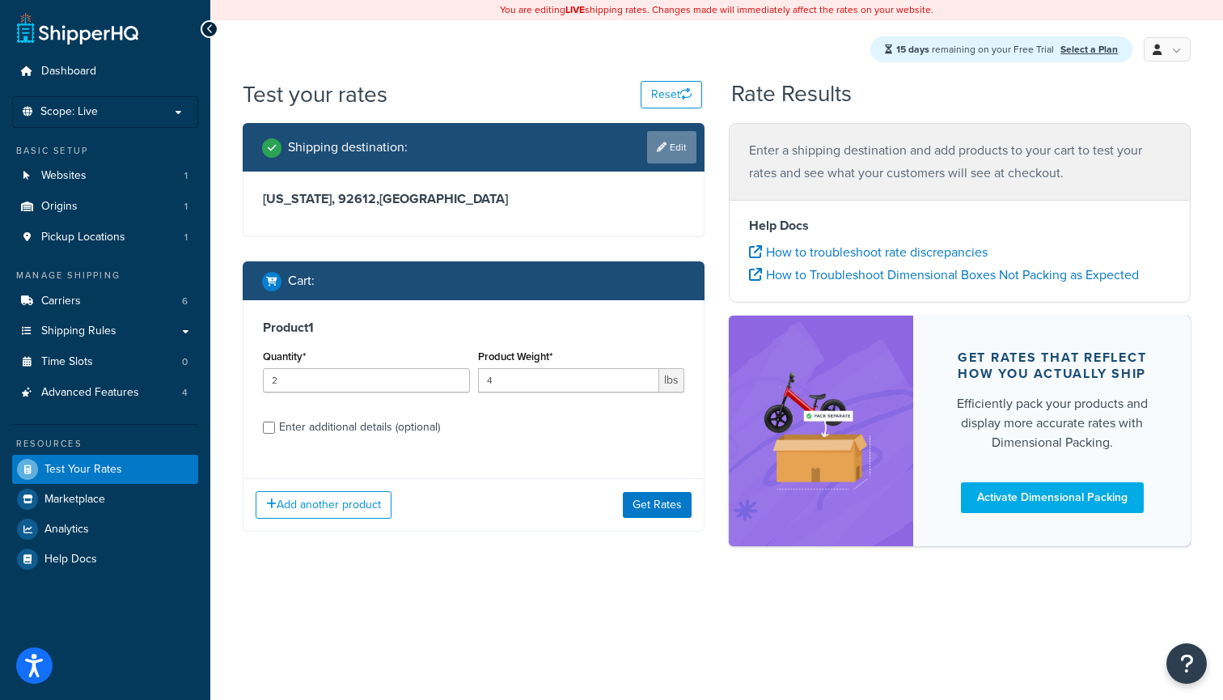
click at [667, 160] on link "Edit" at bounding box center [671, 147] width 49 height 32
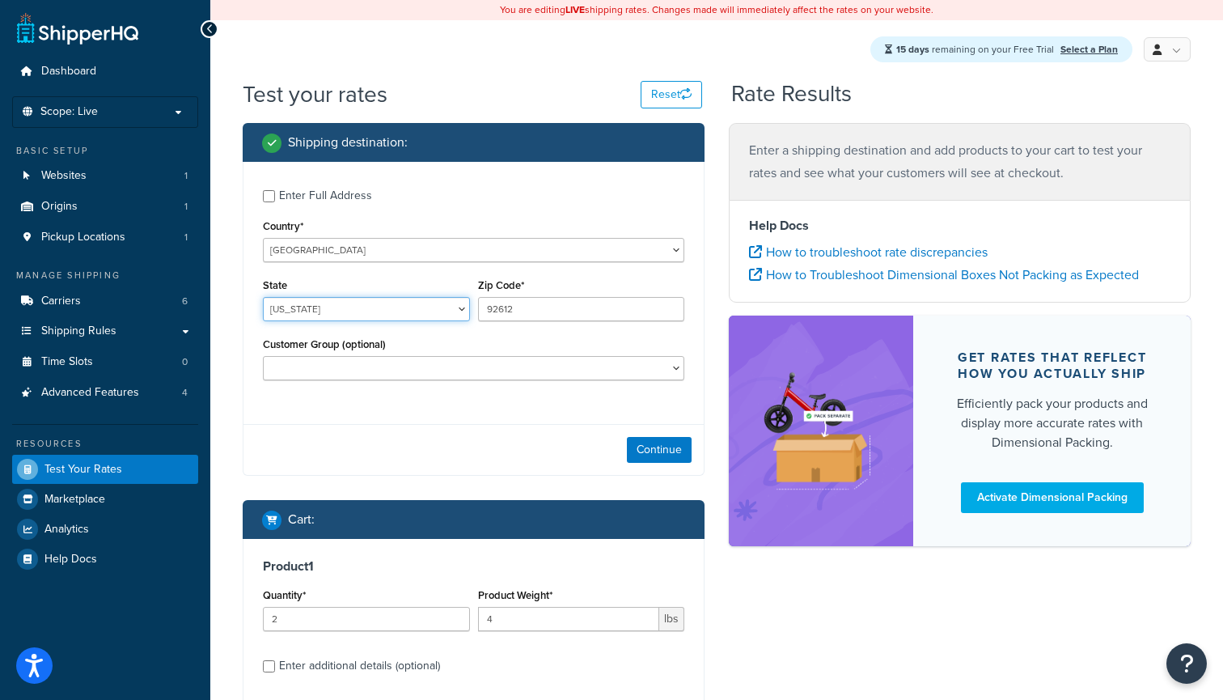
select select "TX"
drag, startPoint x: 528, startPoint y: 313, endPoint x: 460, endPoint y: 309, distance: 68.1
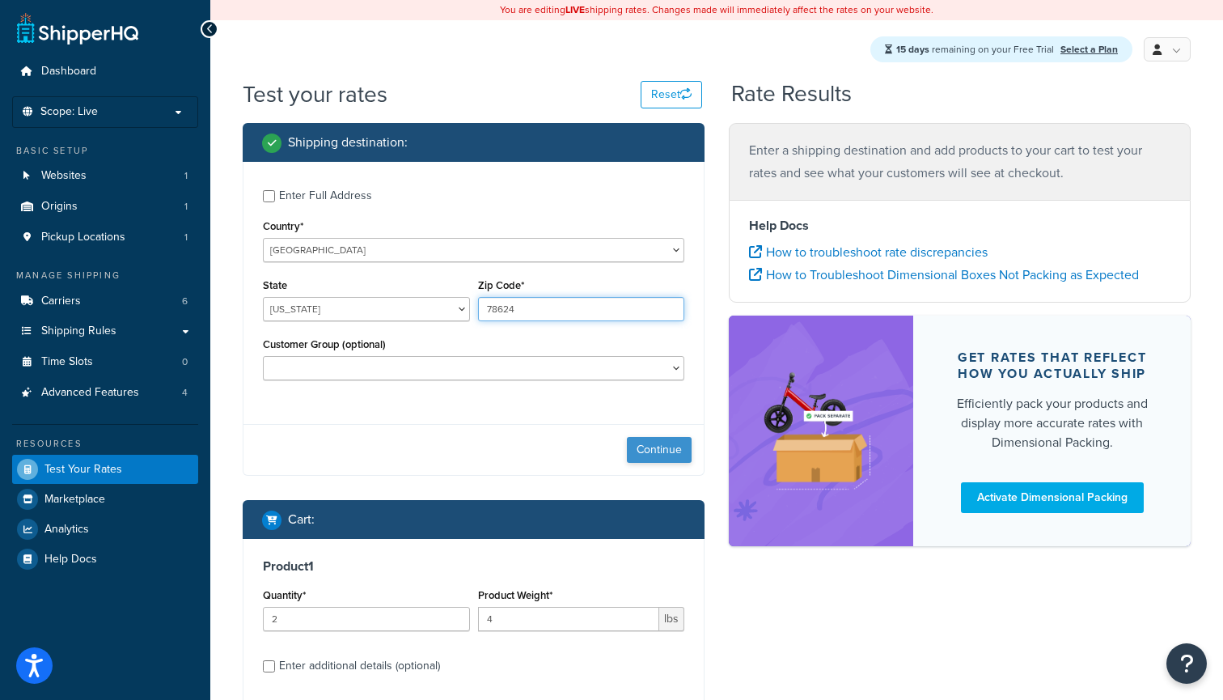
type input "78624"
click at [654, 459] on button "Continue" at bounding box center [659, 450] width 65 height 26
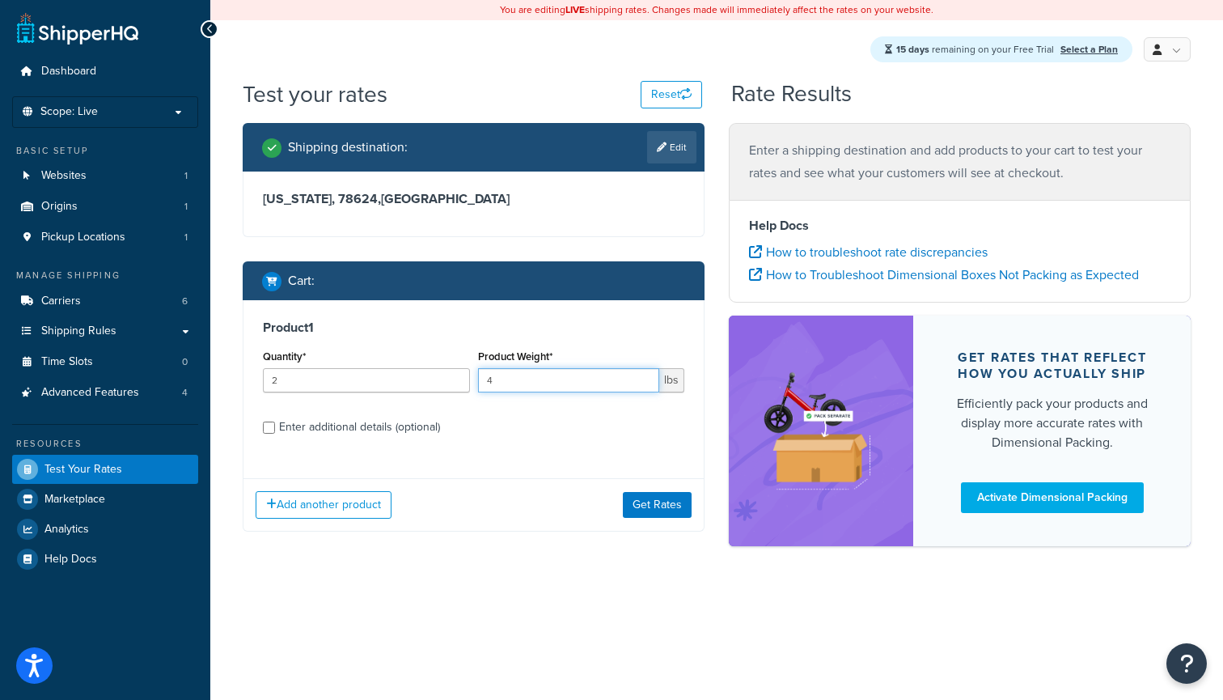
click at [551, 384] on input "4" at bounding box center [569, 380] width 182 height 24
type input "2"
click at [643, 501] on button "Get Rates" at bounding box center [657, 505] width 69 height 26
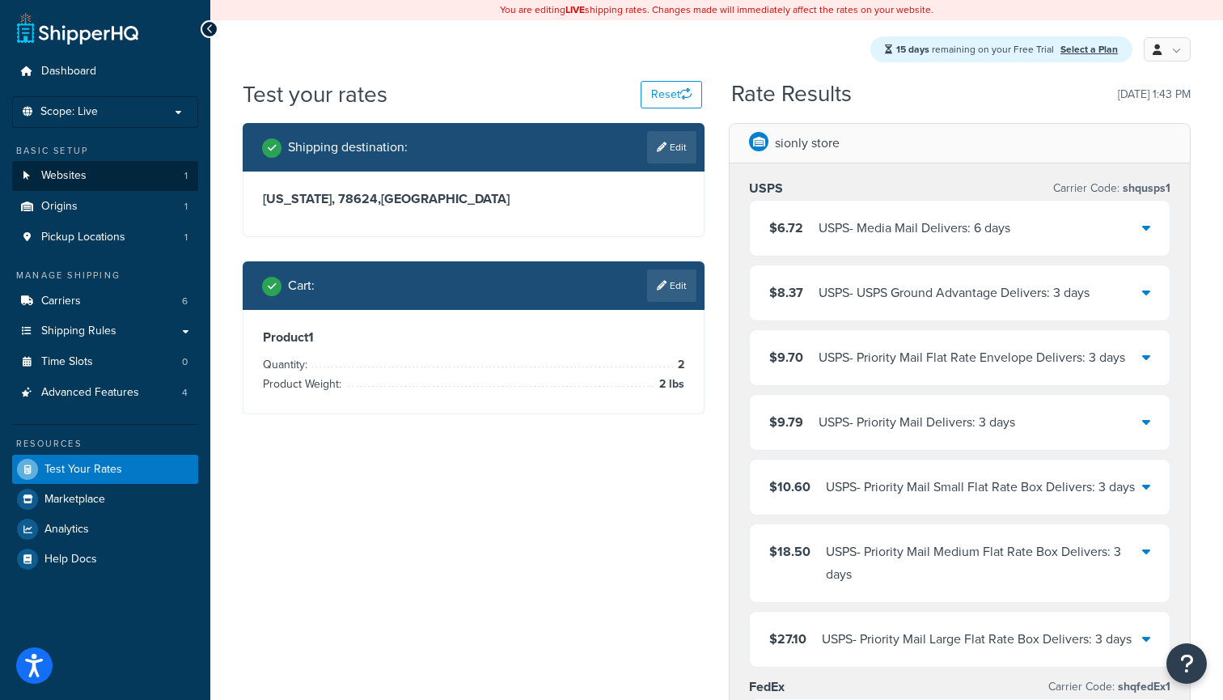
click at [117, 178] on link "Websites 1" at bounding box center [105, 176] width 186 height 30
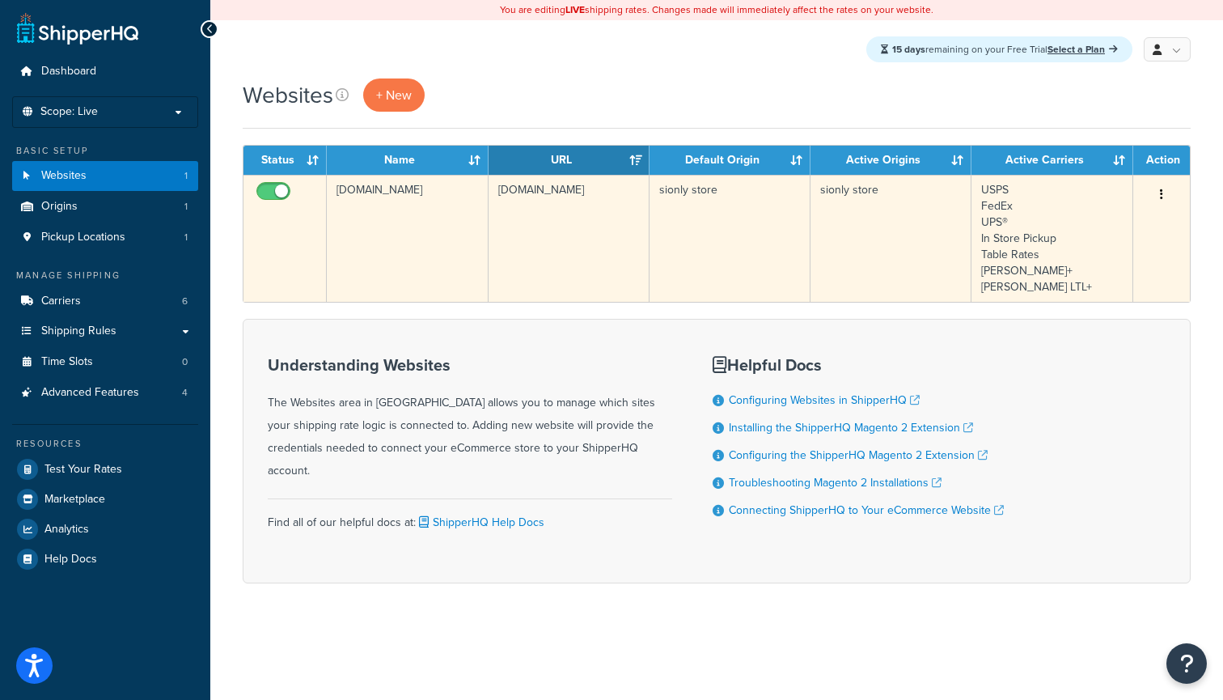
click at [422, 200] on td "[DOMAIN_NAME]" at bounding box center [407, 238] width 161 height 127
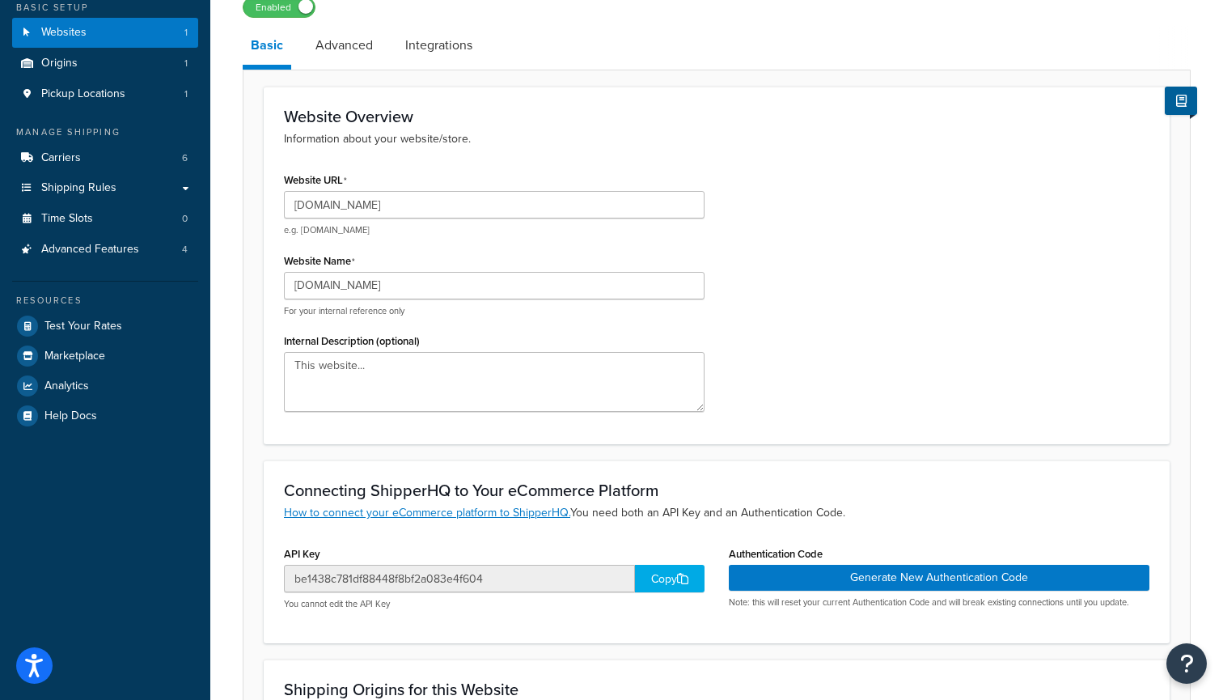
scroll to position [157, 0]
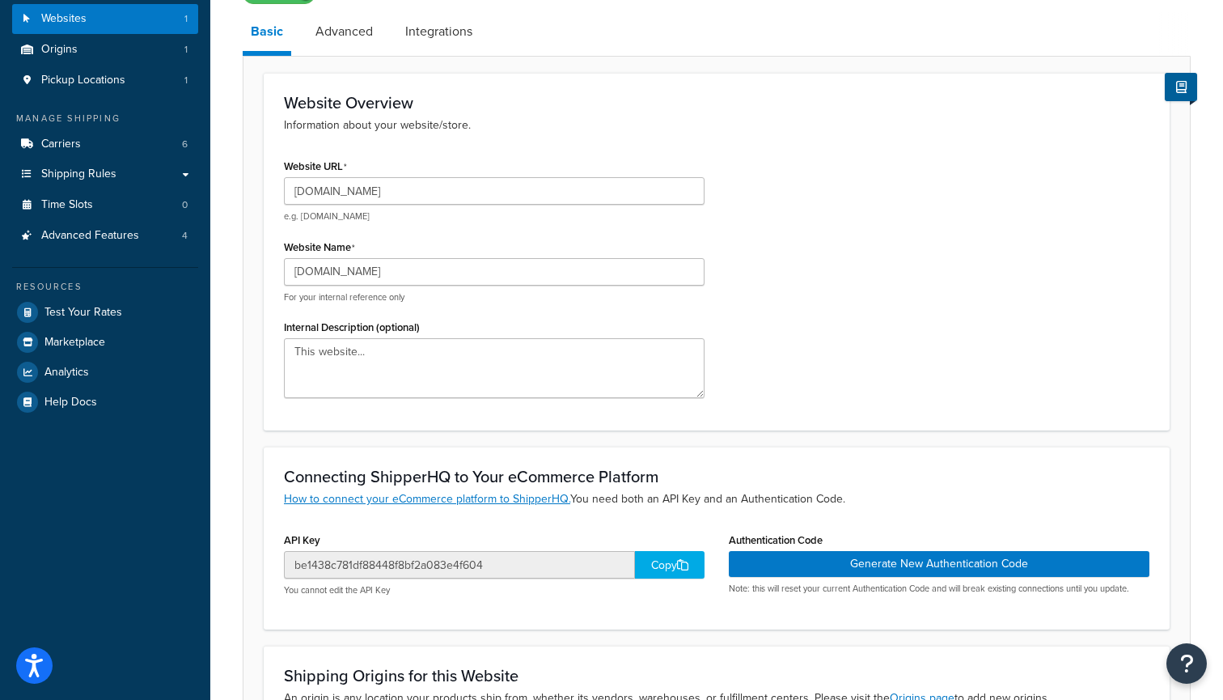
click at [681, 568] on icon at bounding box center [682, 564] width 11 height 11
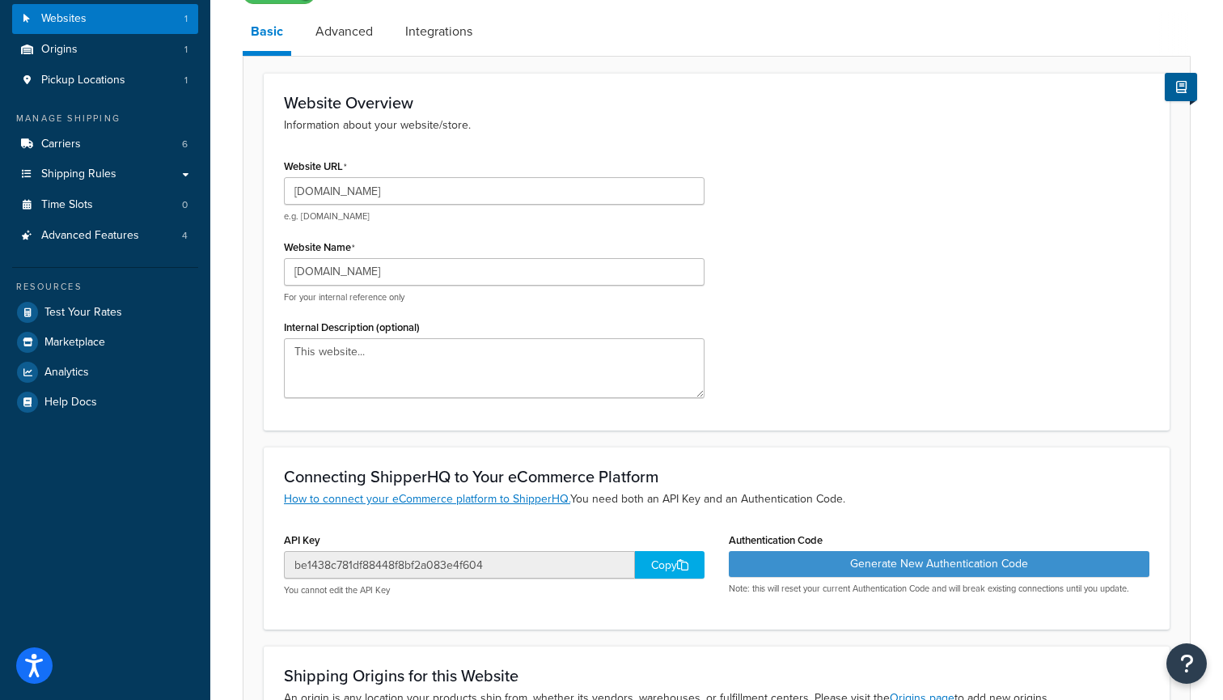
click at [802, 557] on button "Generate New Authentication Code" at bounding box center [939, 564] width 421 height 26
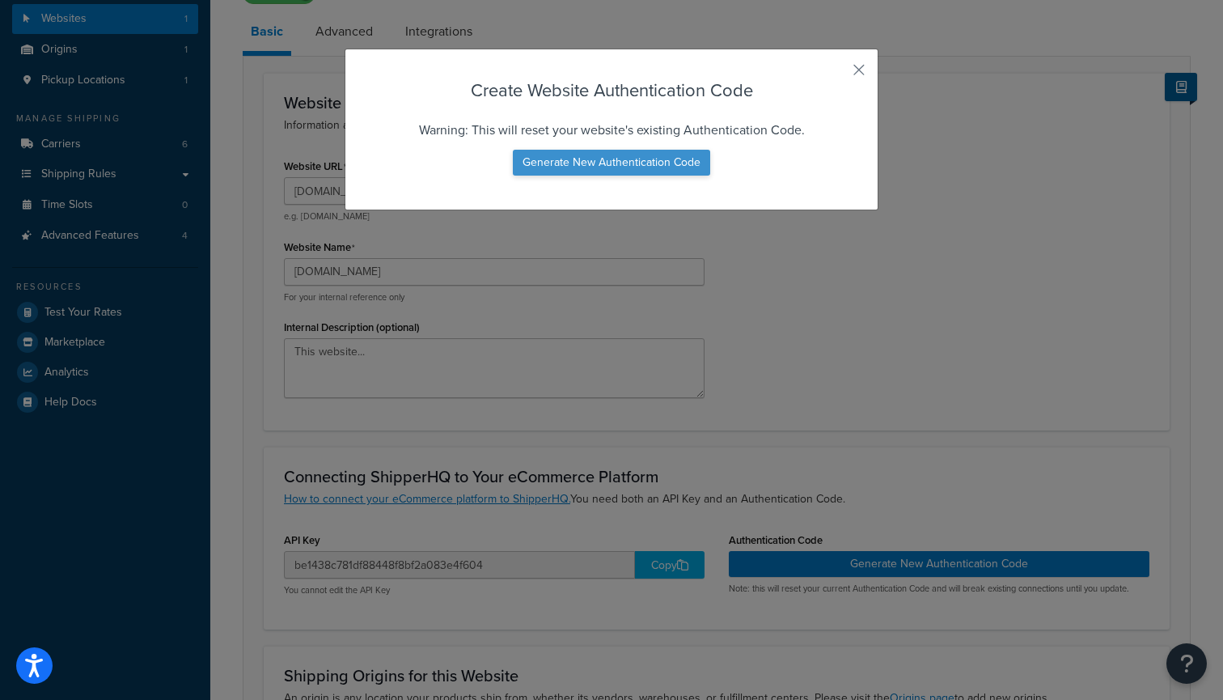
click at [662, 159] on button "Generate New Authentication Code" at bounding box center [611, 163] width 197 height 26
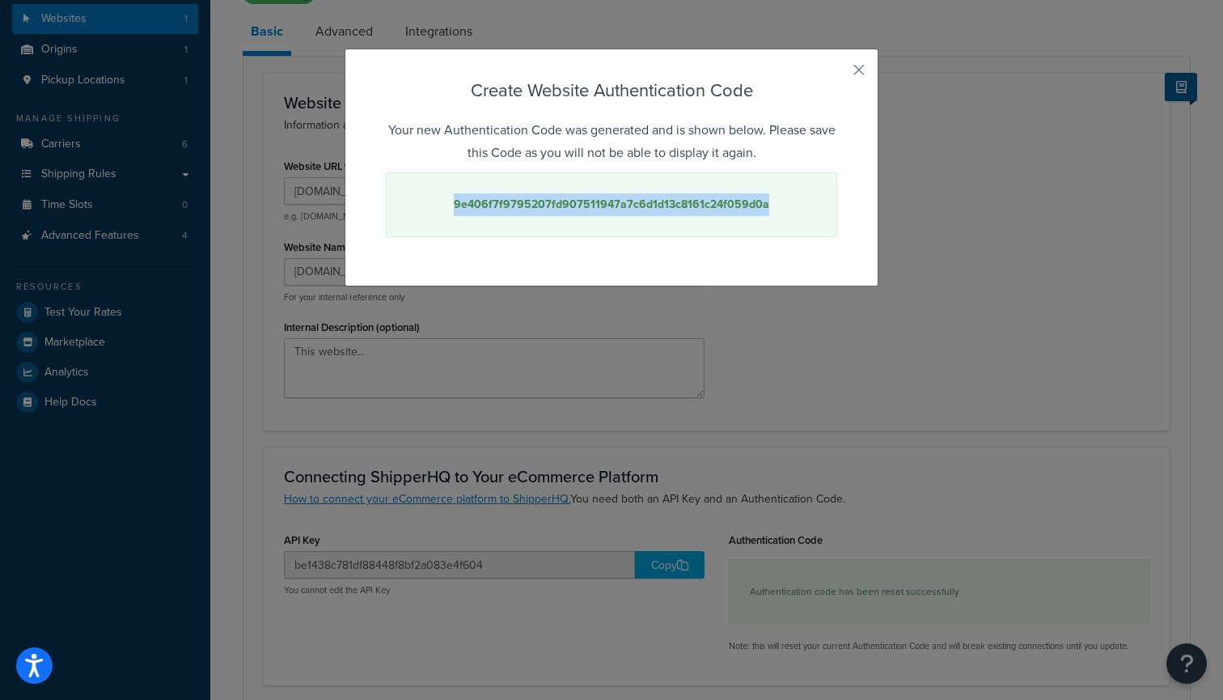
drag, startPoint x: 780, startPoint y: 204, endPoint x: 456, endPoint y: 210, distance: 323.7
click at [456, 210] on div "9e406f7f9795207fd907511947a7c6d1d13c8161c24f059d0a" at bounding box center [611, 204] width 451 height 65
copy strong "9e406f7f9795207fd907511947a7c6d1d13c8161c24f059d0a"
